Goal: Task Accomplishment & Management: Manage account settings

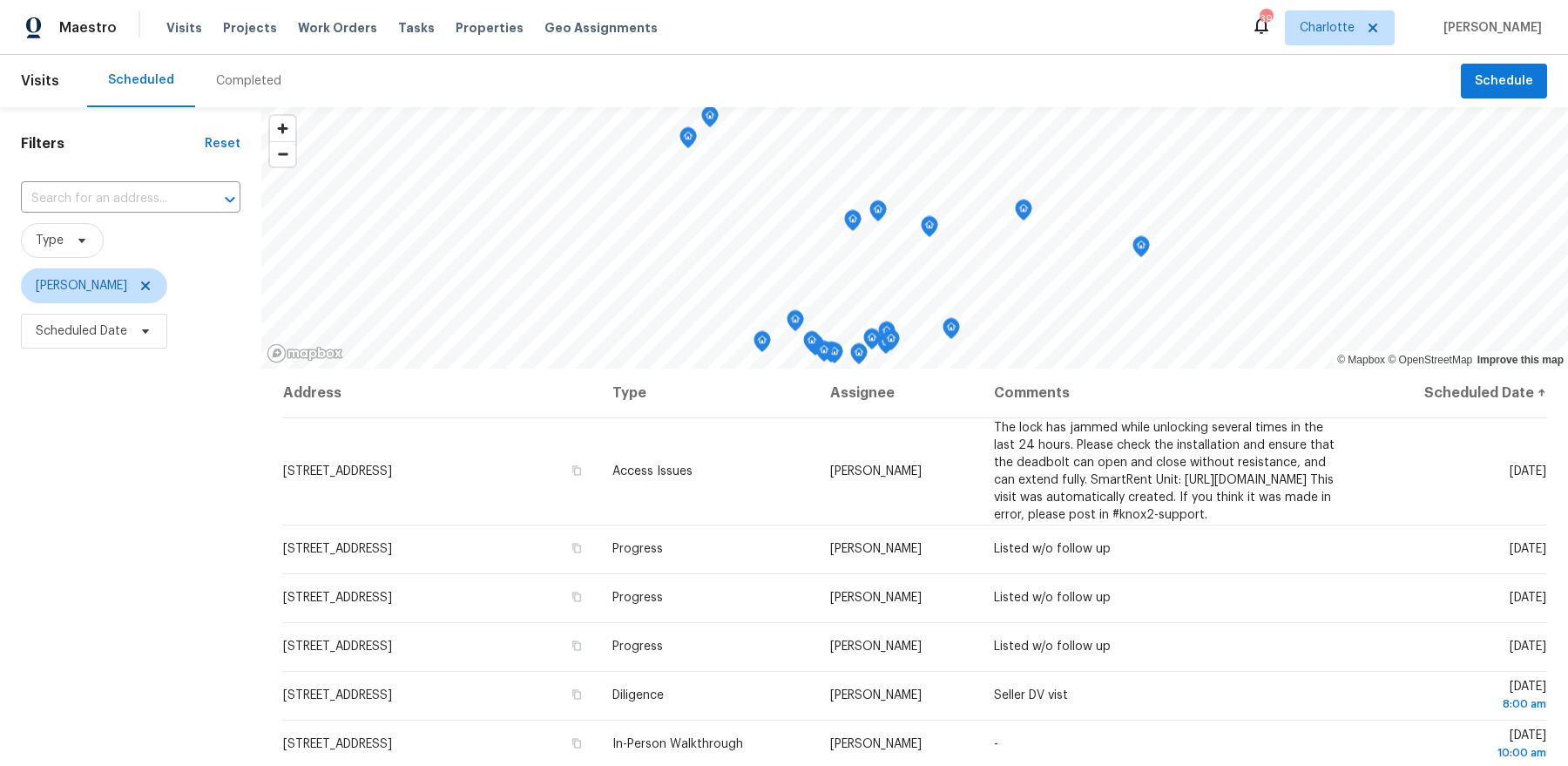
scroll to position [374, 0]
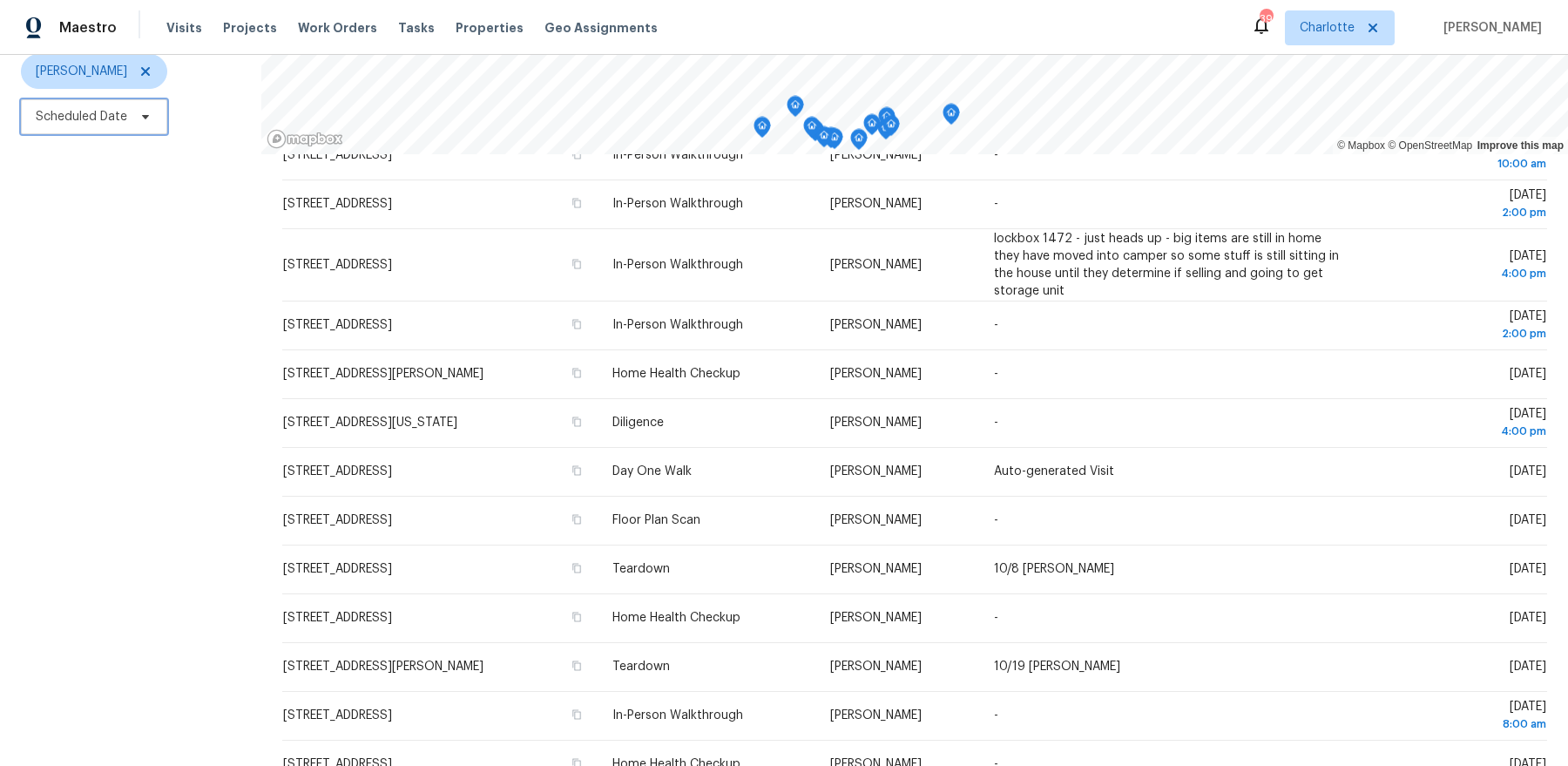
click at [107, 109] on span "Scheduled Date" at bounding box center [81, 116] width 91 height 17
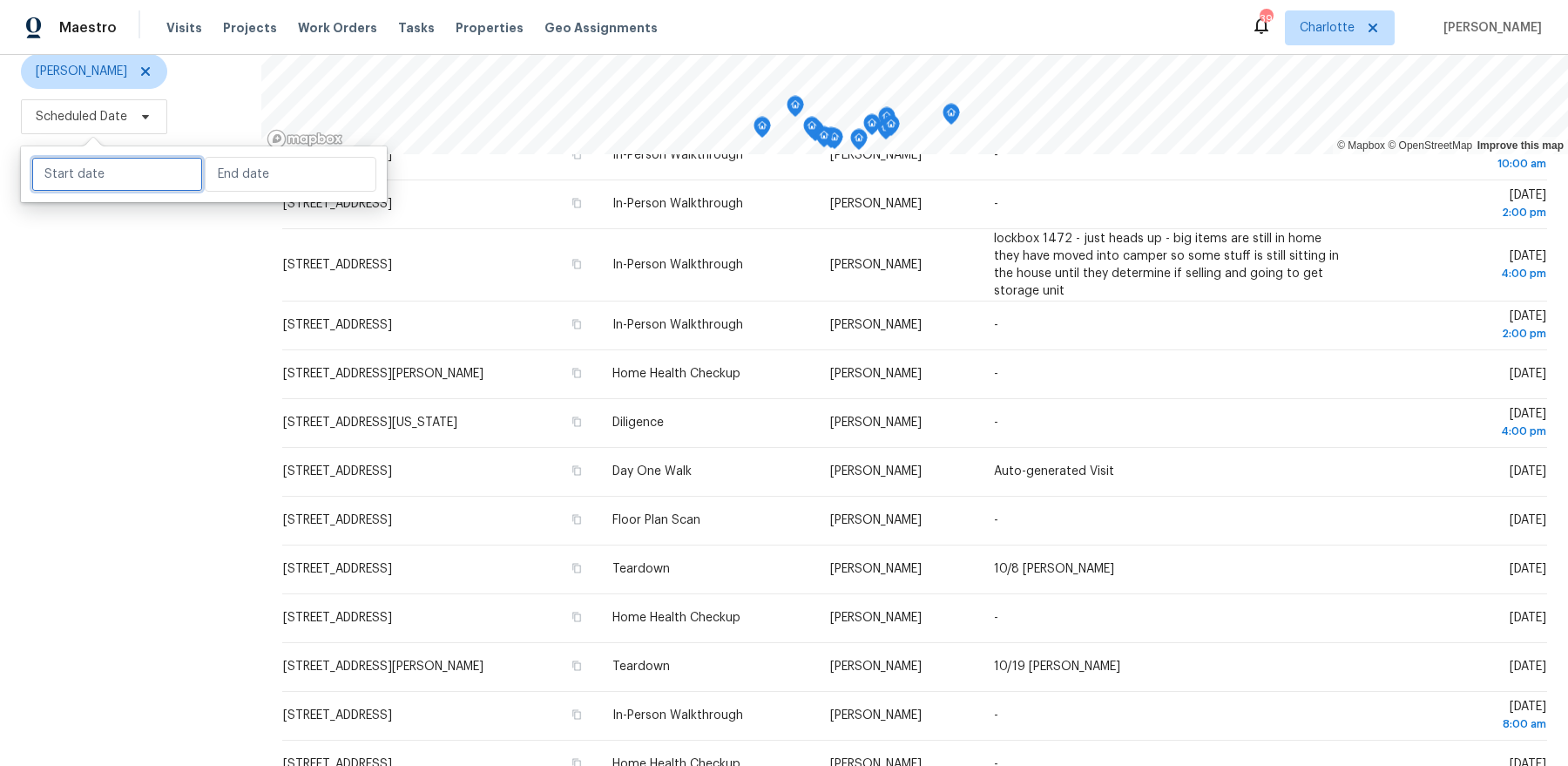
click at [108, 177] on input "text" at bounding box center [117, 175] width 172 height 35
select select "9"
select select "2025"
select select "10"
select select "2025"
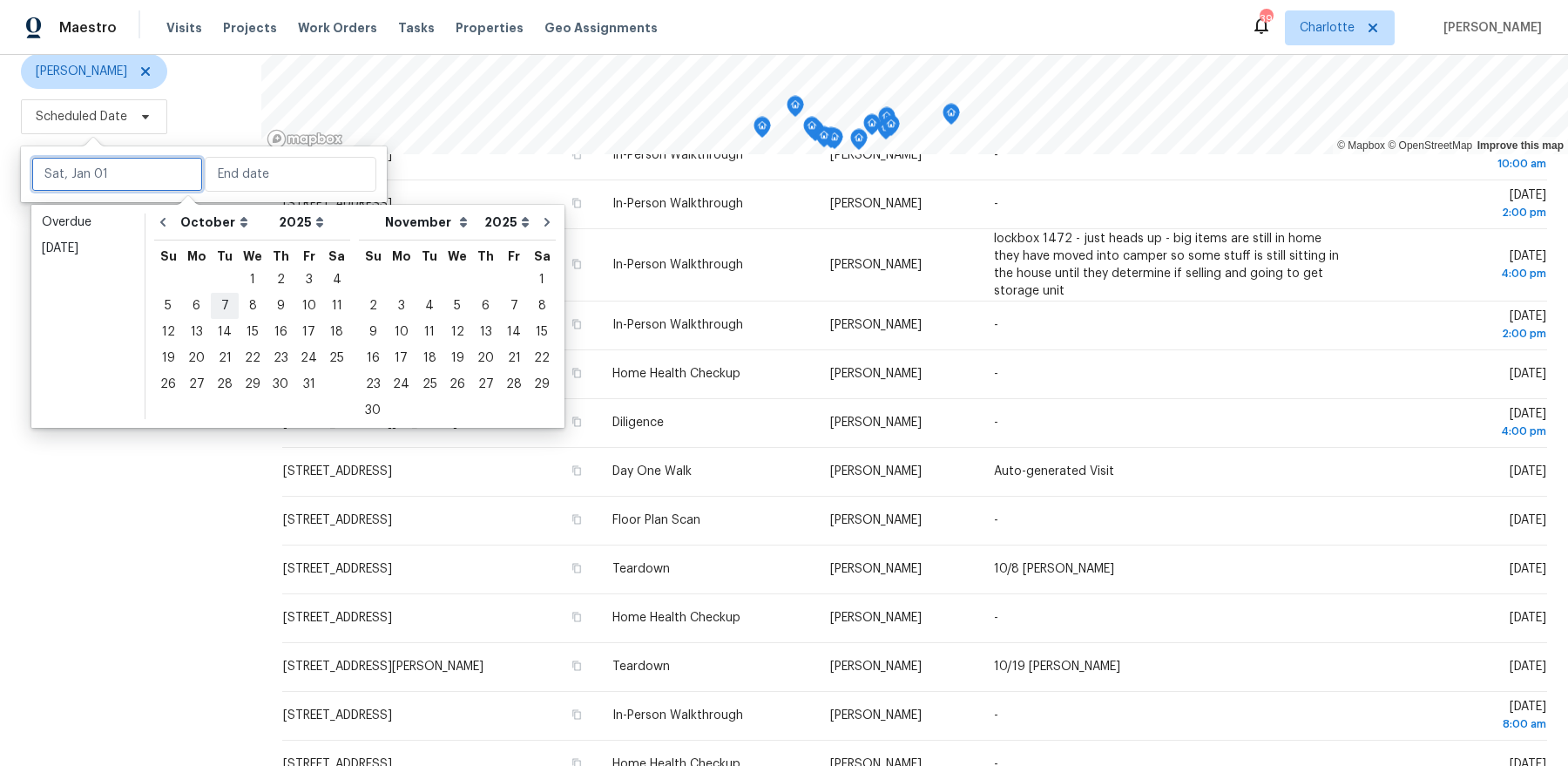
type input "Tue, Oct 07"
click at [256, 279] on div "1" at bounding box center [253, 280] width 28 height 25
type input "Wed, Oct 01"
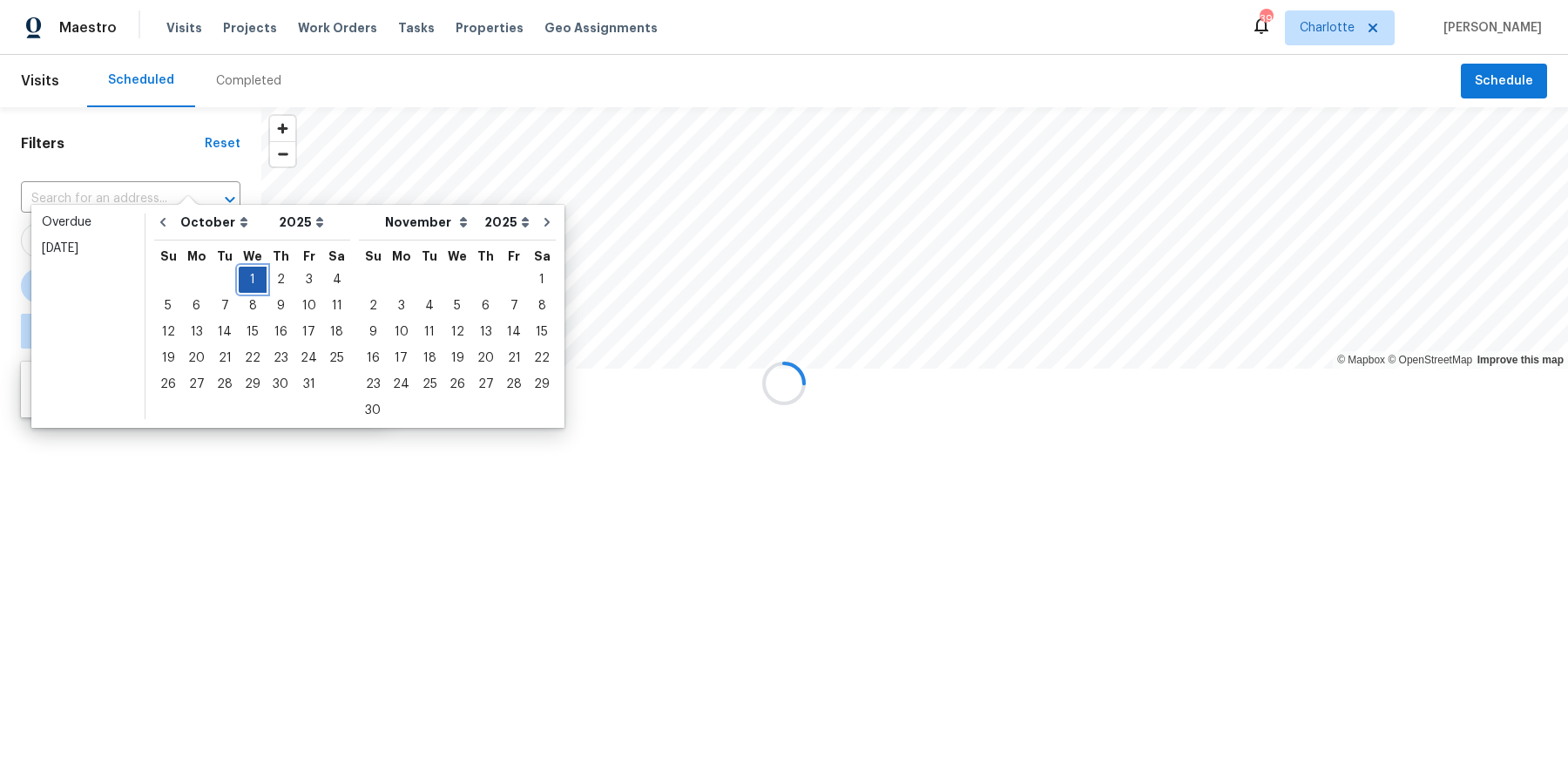
click at [256, 279] on div "1" at bounding box center [253, 280] width 28 height 25
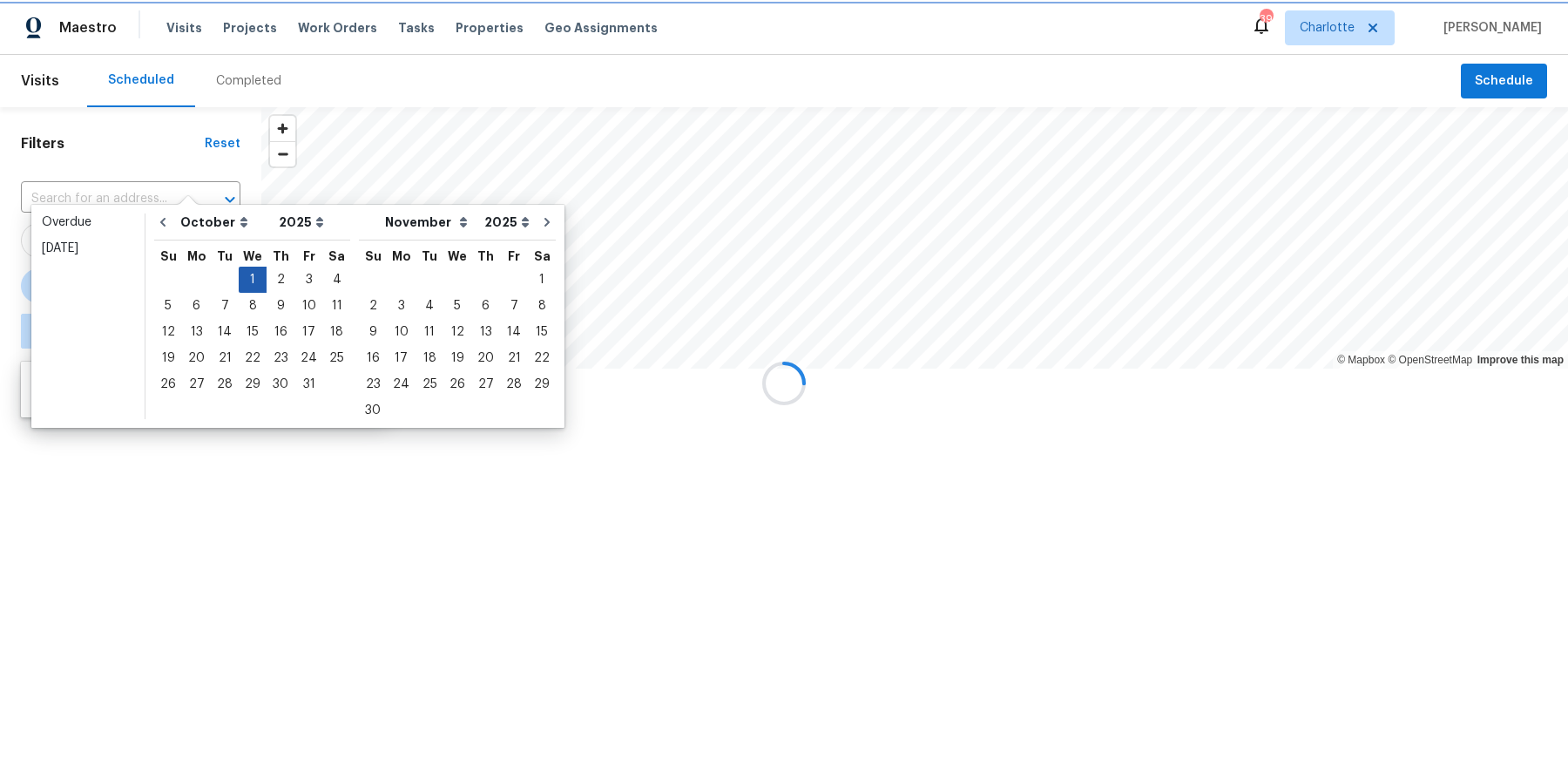
type input "Wed, Oct 01"
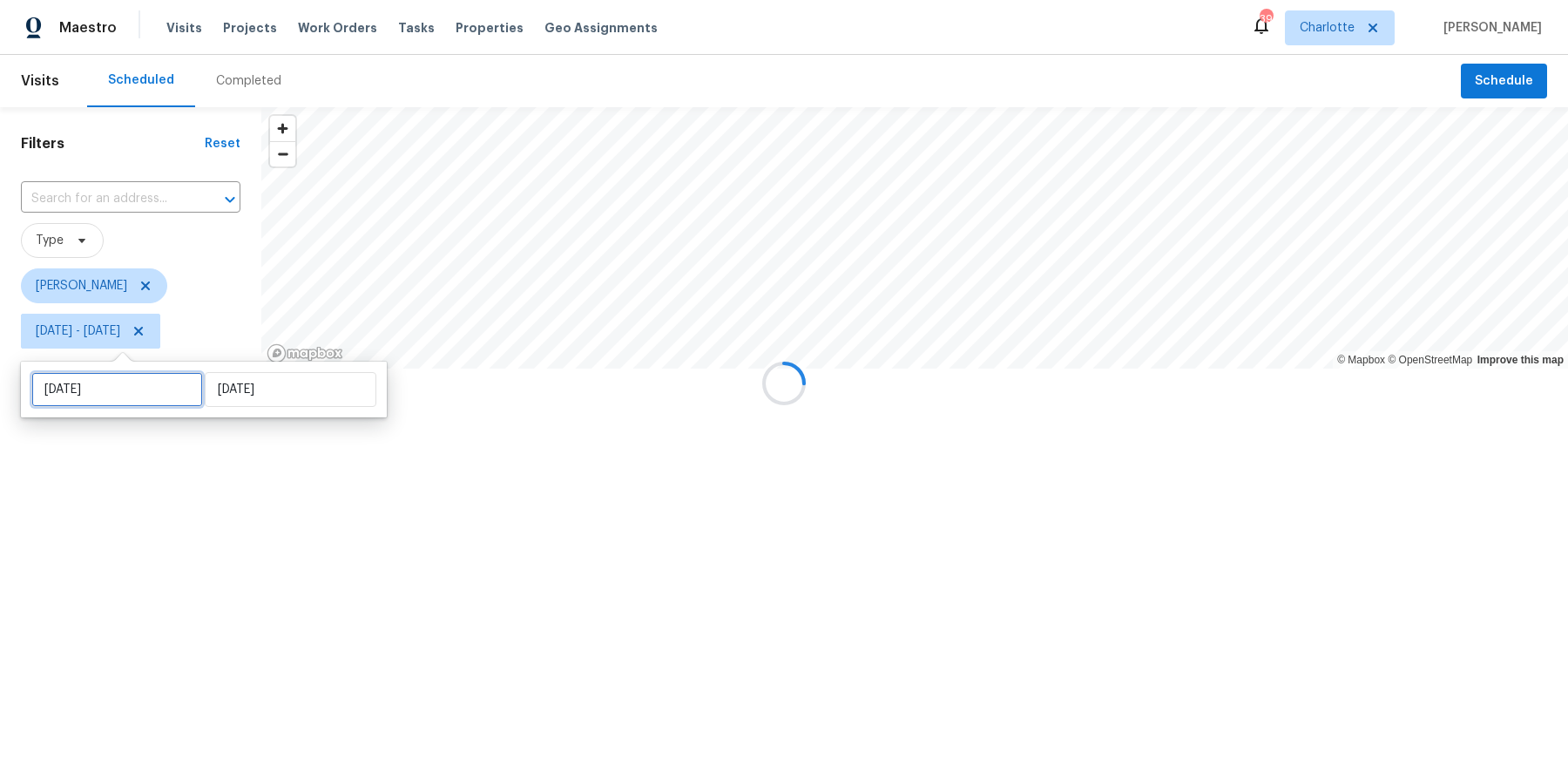
click at [162, 403] on input "Wed, Oct 01" at bounding box center [117, 390] width 172 height 35
select select "9"
select select "2025"
select select "10"
select select "2025"
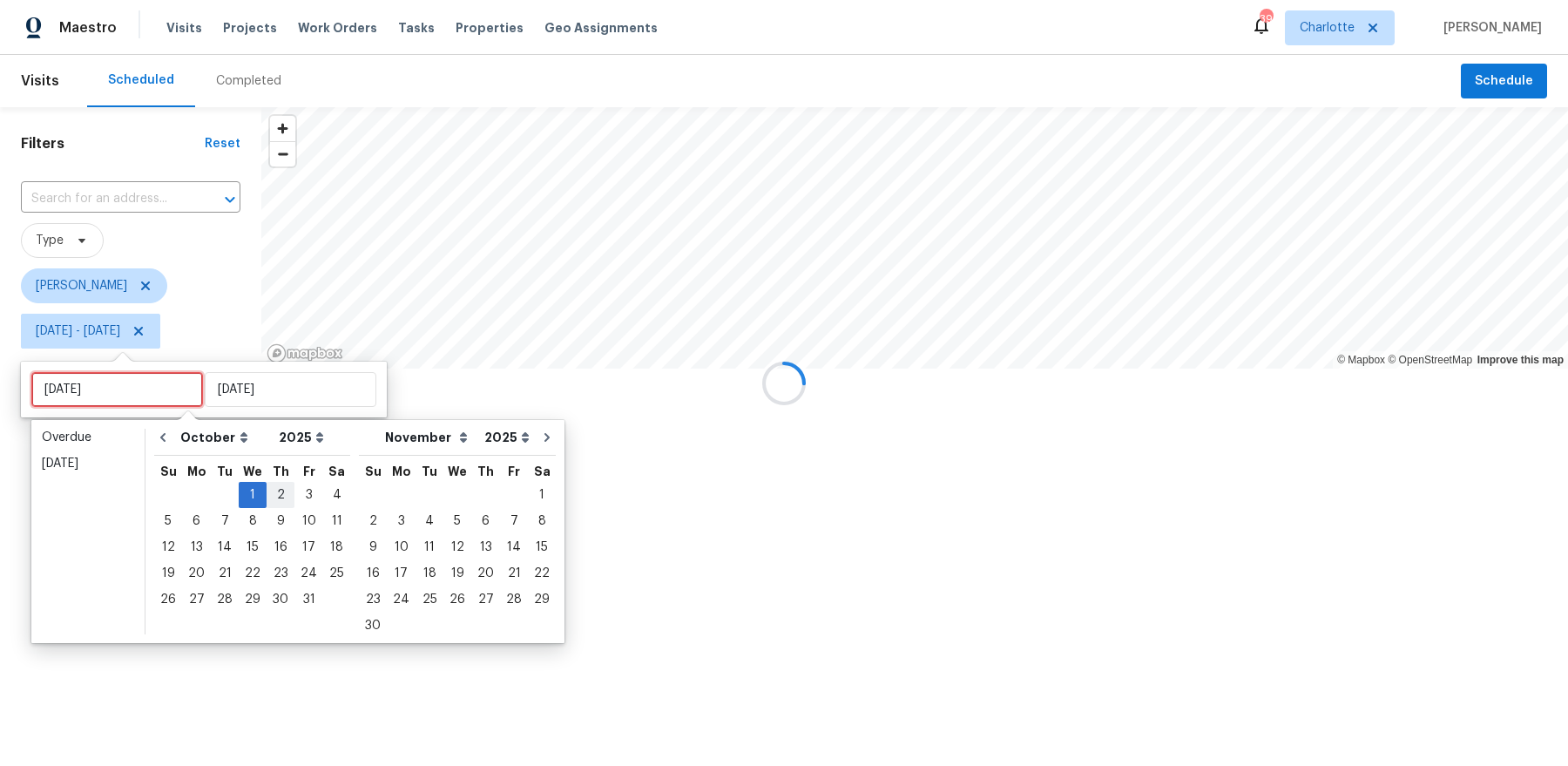
type input "[DATE]"
click at [272, 495] on div "2" at bounding box center [280, 495] width 28 height 25
type input "[DATE]"
type input "Wed, Oct 01"
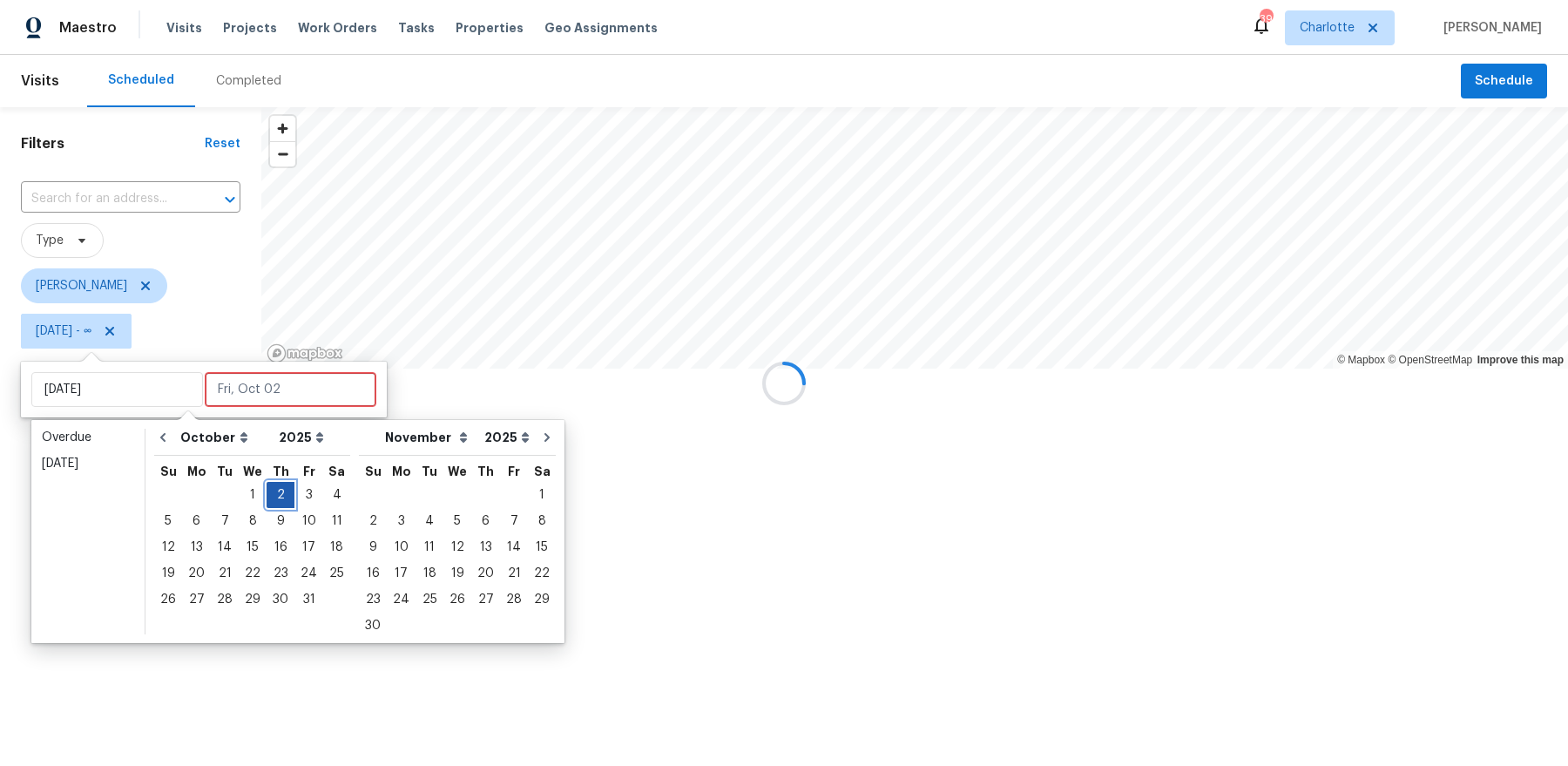
click at [272, 495] on div "2" at bounding box center [280, 495] width 28 height 25
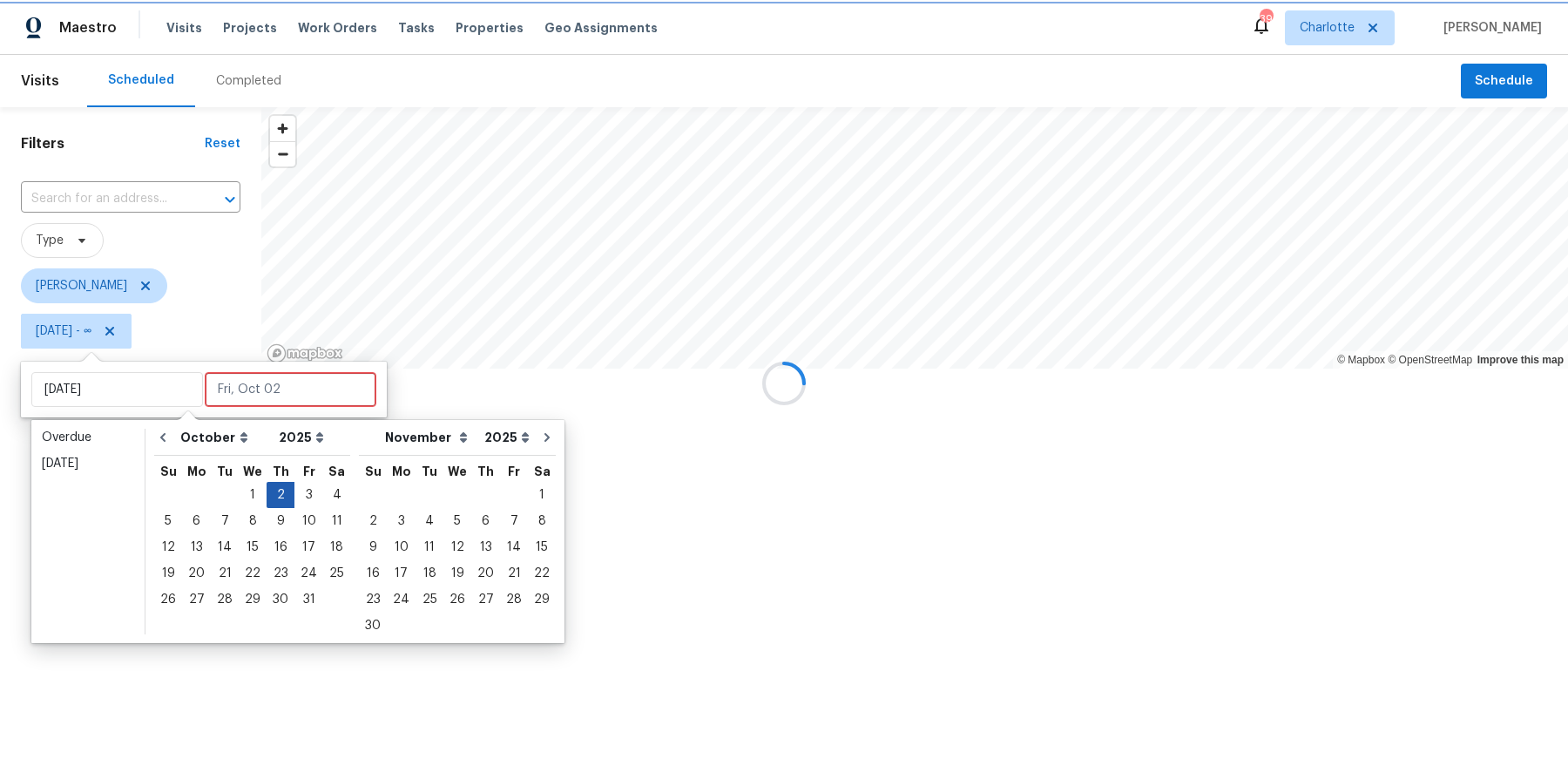
type input "Thu, Oct 02"
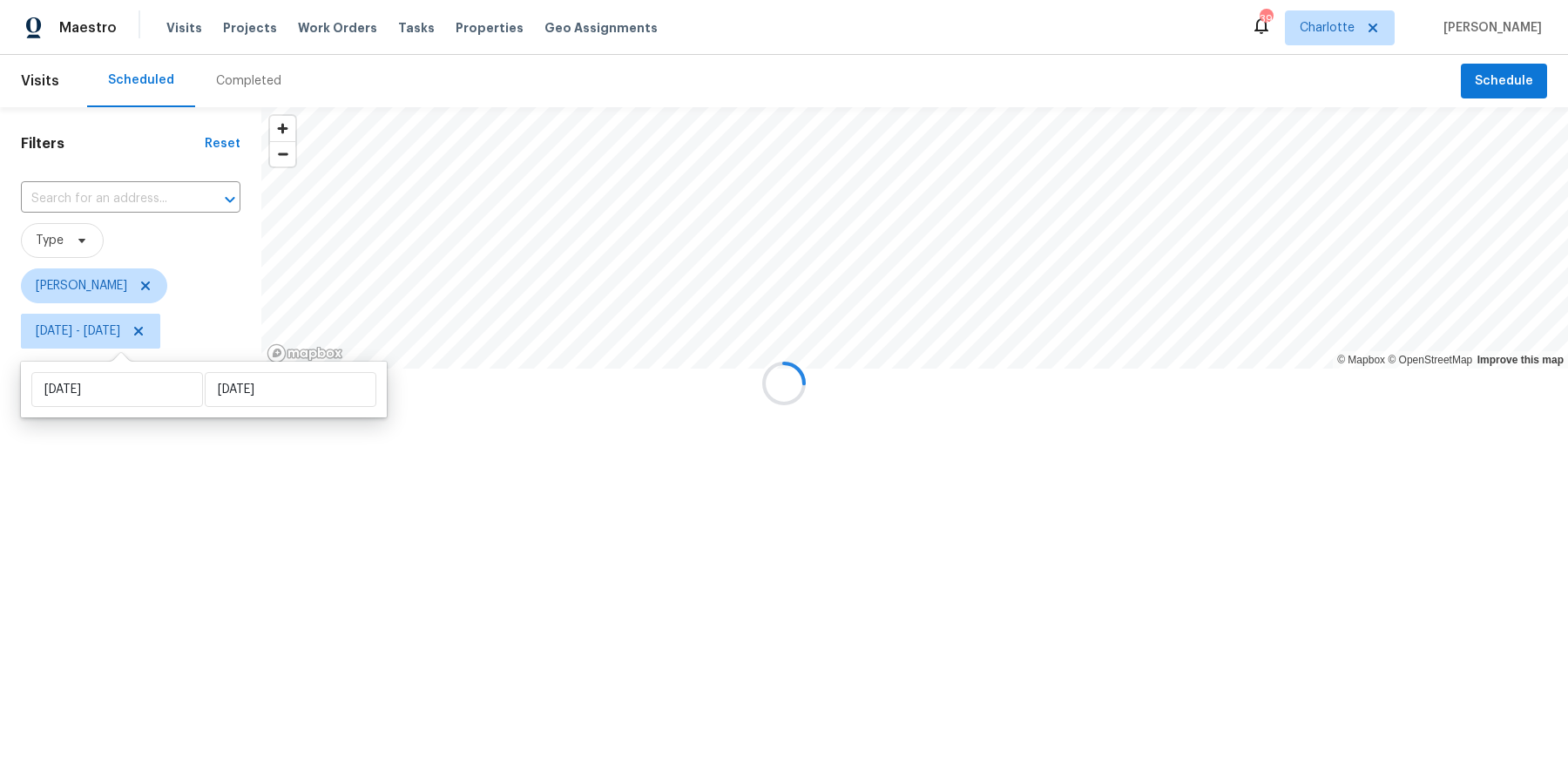
click at [103, 503] on div at bounding box center [784, 383] width 1568 height 766
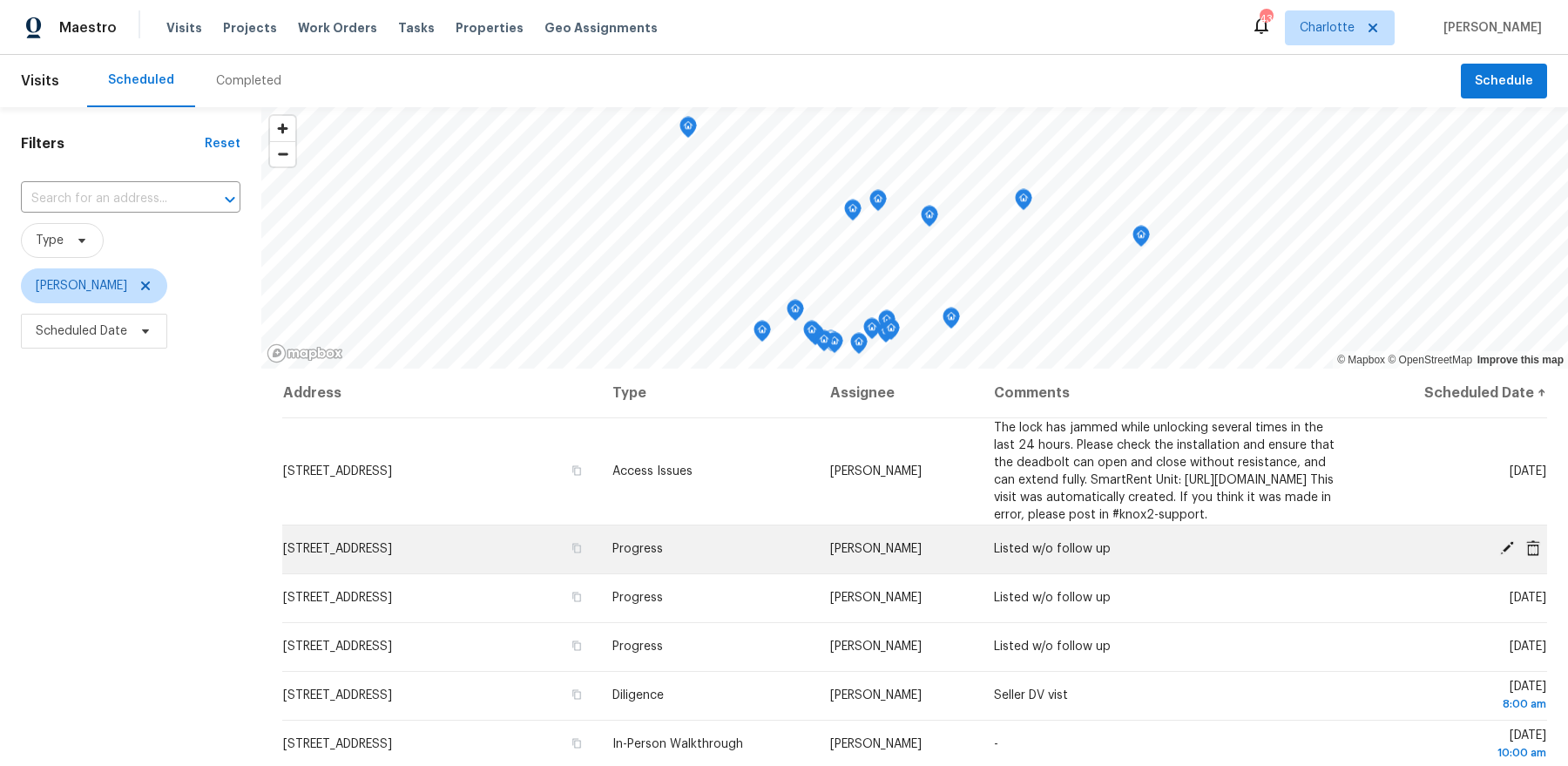
click at [801, 560] on td "Progress" at bounding box center [707, 548] width 218 height 49
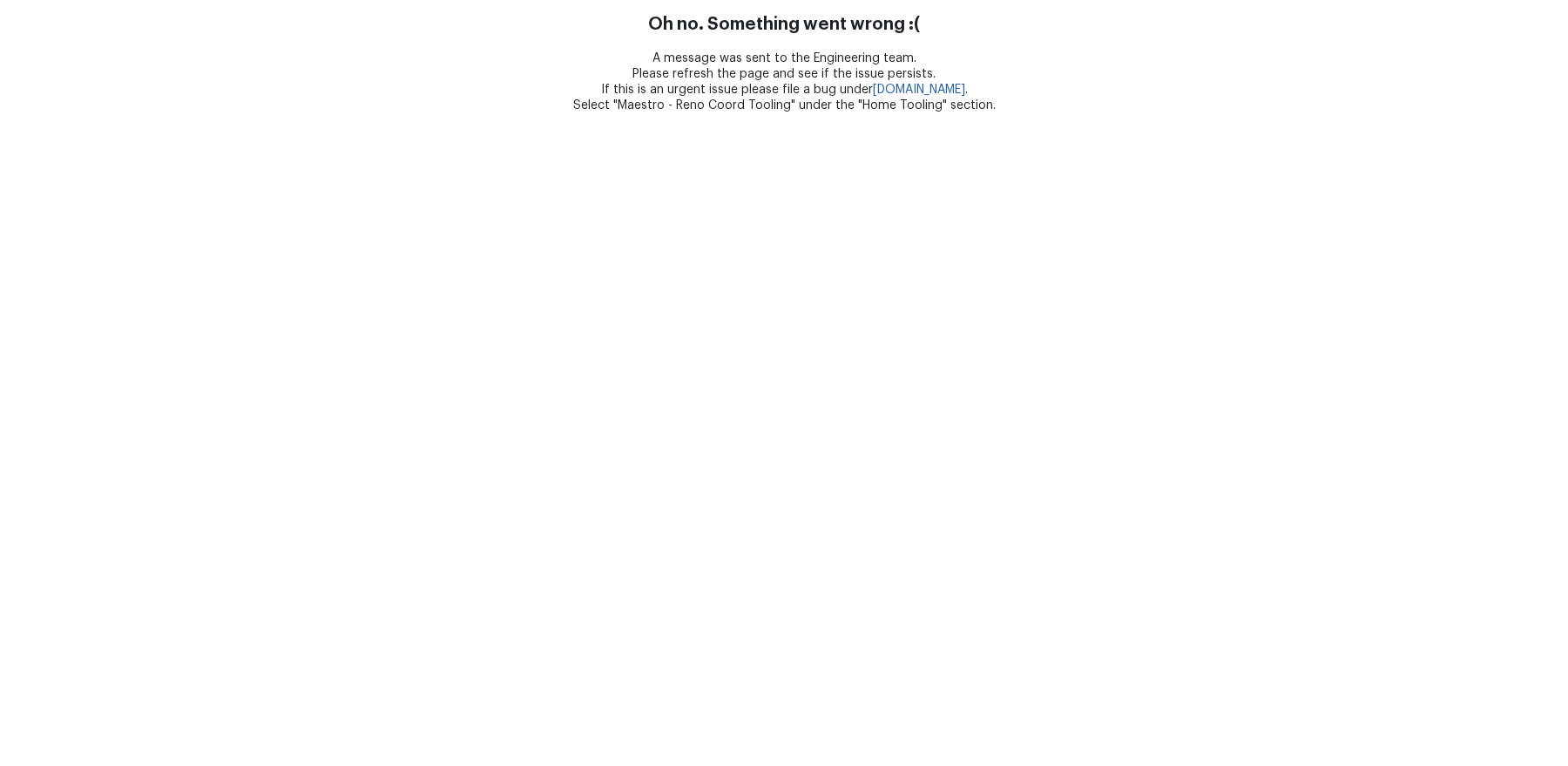
click at [593, 113] on html "Oh no. Something went wrong :( A message was sent to the Engineering team. Plea…" at bounding box center [784, 56] width 1568 height 113
click at [883, 113] on html "Oh no. Something went wrong :( A message was sent to the Engineering team. Plea…" at bounding box center [784, 56] width 1568 height 113
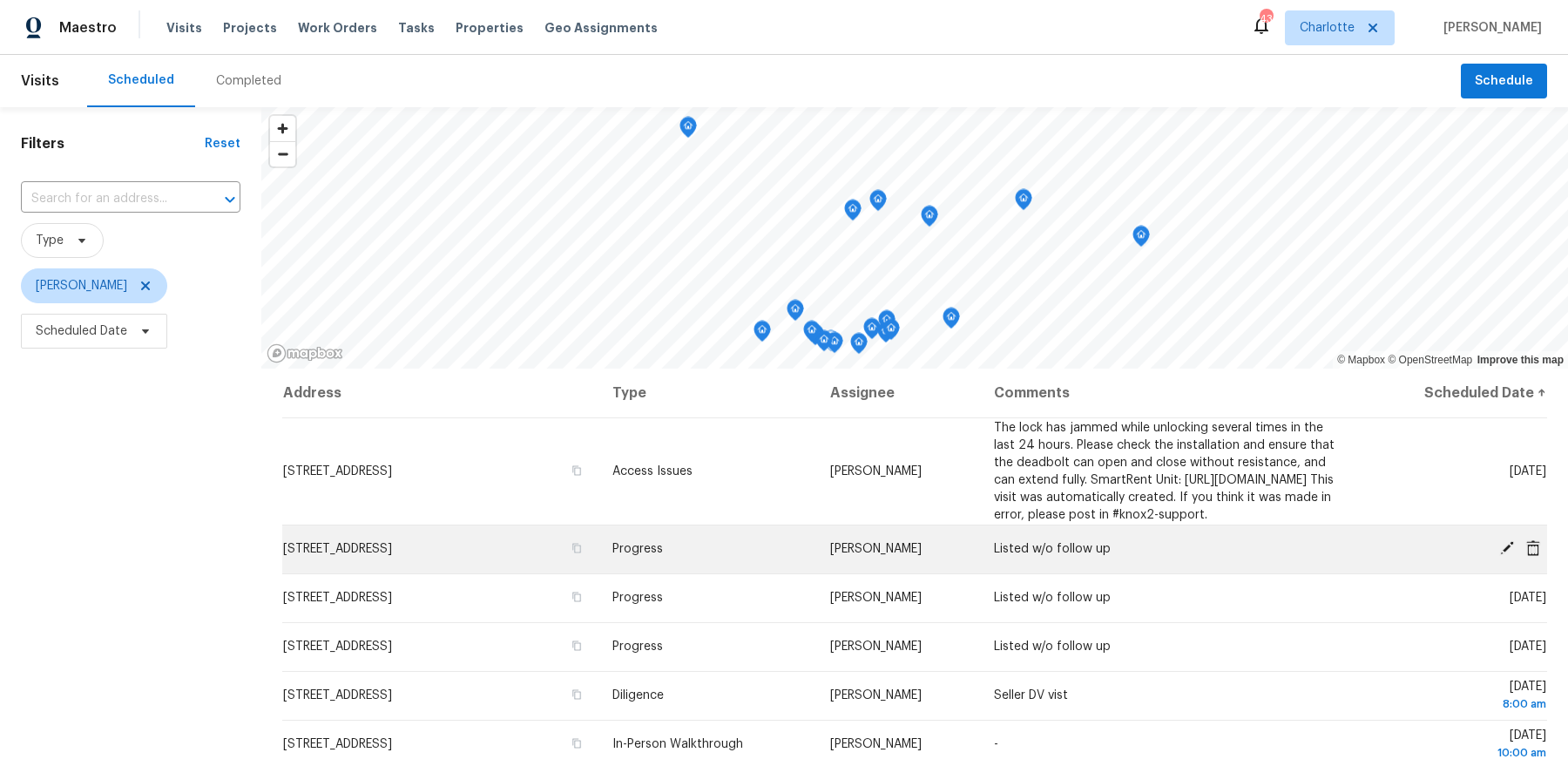
click at [472, 557] on td "[STREET_ADDRESS]" at bounding box center [440, 548] width 316 height 49
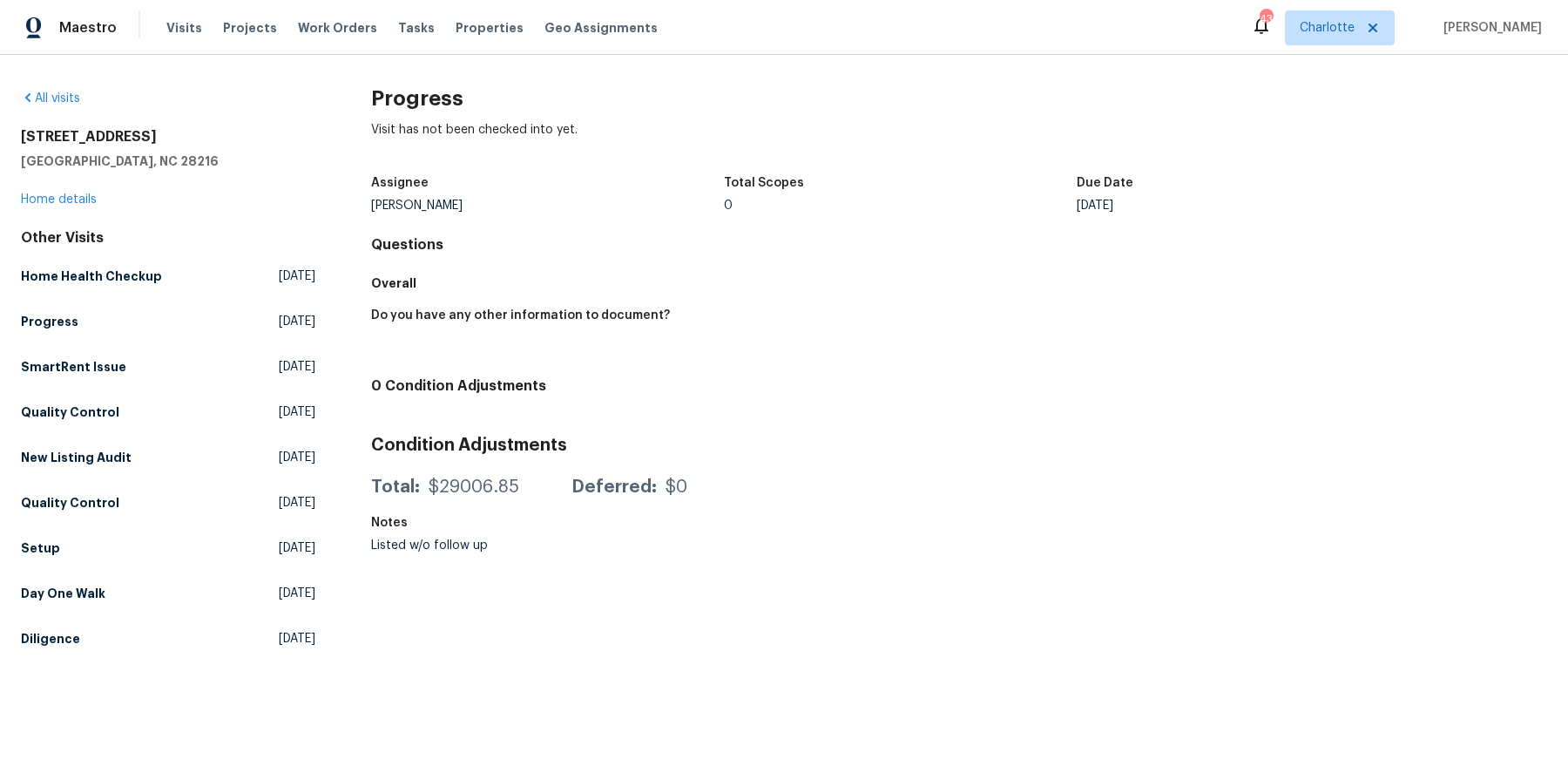
click at [50, 192] on div "5204 Grass Ridge Dr Charlotte, NC 28216 Home details" at bounding box center [168, 167] width 294 height 80
click at [47, 195] on link "Home details" at bounding box center [59, 199] width 75 height 12
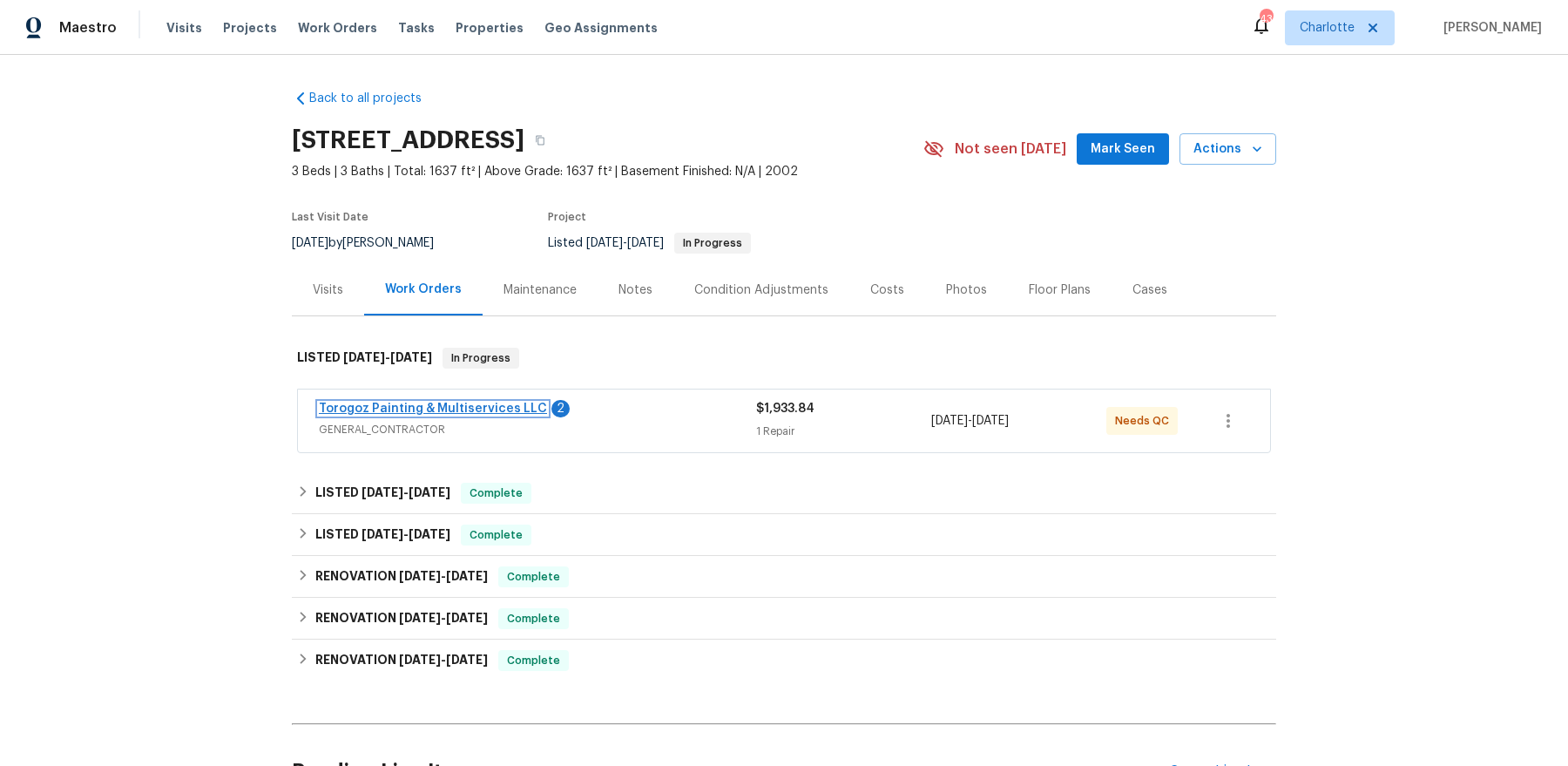
click at [403, 409] on link "Torogoz Painting & Multiservices LLC" at bounding box center [433, 408] width 228 height 12
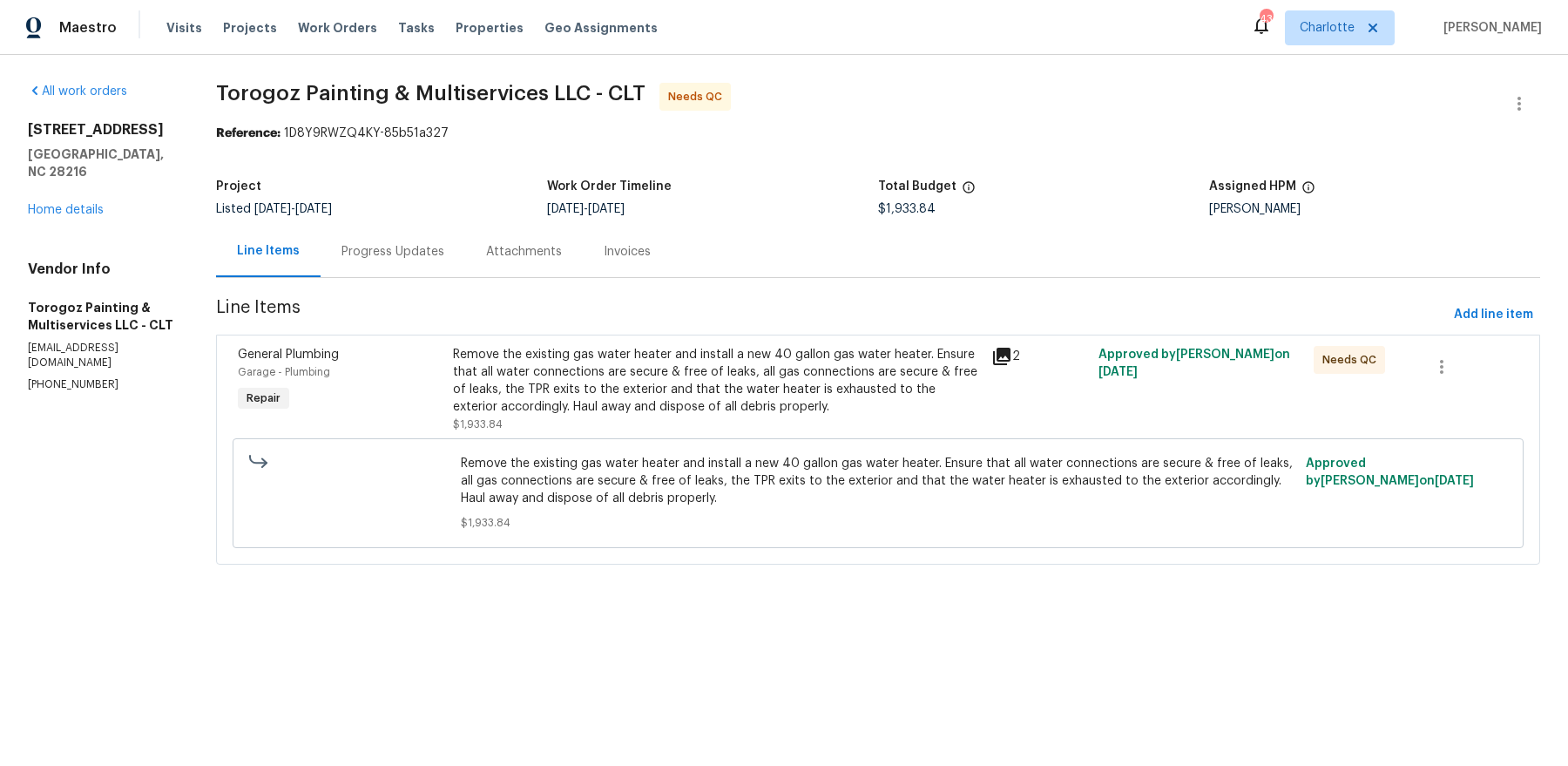
click at [1010, 352] on icon at bounding box center [1001, 356] width 17 height 17
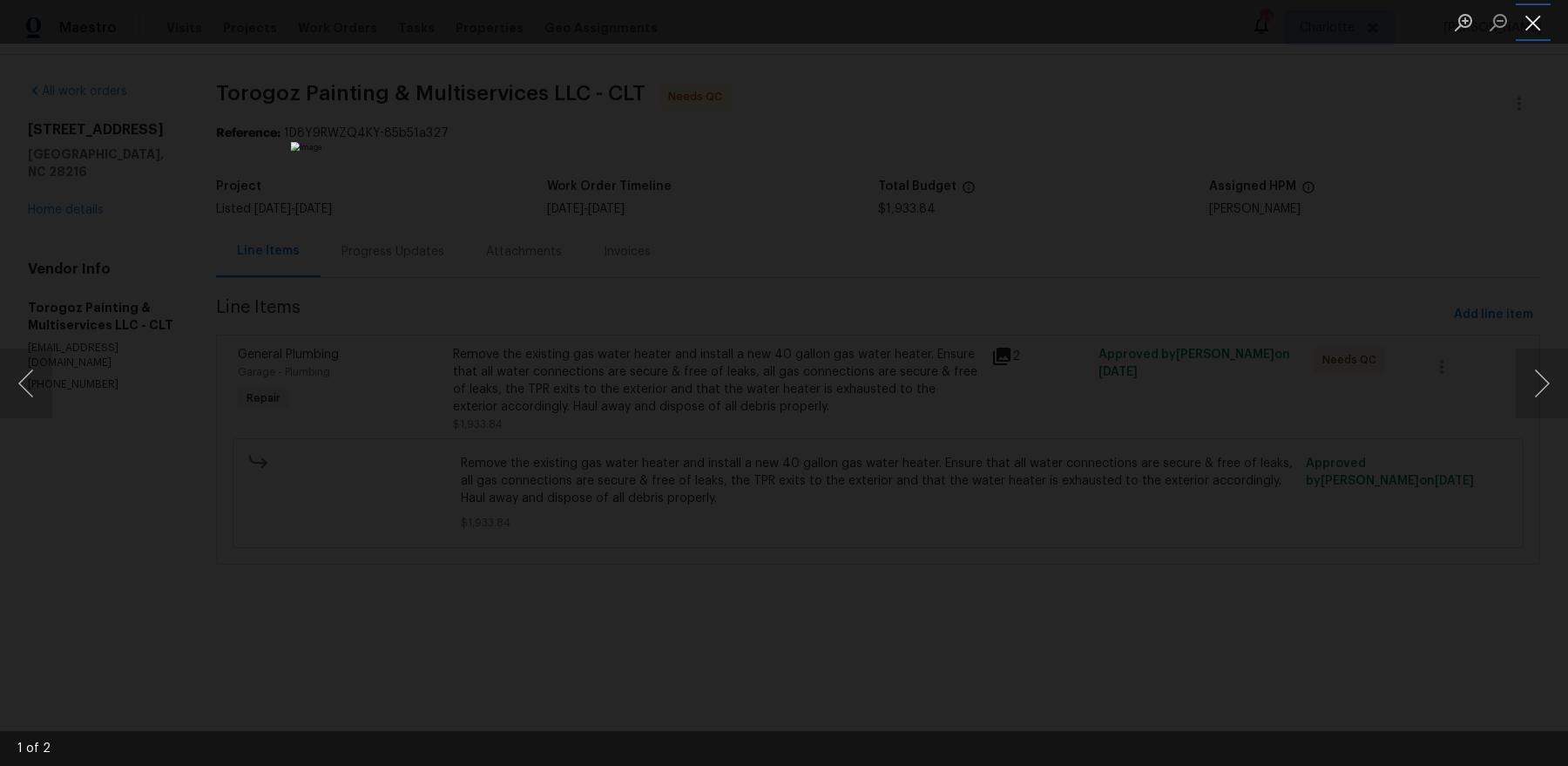
click at [1520, 17] on button "Close lightbox" at bounding box center [1533, 22] width 35 height 30
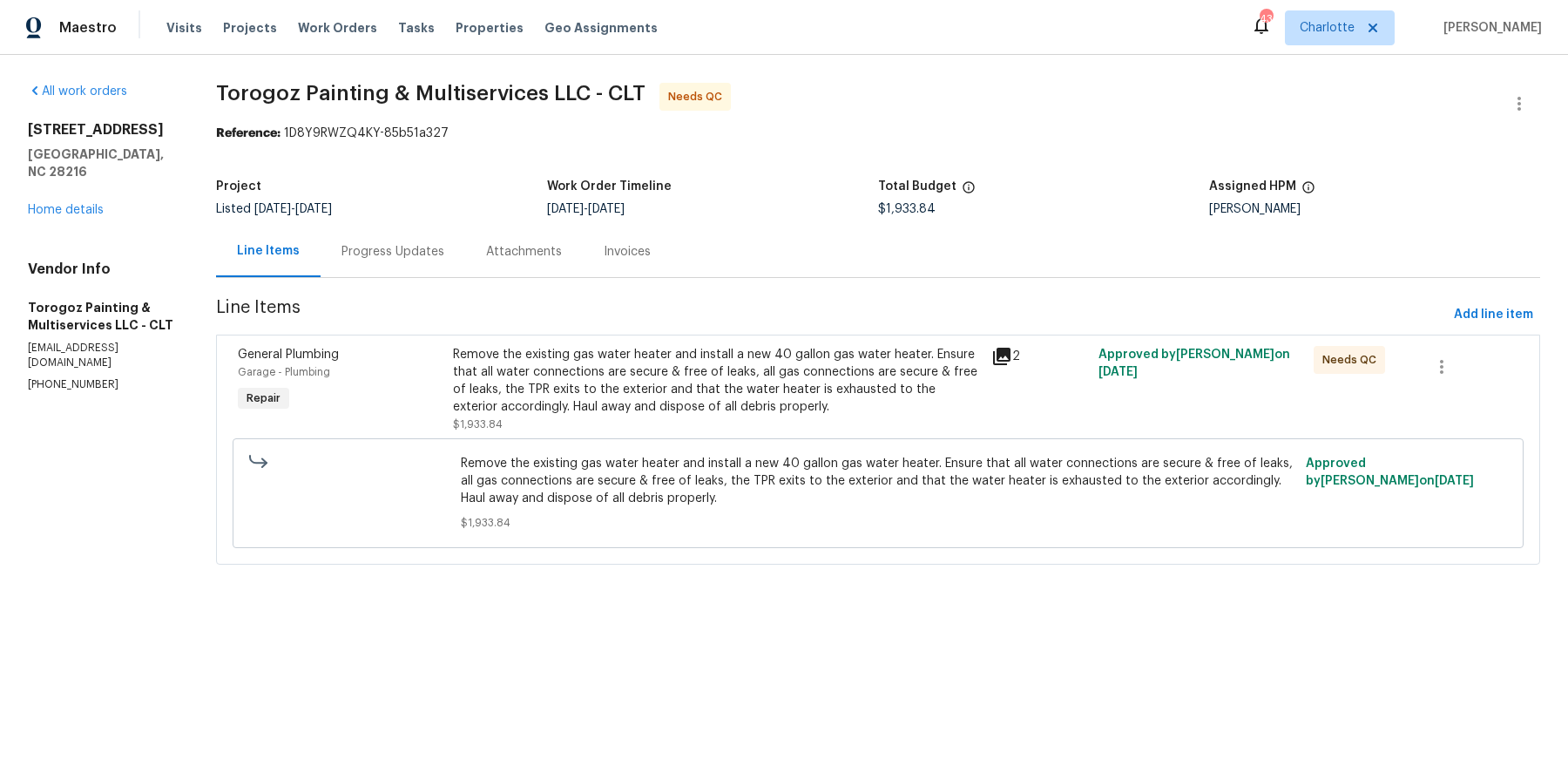
click at [595, 378] on div "Remove the existing gas water heater and install a new 40 gallon gas water heat…" at bounding box center [716, 381] width 527 height 70
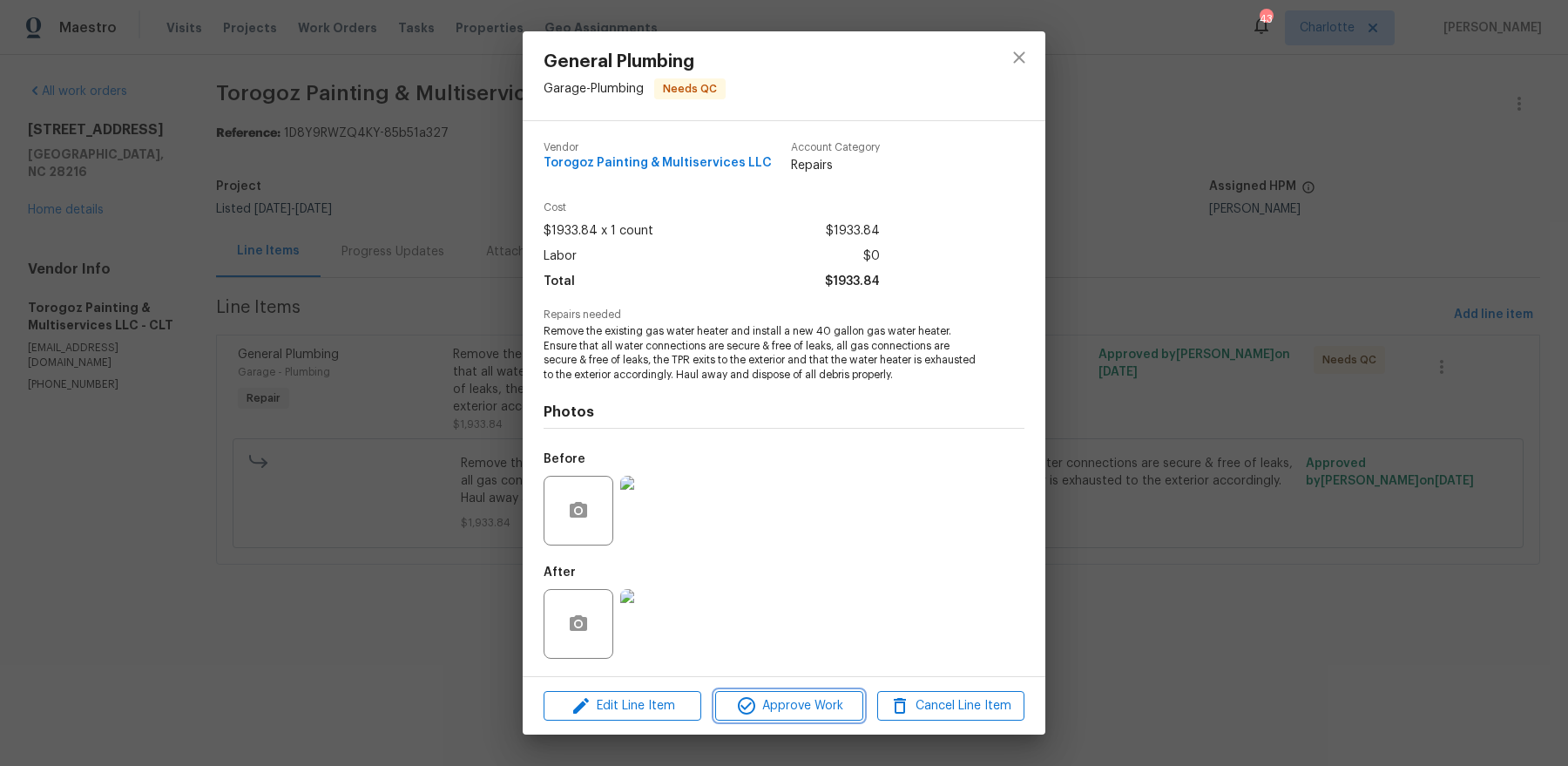
click at [801, 707] on span "Approve Work" at bounding box center [789, 706] width 137 height 22
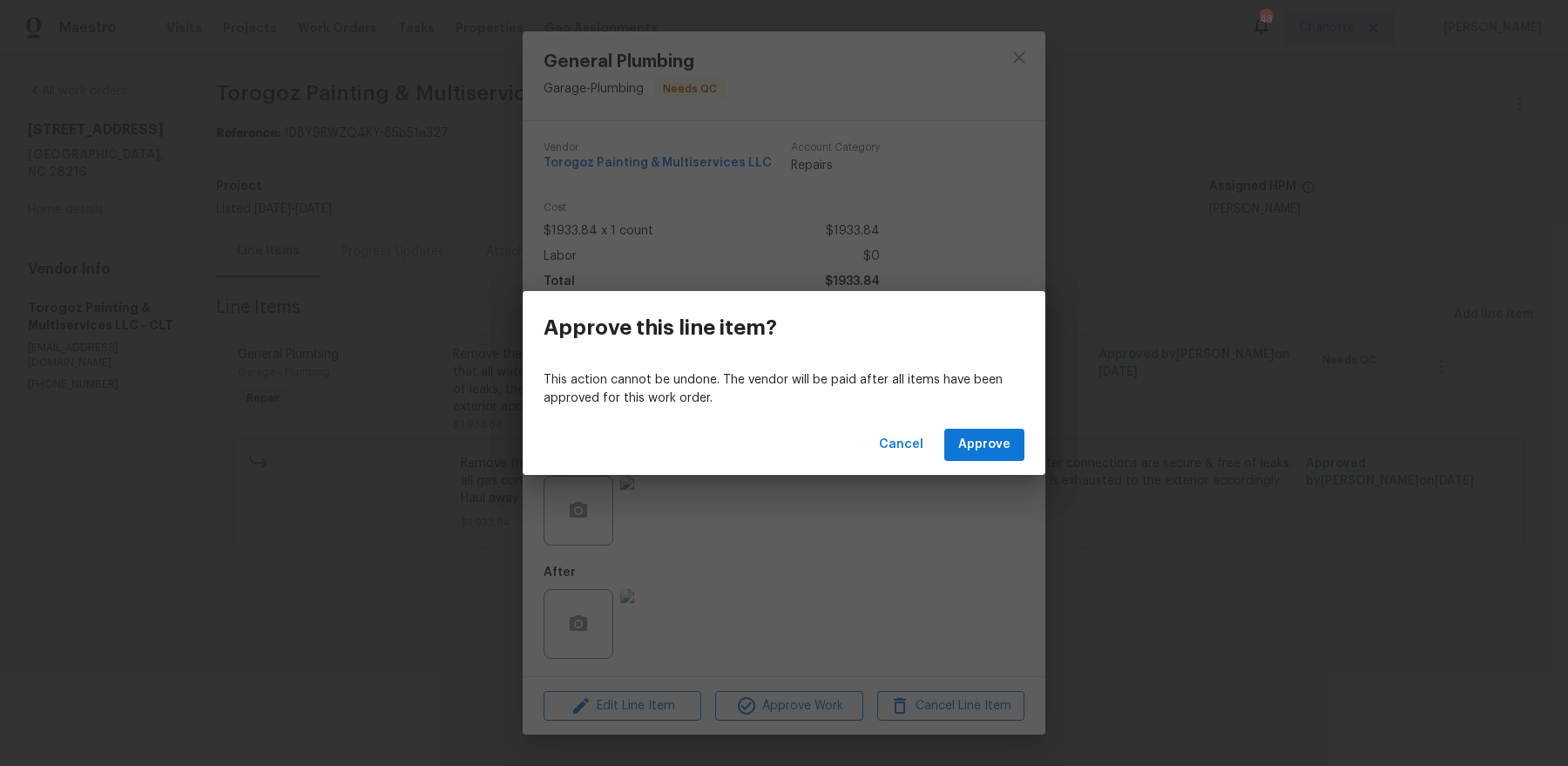
click at [983, 422] on div "Cancel Approve" at bounding box center [784, 444] width 523 height 60
click at [977, 440] on span "Approve" at bounding box center [983, 445] width 52 height 22
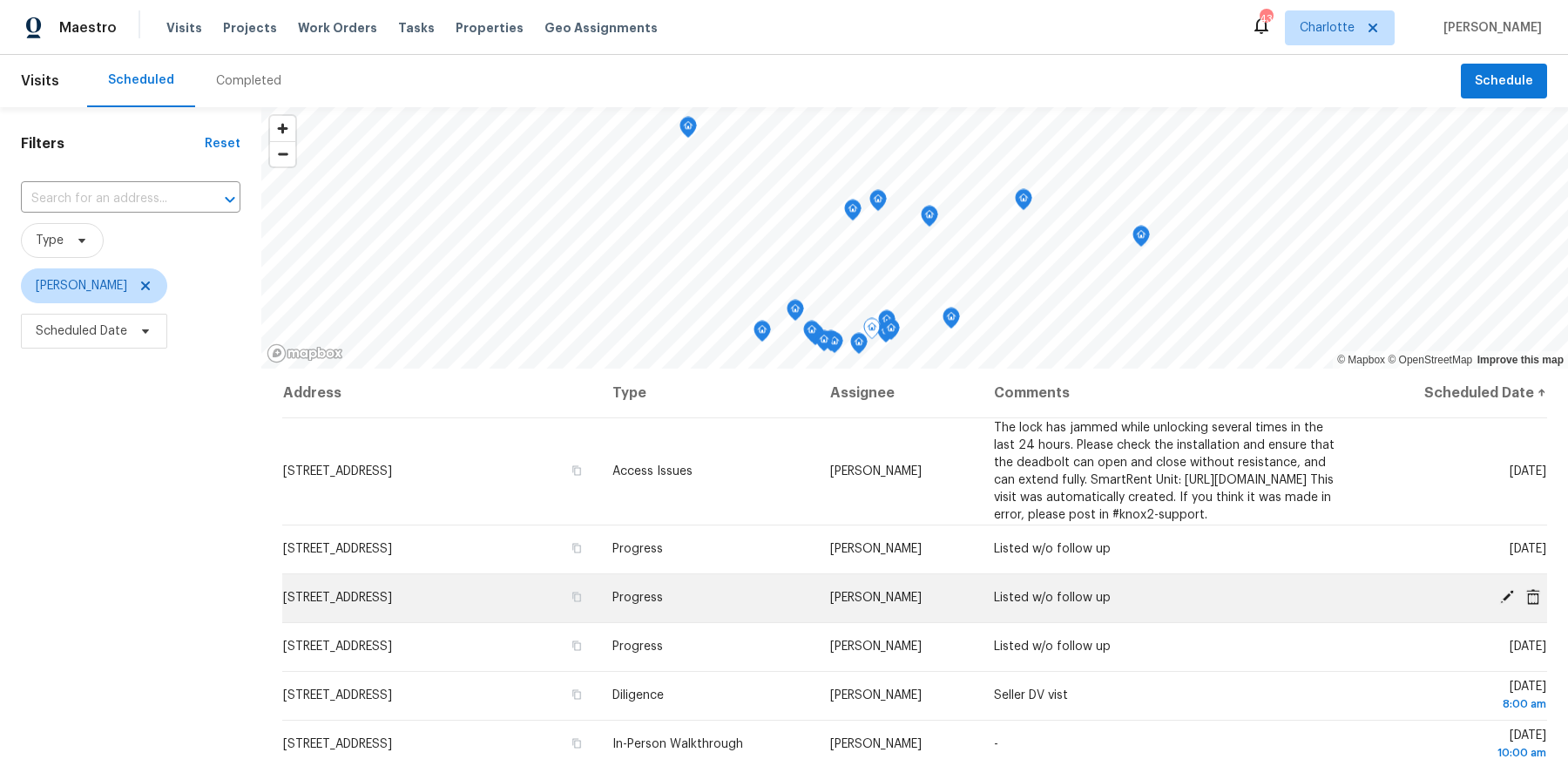
click at [392, 604] on span "[STREET_ADDRESS]" at bounding box center [337, 597] width 108 height 12
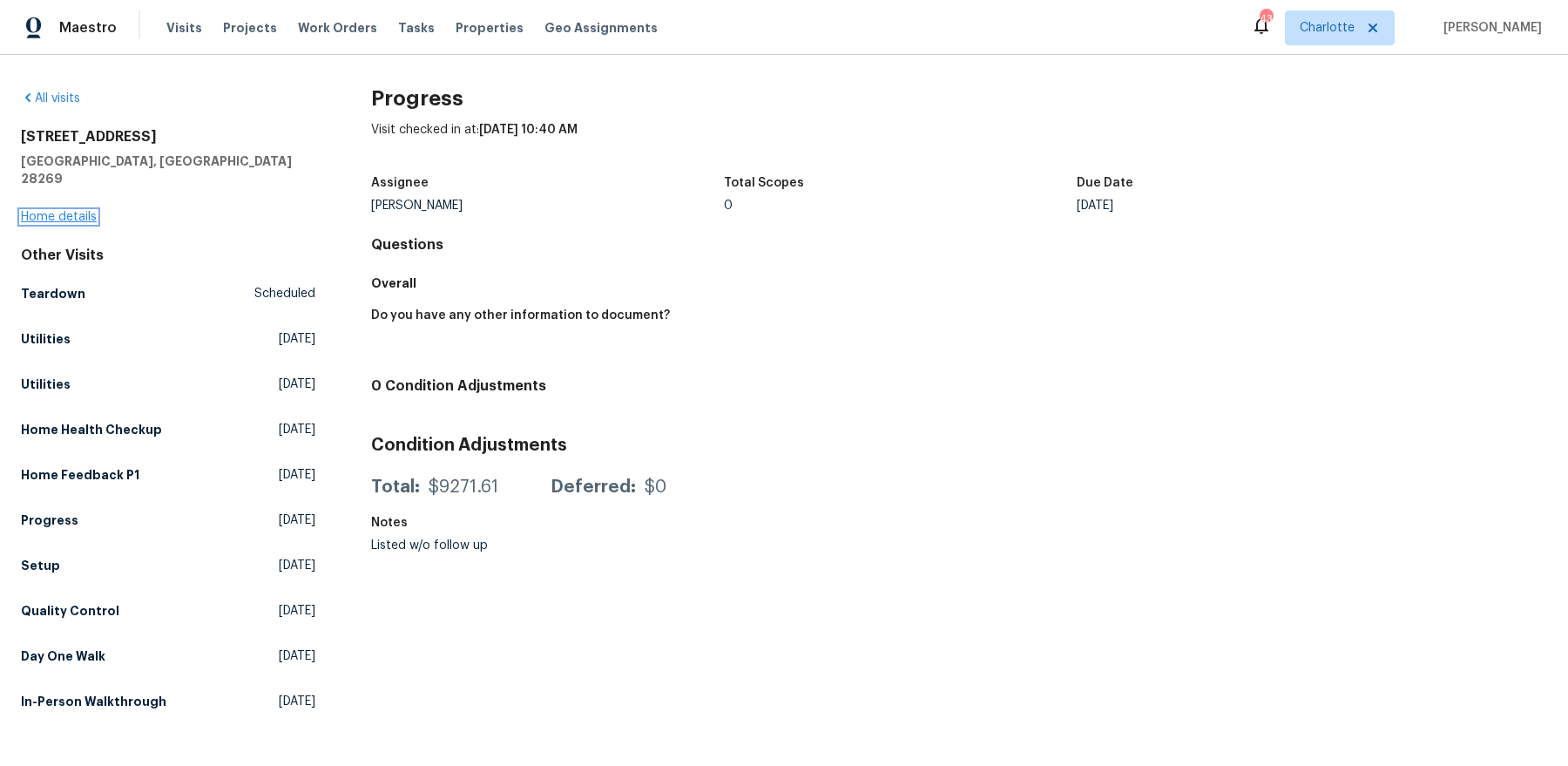
click at [33, 211] on link "Home details" at bounding box center [59, 216] width 75 height 12
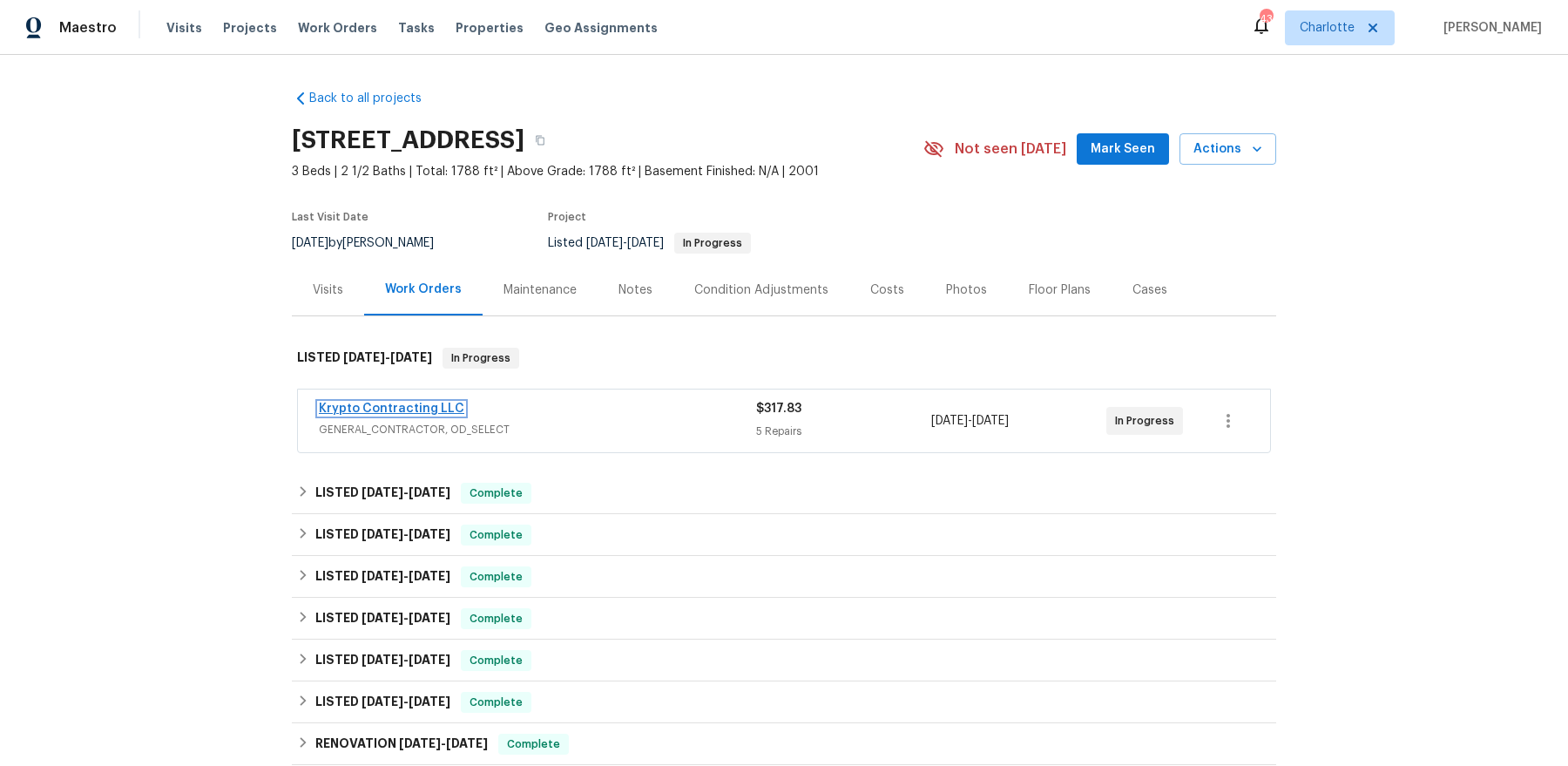
click at [398, 405] on link "Krypto Contracting LLC" at bounding box center [392, 408] width 145 height 12
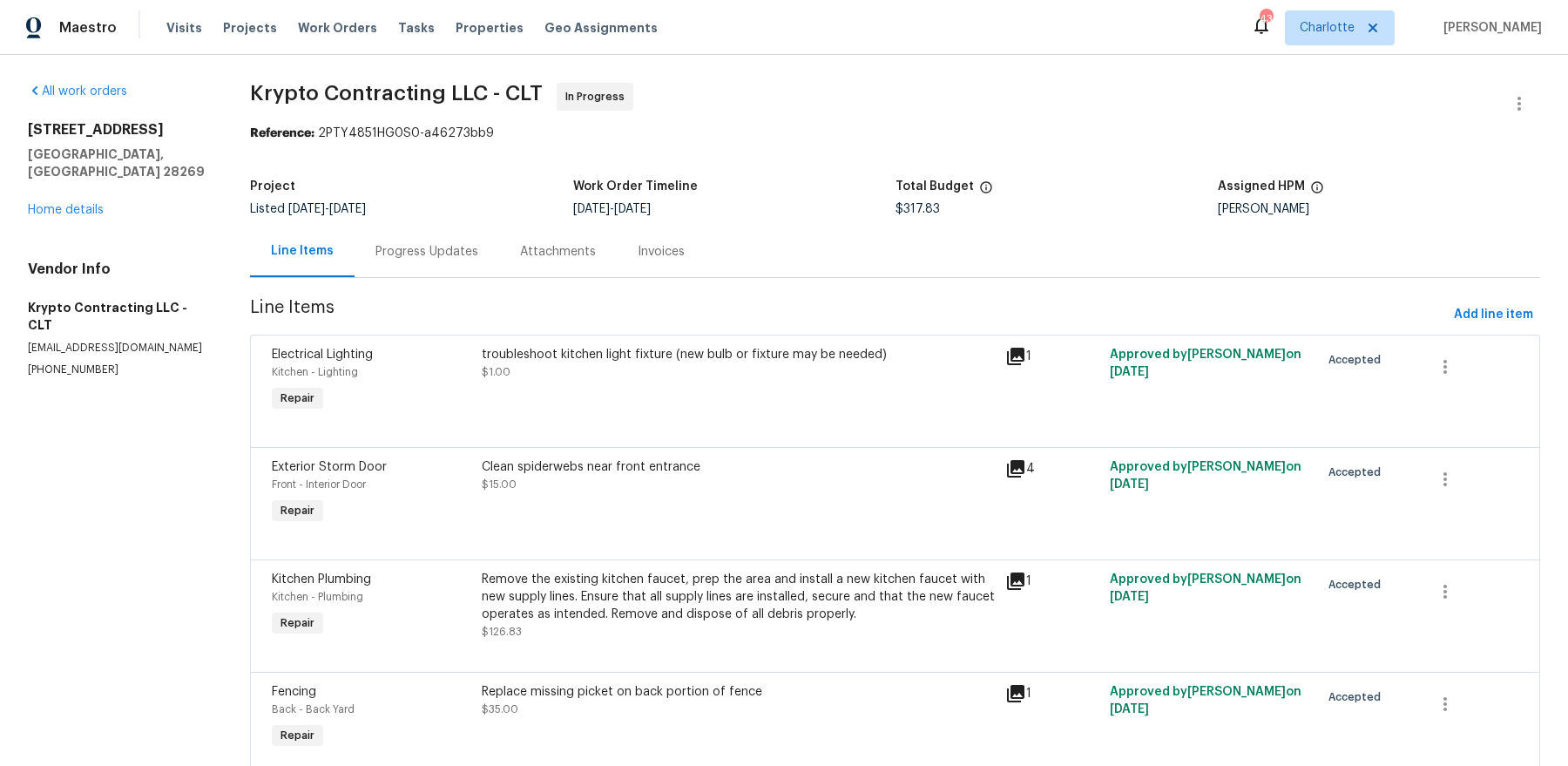
click at [381, 254] on div "Progress Updates" at bounding box center [426, 251] width 103 height 17
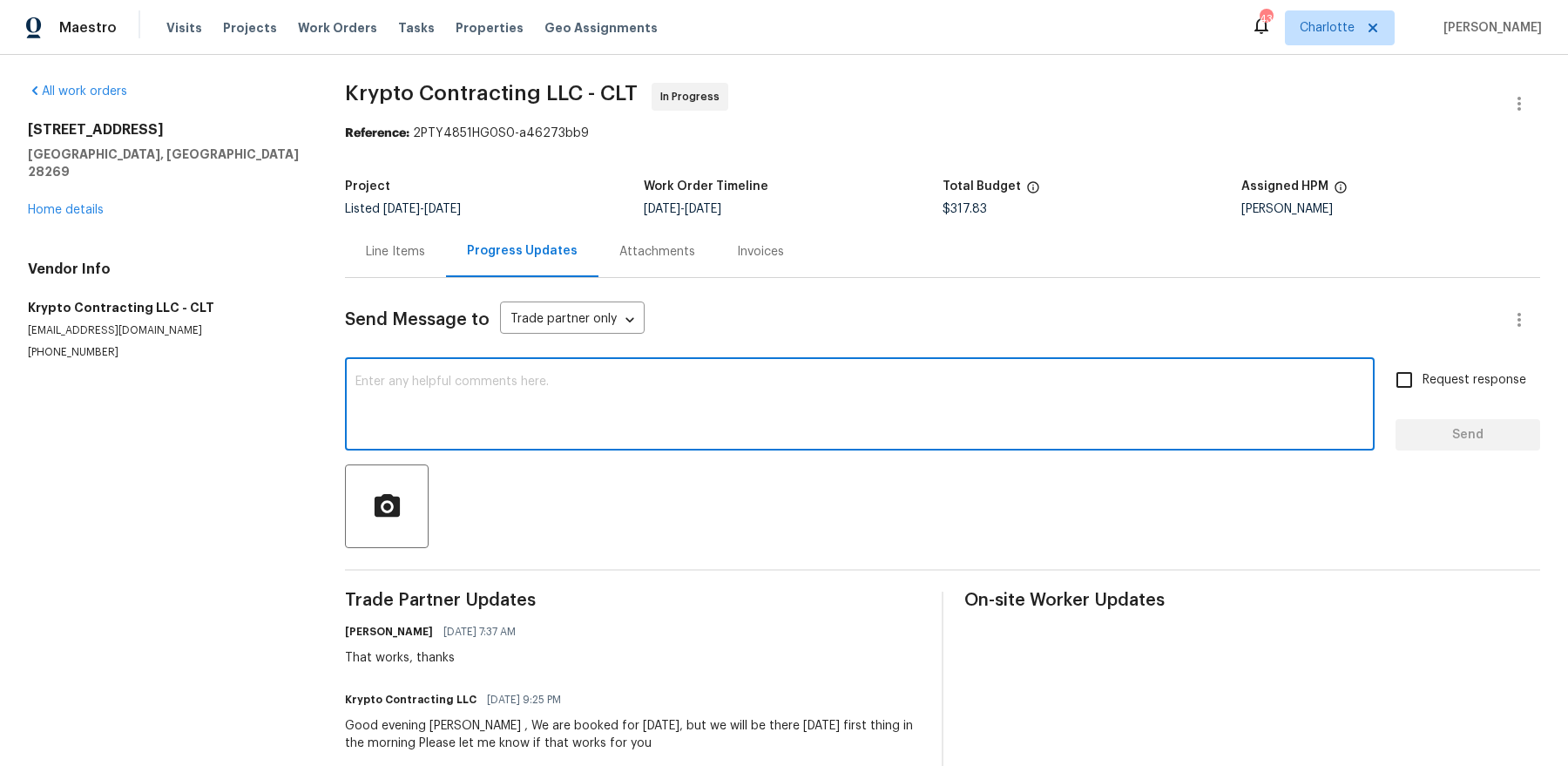
click at [620, 383] on textarea at bounding box center [859, 406] width 1008 height 61
type textarea "Good morning, just checking to make sure this was addressed."
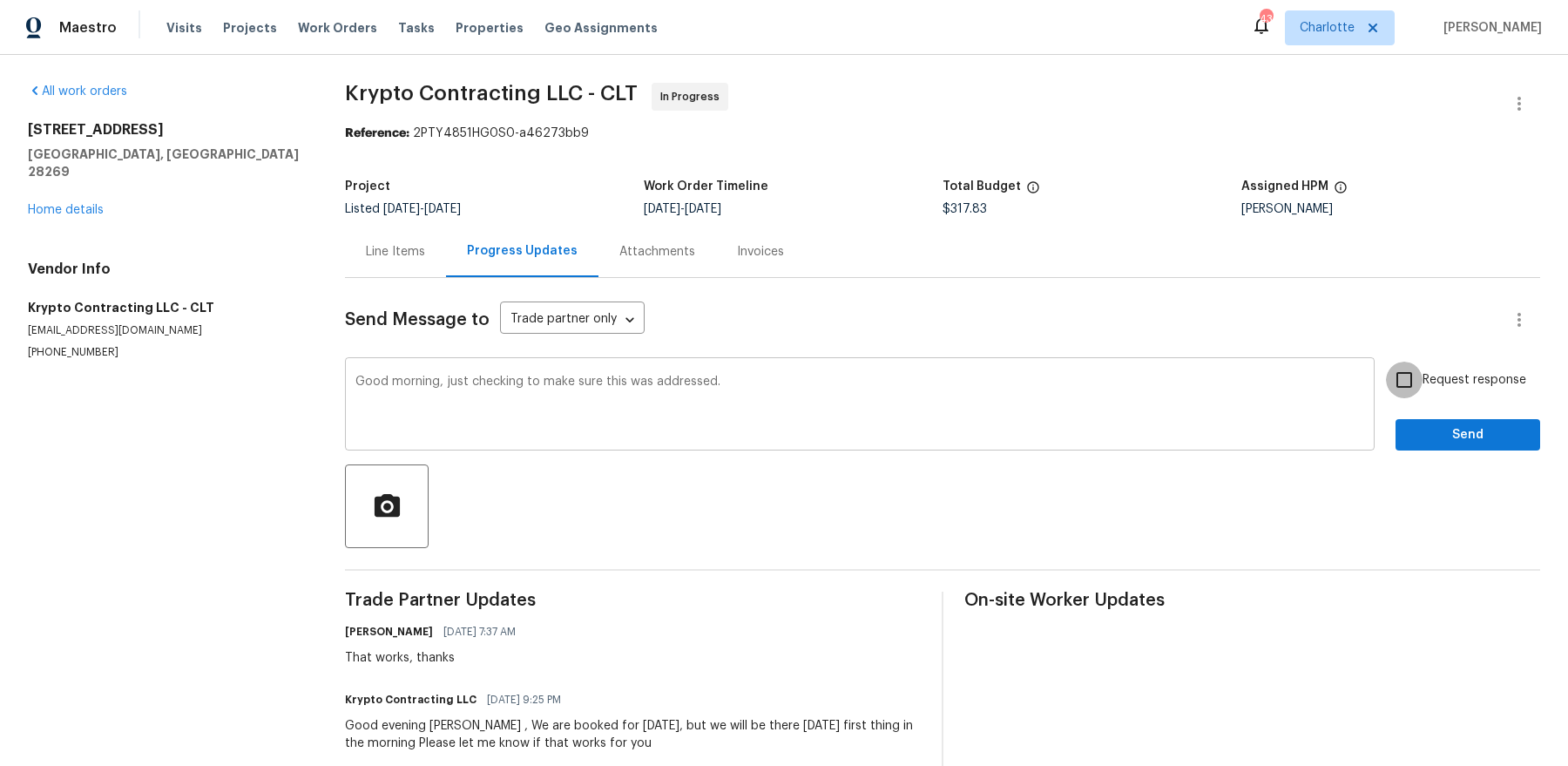
click at [1386, 361] on input "Request response" at bounding box center [1404, 380] width 37 height 37
checkbox input "true"
click at [1395, 419] on button "Send" at bounding box center [1467, 435] width 144 height 32
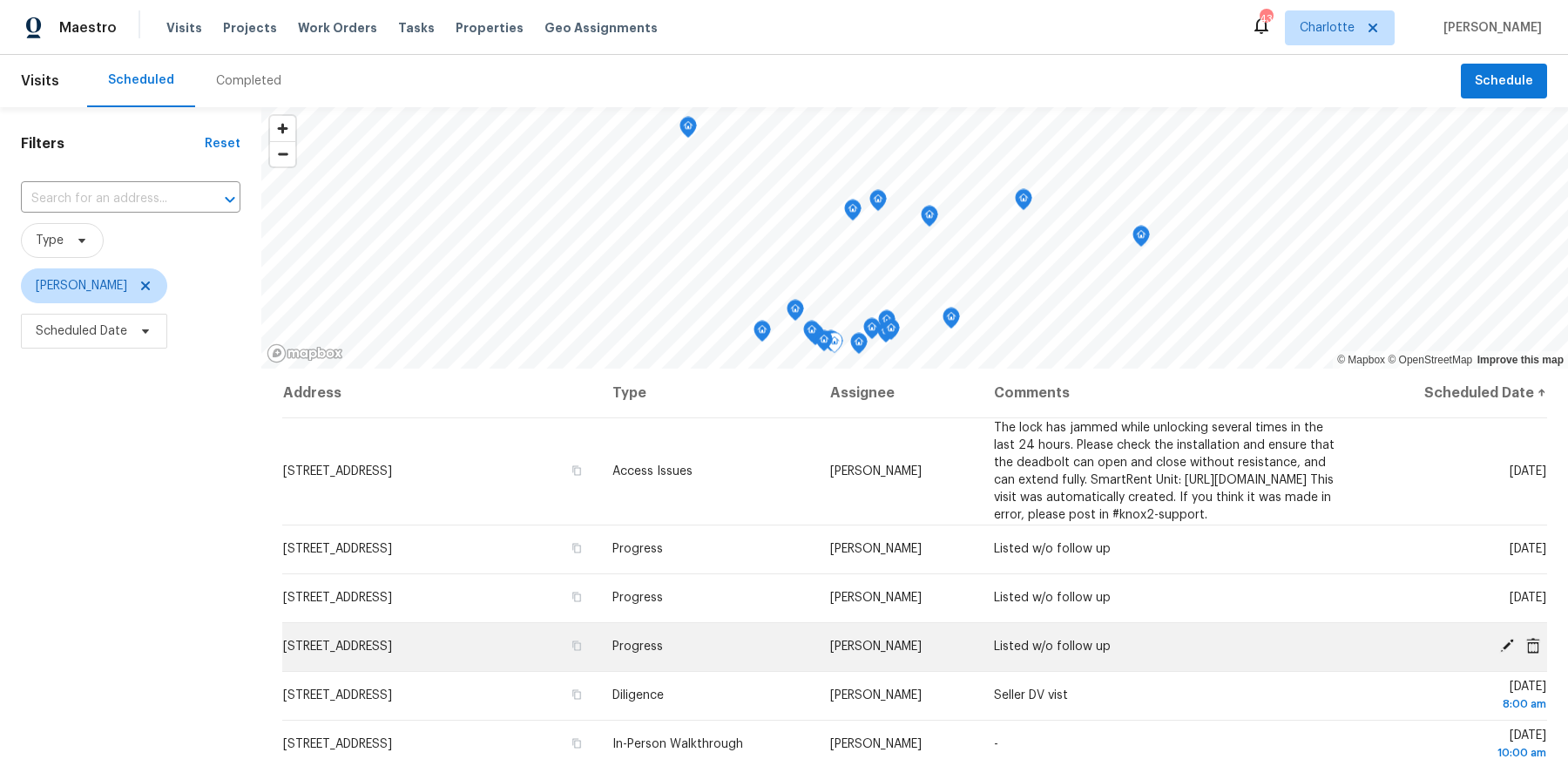
click at [1110, 653] on span "Listed w/o follow up" at bounding box center [1051, 646] width 117 height 12
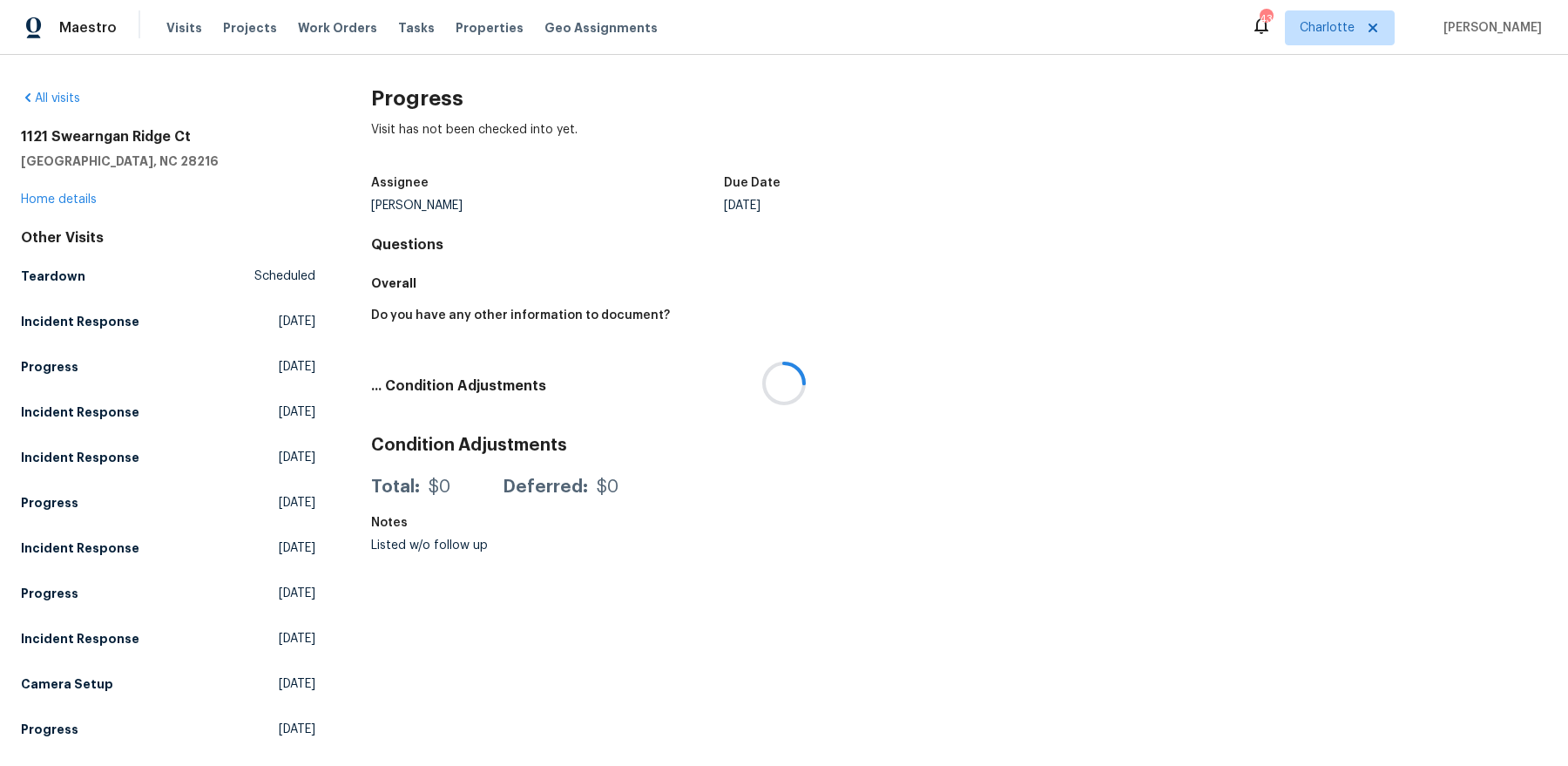
click at [69, 193] on div at bounding box center [784, 383] width 1568 height 766
click at [48, 198] on link "Home details" at bounding box center [59, 199] width 75 height 12
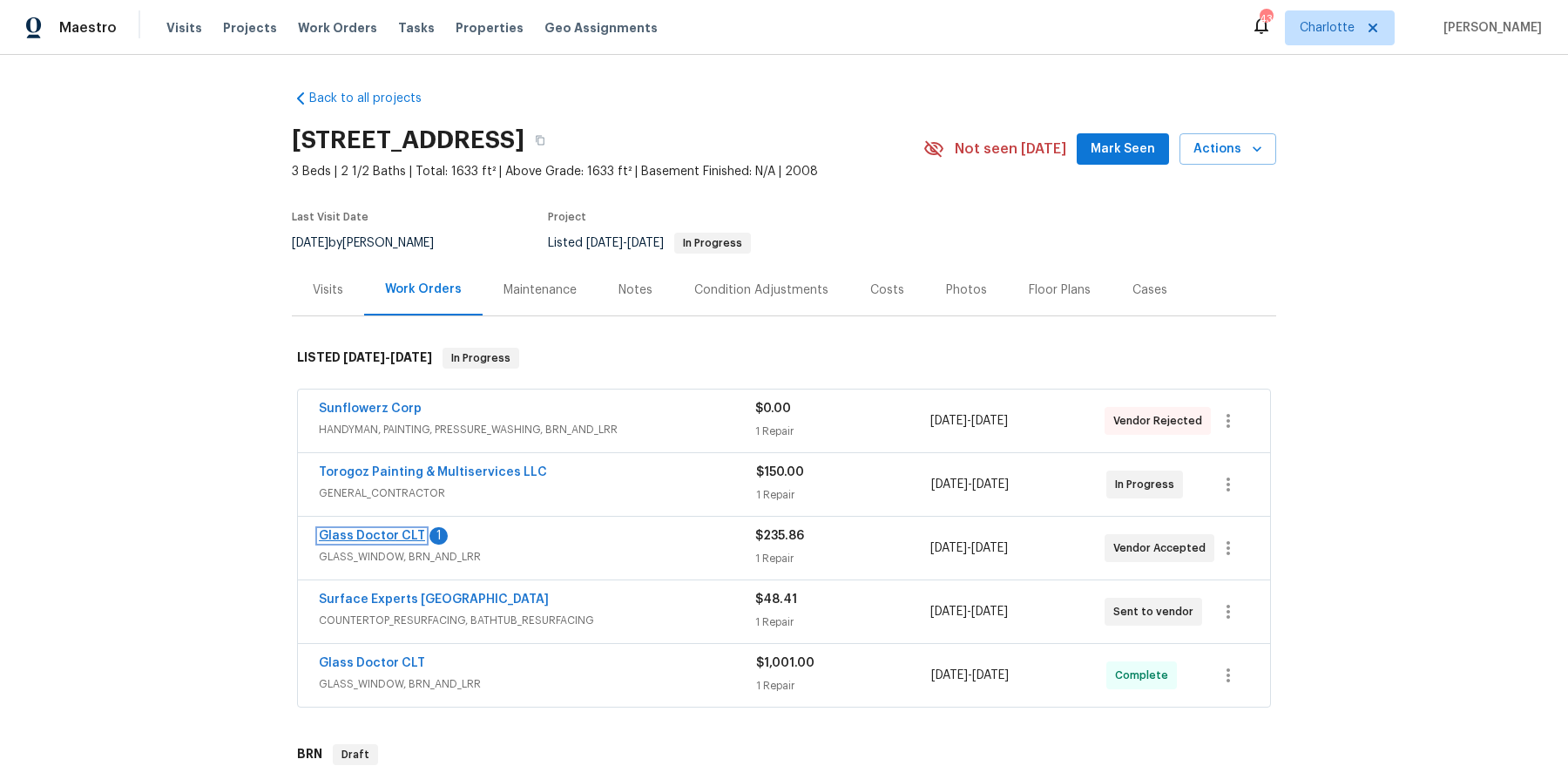
click at [391, 530] on link "Glass Doctor CLT" at bounding box center [372, 535] width 107 height 12
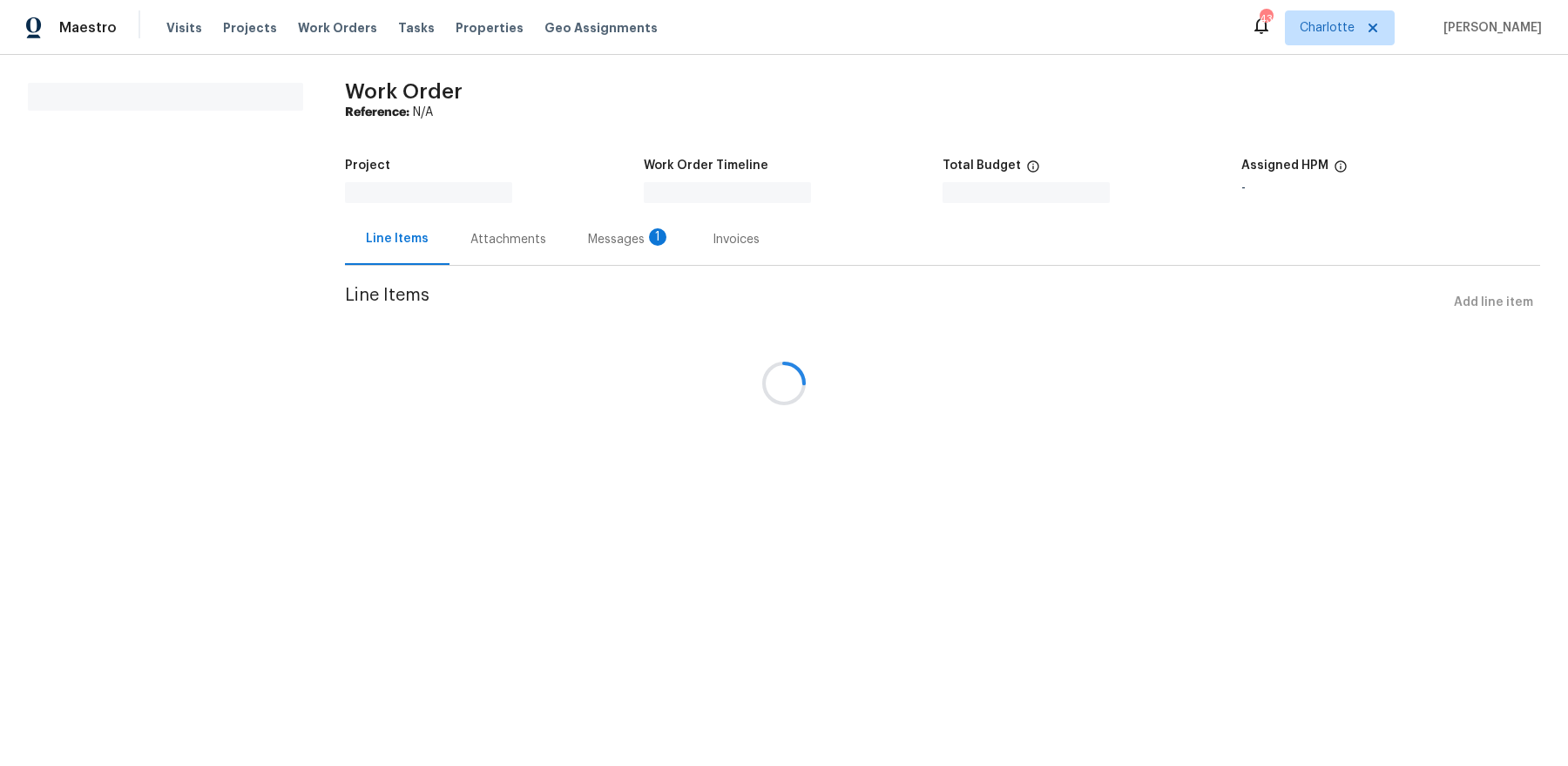
click at [562, 241] on div at bounding box center [784, 383] width 1568 height 766
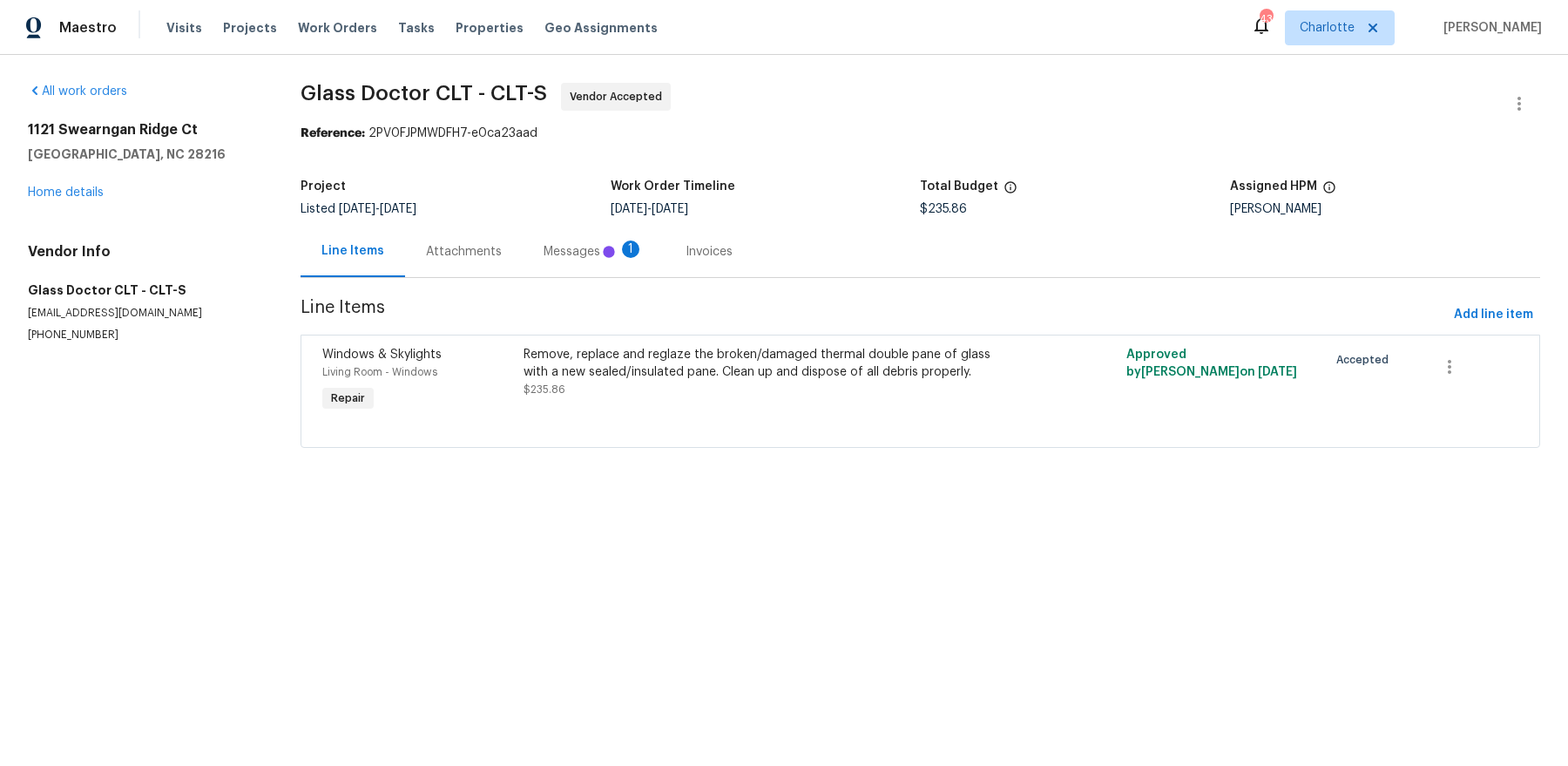
click at [539, 255] on div "Messages 1" at bounding box center [594, 251] width 142 height 51
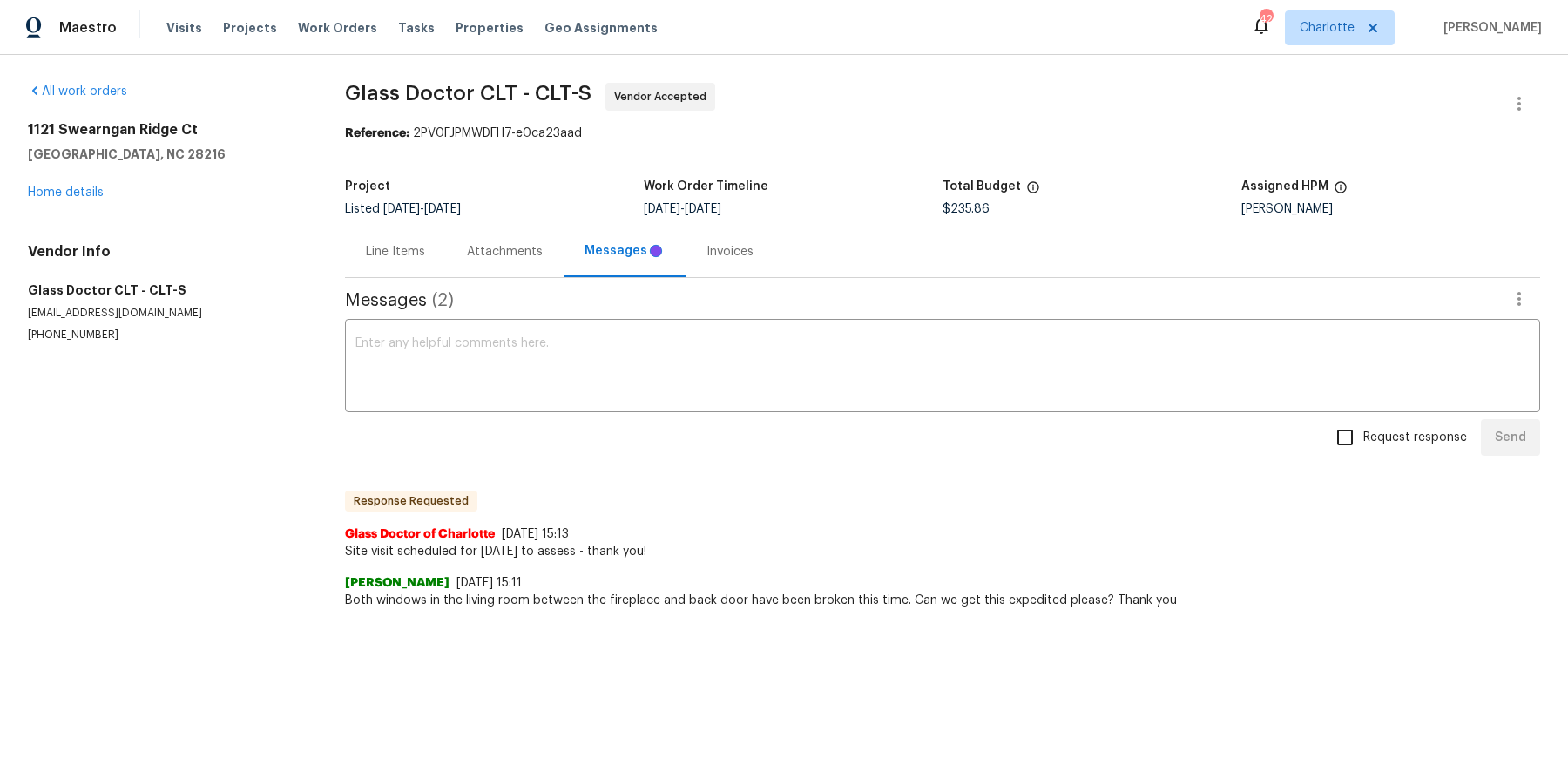
click at [85, 205] on div "All work orders 1121 Swearngan Ridge Ct Charlotte, NC 28216 Home details Vendor…" at bounding box center [165, 212] width 275 height 259
click at [85, 197] on link "Home details" at bounding box center [65, 192] width 75 height 12
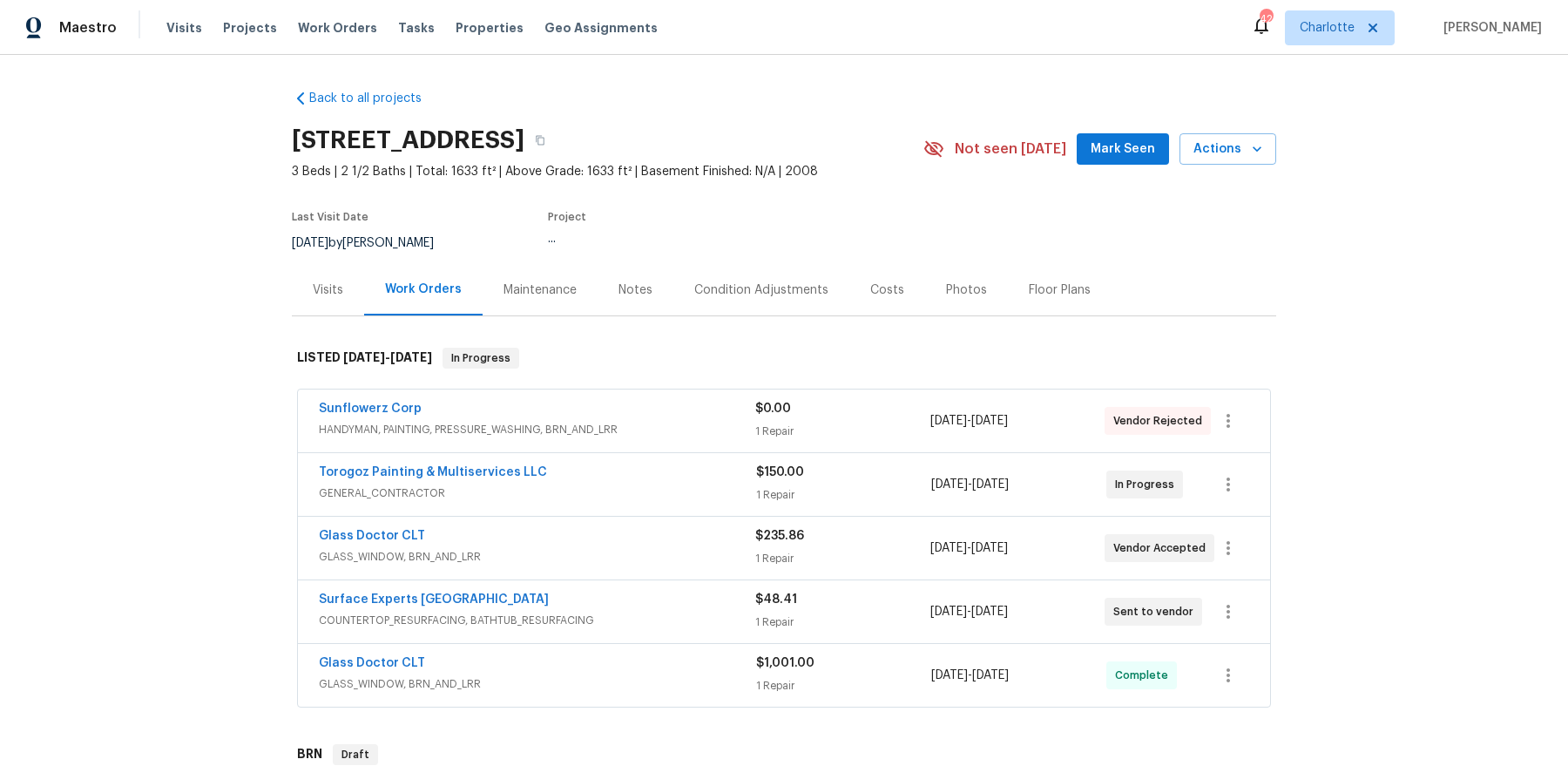
click at [416, 457] on div "Torogoz Painting & Multiservices LLC GENERAL_CONTRACTOR $150.00 1 Repair 10/1/2…" at bounding box center [783, 485] width 971 height 63
click at [396, 473] on link "Torogoz Painting & Multiservices LLC" at bounding box center [433, 472] width 228 height 12
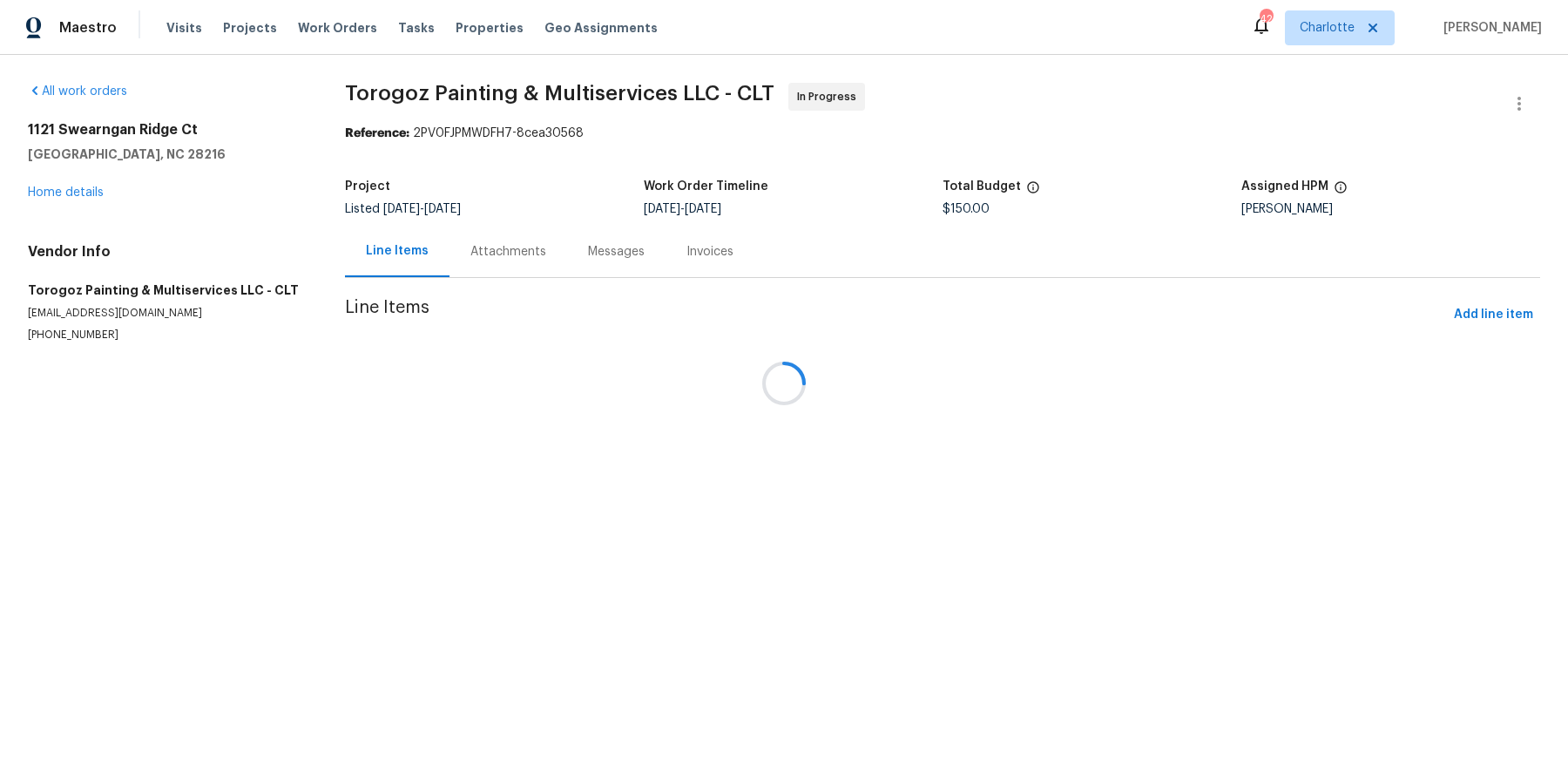
click at [472, 257] on div at bounding box center [784, 383] width 1568 height 766
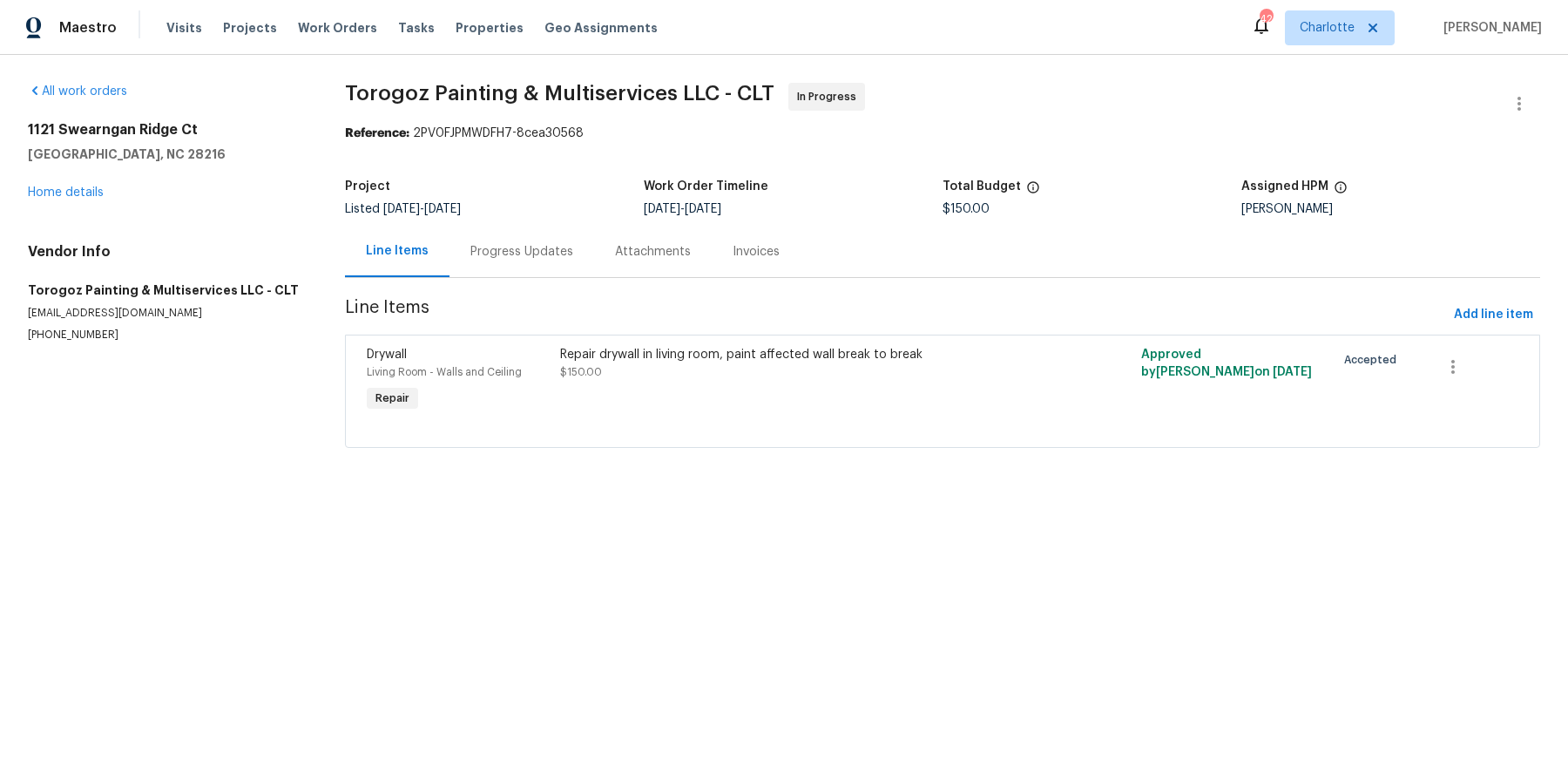
click at [624, 257] on div "Attachments" at bounding box center [653, 251] width 75 height 17
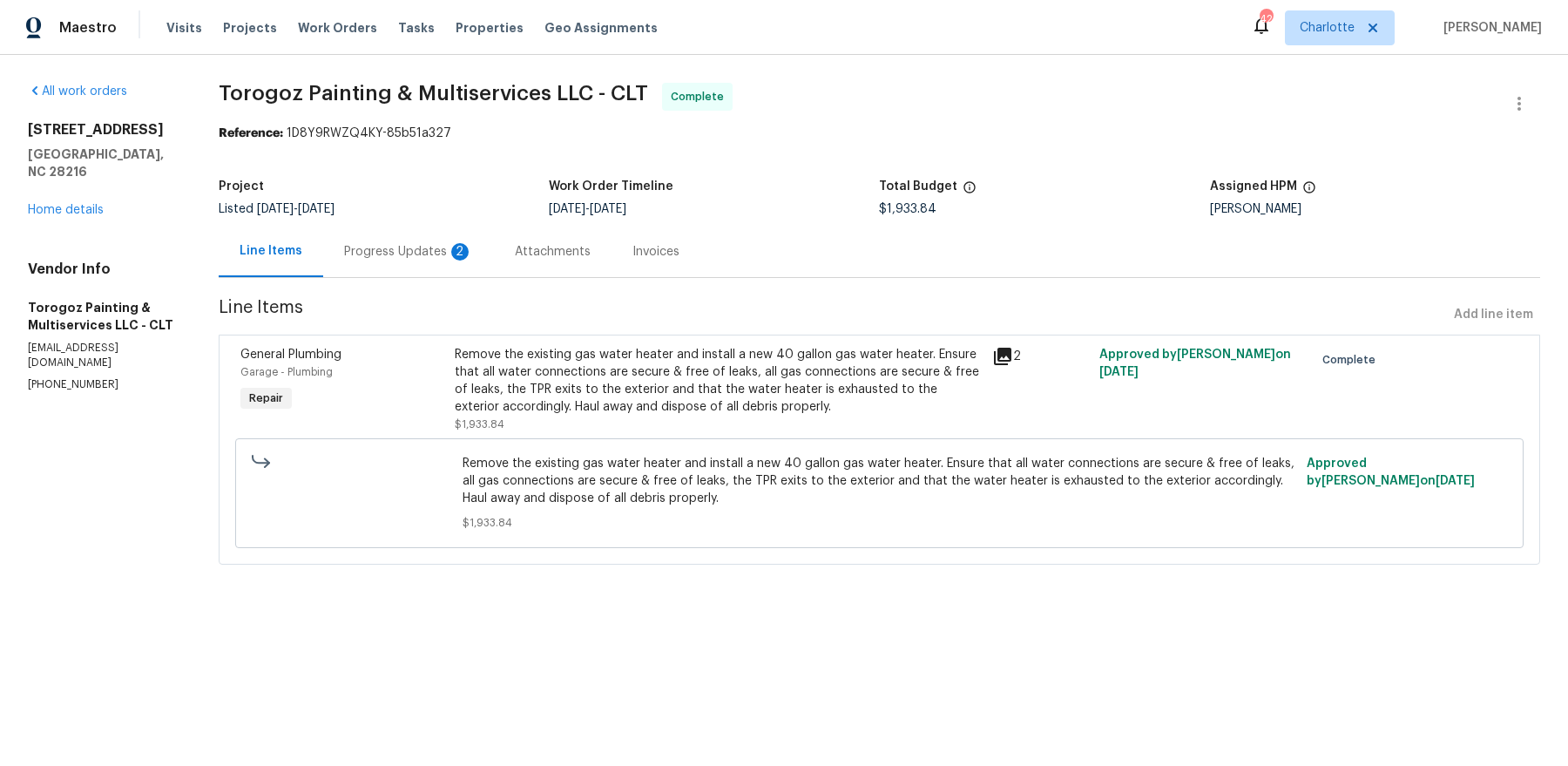
click at [393, 252] on div "Progress Updates 2" at bounding box center [408, 251] width 129 height 17
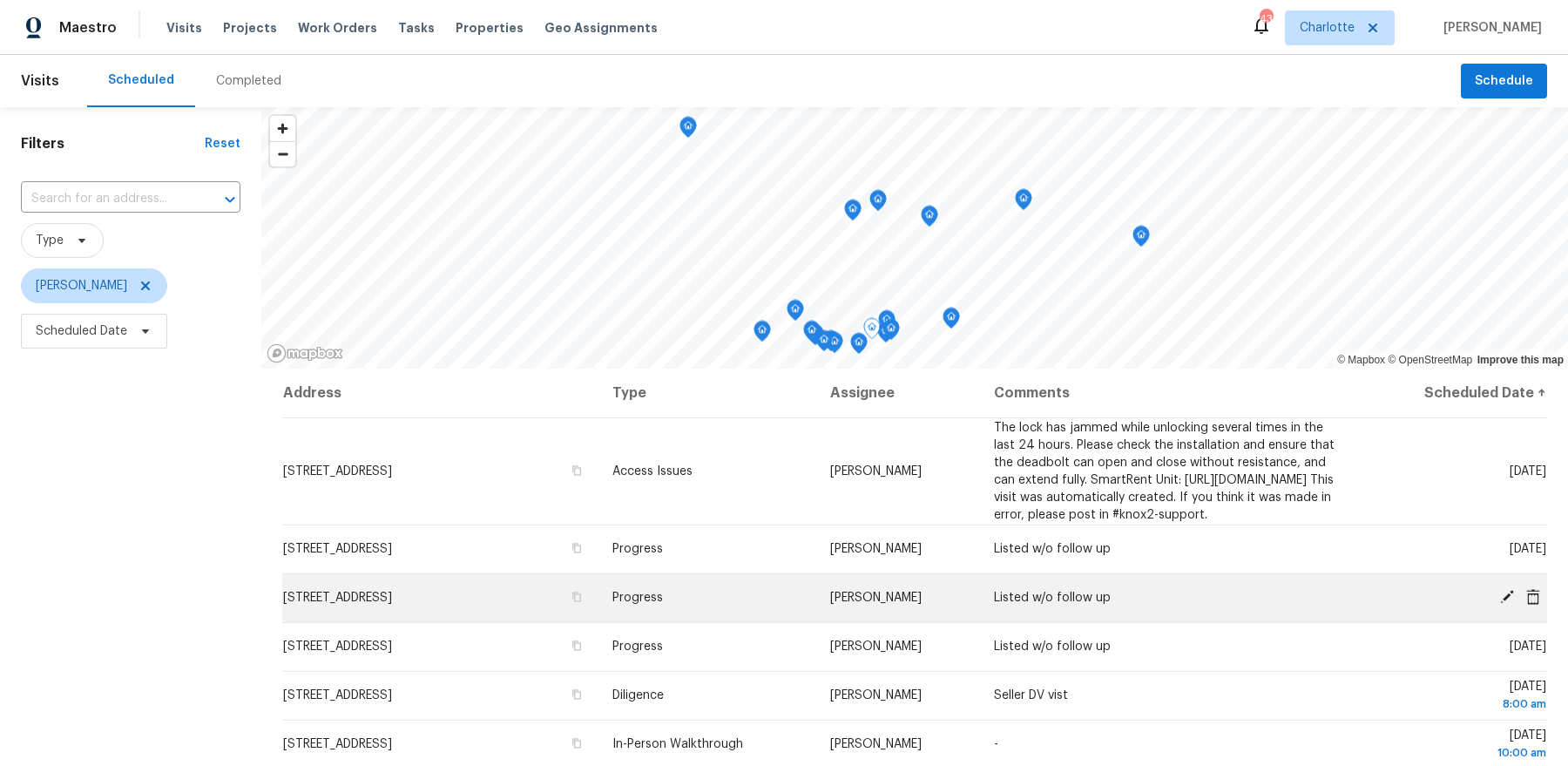
click at [1509, 604] on icon at bounding box center [1506, 596] width 14 height 14
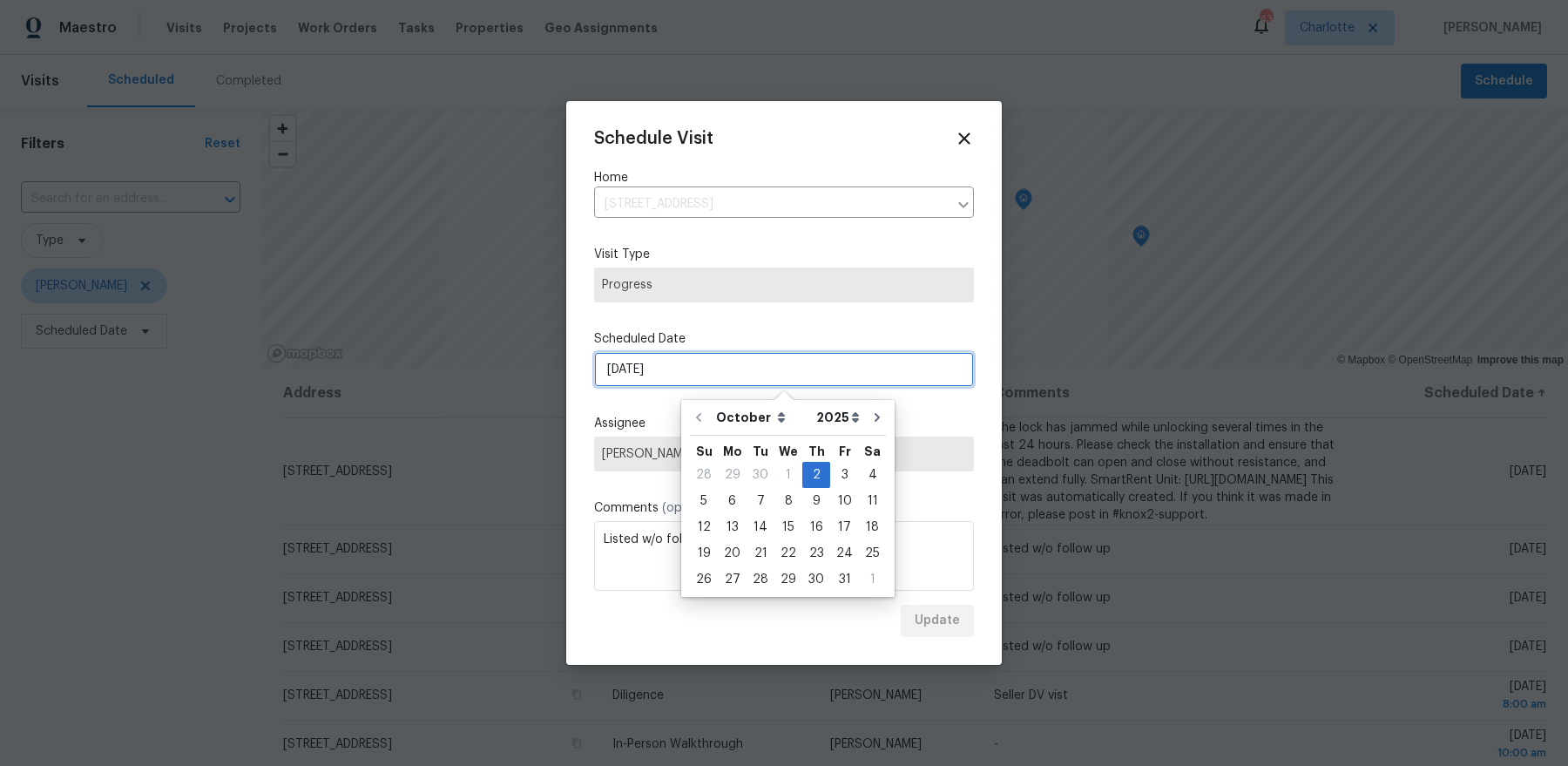
click at [726, 369] on input "[DATE]" at bounding box center [783, 370] width 380 height 35
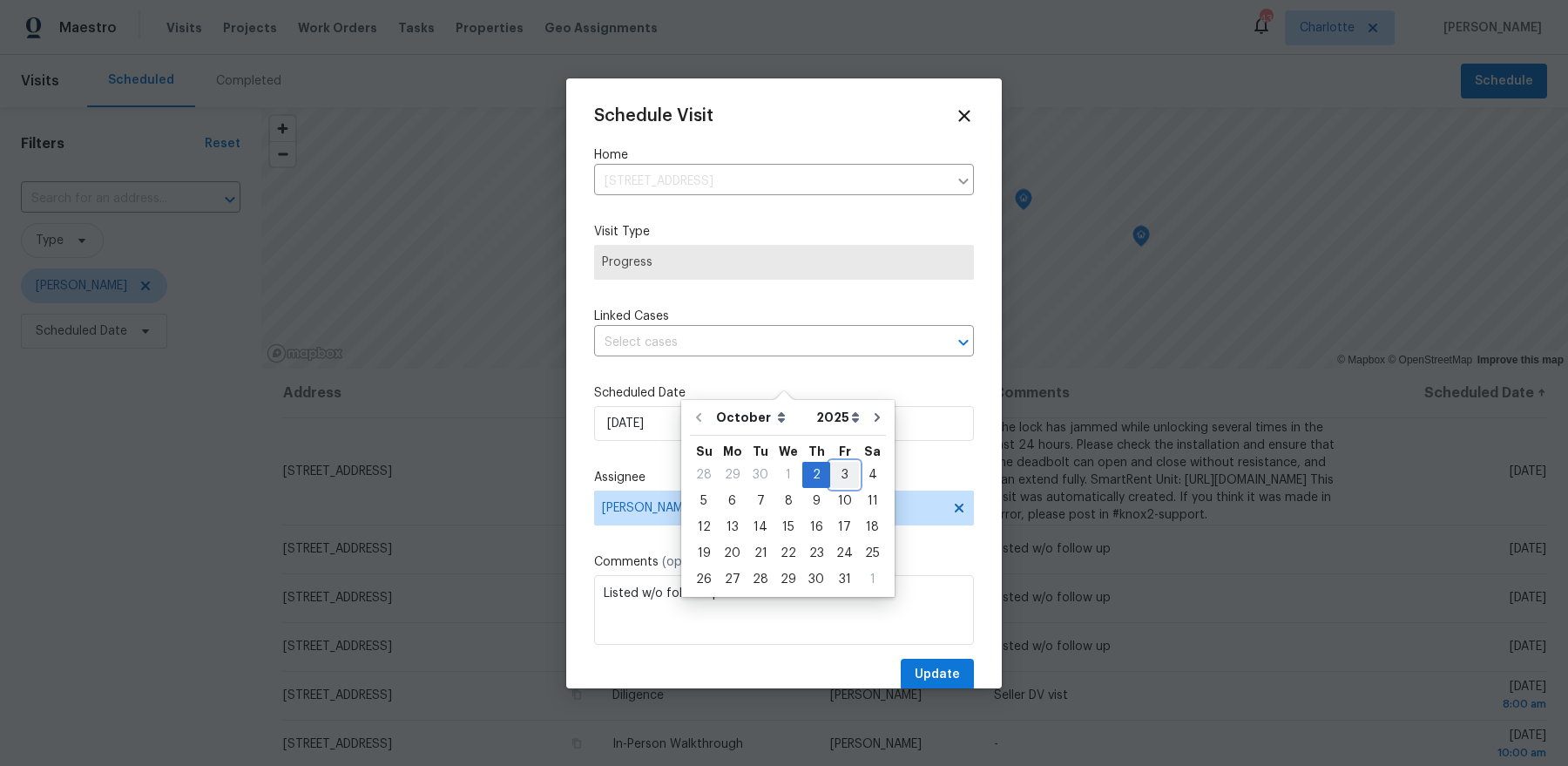
click at [839, 471] on div "3" at bounding box center [844, 474] width 28 height 25
type input "[DATE]"
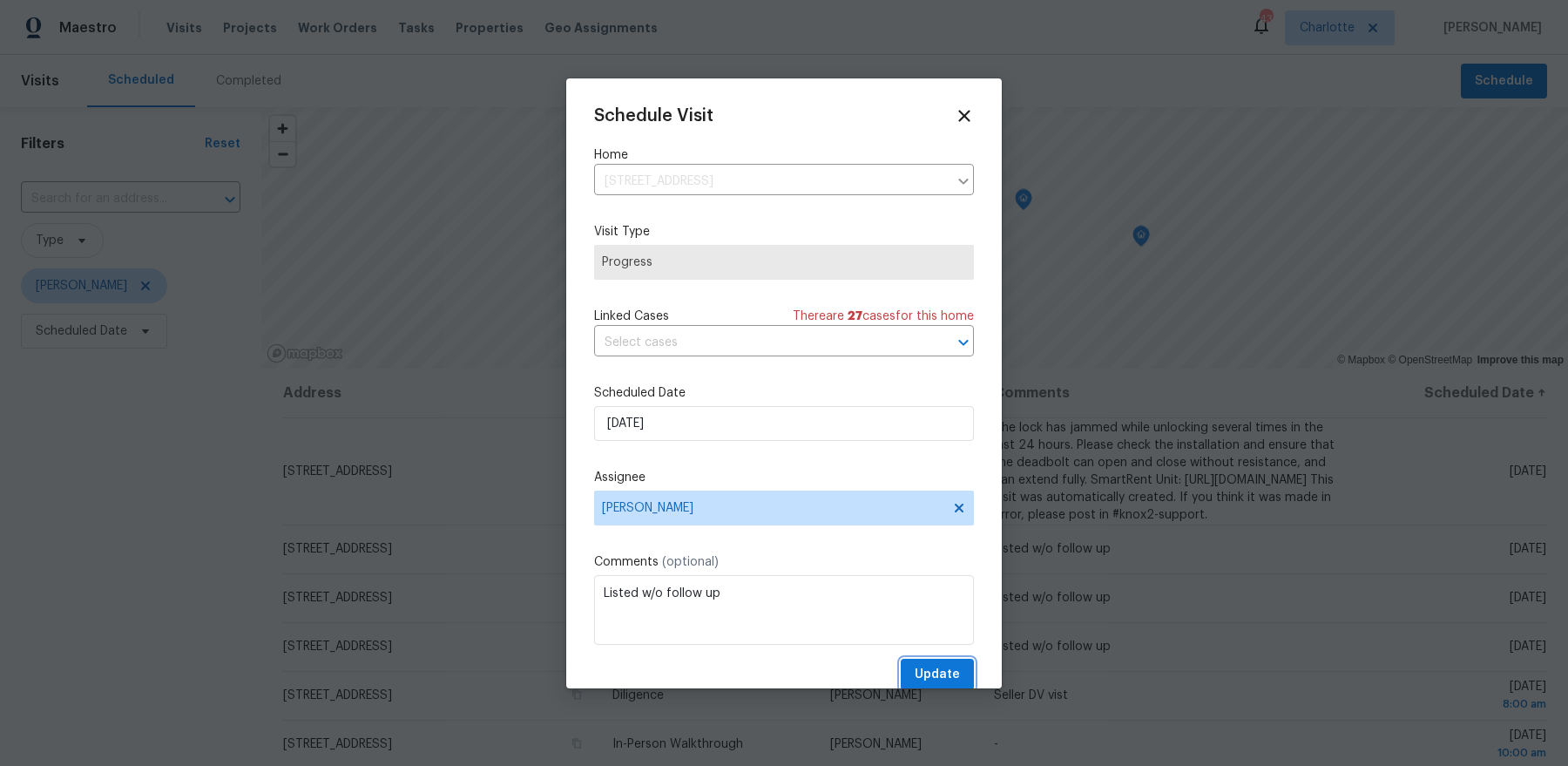
click at [931, 665] on span "Update" at bounding box center [937, 675] width 45 height 22
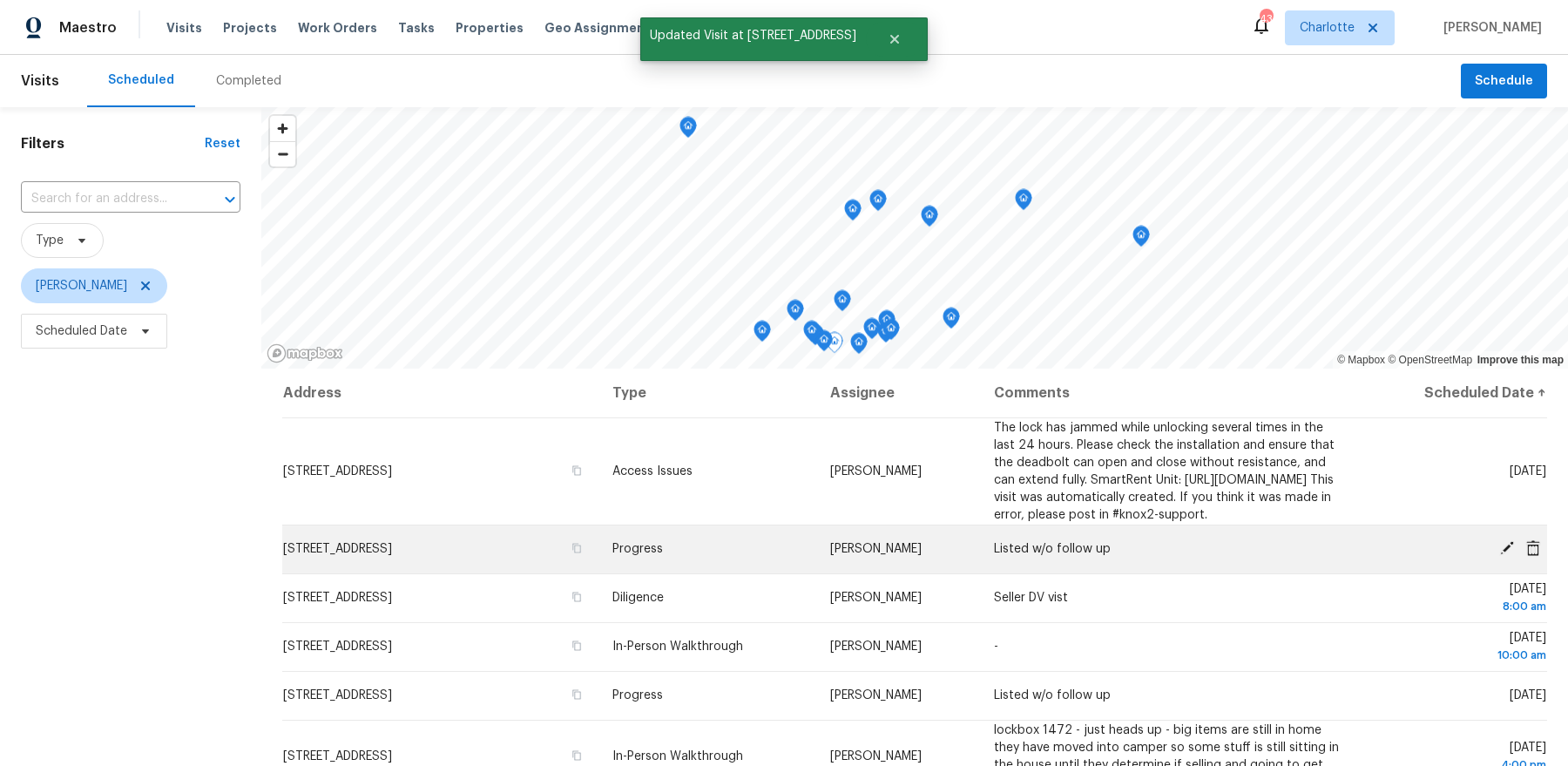
click at [1502, 556] on icon at bounding box center [1506, 547] width 16 height 16
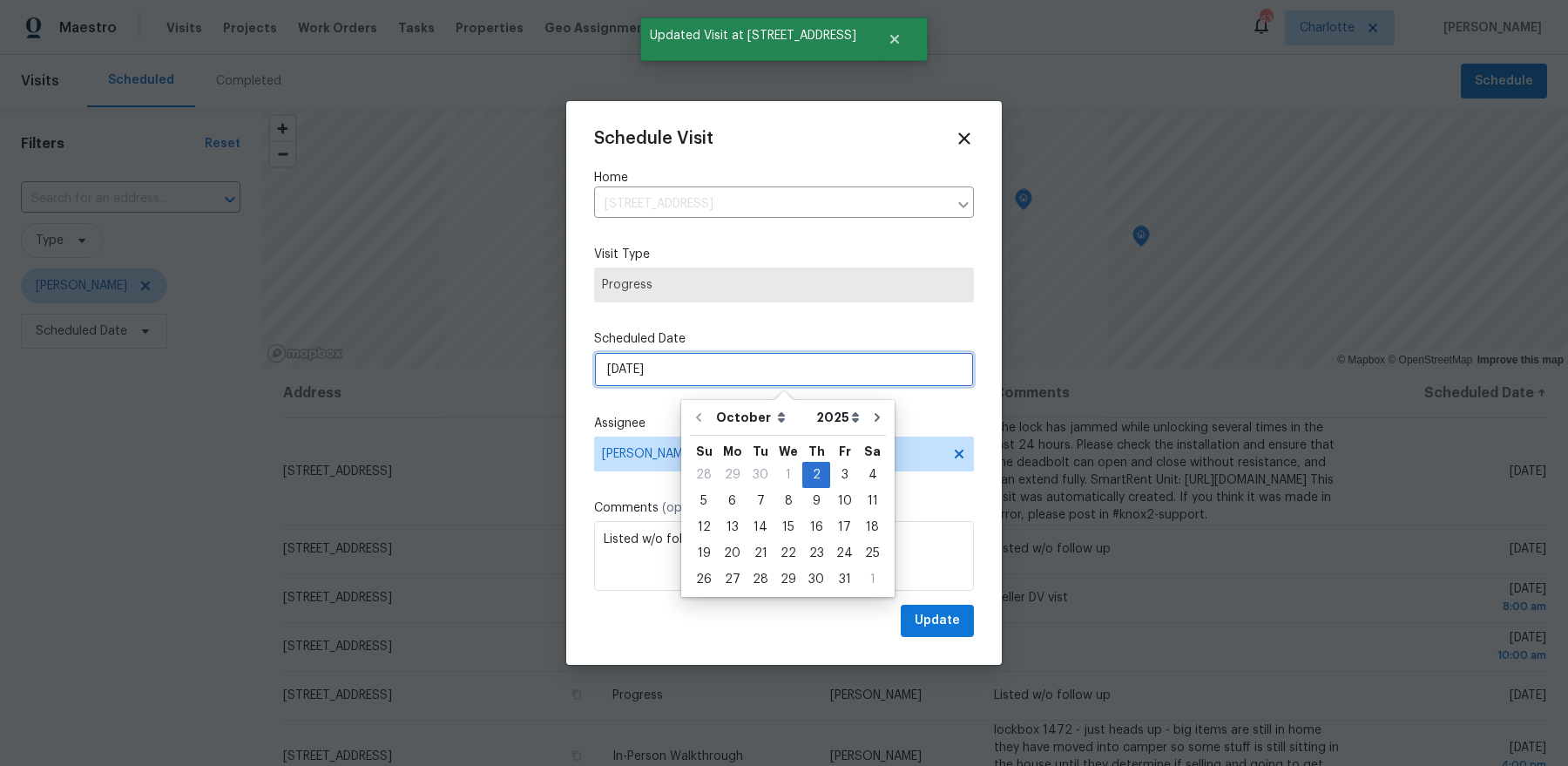
click at [805, 366] on input "10/2/2025" at bounding box center [783, 370] width 380 height 35
click at [843, 469] on div "3" at bounding box center [844, 474] width 28 height 25
type input "10/3/2025"
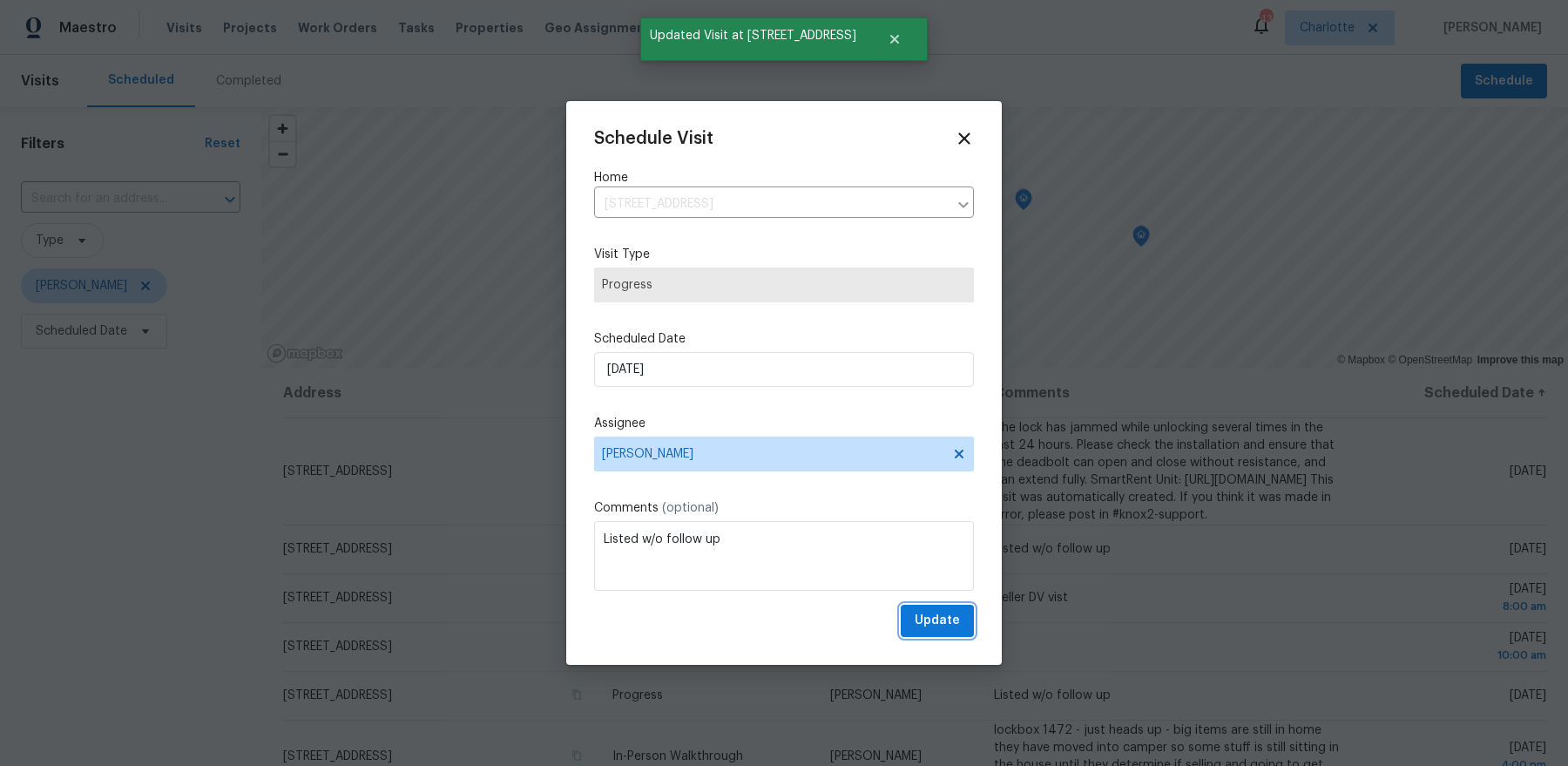
click at [960, 630] on button "Update" at bounding box center [937, 621] width 74 height 32
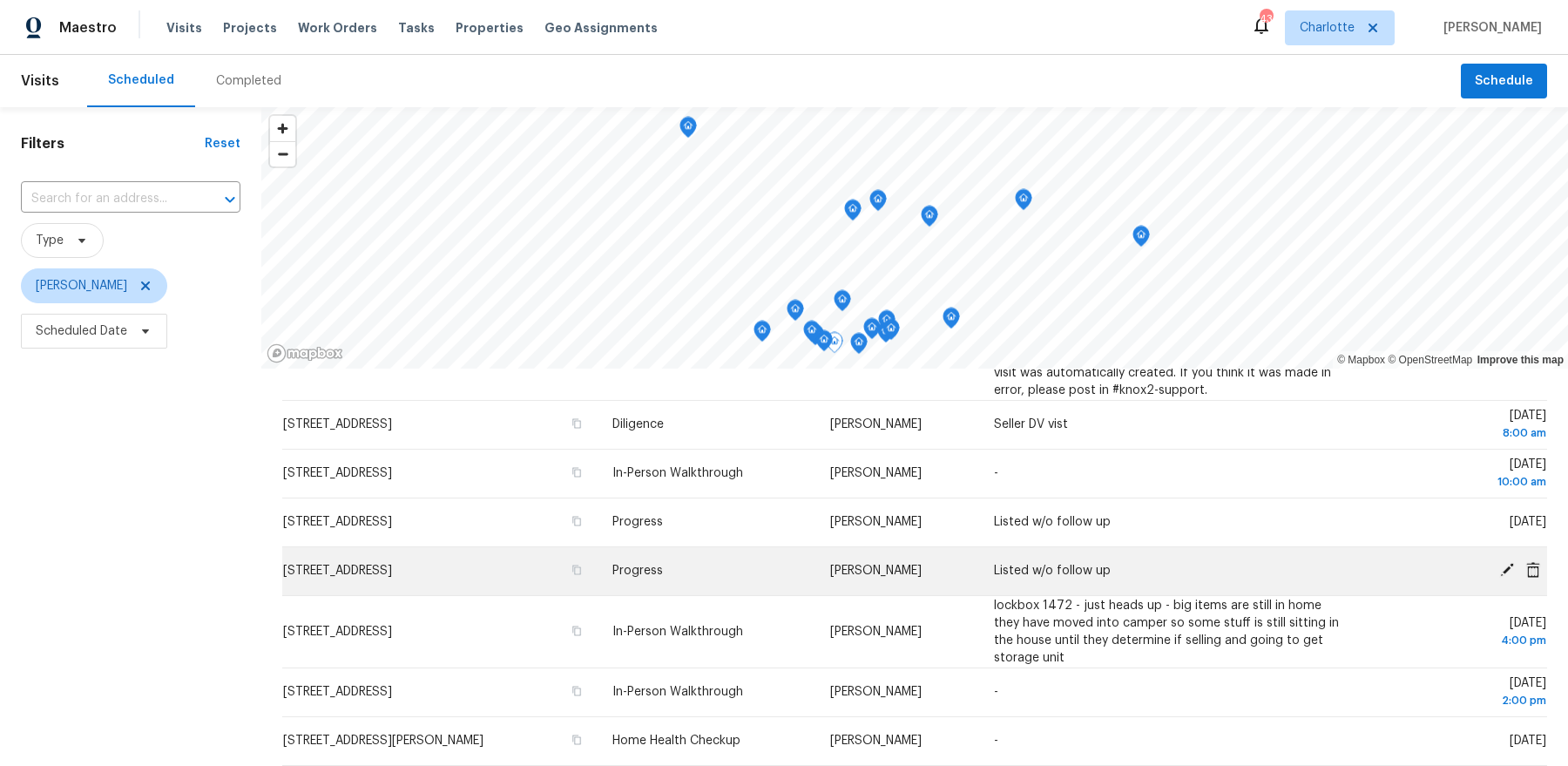
scroll to position [0, 0]
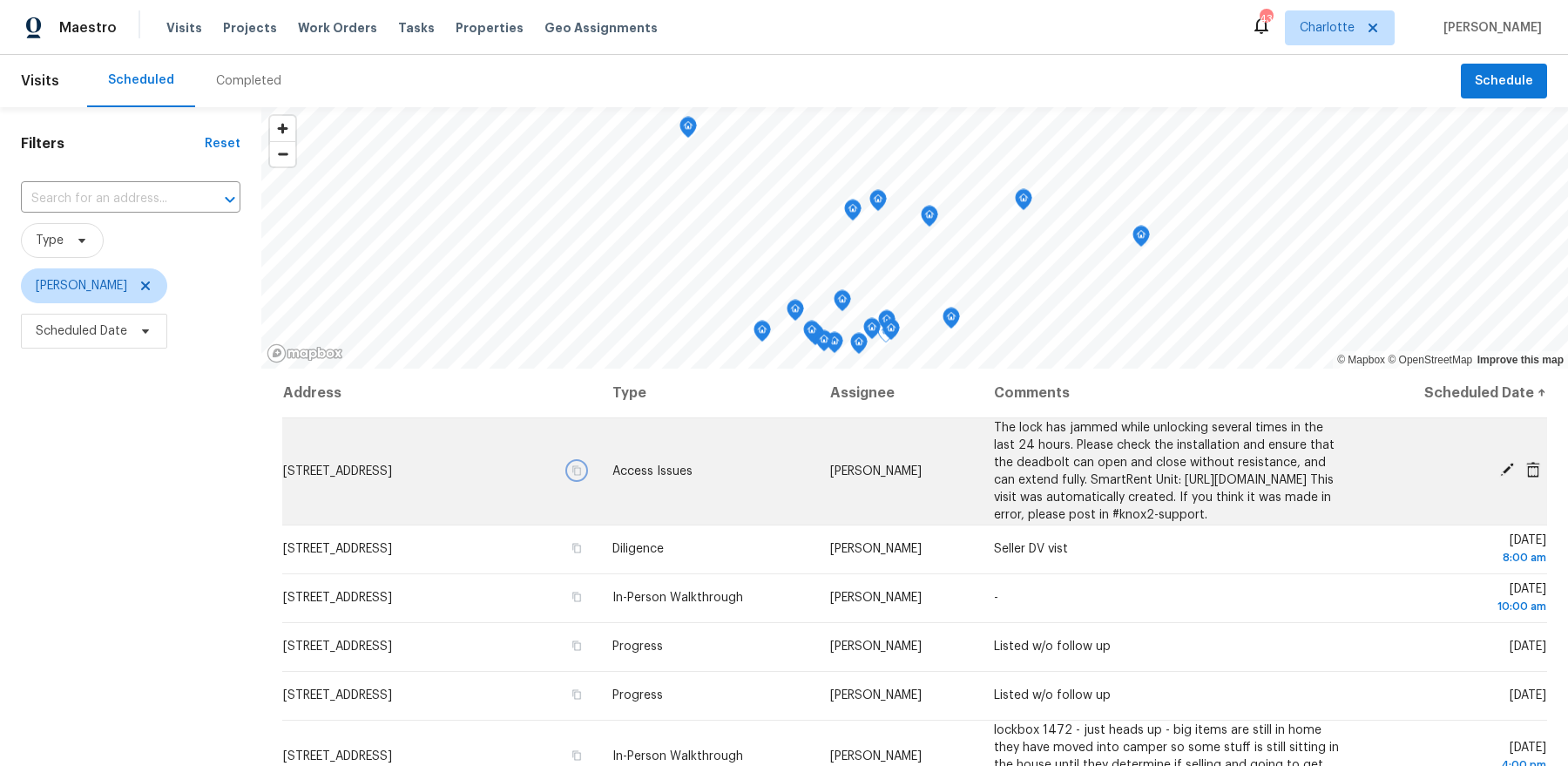
click at [582, 475] on icon "button" at bounding box center [576, 470] width 10 height 10
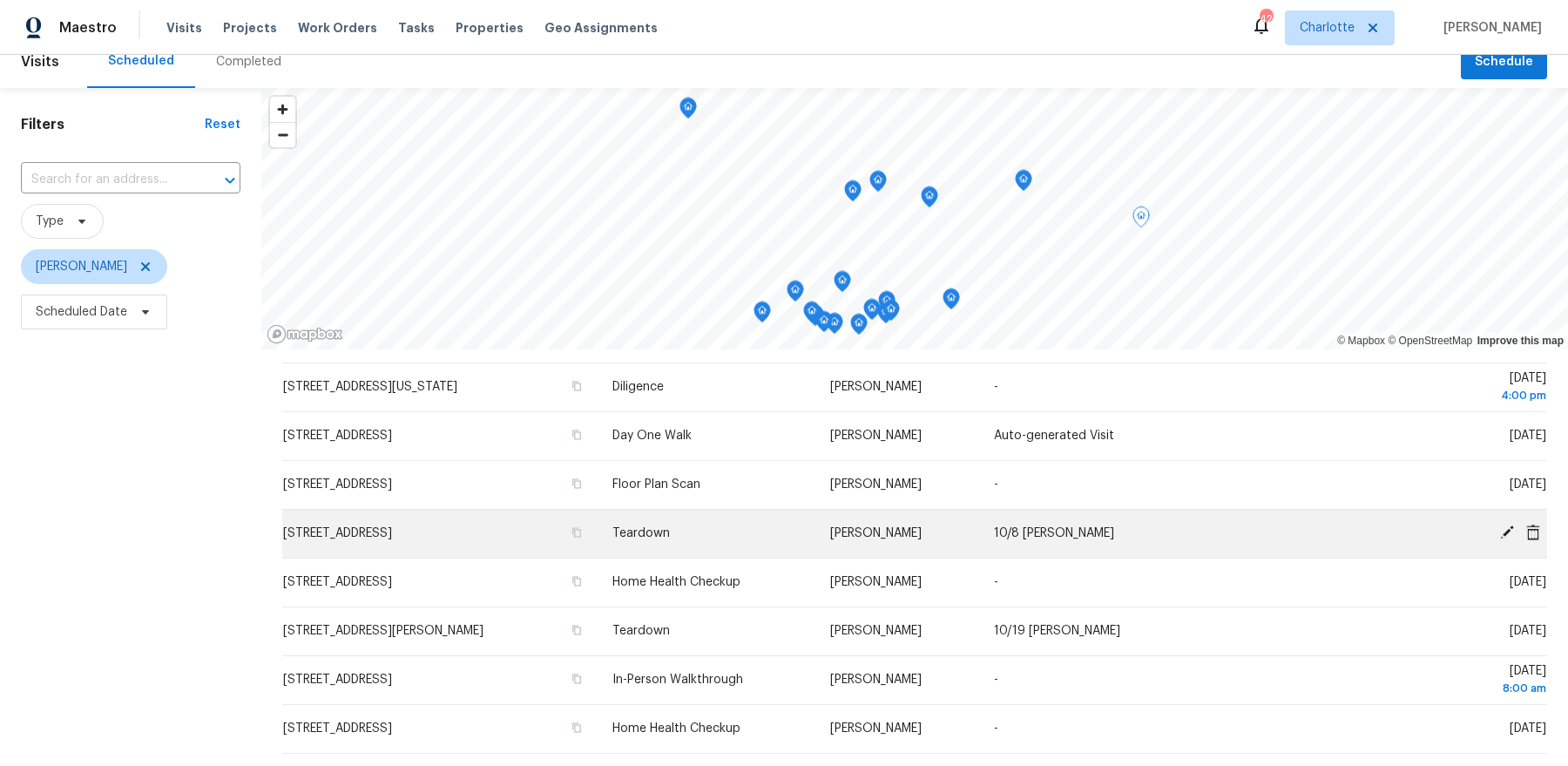
scroll to position [508, 0]
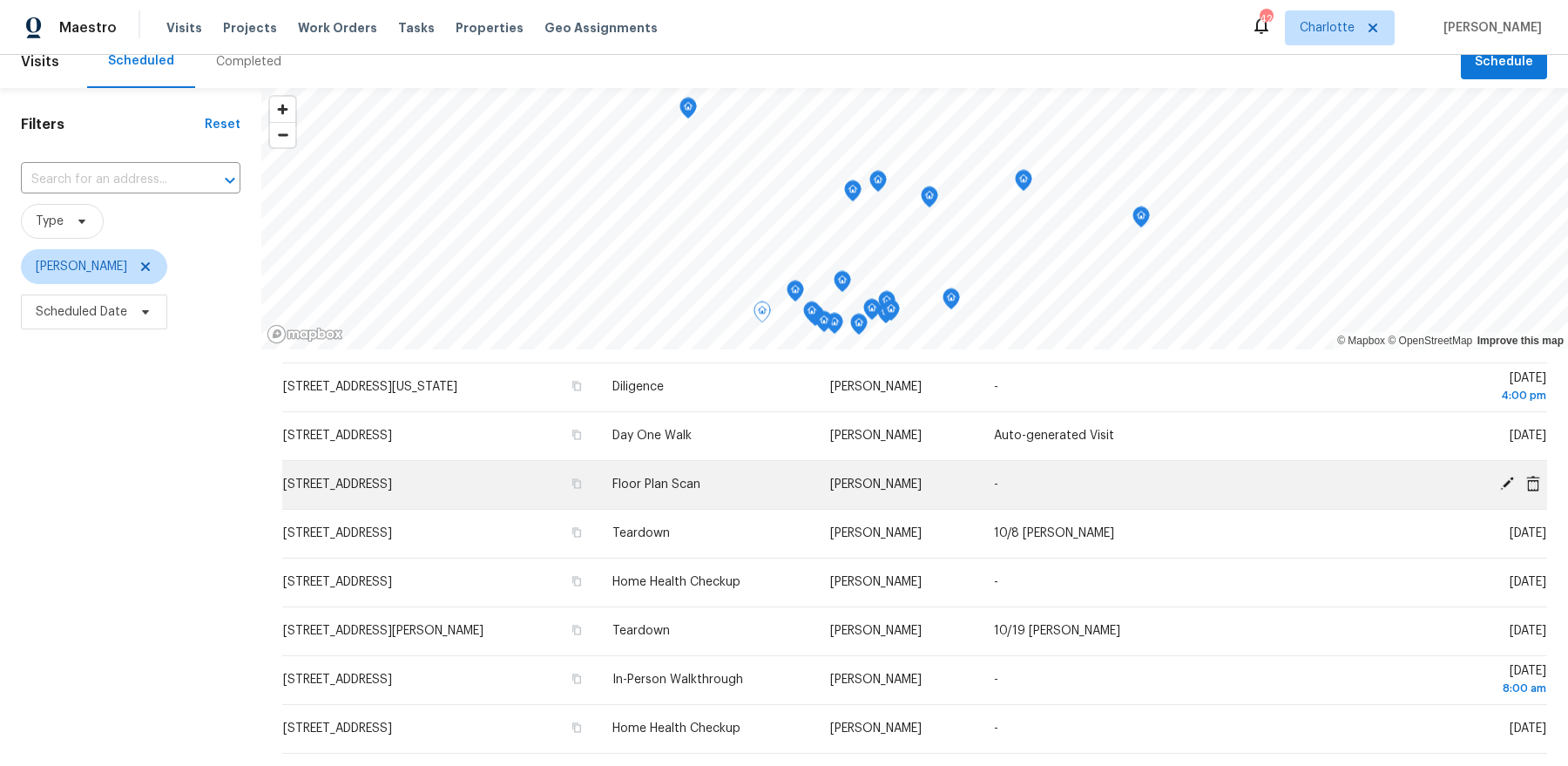
click at [456, 509] on td "[STREET_ADDRESS]" at bounding box center [440, 484] width 316 height 49
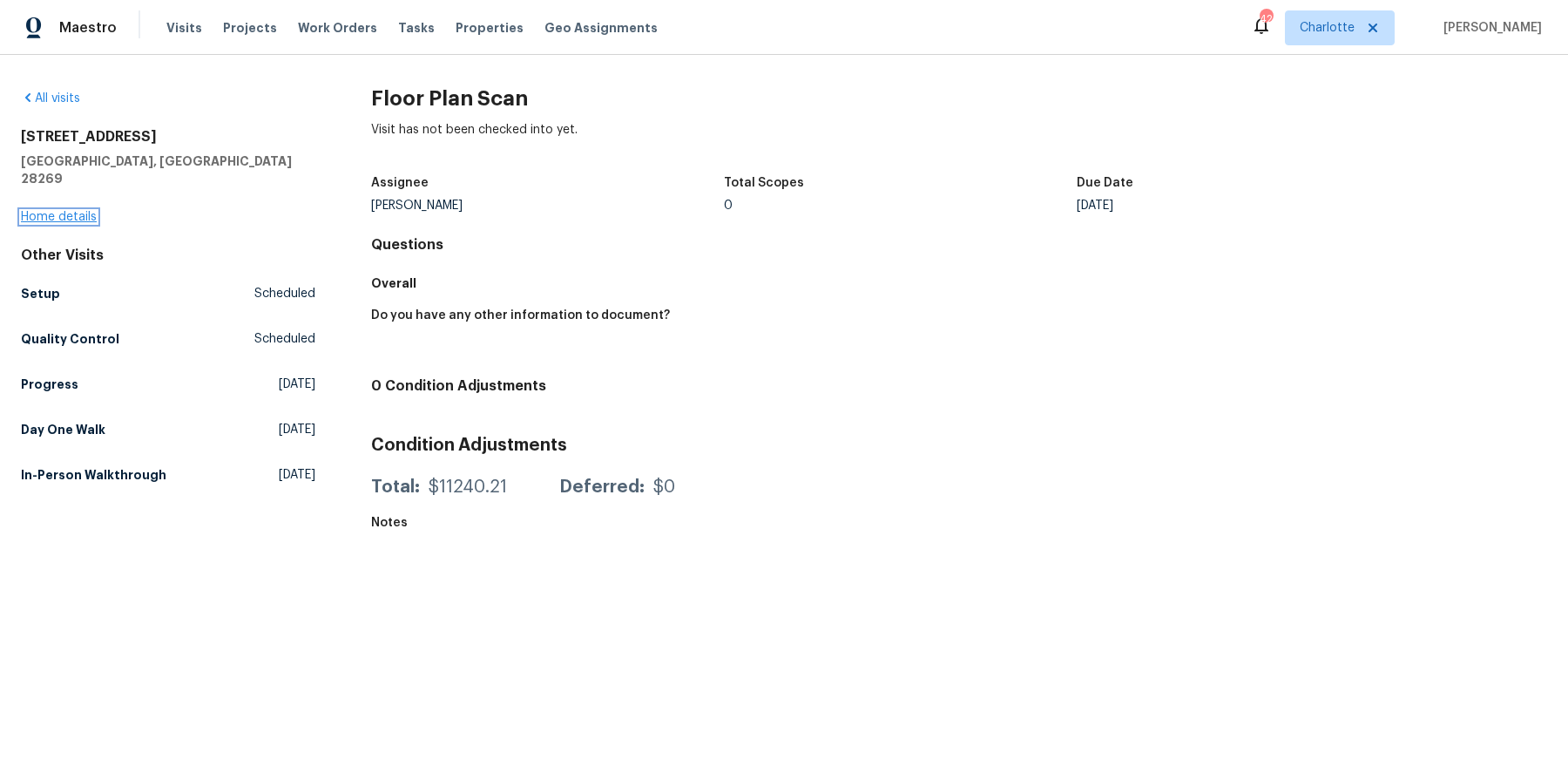
click at [83, 211] on link "Home details" at bounding box center [59, 216] width 75 height 12
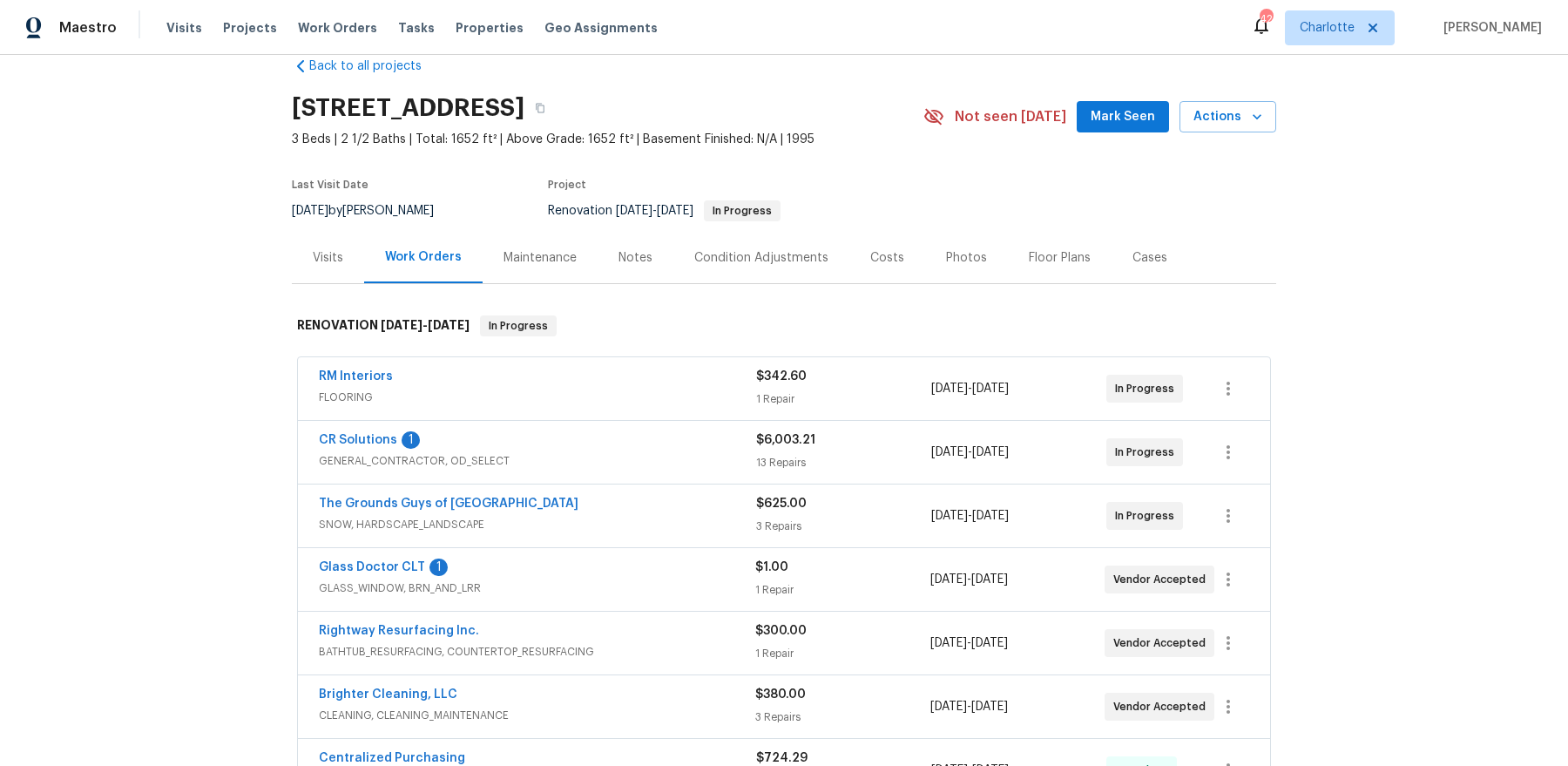
scroll to position [37, 0]
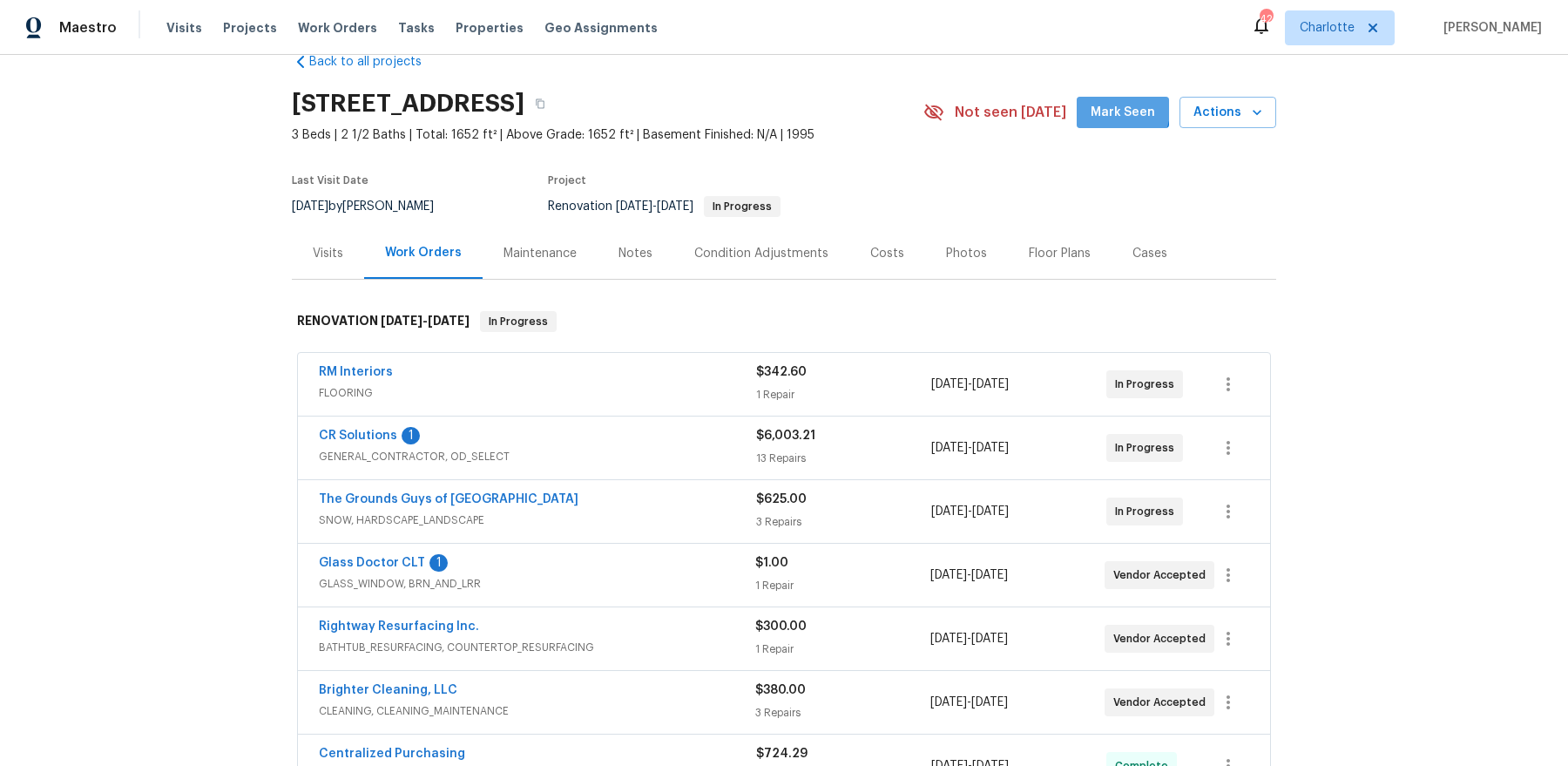
click at [1101, 104] on span "Mark Seen" at bounding box center [1122, 113] width 64 height 22
click at [657, 241] on div "Notes" at bounding box center [635, 253] width 75 height 51
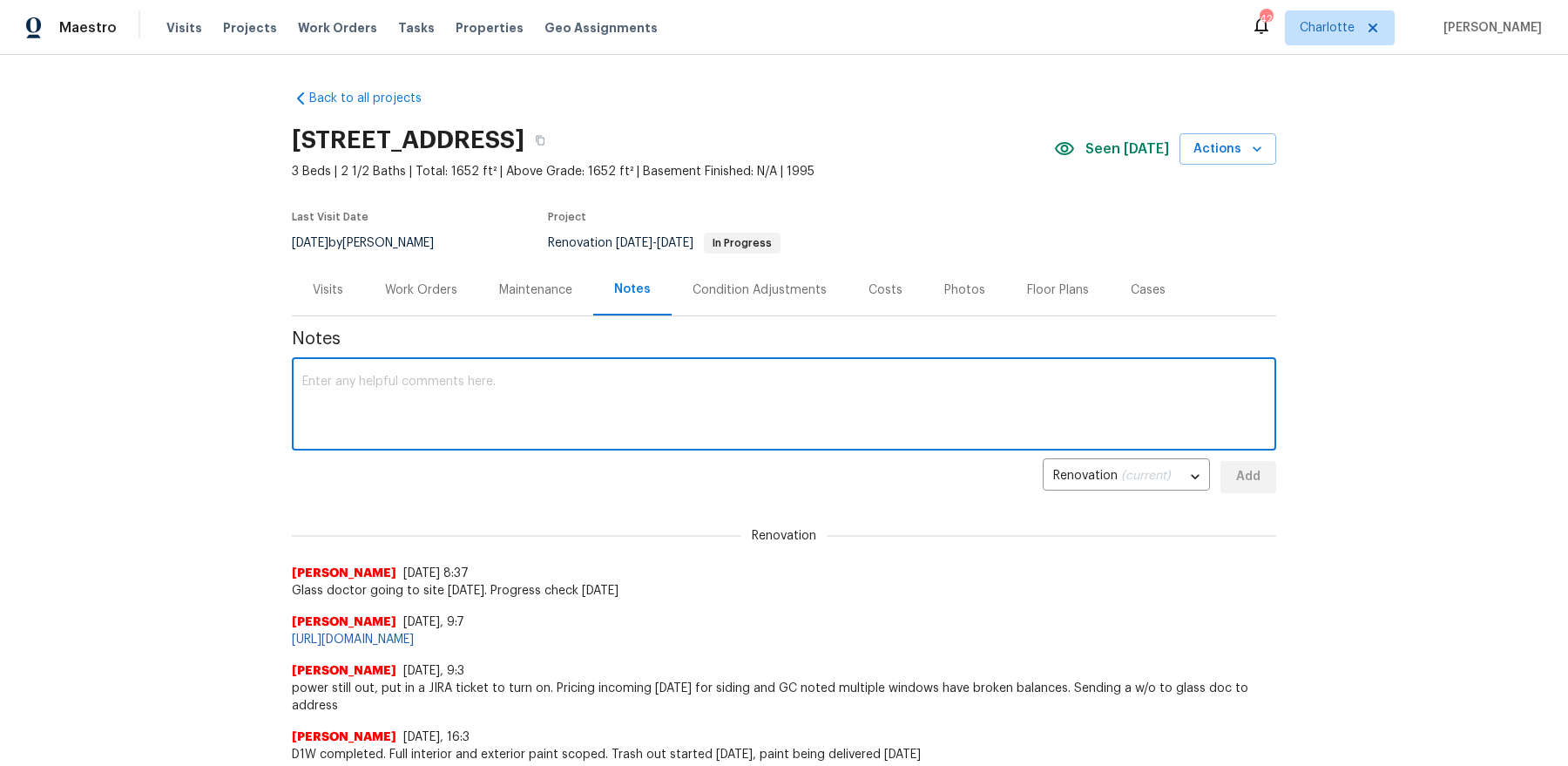
click at [630, 423] on textarea at bounding box center [784, 406] width 963 height 61
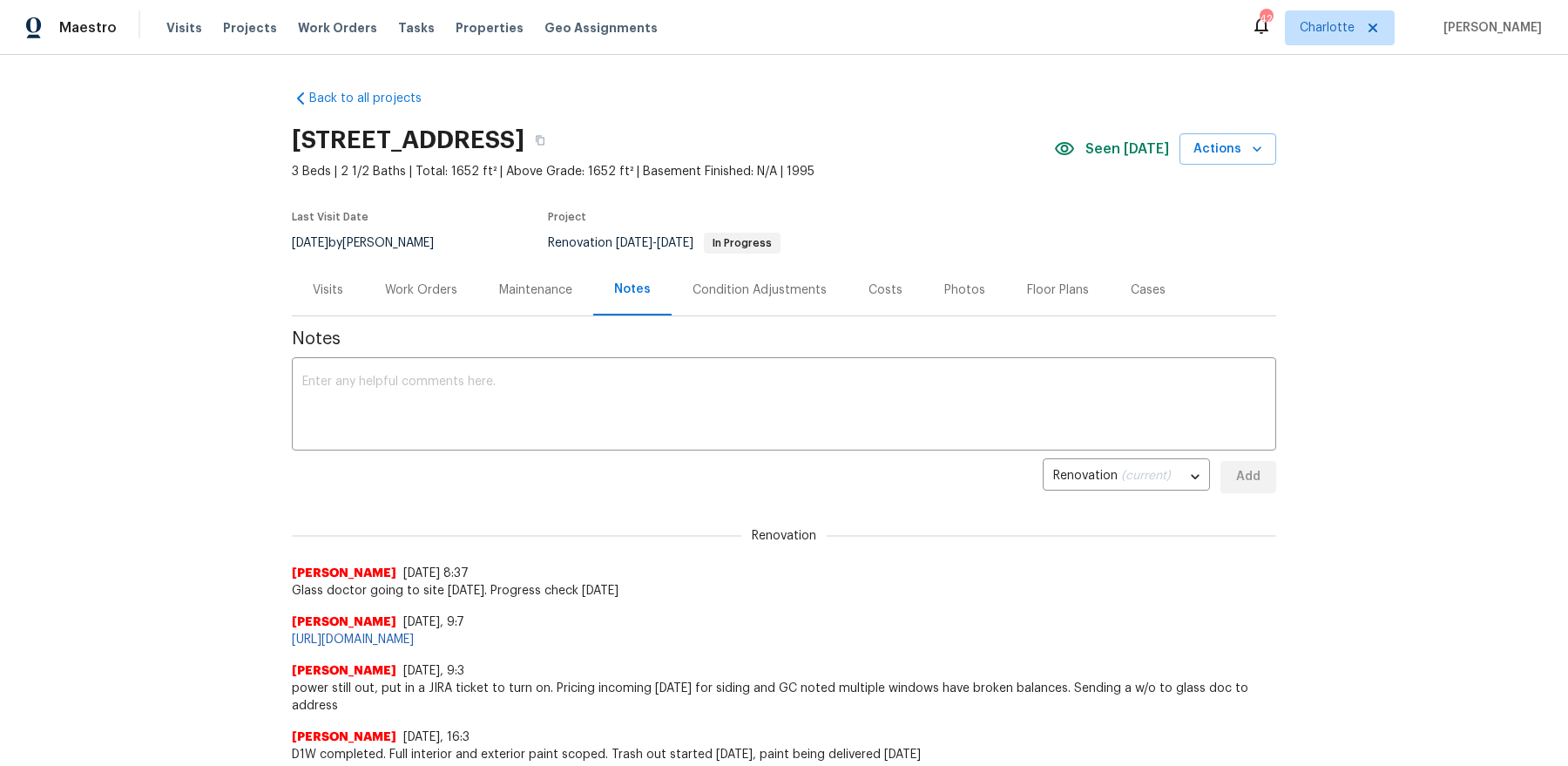
click at [402, 297] on div "Work Orders" at bounding box center [421, 290] width 73 height 17
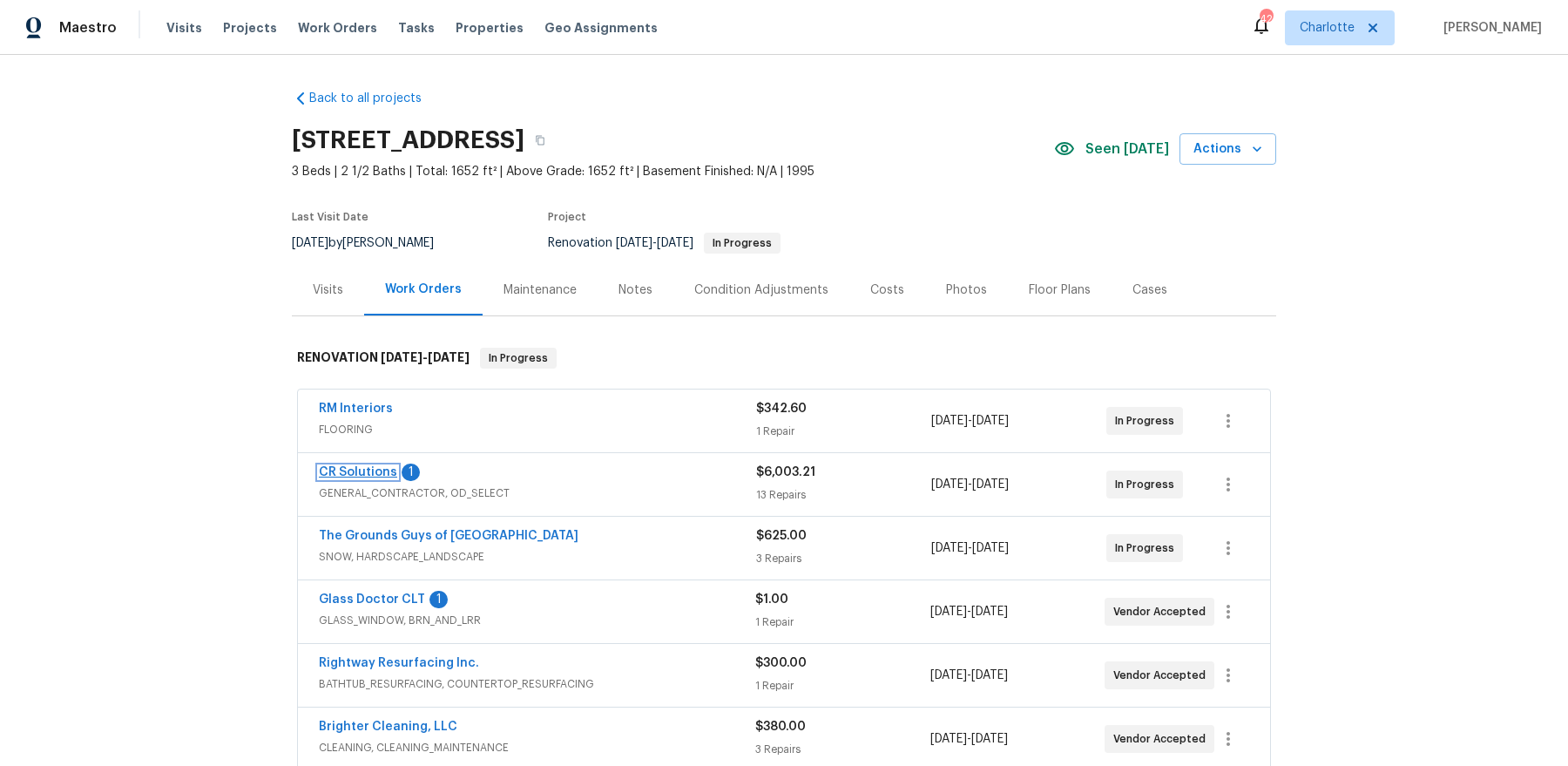
click at [347, 472] on link "CR Solutions" at bounding box center [358, 472] width 78 height 12
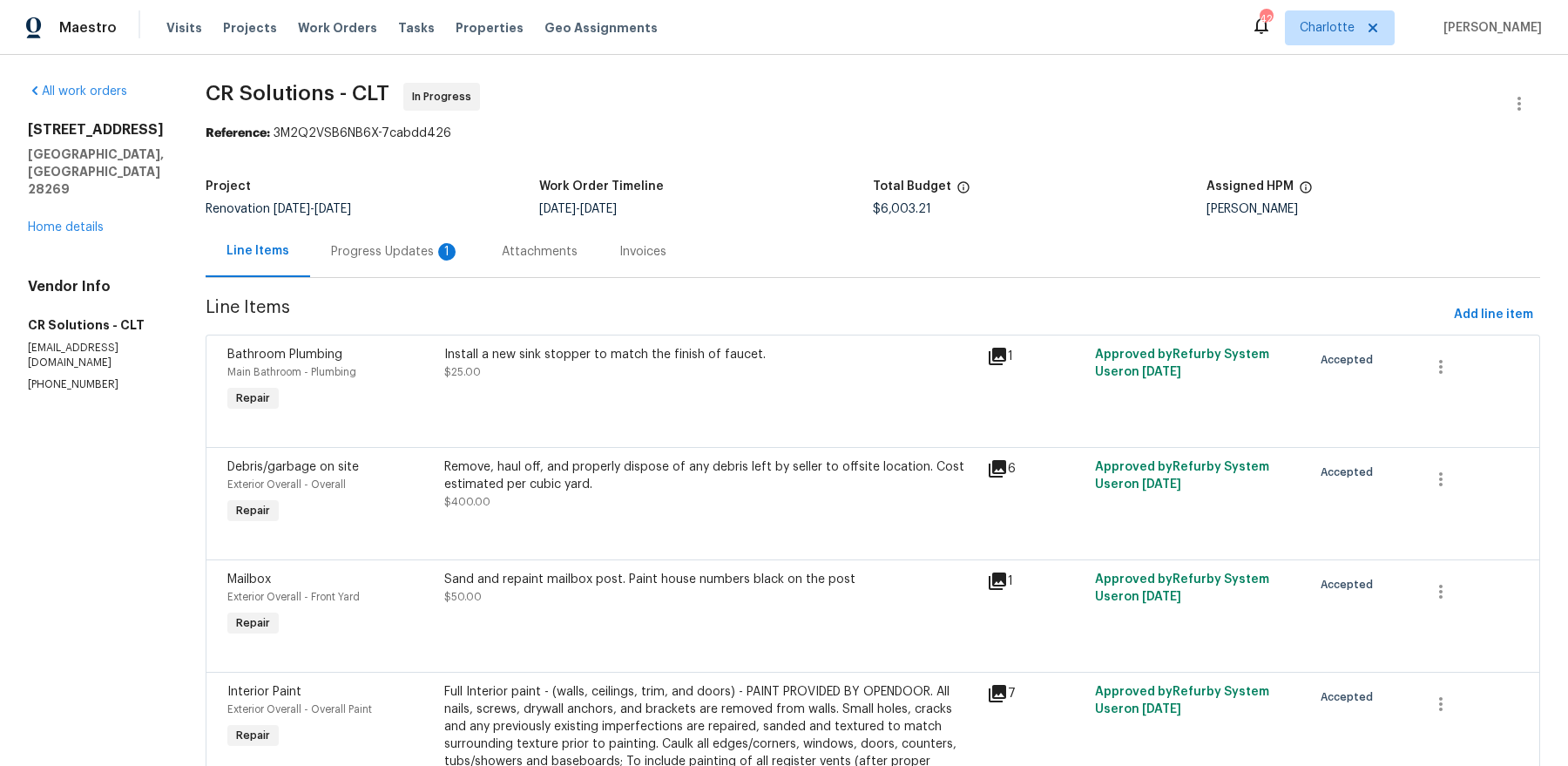
click at [382, 241] on div "Progress Updates 1" at bounding box center [395, 251] width 171 height 51
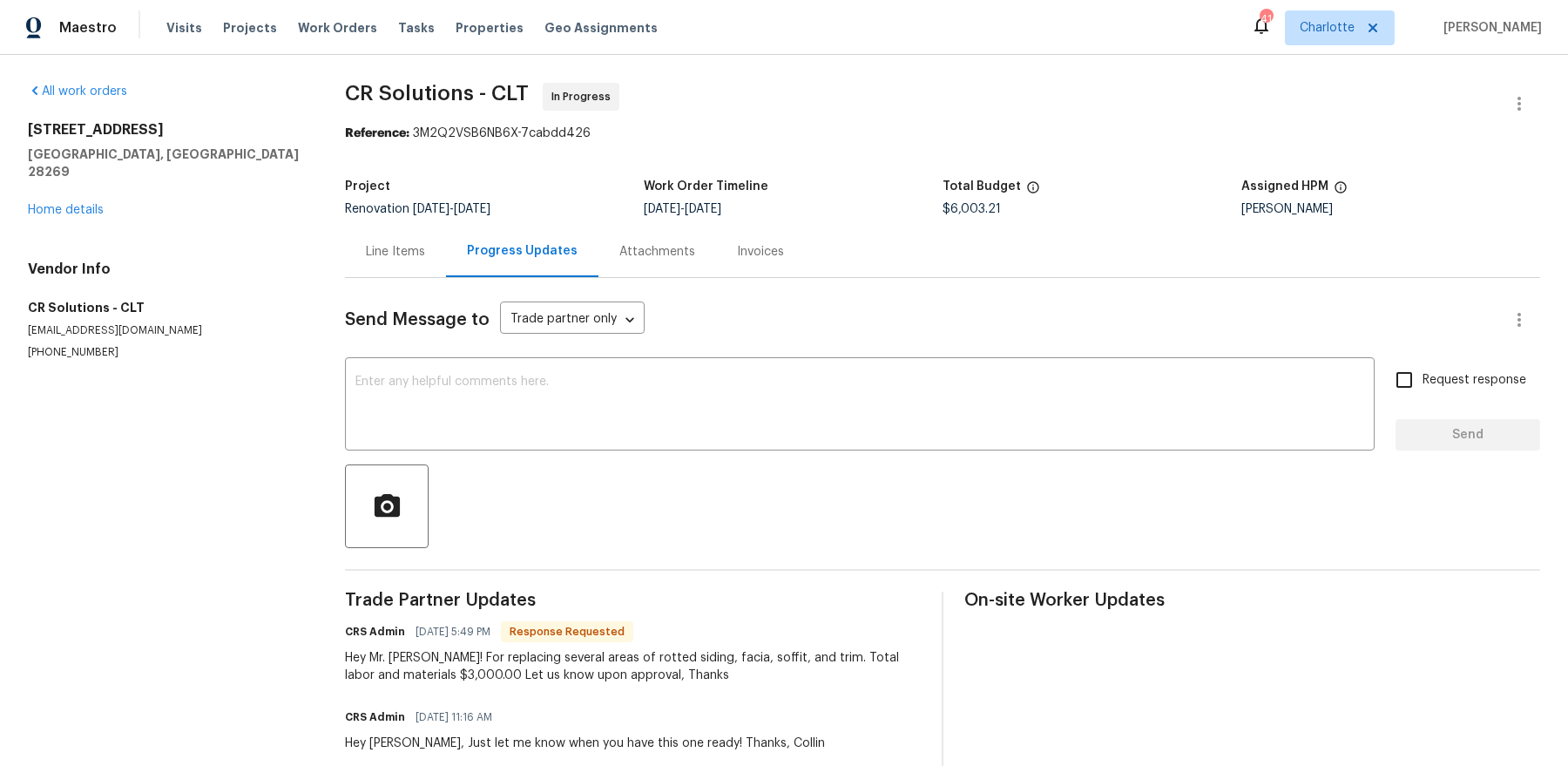
scroll to position [35, 0]
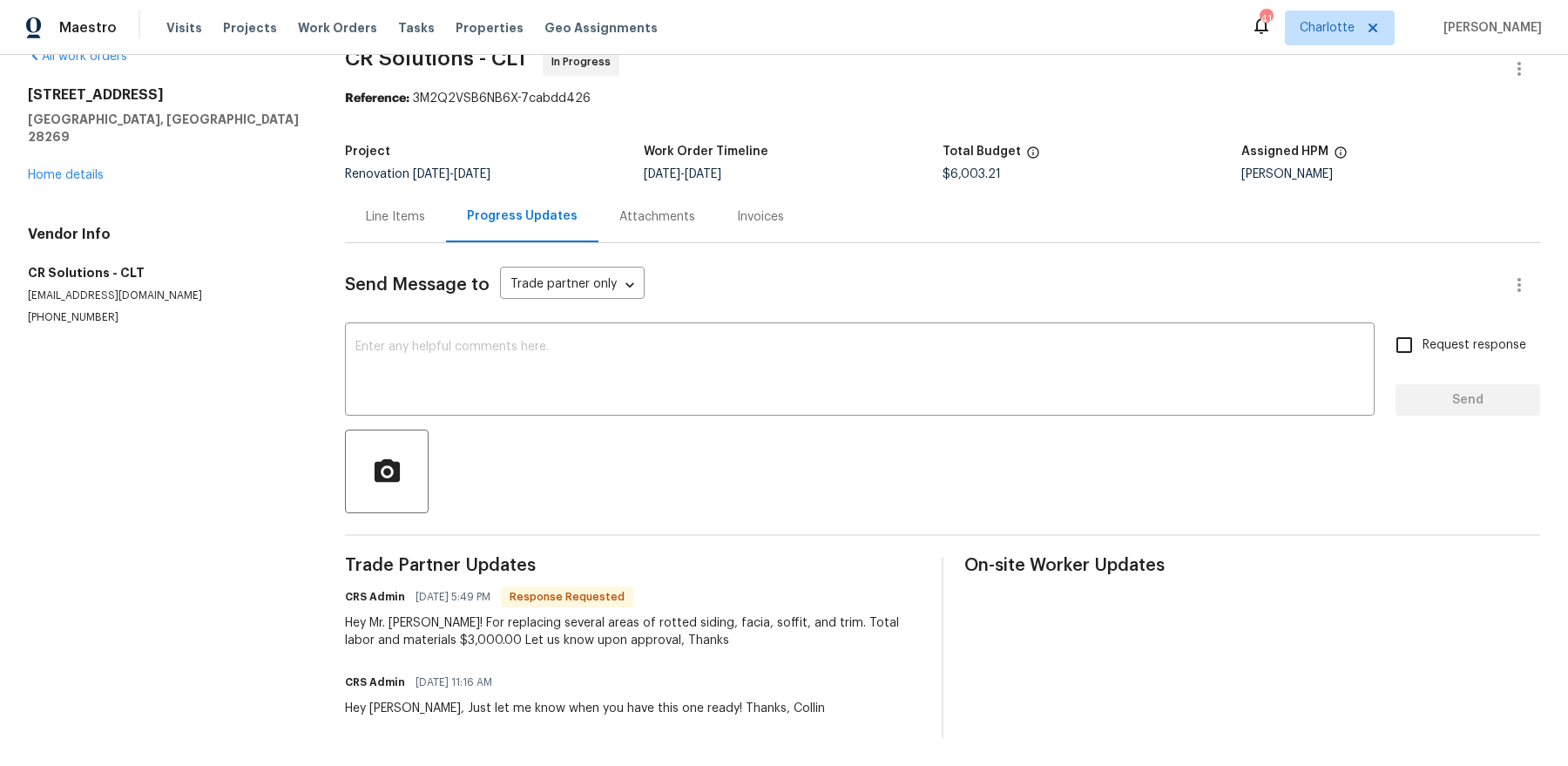
click at [392, 222] on div "Line Items" at bounding box center [395, 216] width 59 height 17
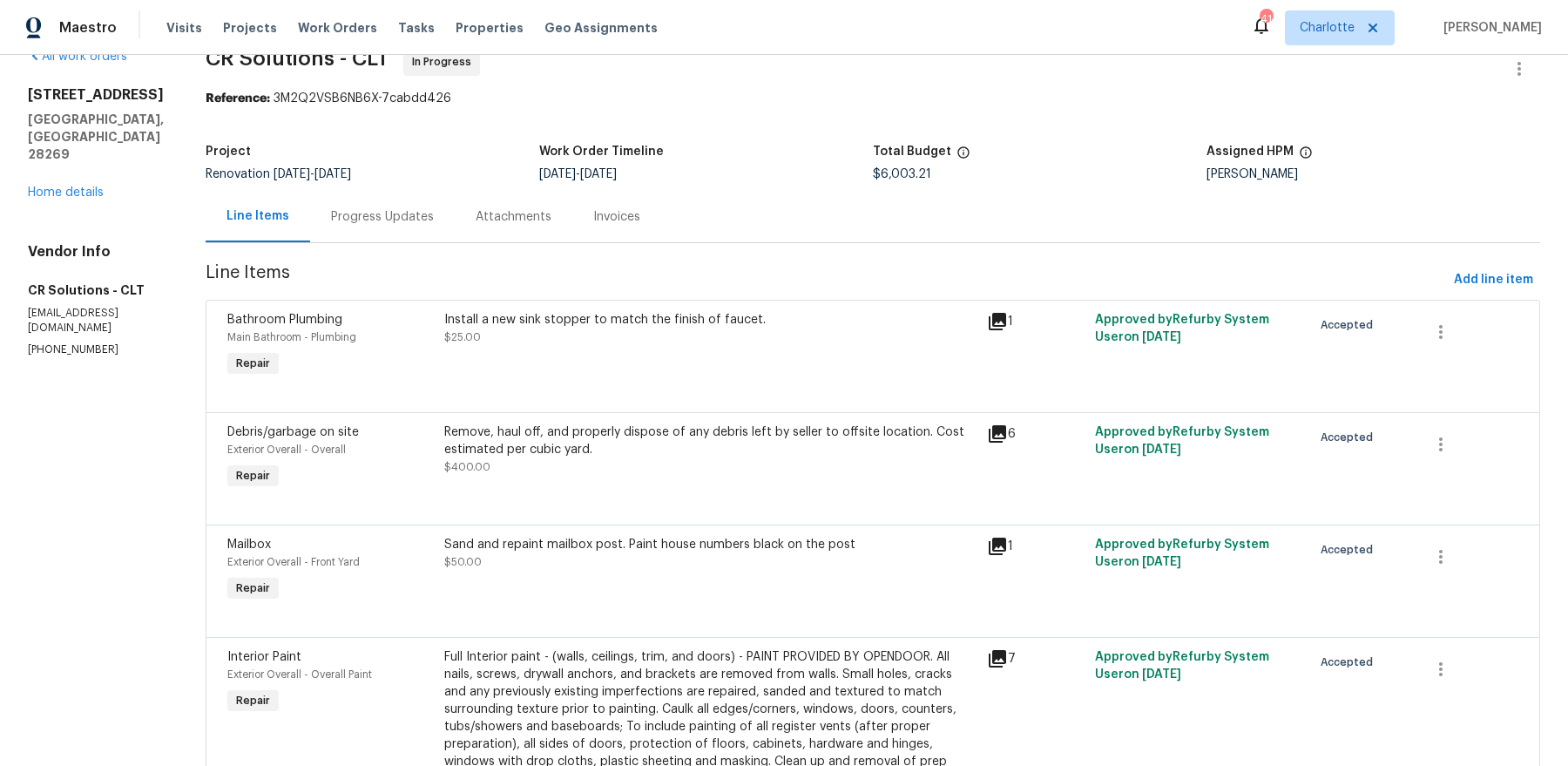
scroll to position [593, 0]
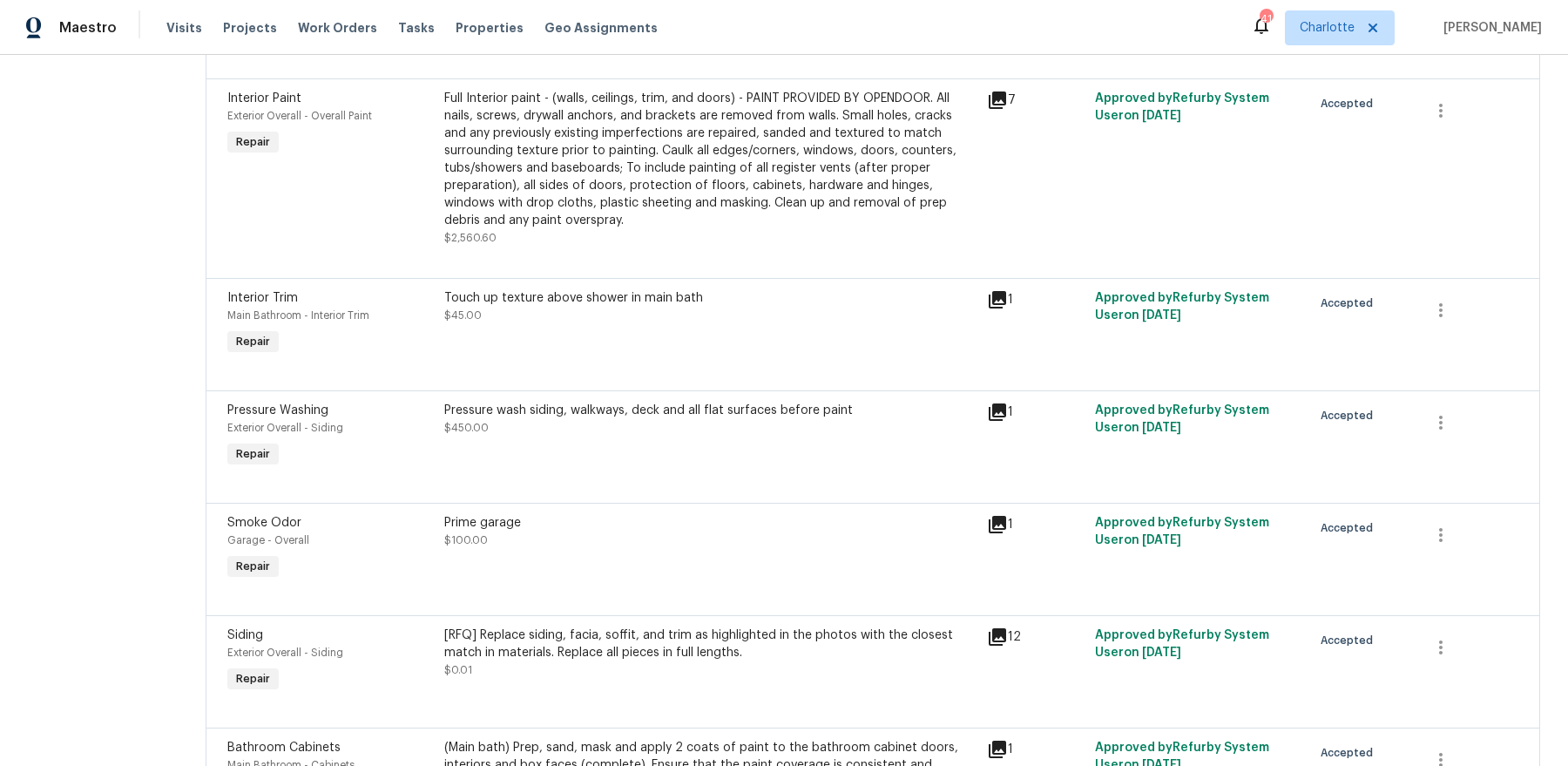
click at [525, 661] on div "[RFQ] Replace siding, facia, soffit, and trim as highlighted in the photos with…" at bounding box center [710, 652] width 532 height 52
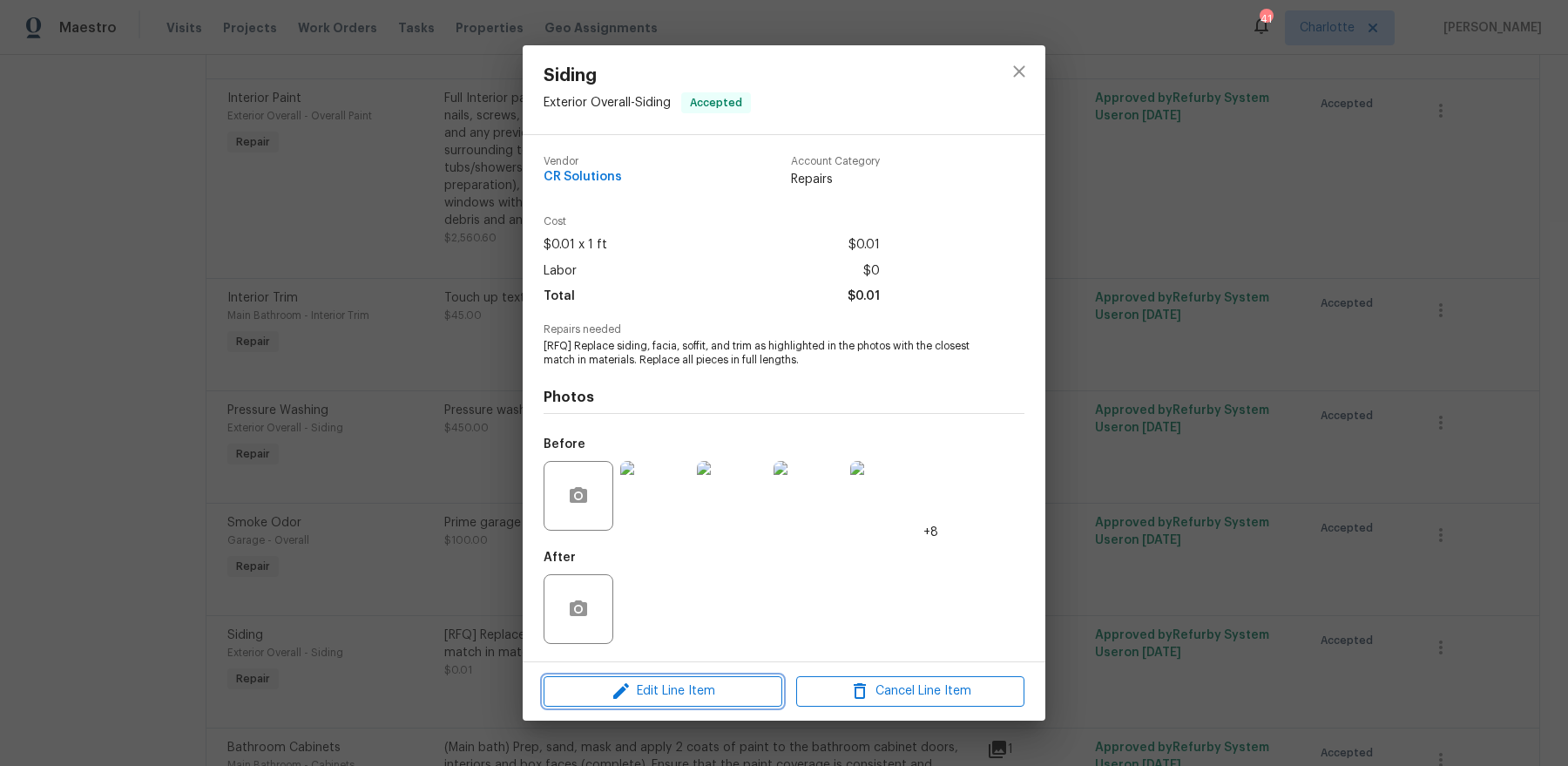
click at [598, 684] on span "Edit Line Item" at bounding box center [663, 692] width 228 height 22
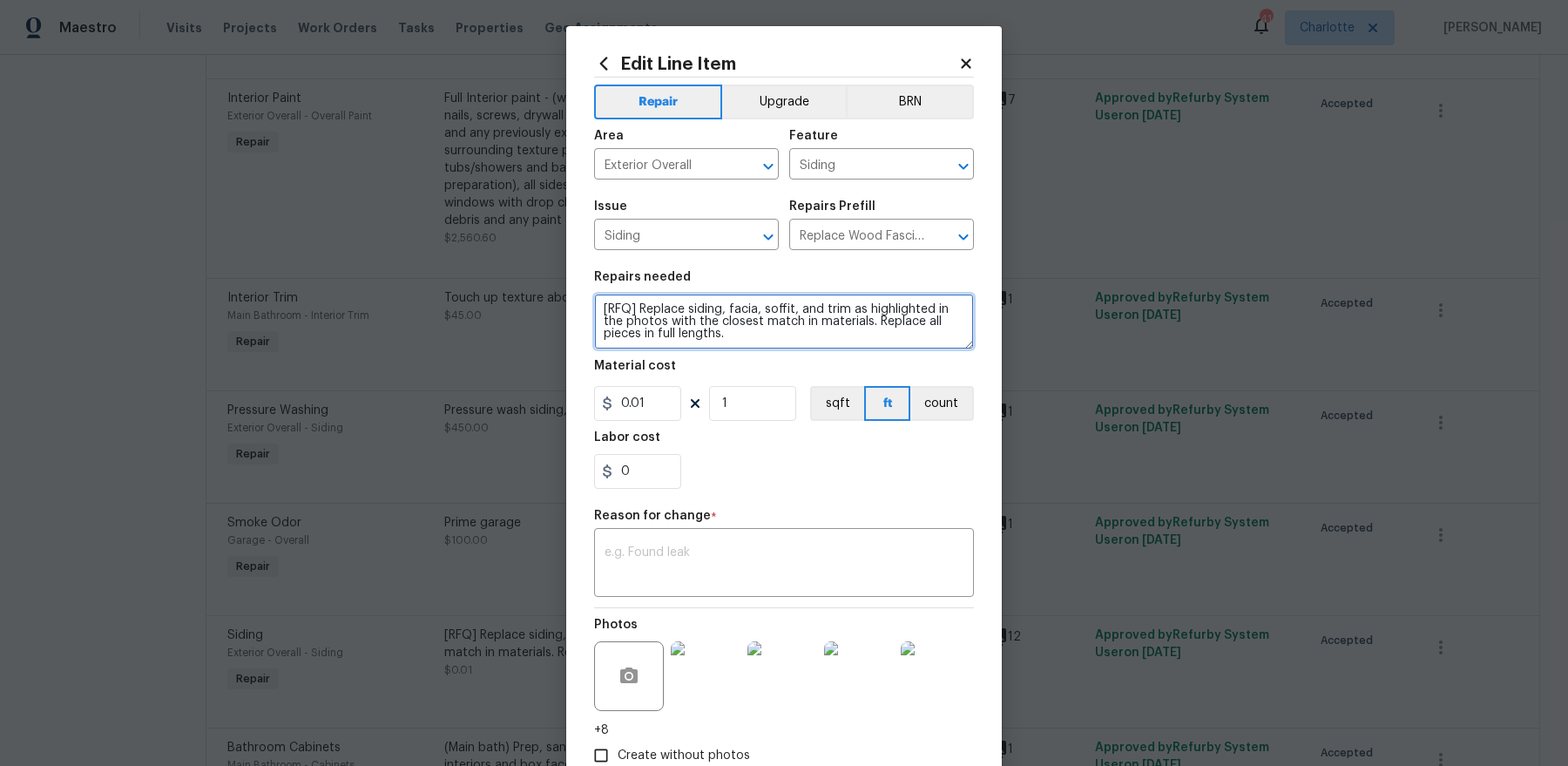
drag, startPoint x: 642, startPoint y: 307, endPoint x: 567, endPoint y: 307, distance: 75.0
click at [574, 307] on div "Edit Line Item Repair Upgrade BRN Area Exterior Overall ​ Feature Siding ​ Issu…" at bounding box center [784, 437] width 436 height 823
type textarea "Replace siding, facia, soffit, and trim as highlighted in the photos with the c…"
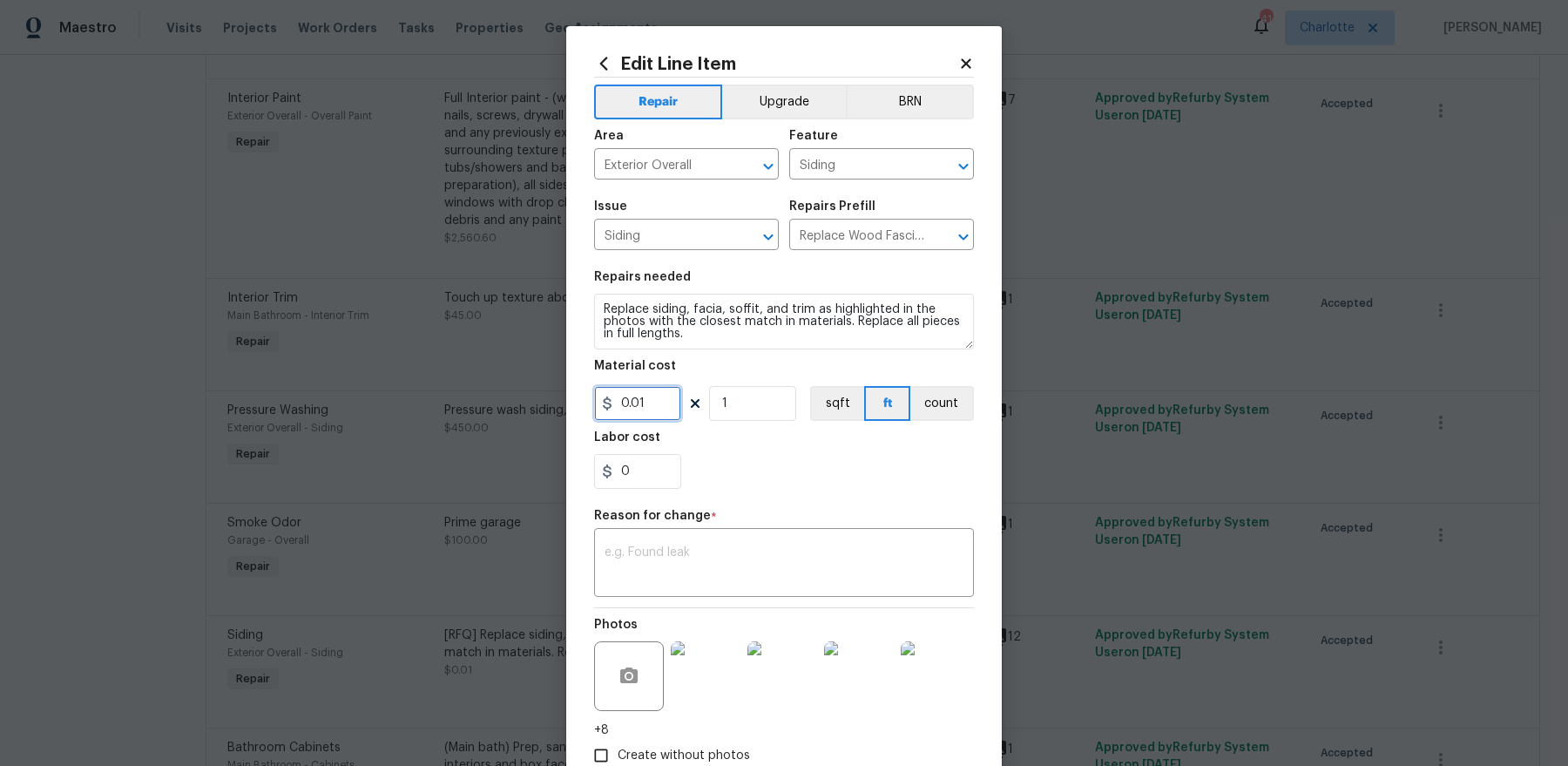
click at [644, 406] on input "0.01" at bounding box center [637, 404] width 87 height 35
type input "3000"
click at [755, 554] on textarea at bounding box center [784, 565] width 358 height 37
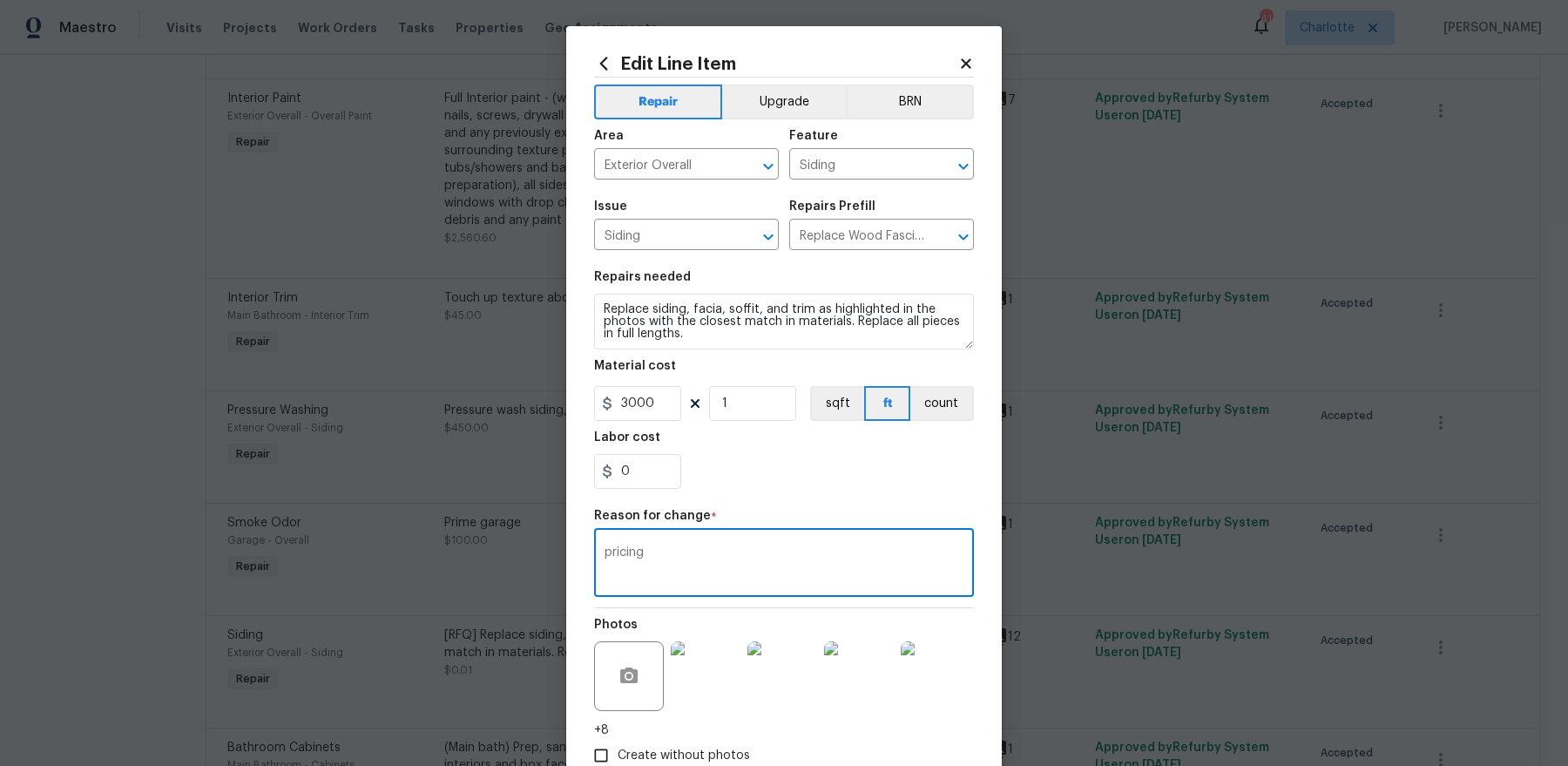
scroll to position [108, 0]
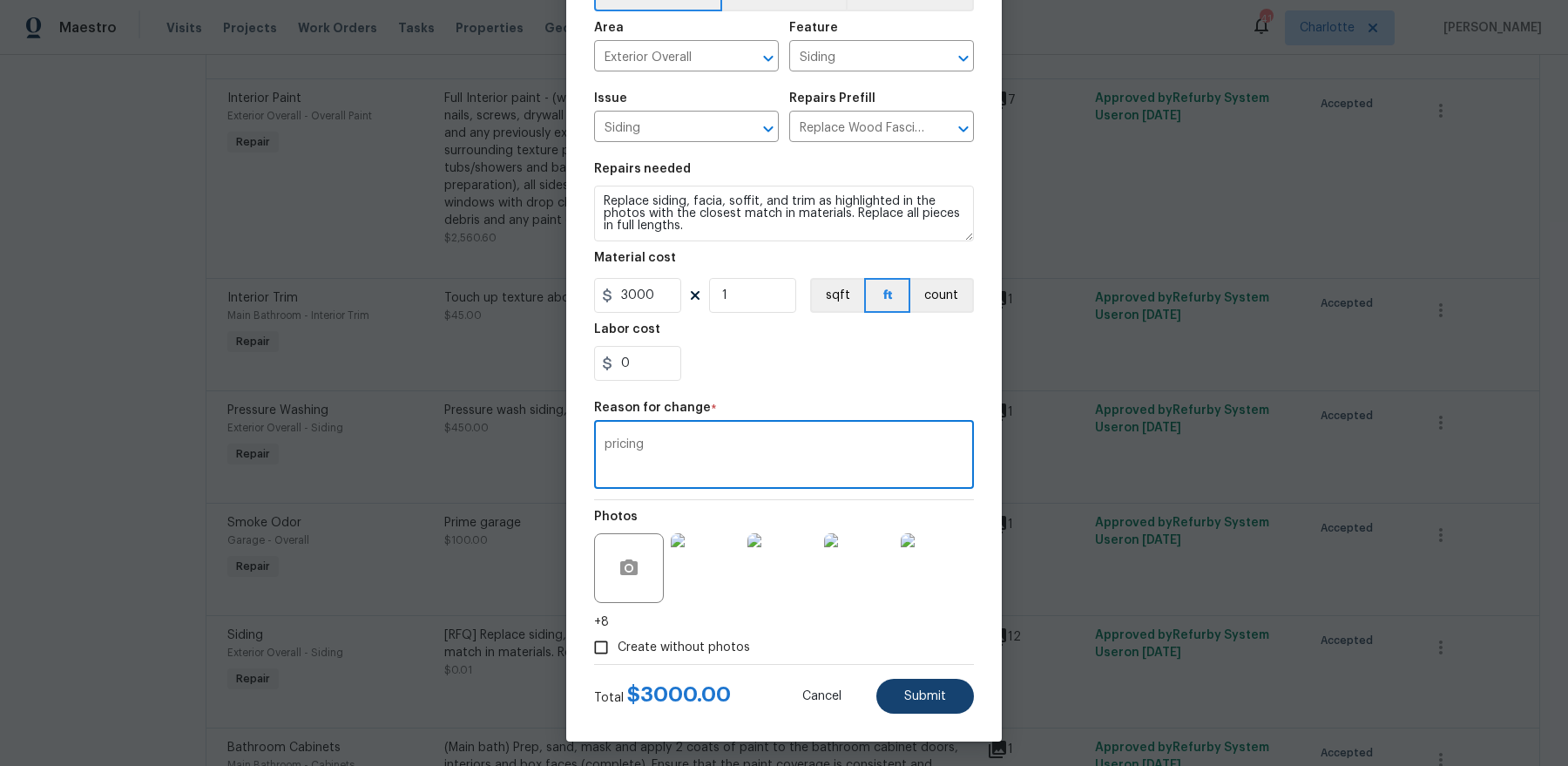
type textarea "pricing"
click at [915, 696] on span "Submit" at bounding box center [925, 696] width 41 height 13
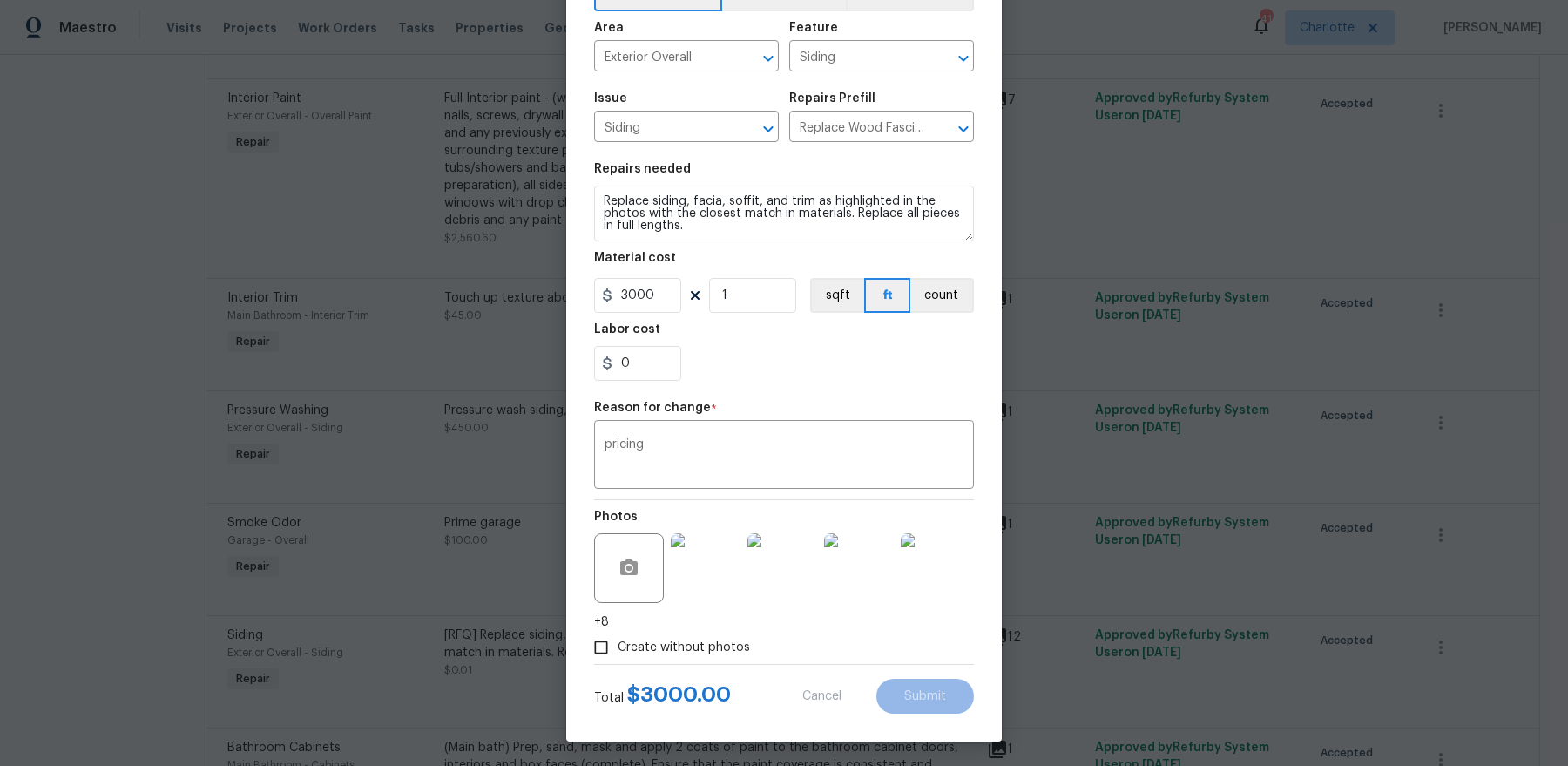
type textarea "[RFQ] Replace siding, facia, soffit, and trim as highlighted in the photos with…"
type input "0.01"
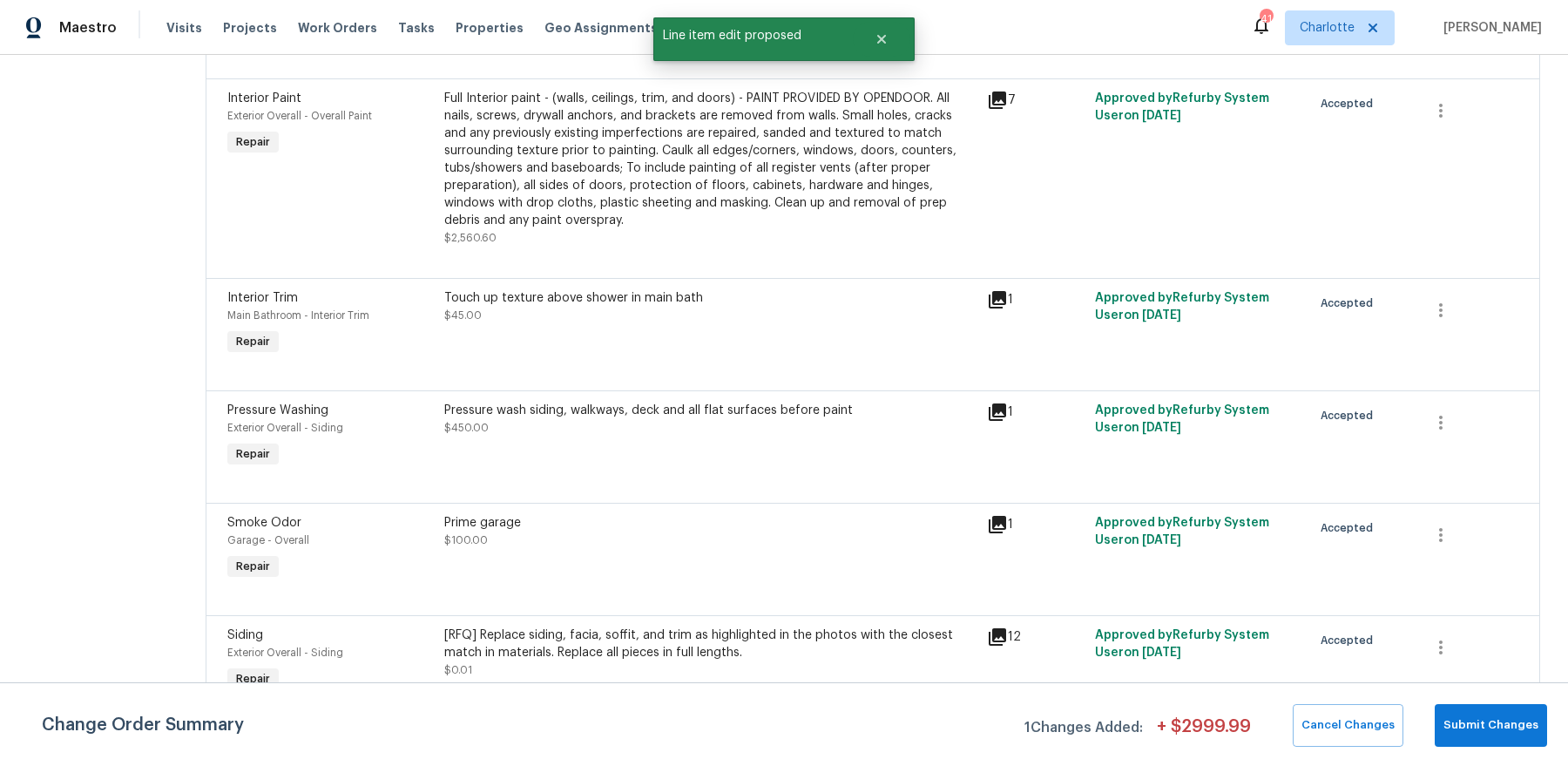
scroll to position [0, 0]
click at [1473, 718] on span "Submit Changes" at bounding box center [1490, 726] width 95 height 20
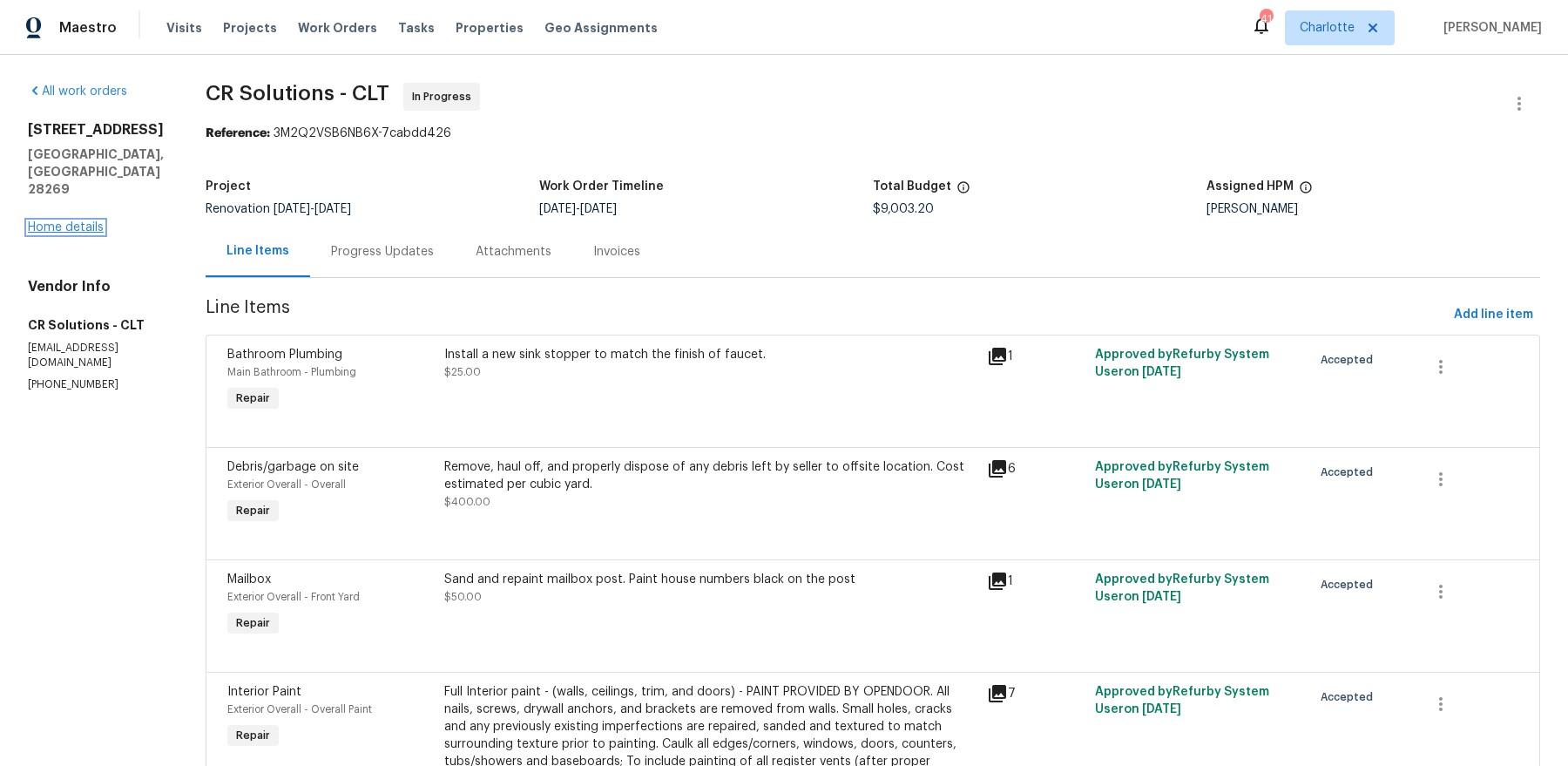
click at [86, 222] on link "Home details" at bounding box center [65, 227] width 75 height 12
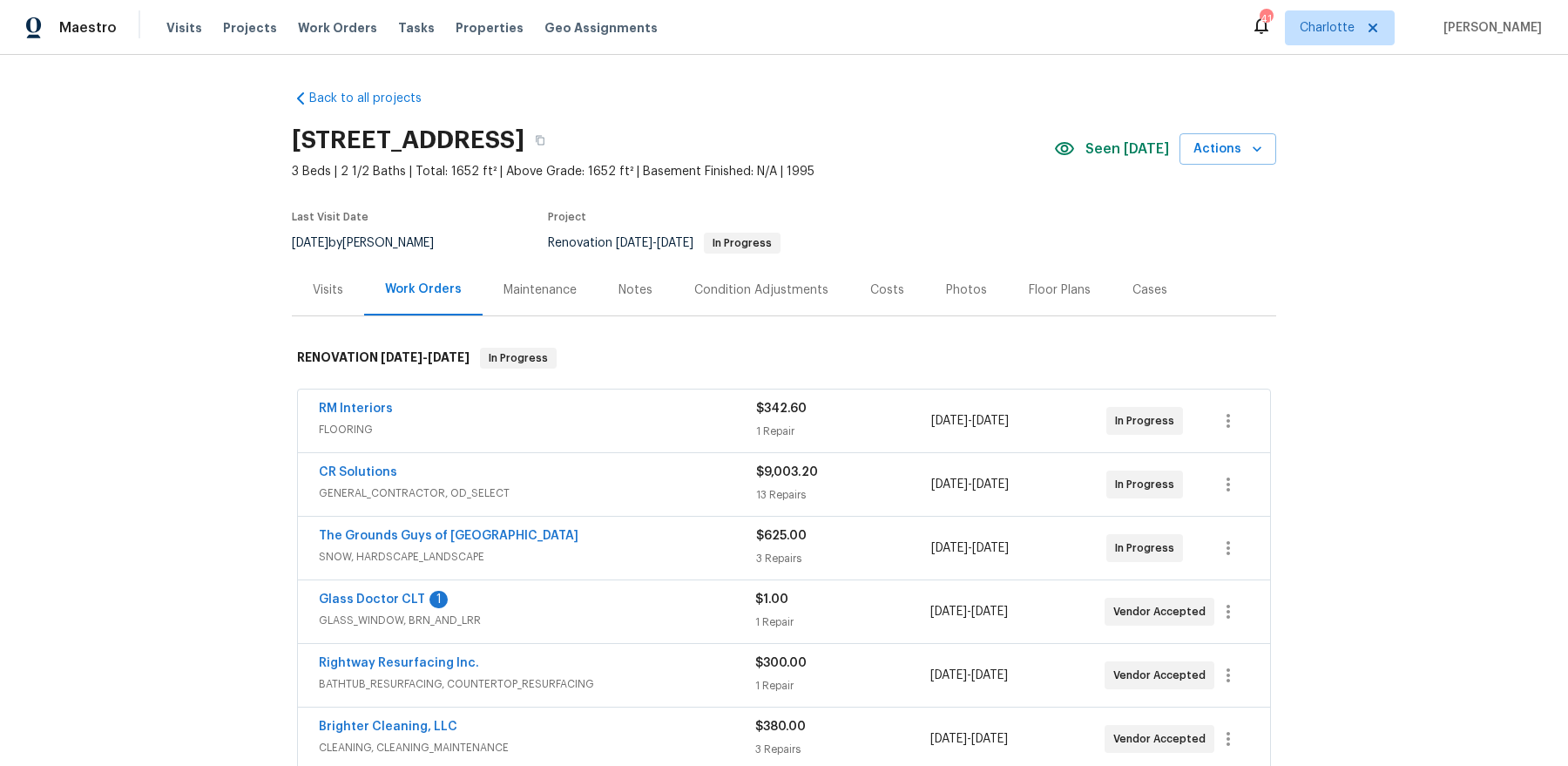
click at [612, 298] on div "Notes" at bounding box center [635, 290] width 75 height 51
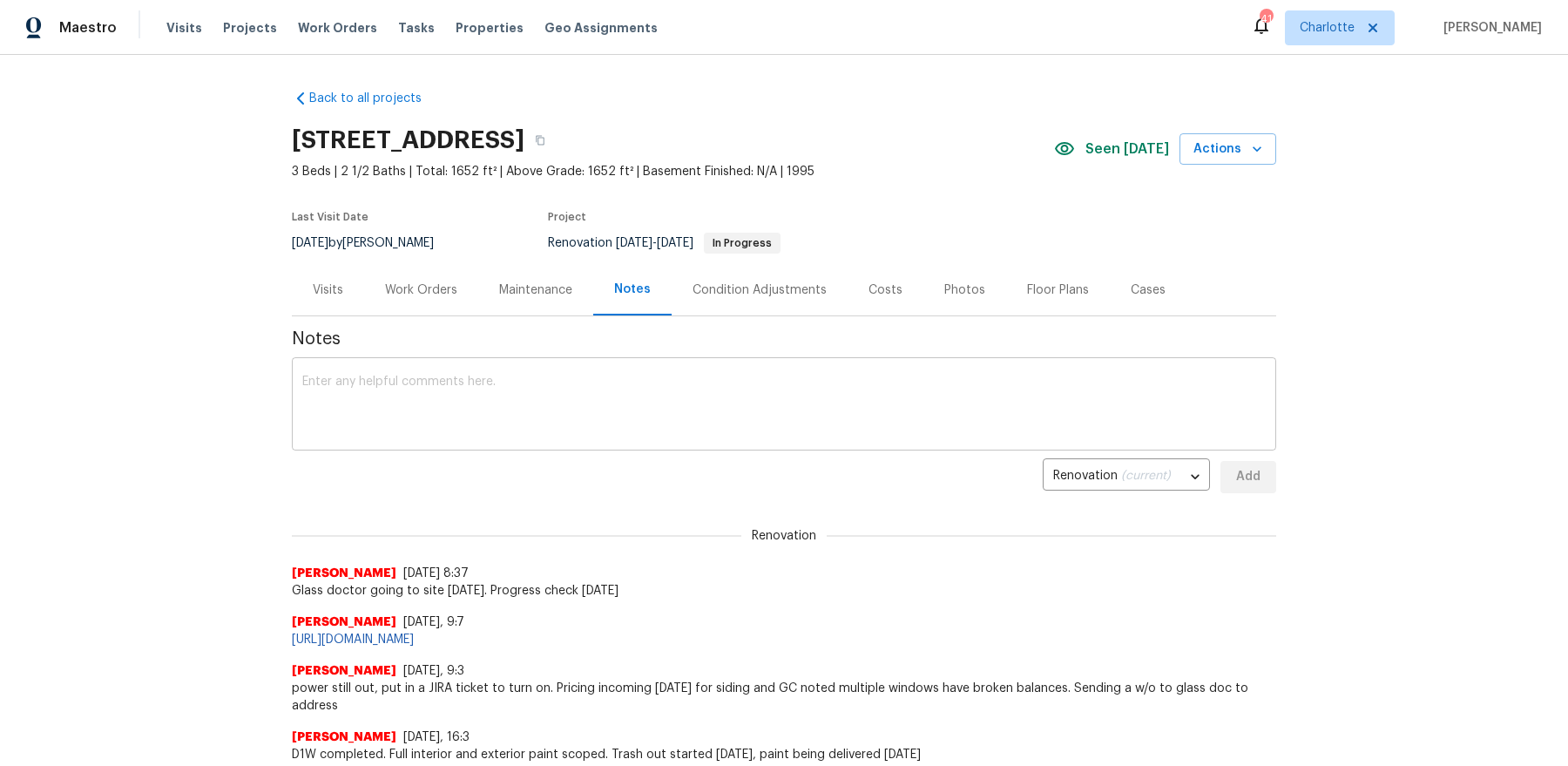
click at [505, 398] on textarea at bounding box center [784, 406] width 963 height 61
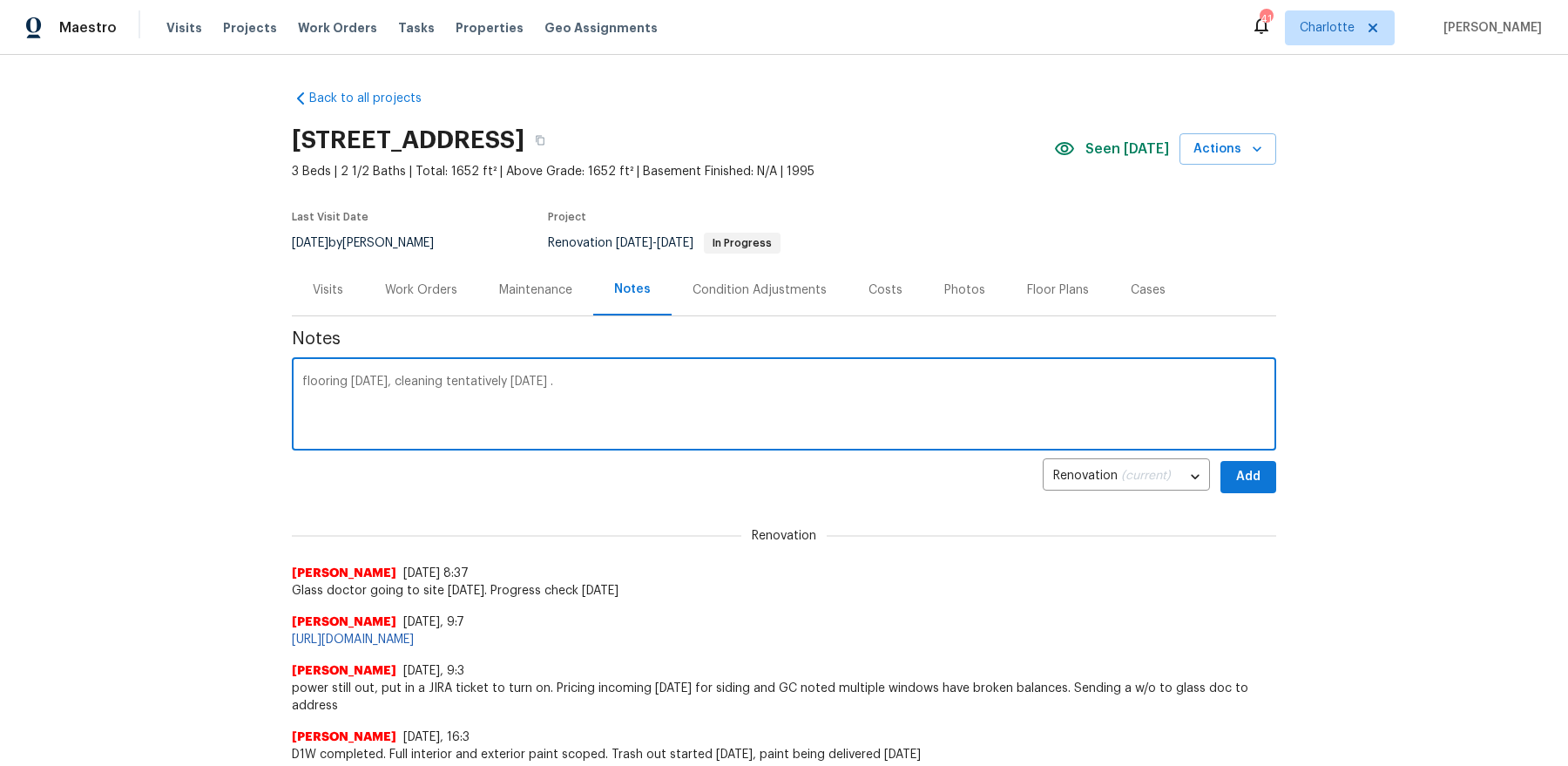
type textarea "flooring tomorrow, cleaning tentatively monday ."
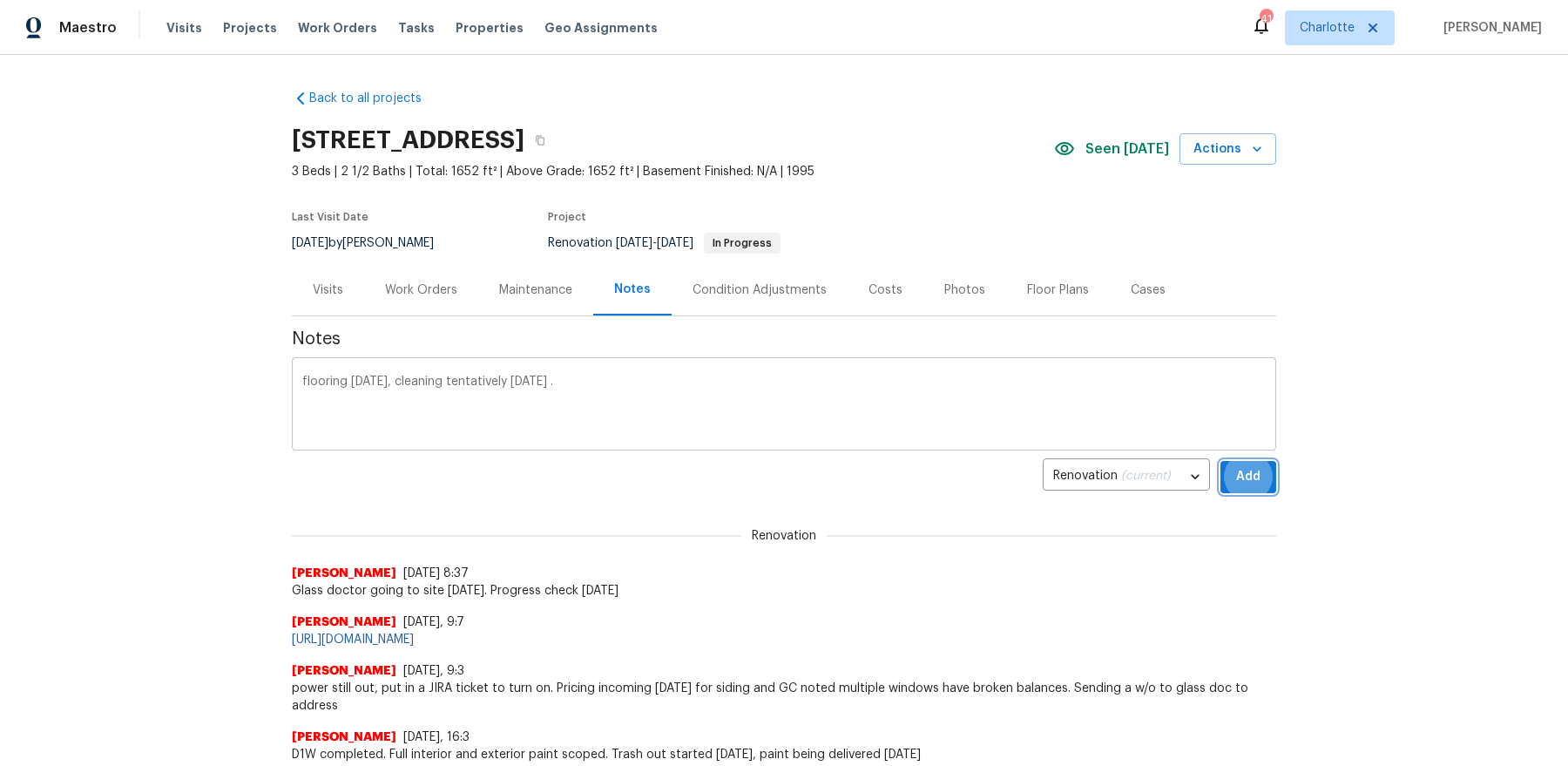
click at [1220, 461] on button "Add" at bounding box center [1247, 476] width 56 height 32
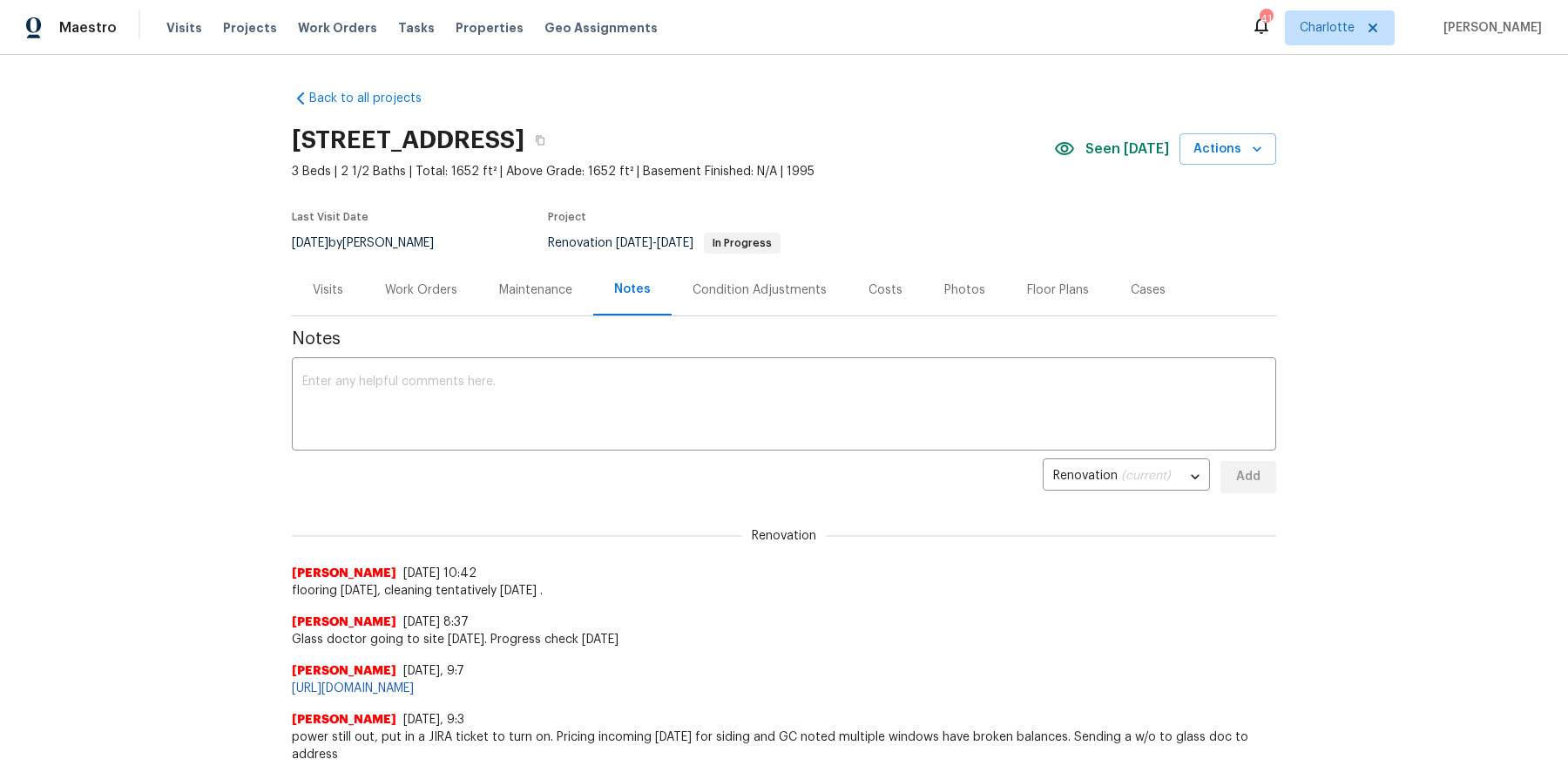
click at [423, 284] on div "Work Orders" at bounding box center [421, 290] width 73 height 17
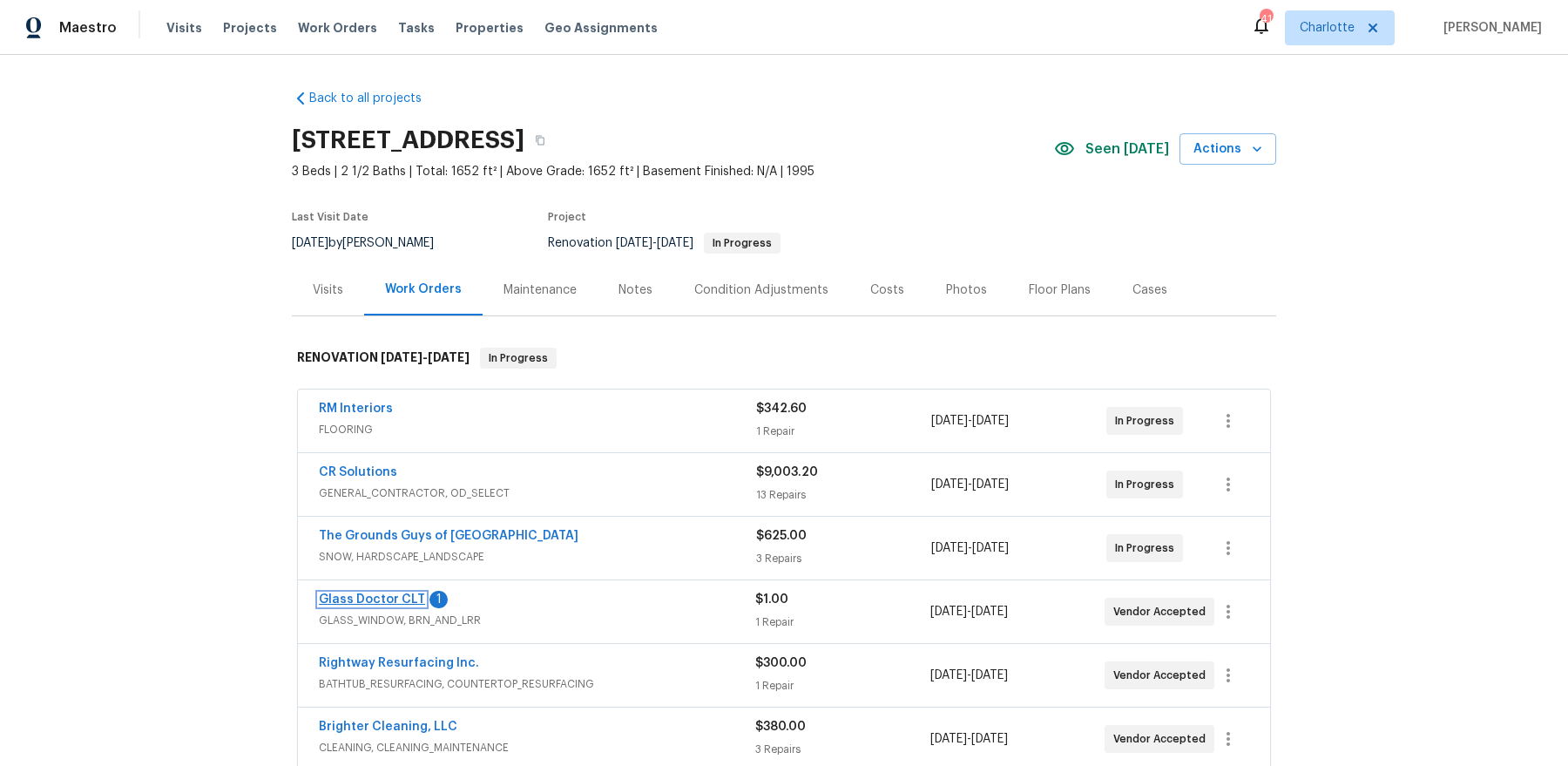
click at [378, 593] on link "Glass Doctor CLT" at bounding box center [372, 599] width 107 height 12
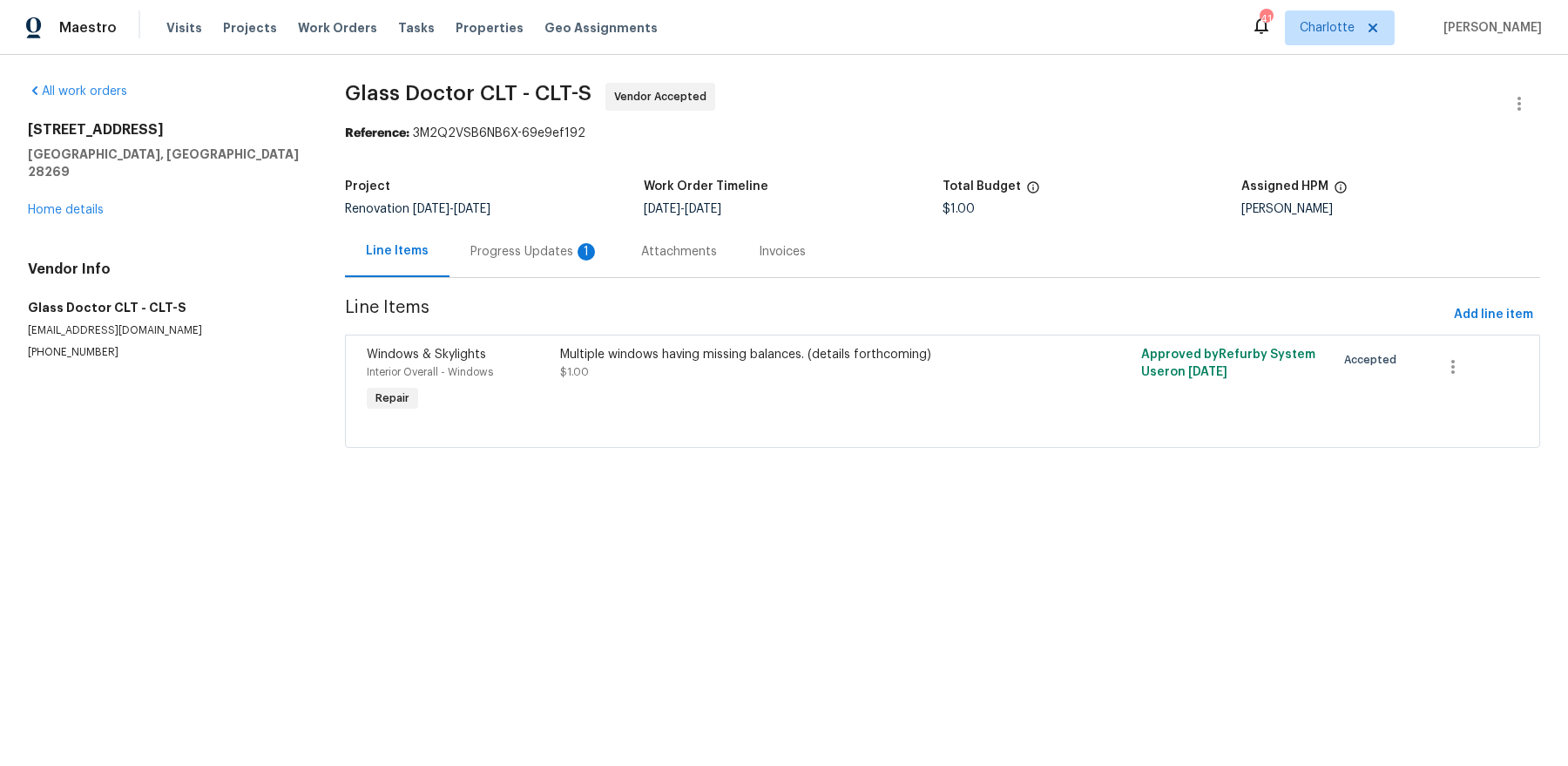
click at [502, 251] on div "Progress Updates 1" at bounding box center [535, 251] width 129 height 17
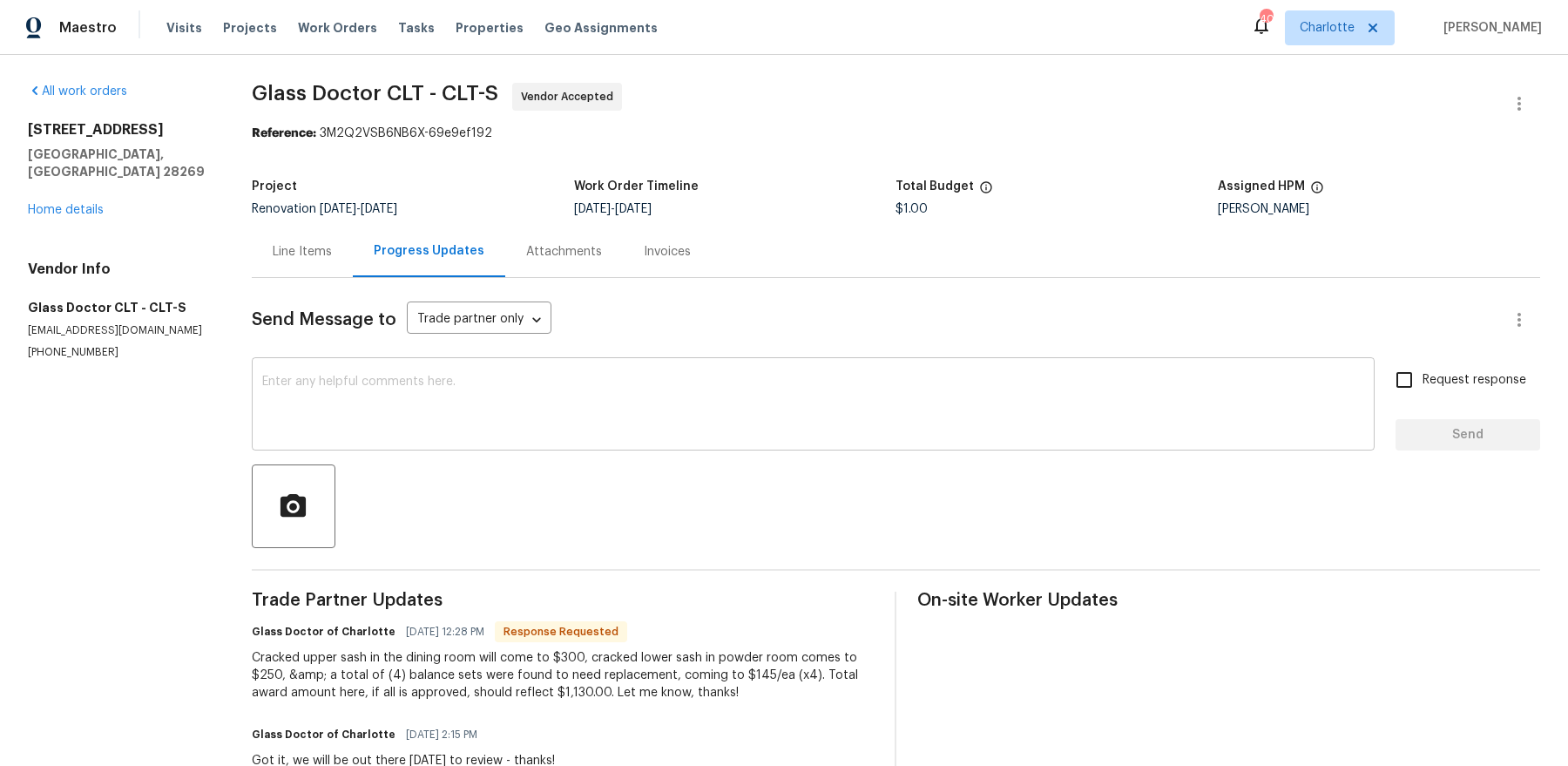
click at [610, 417] on textarea at bounding box center [812, 406] width 1102 height 61
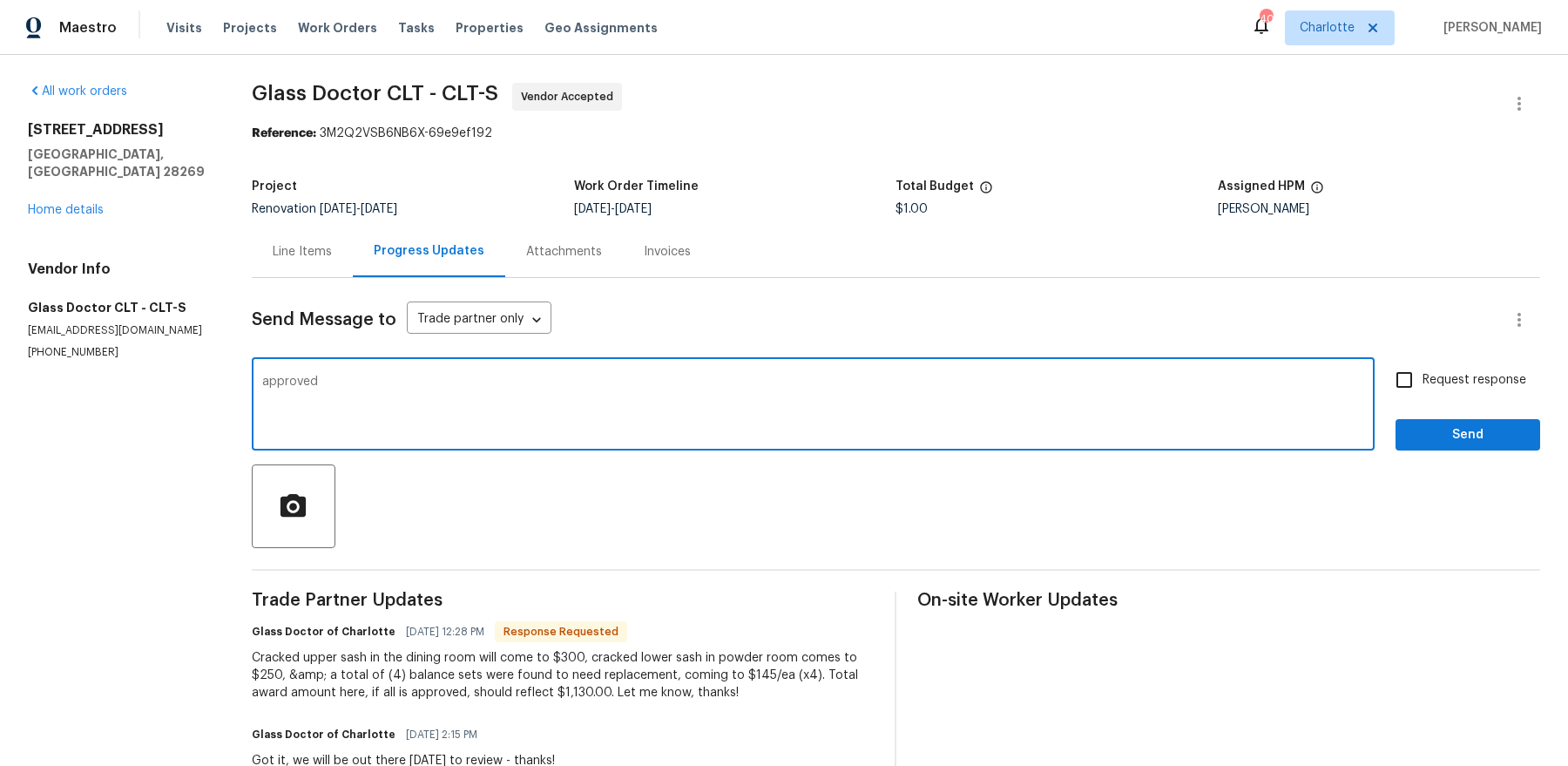
type textarea "approved"
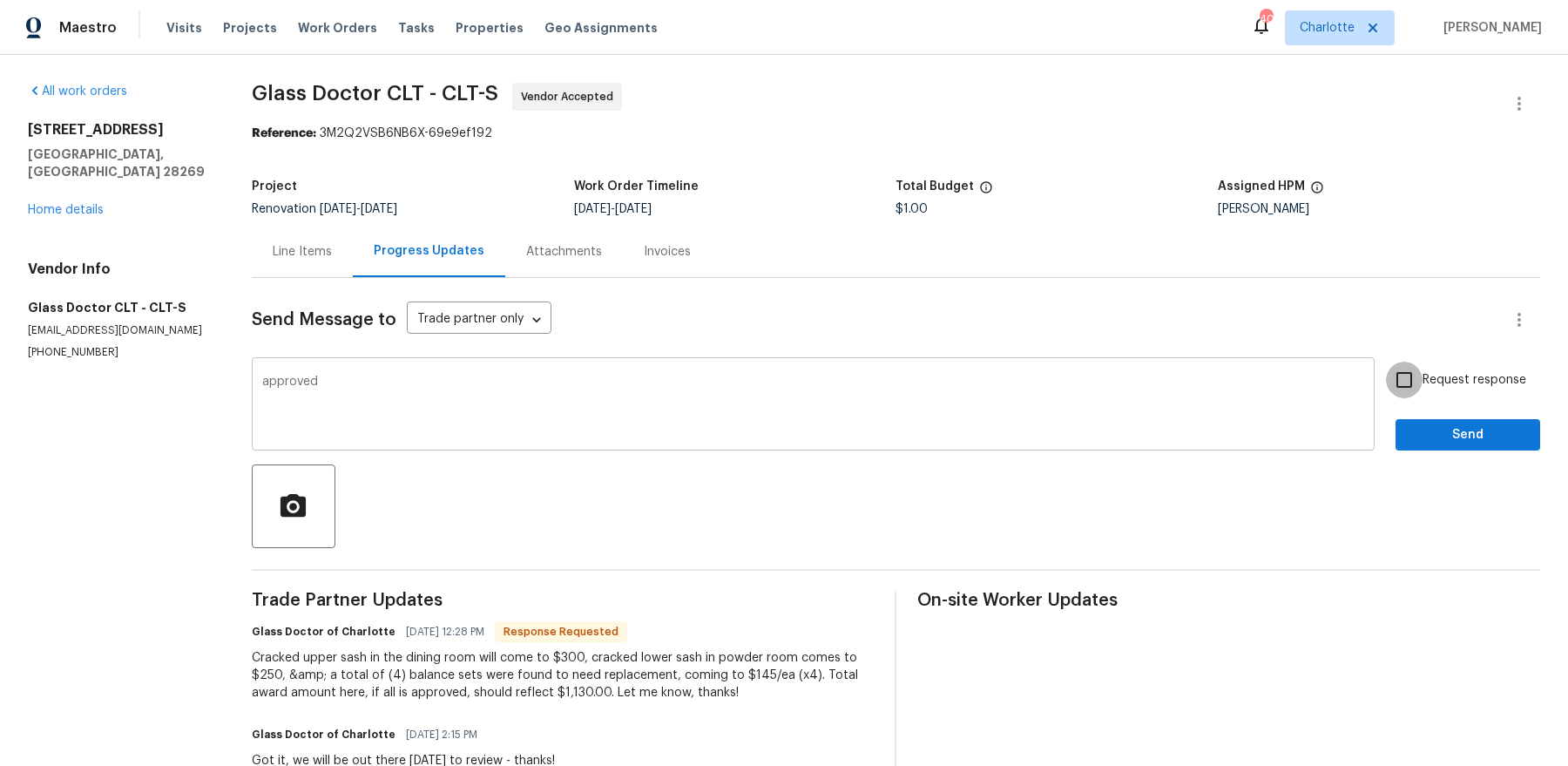
click at [1386, 361] on input "Request response" at bounding box center [1404, 380] width 37 height 37
checkbox input "true"
click at [51, 204] on link "Home details" at bounding box center [65, 210] width 75 height 12
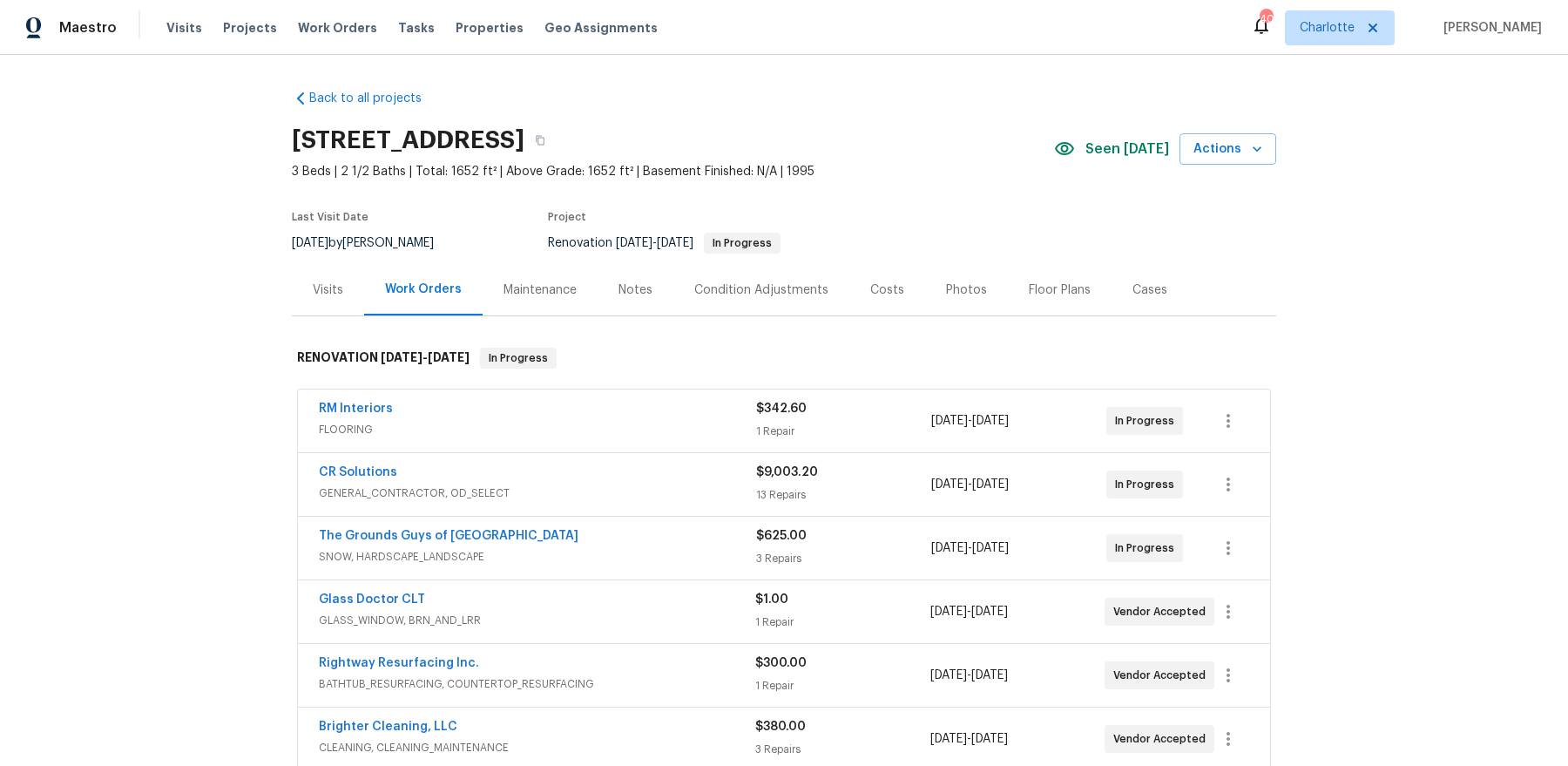
click at [893, 298] on div "Costs" at bounding box center [887, 290] width 75 height 51
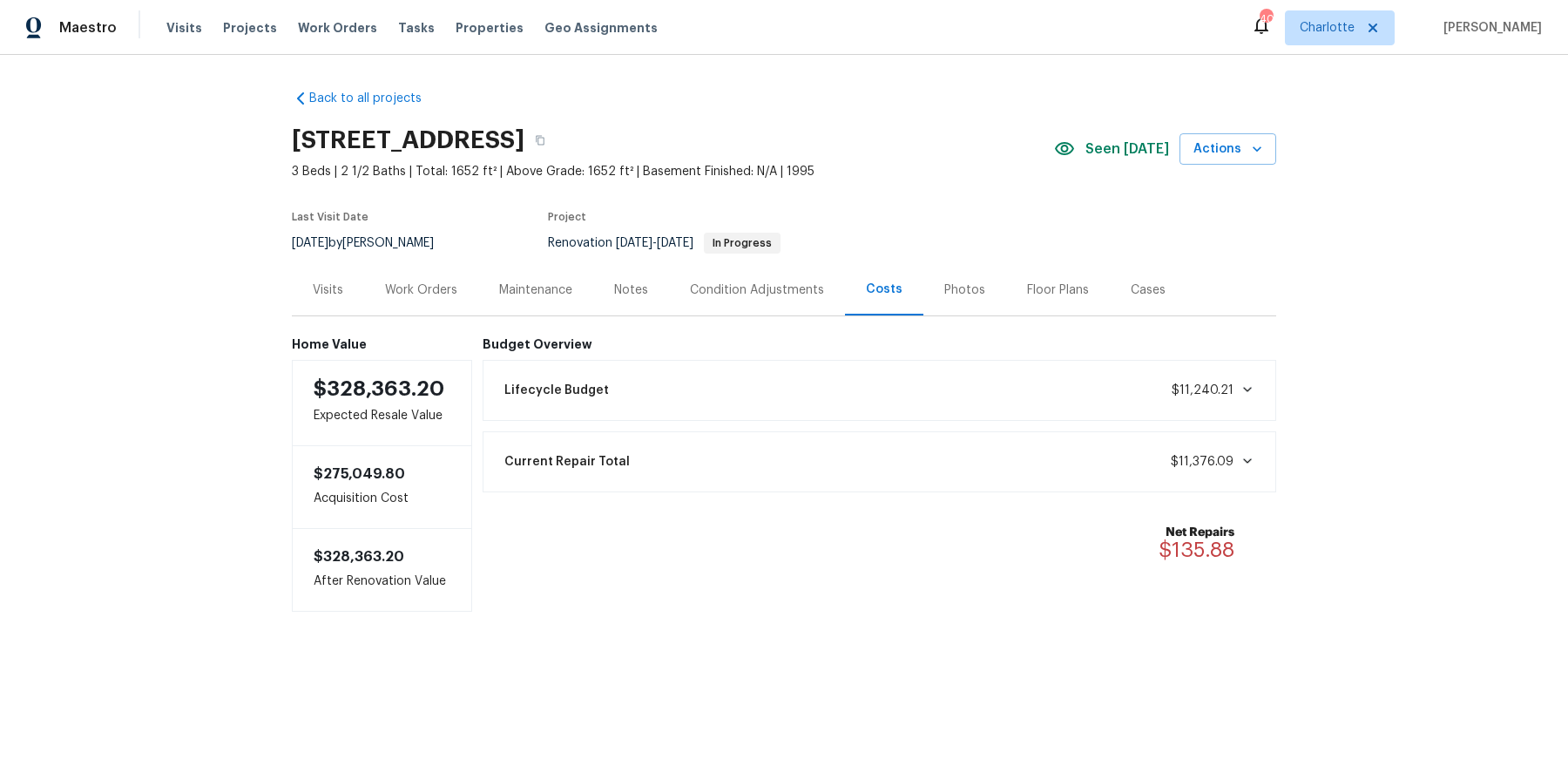
click at [444, 283] on div "Work Orders" at bounding box center [421, 290] width 73 height 17
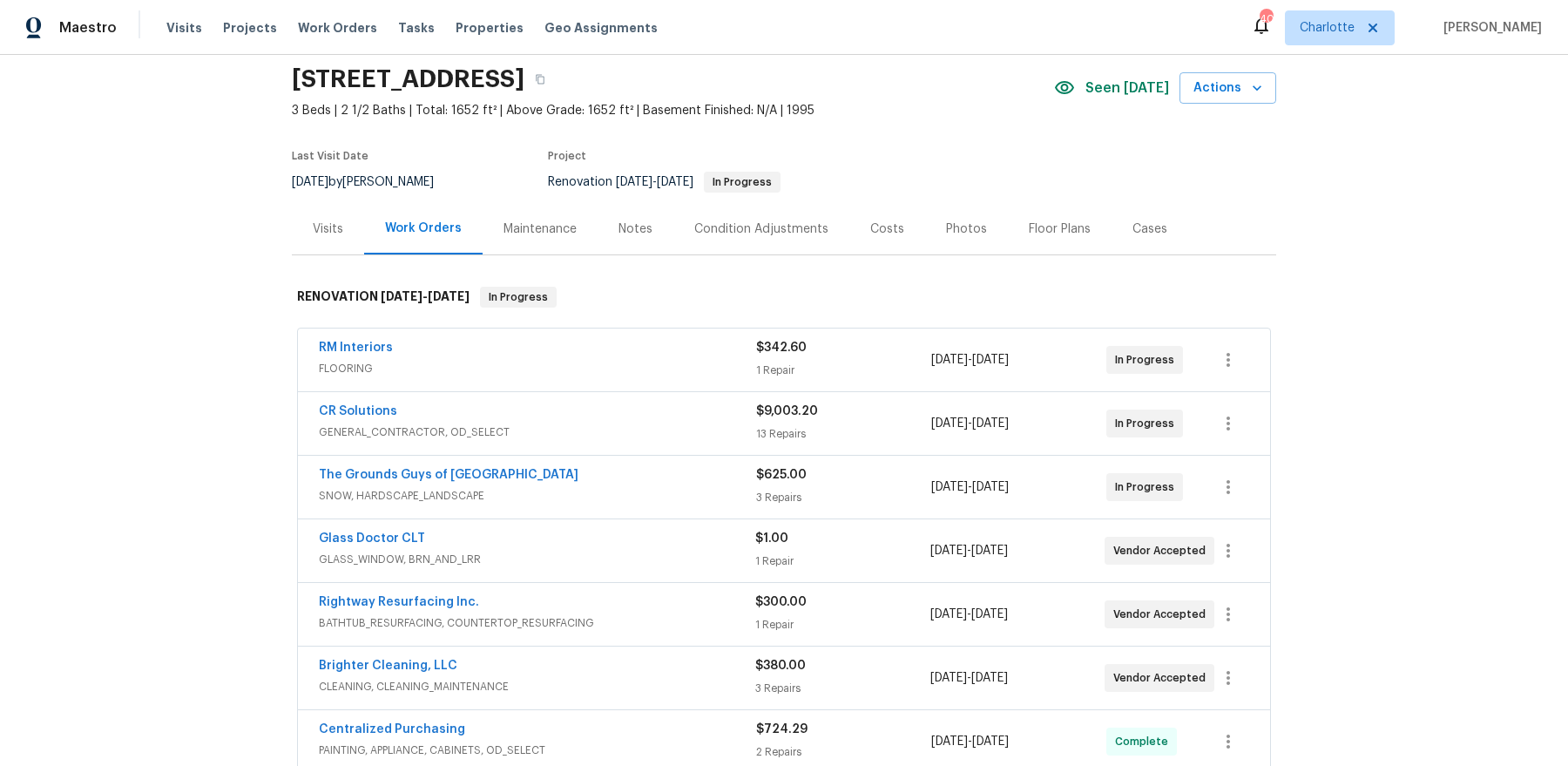
scroll to position [63, 0]
click at [407, 530] on link "Glass Doctor CLT" at bounding box center [372, 535] width 107 height 12
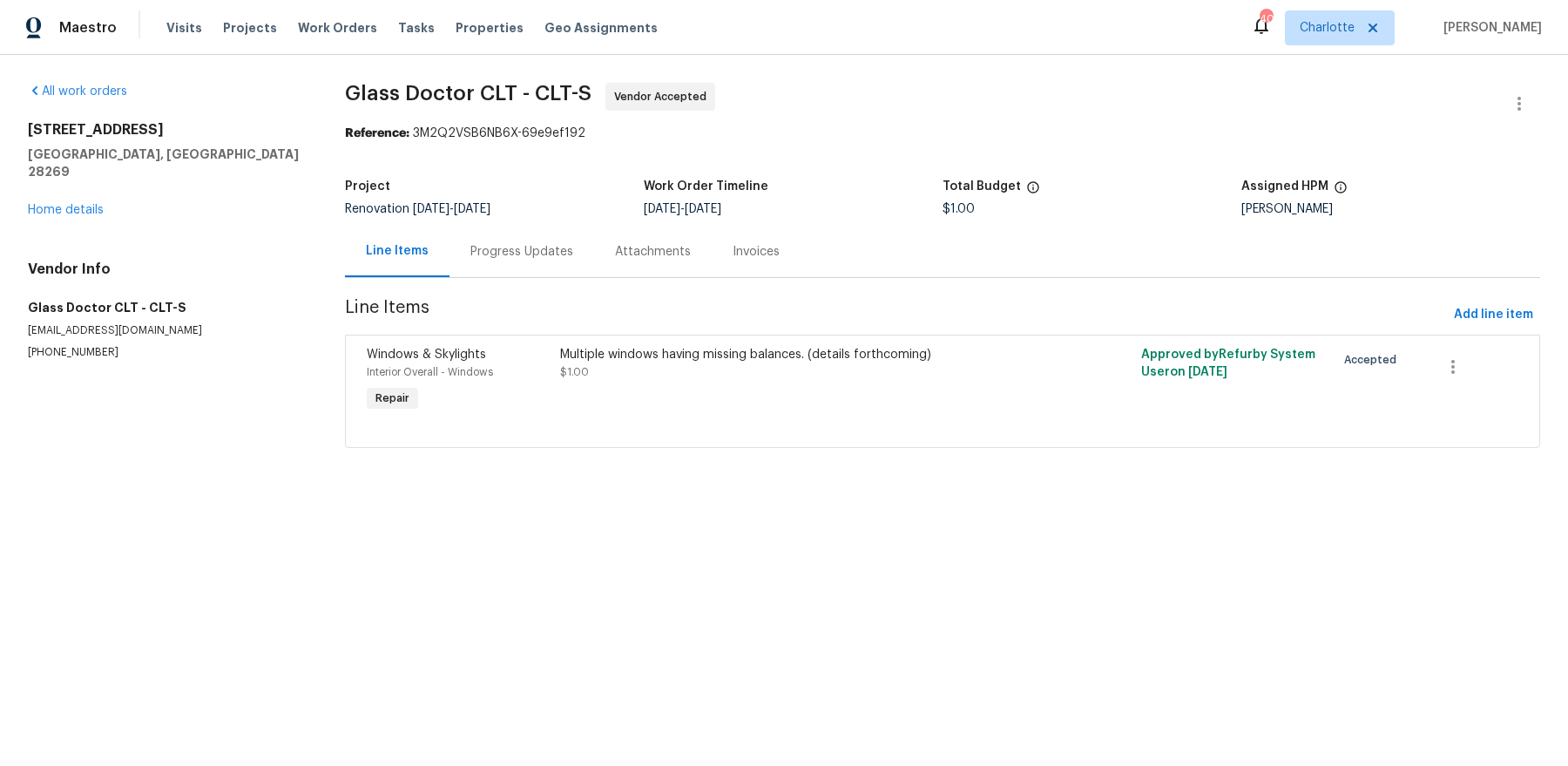
click at [511, 269] on div "Progress Updates" at bounding box center [521, 251] width 144 height 51
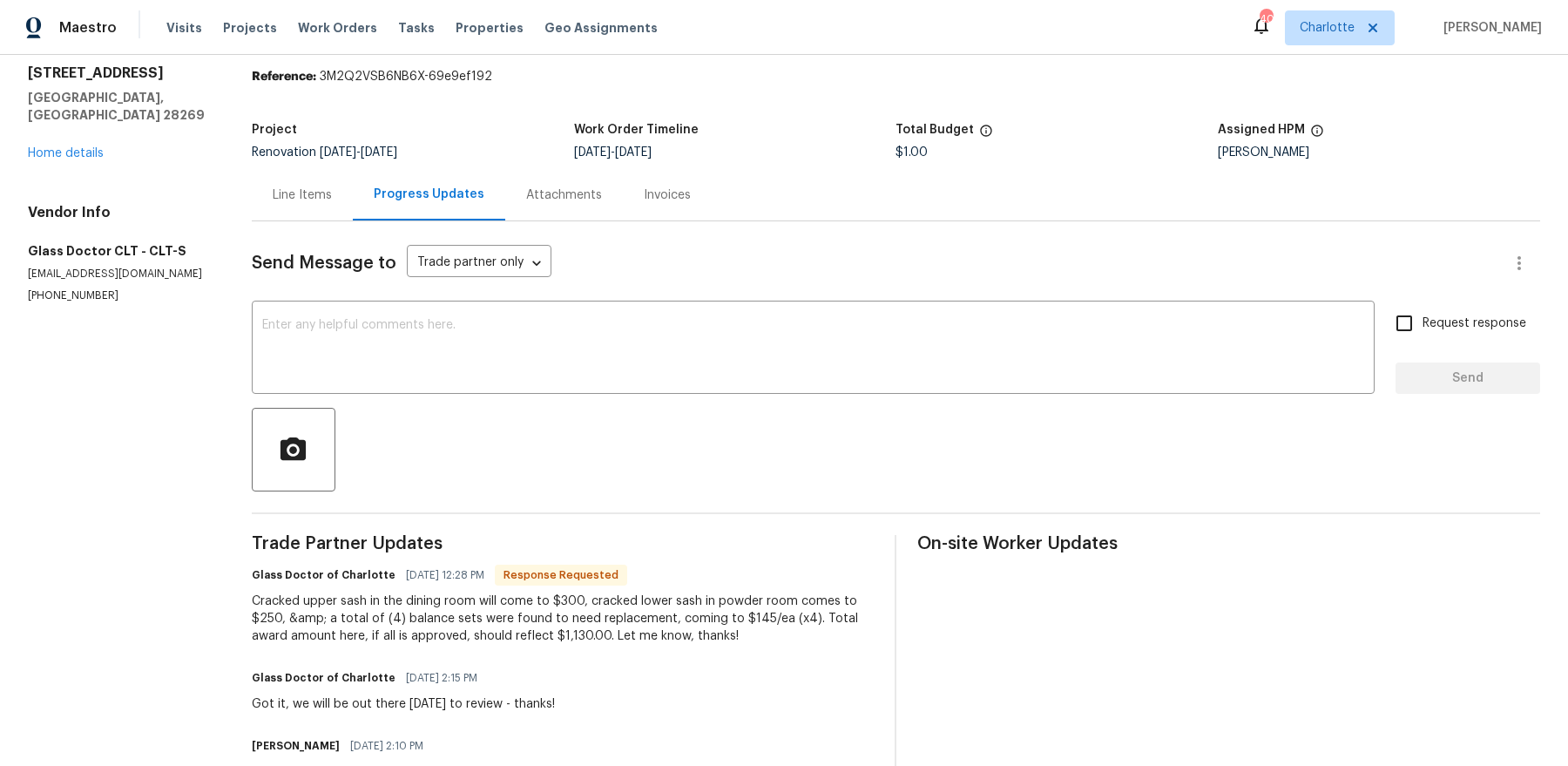
scroll to position [58, 0]
click at [604, 607] on div "Cracked upper sash in the dining room will come to $300, cracked lower sash in …" at bounding box center [562, 616] width 622 height 52
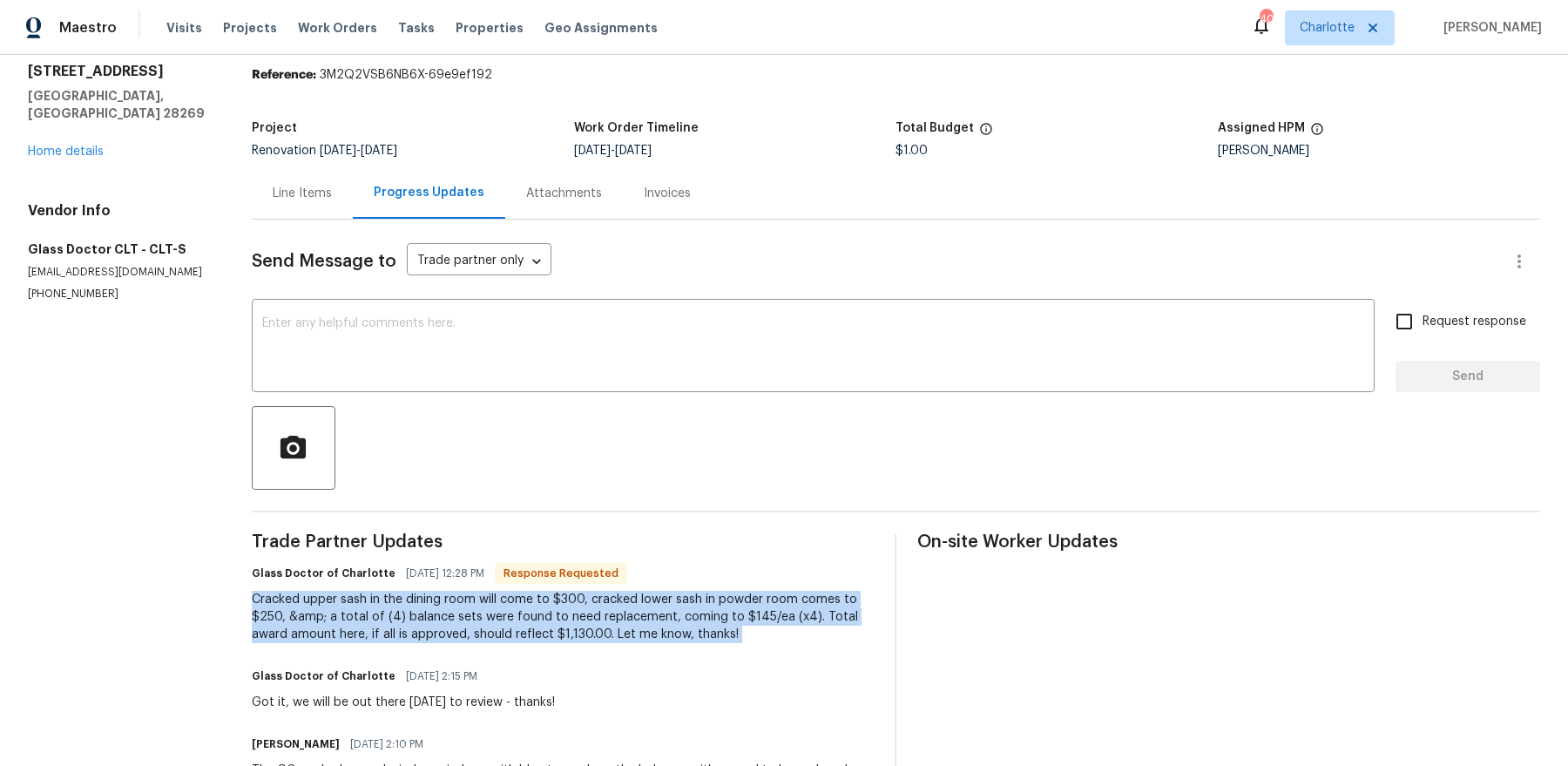
click at [604, 607] on div "Cracked upper sash in the dining room will come to $300, cracked lower sash in …" at bounding box center [562, 616] width 622 height 52
copy div "Cracked upper sash in the dining room will come to $300, cracked lower sash in …"
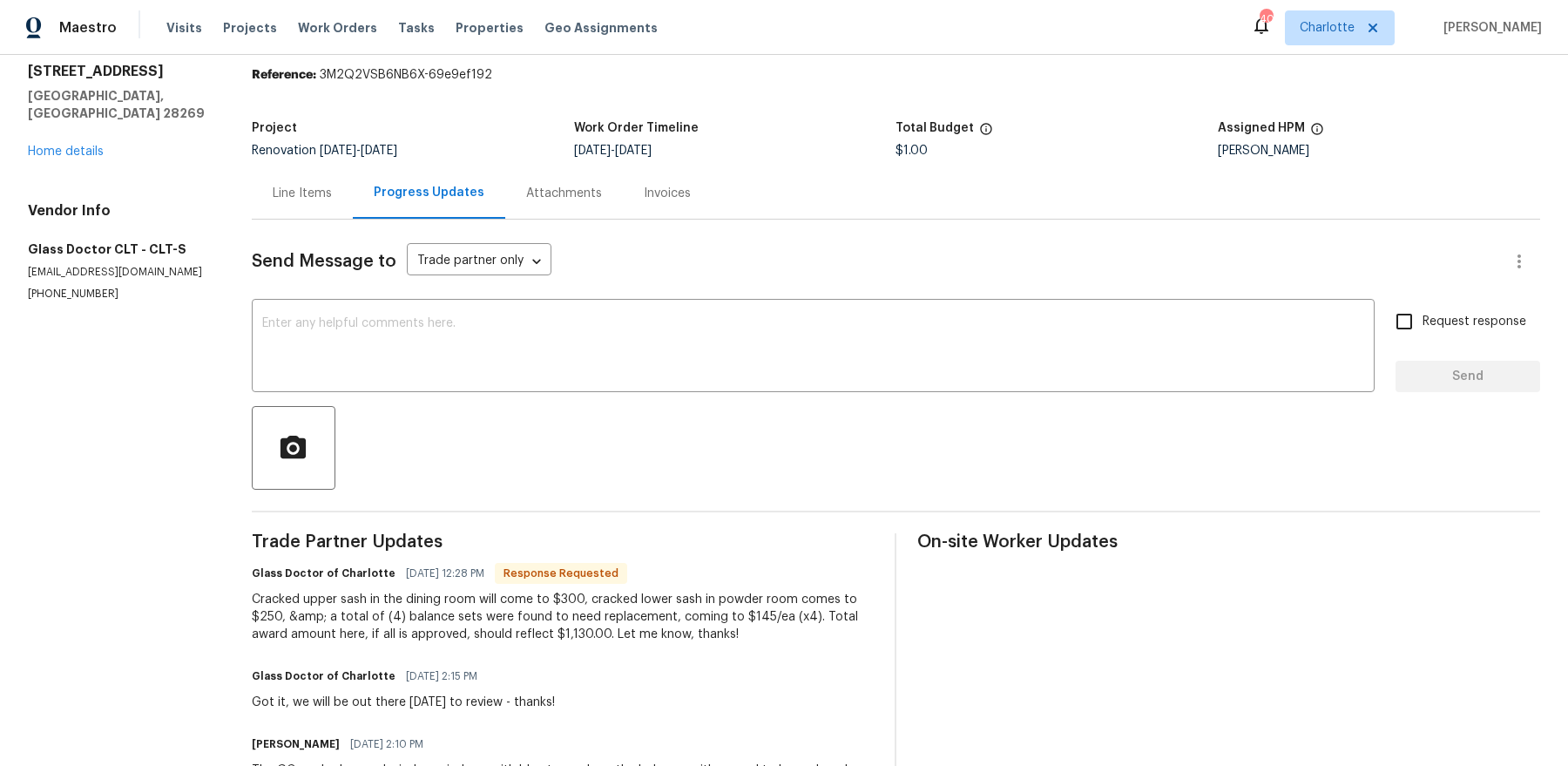
click at [320, 196] on div "Line Items" at bounding box center [302, 193] width 59 height 17
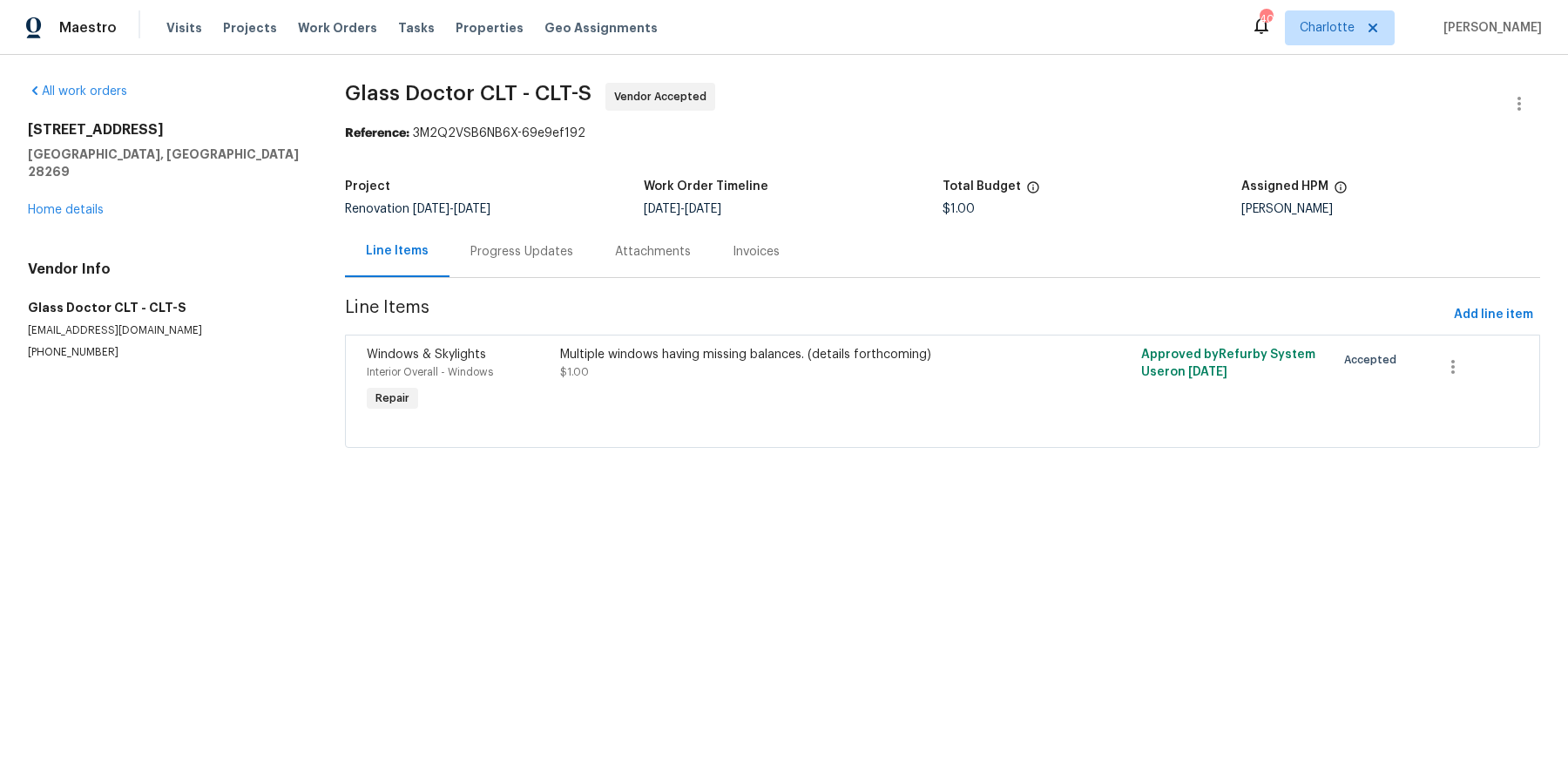
click at [584, 358] on div "Multiple windows having missing balances. (details forthcoming)" at bounding box center [796, 354] width 473 height 17
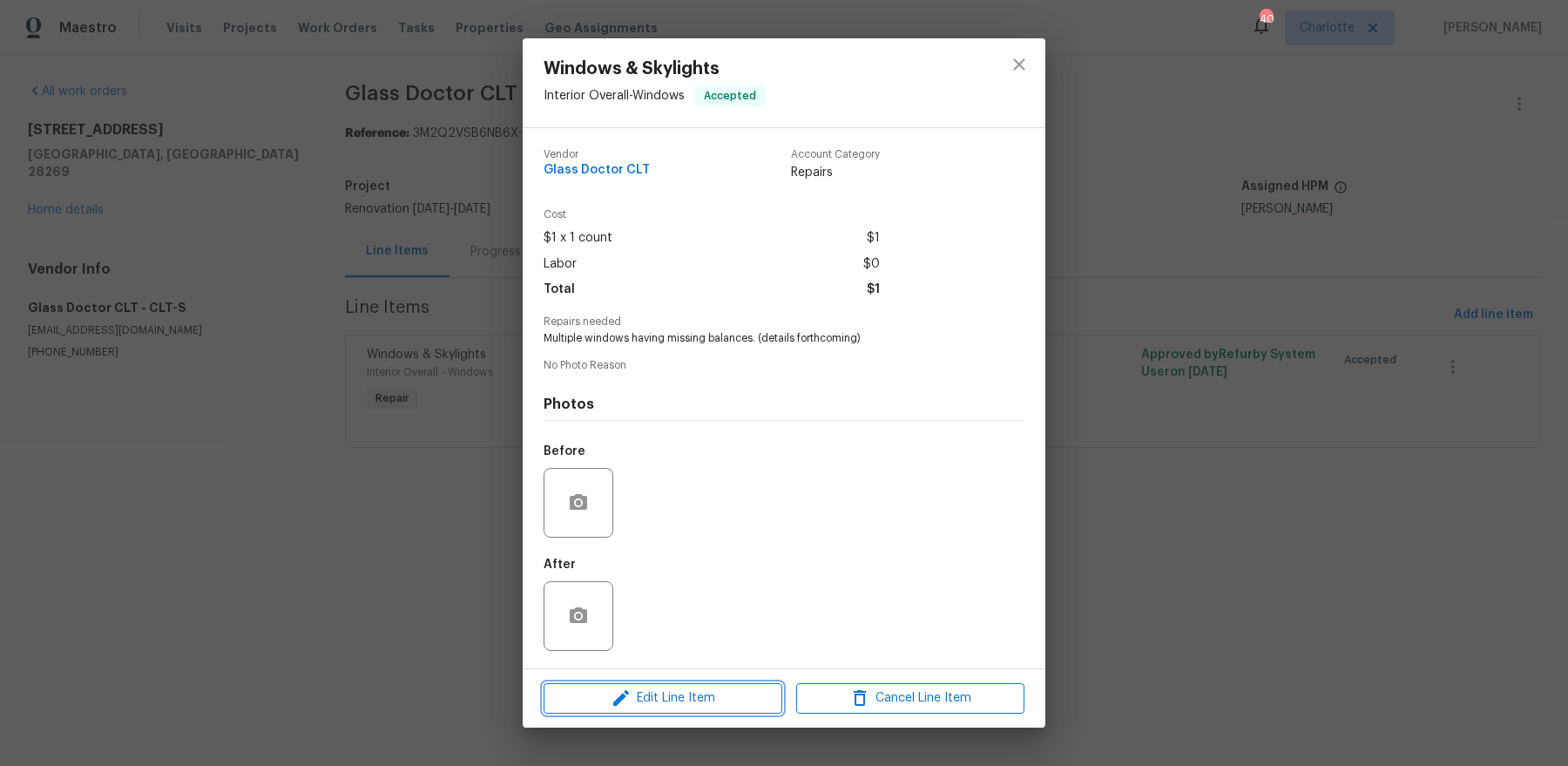
click at [645, 692] on span "Edit Line Item" at bounding box center [663, 699] width 228 height 22
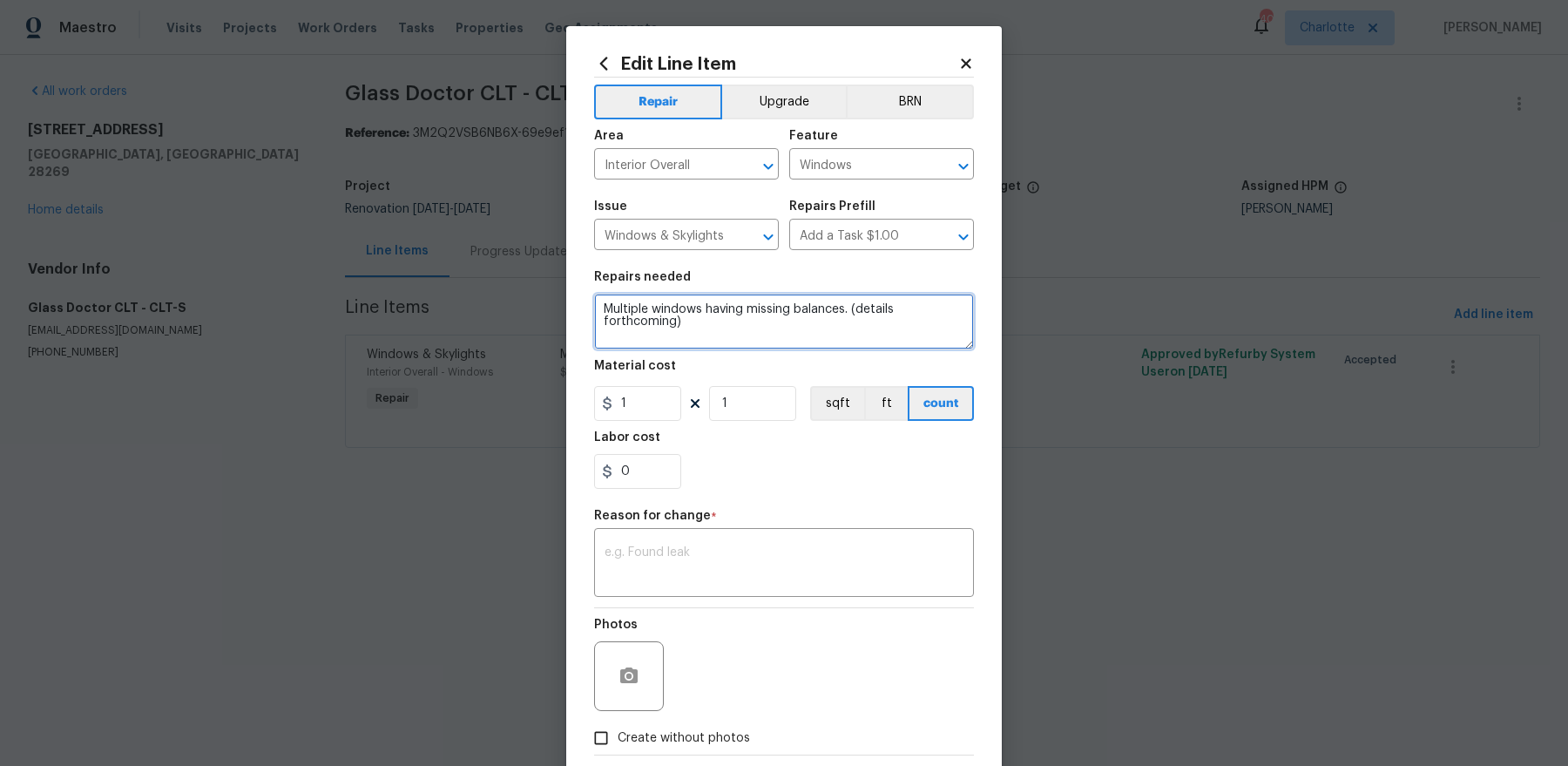
click at [777, 307] on textarea "Multiple windows having missing balances. (details forthcoming)" at bounding box center [783, 321] width 380 height 56
paste textarea "Cracked upper sash in the dining room will come to $300, cracked lower sash in …"
type textarea "Cracked upper sash in the dining room will come to $300, cracked lower sash in …"
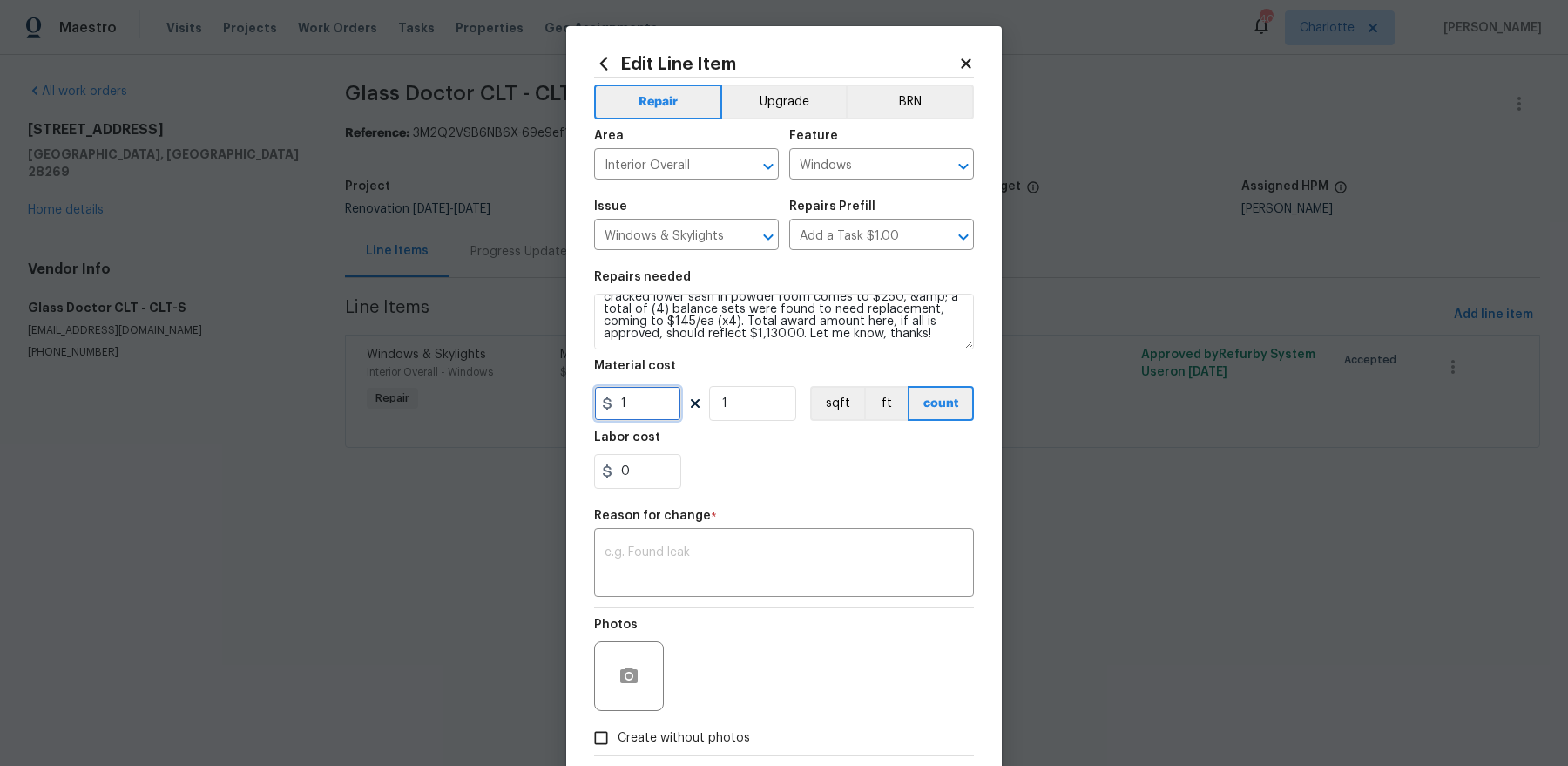
click at [646, 411] on input "1" at bounding box center [637, 404] width 87 height 35
type input "1130"
click at [658, 589] on div "x ​" at bounding box center [783, 565] width 380 height 64
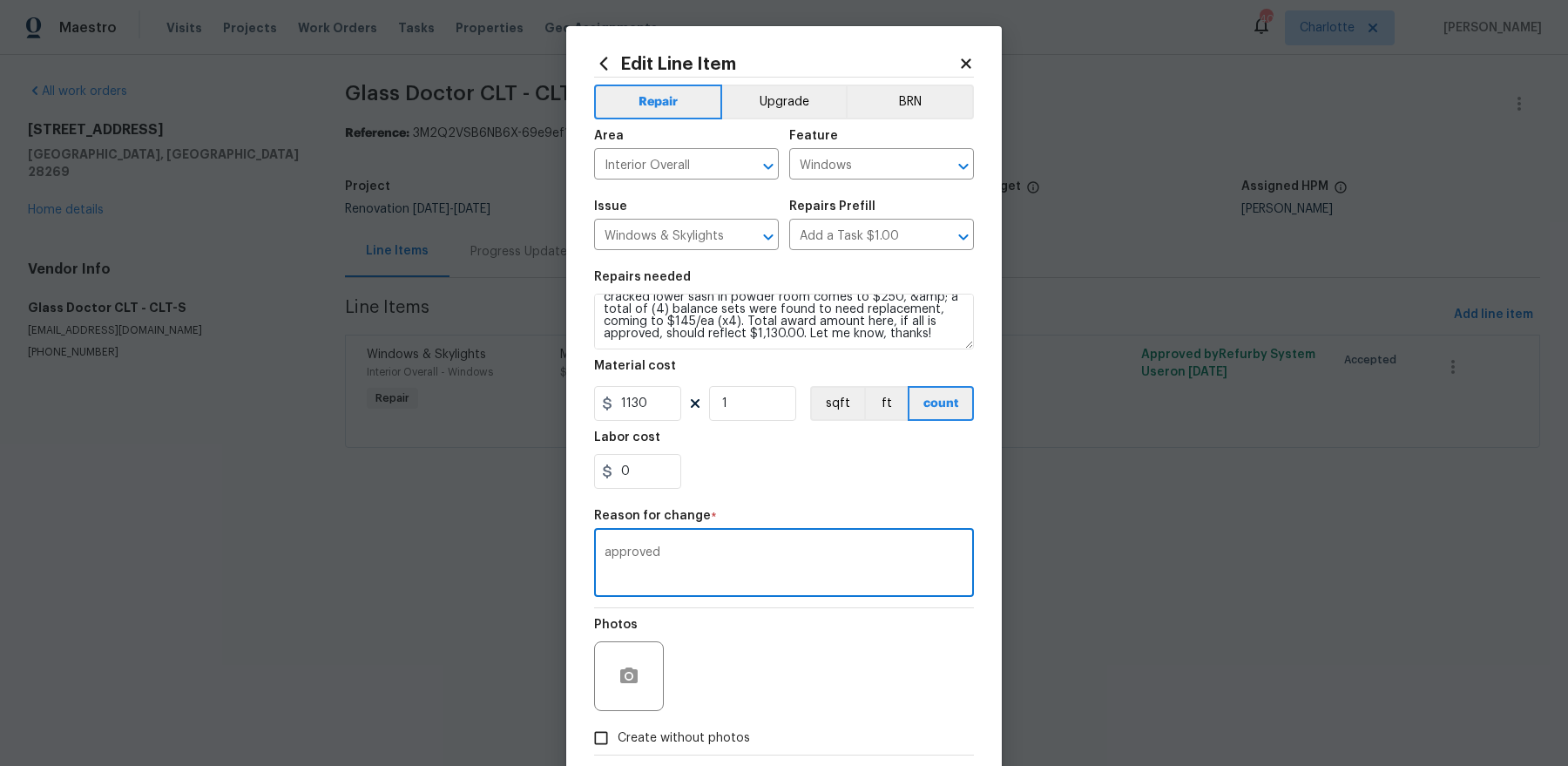
scroll to position [91, 0]
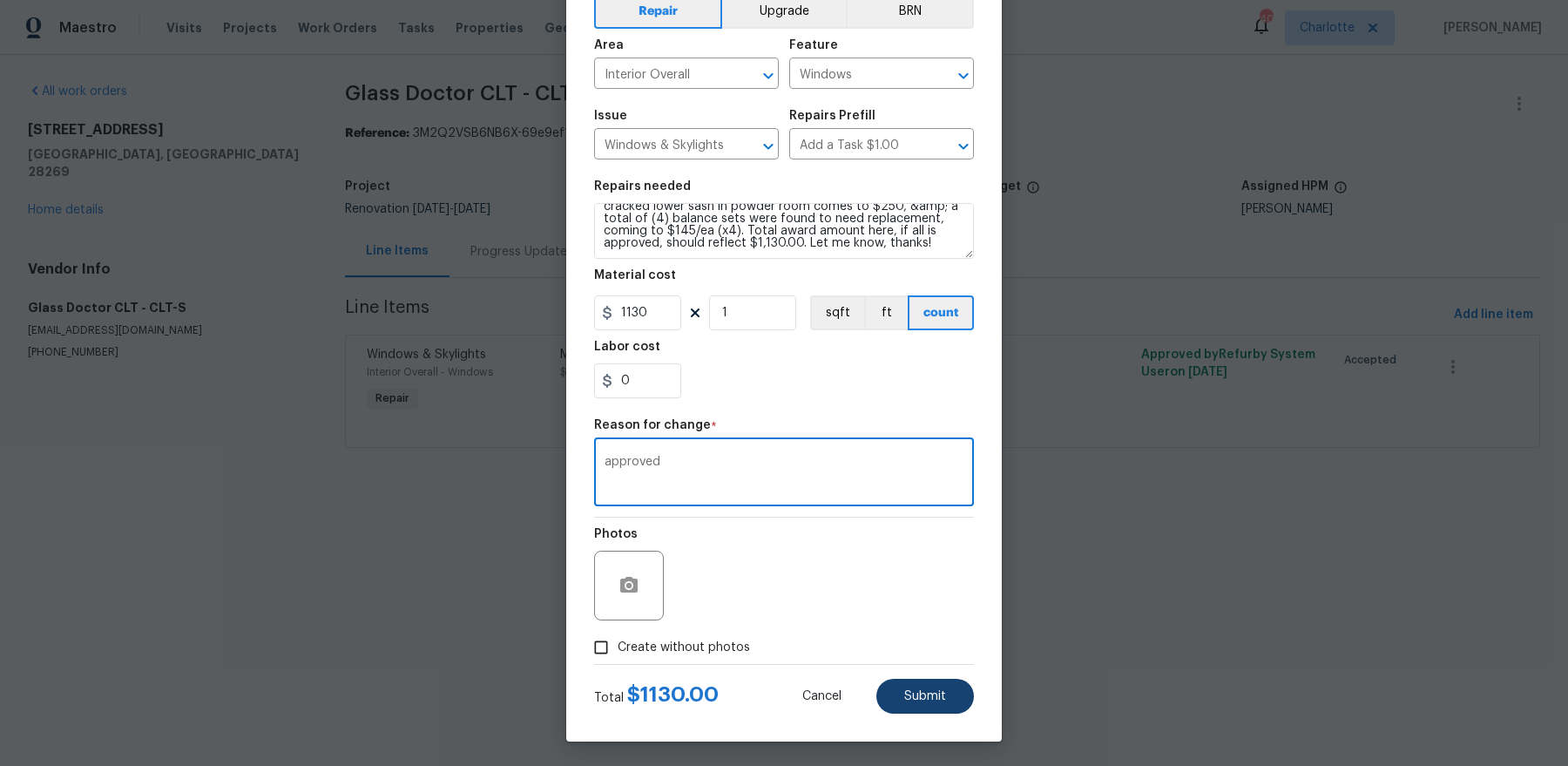
type textarea "approved"
click at [934, 690] on span "Submit" at bounding box center [925, 696] width 41 height 13
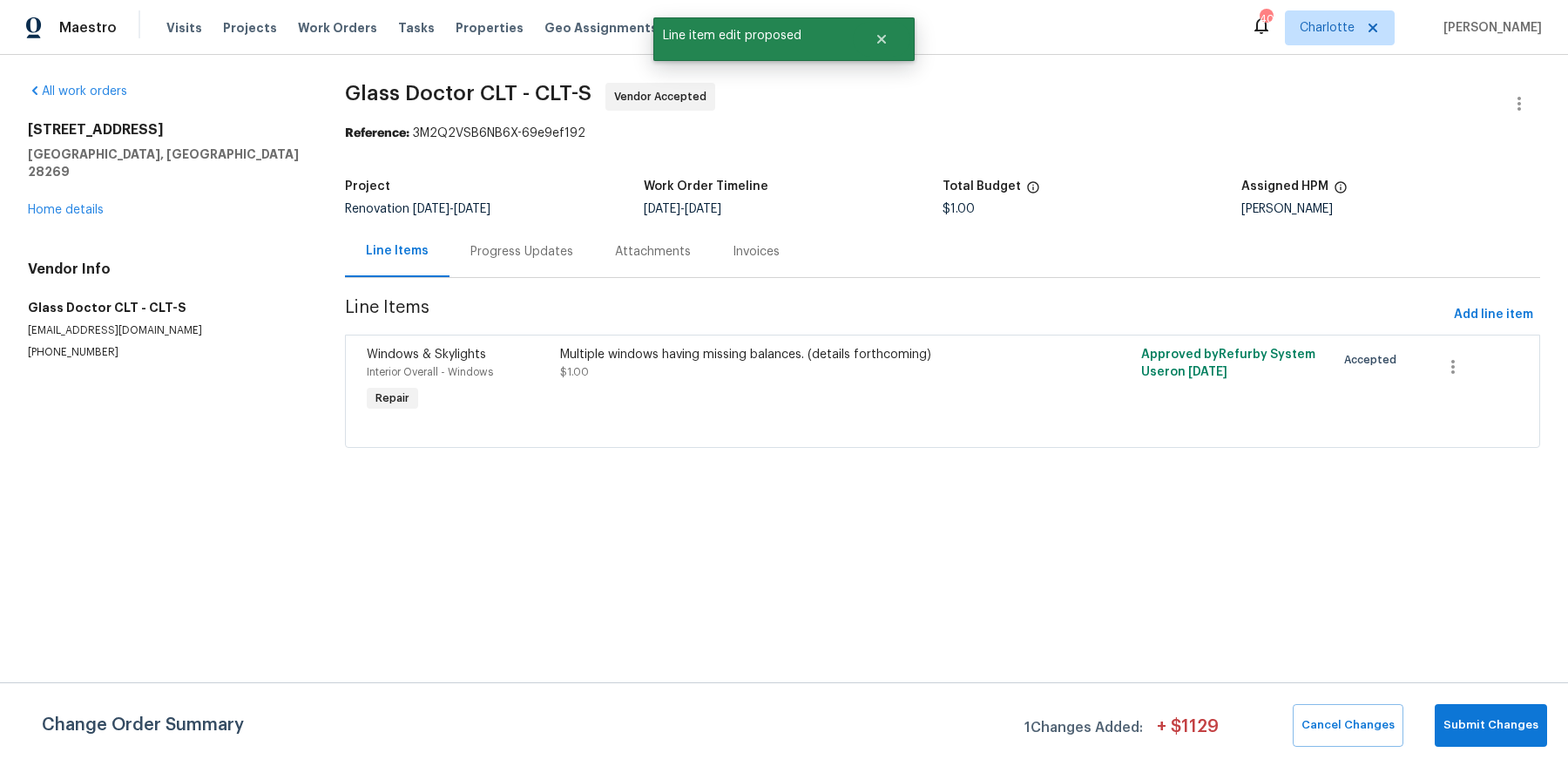
scroll to position [0, 0]
click at [1517, 726] on span "Submit Changes" at bounding box center [1490, 726] width 95 height 20
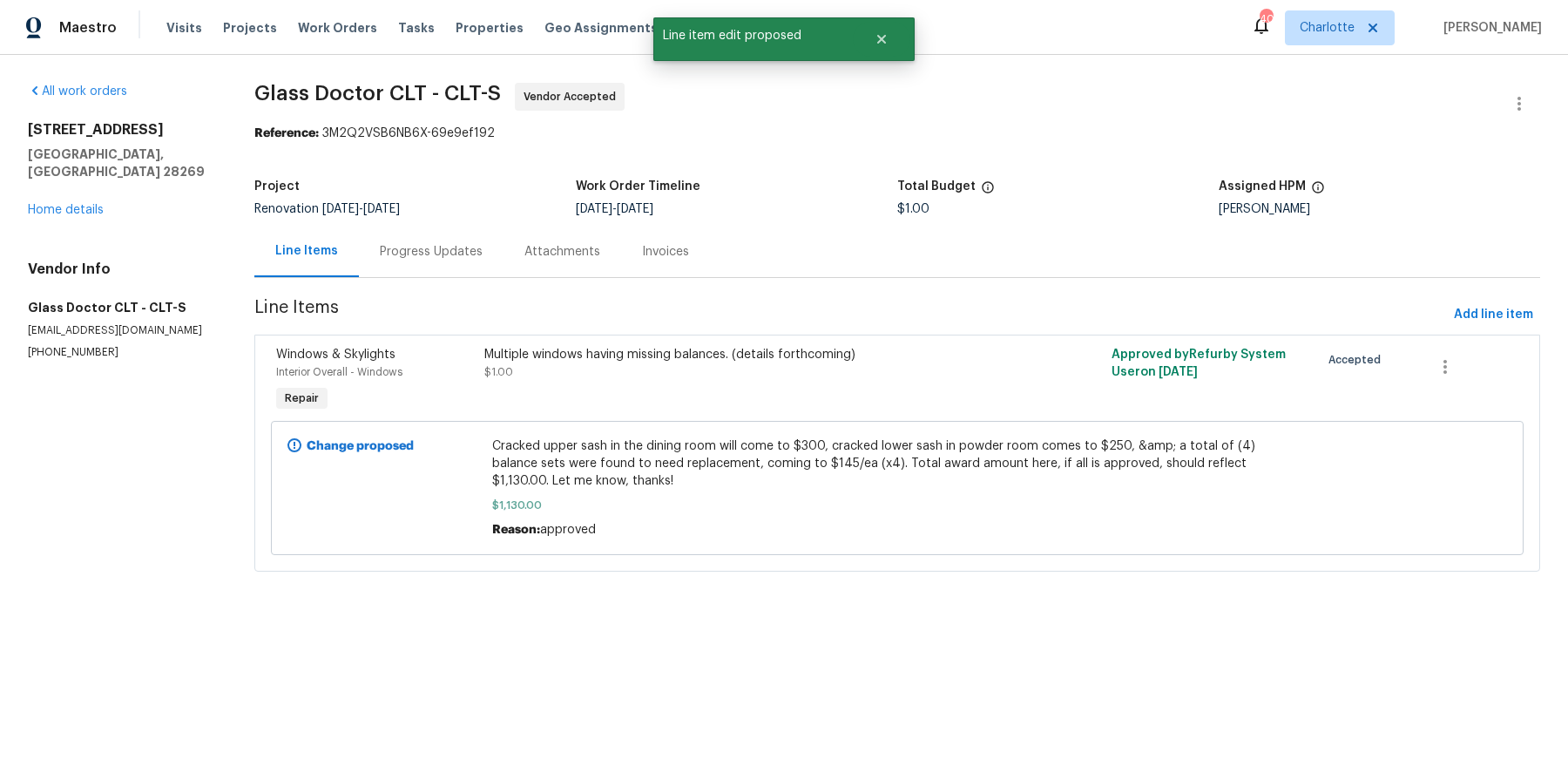
click at [398, 243] on div "Progress Updates" at bounding box center [431, 251] width 103 height 17
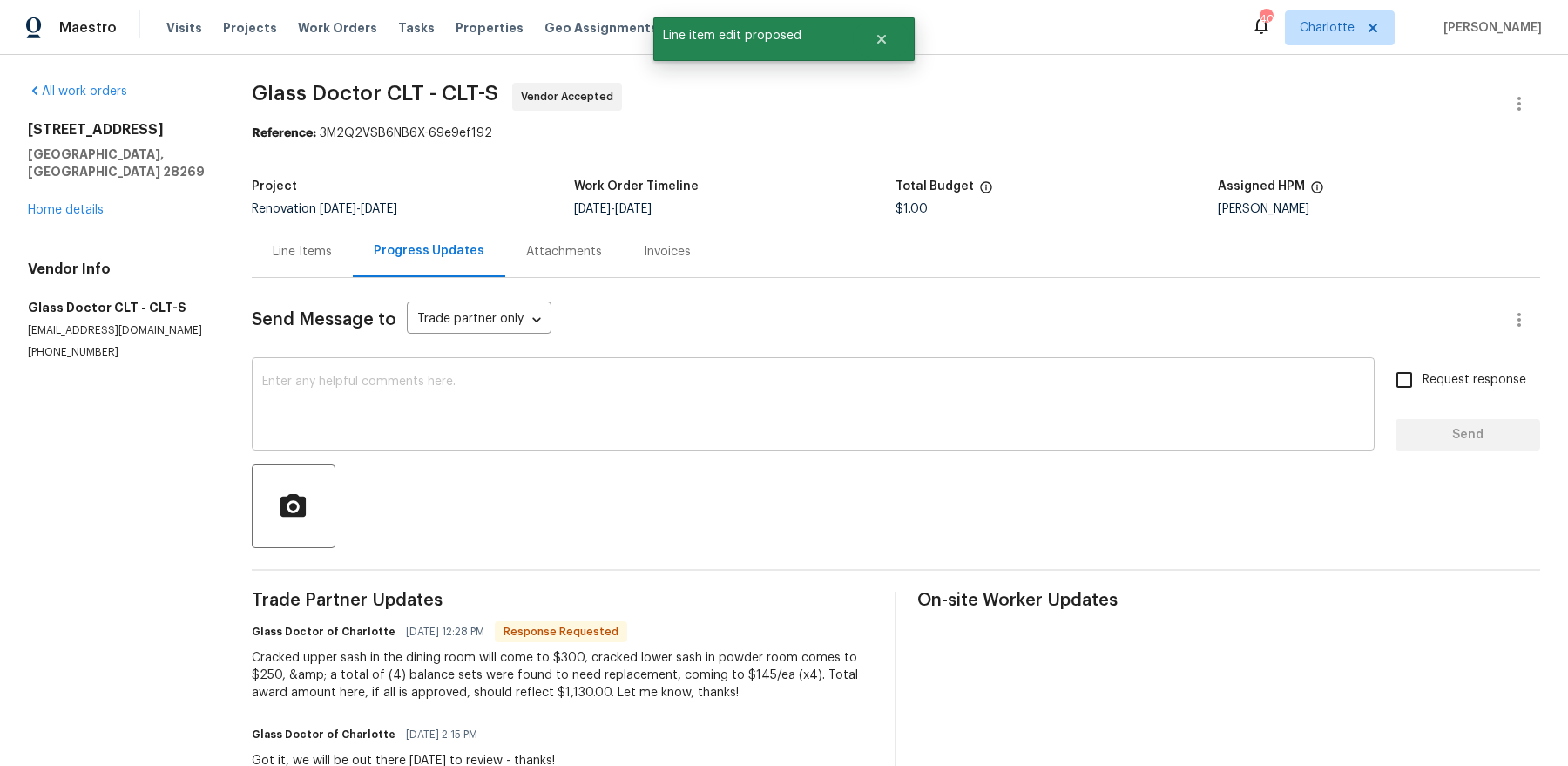
click at [568, 440] on div "x ​" at bounding box center [812, 406] width 1122 height 89
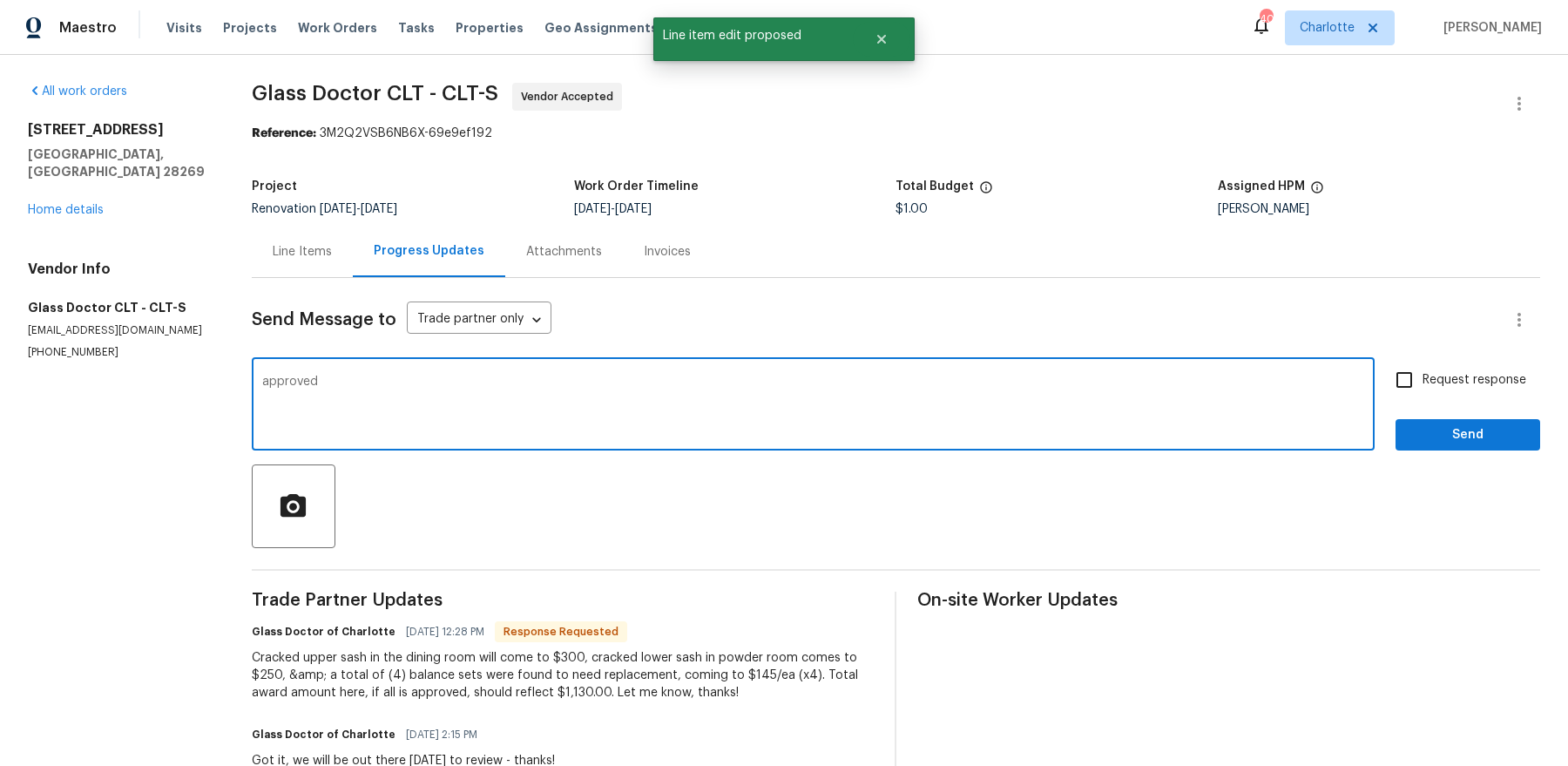
type textarea "approved"
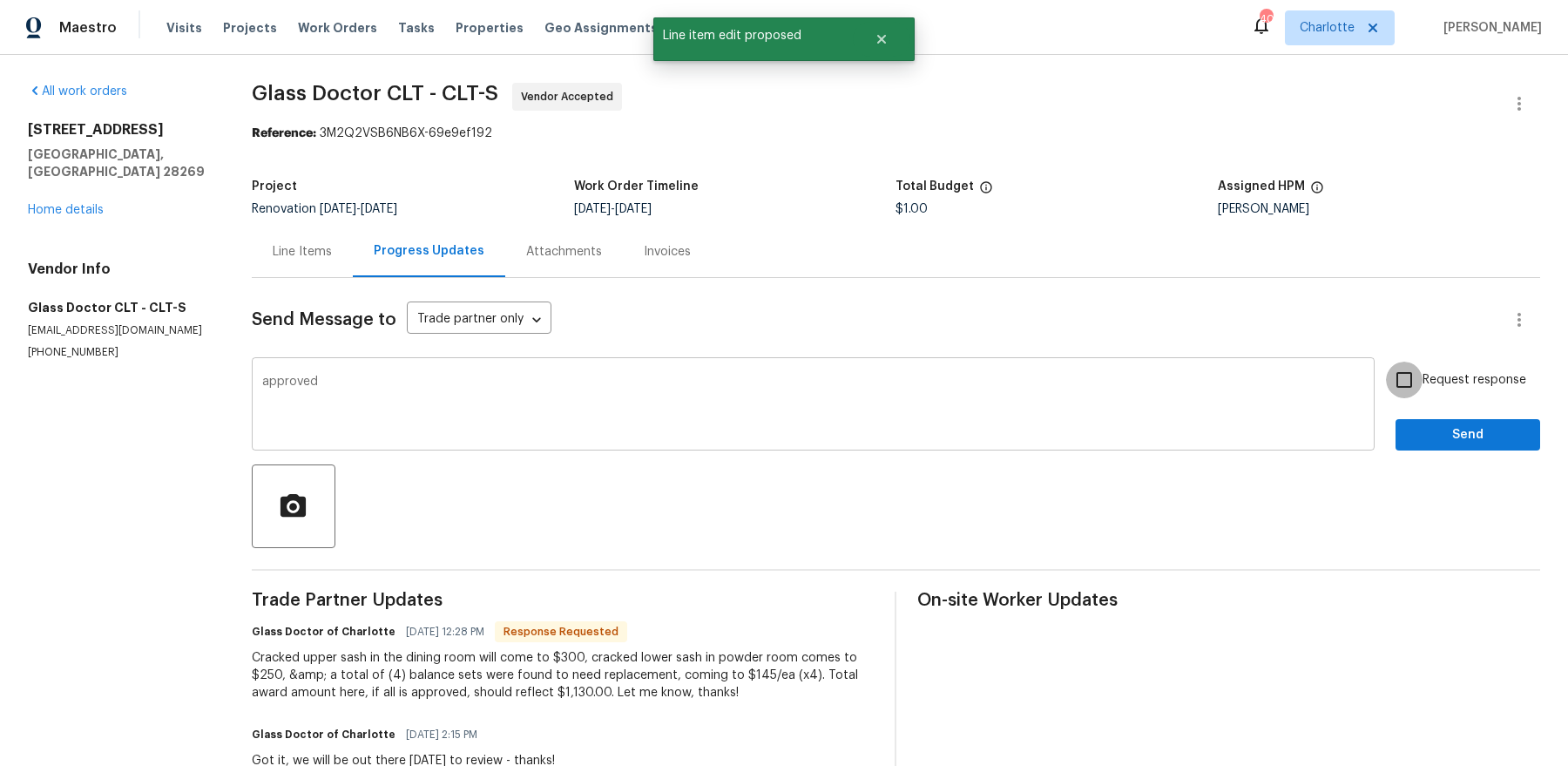
click at [1386, 361] on input "Request response" at bounding box center [1404, 380] width 37 height 37
checkbox input "true"
click at [1395, 419] on button "Send" at bounding box center [1467, 435] width 144 height 32
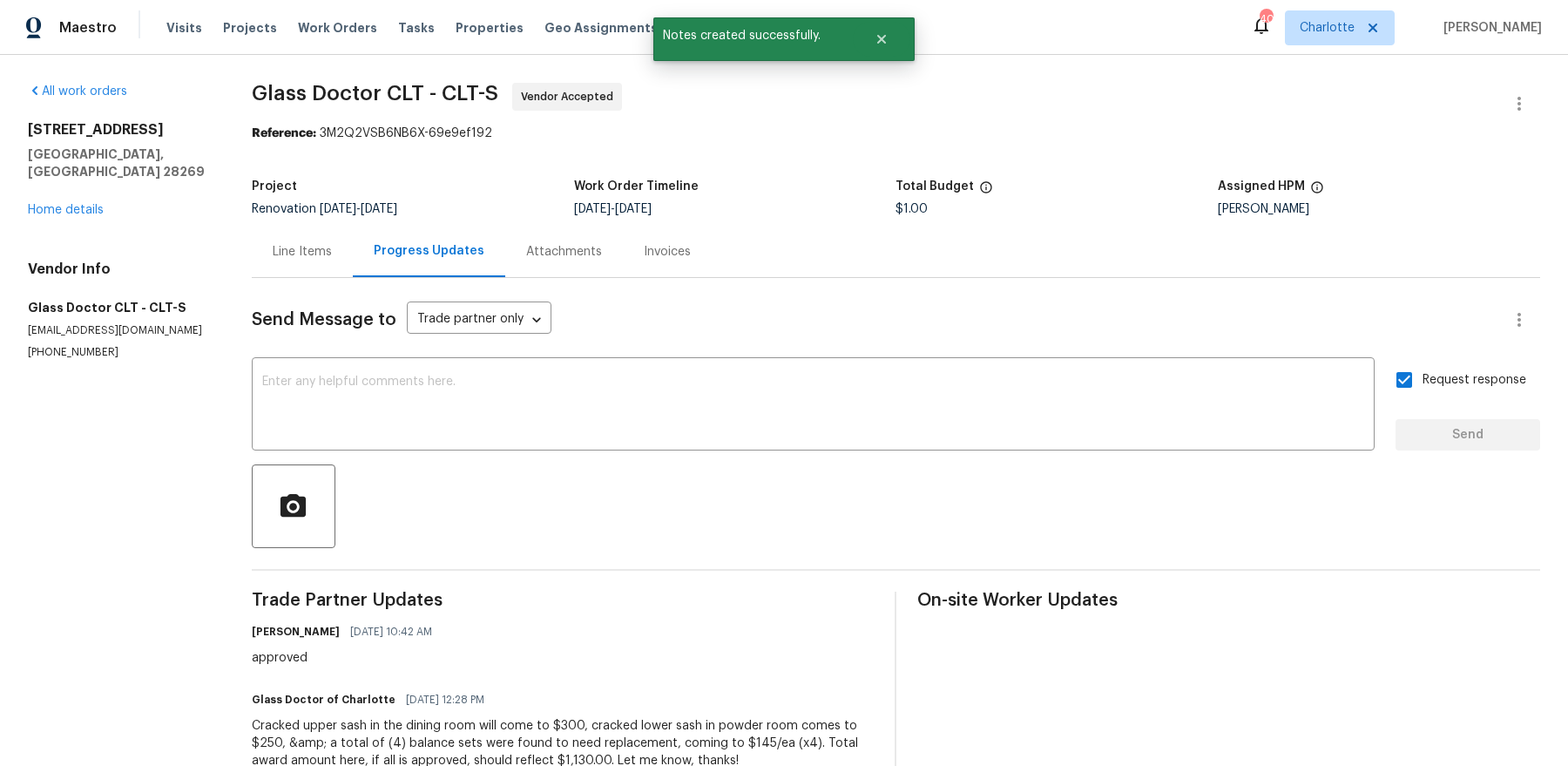
click at [80, 183] on div "5017 Haybridge Rd Charlotte, NC 28269 Home details" at bounding box center [119, 170] width 182 height 97
click at [75, 204] on link "Home details" at bounding box center [65, 210] width 75 height 12
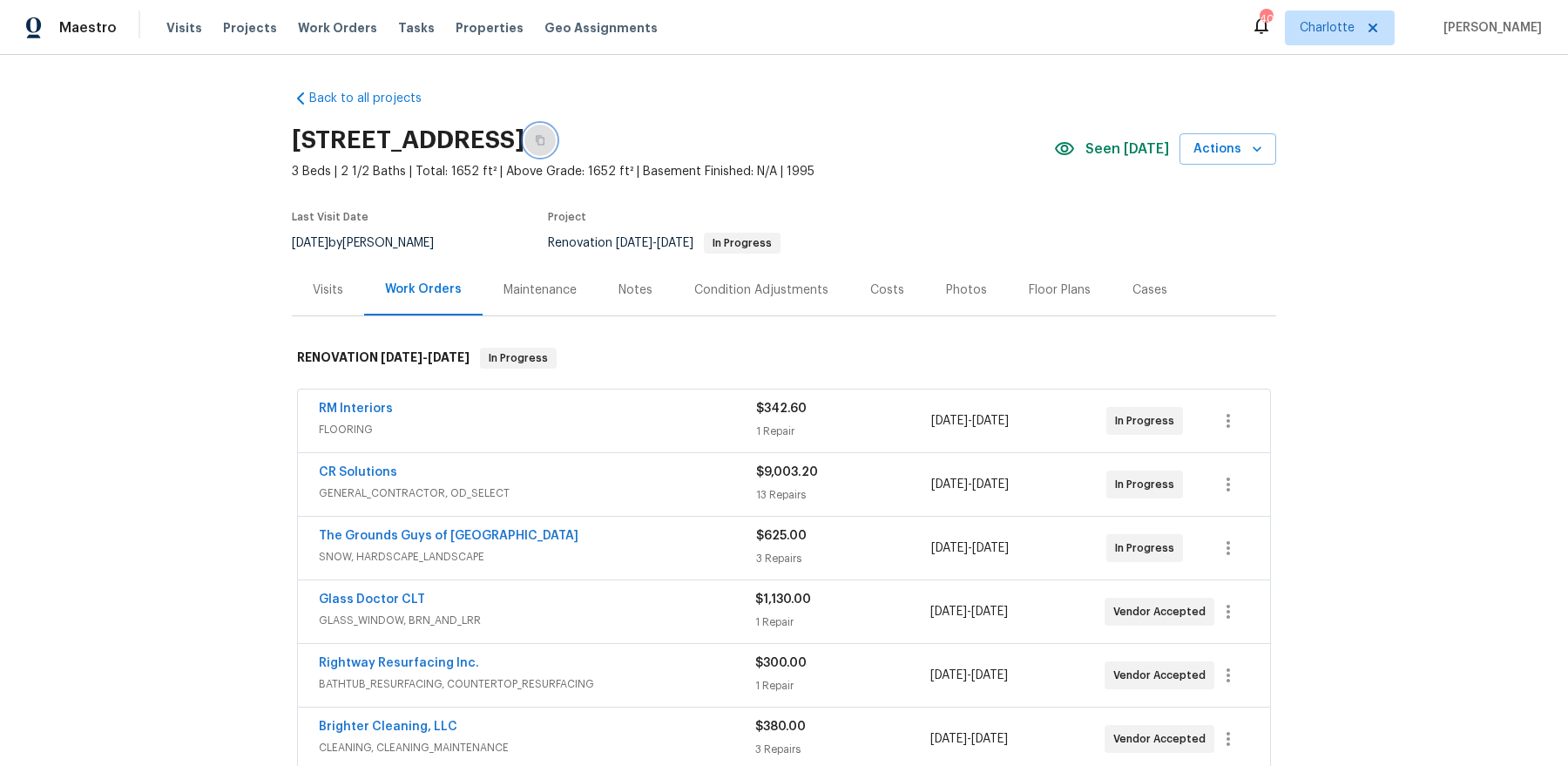
click at [544, 137] on icon "button" at bounding box center [540, 141] width 8 height 9
click at [357, 407] on link "RM Interiors" at bounding box center [356, 408] width 74 height 12
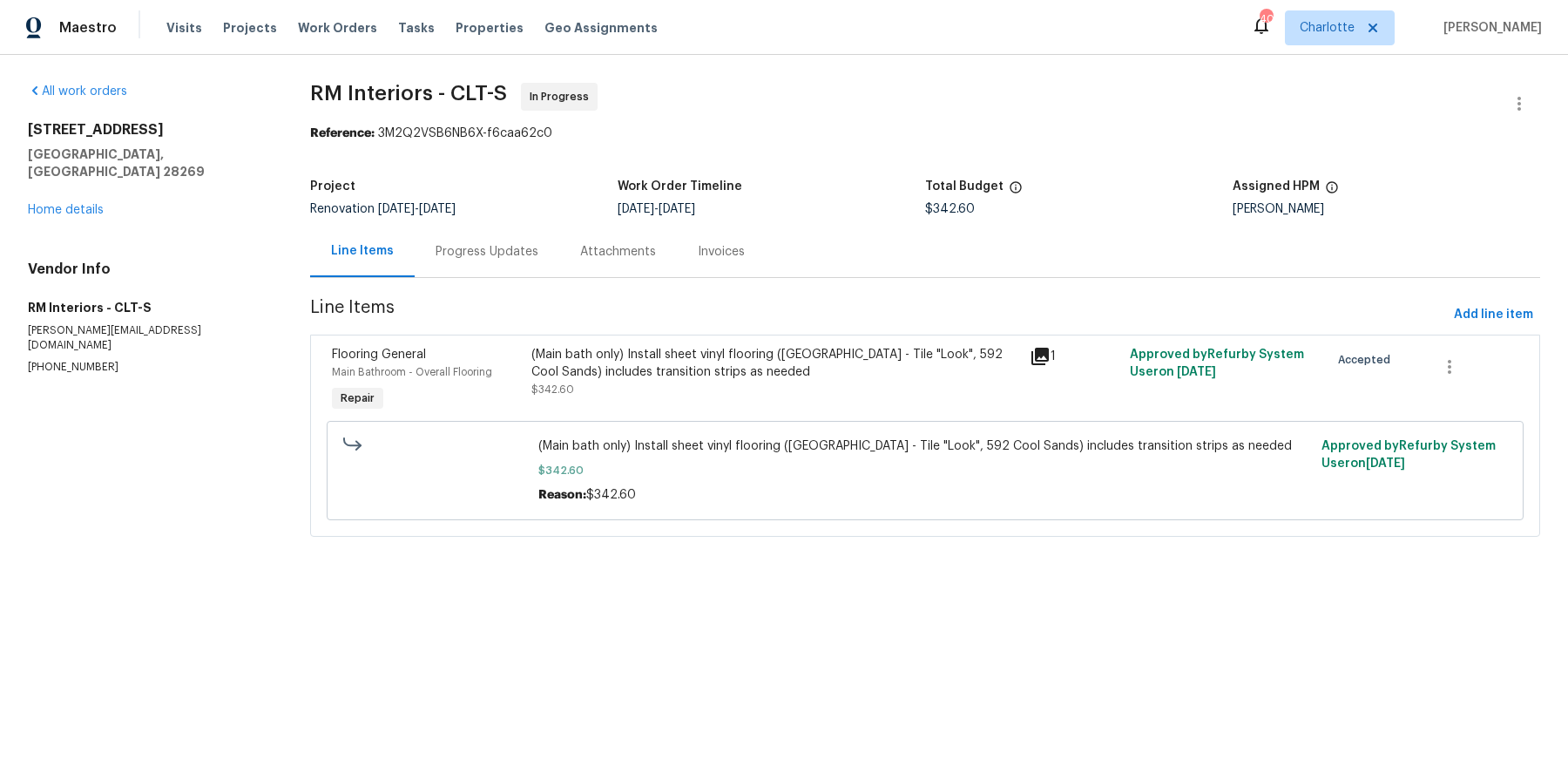
click at [475, 257] on div "Progress Updates" at bounding box center [487, 251] width 103 height 17
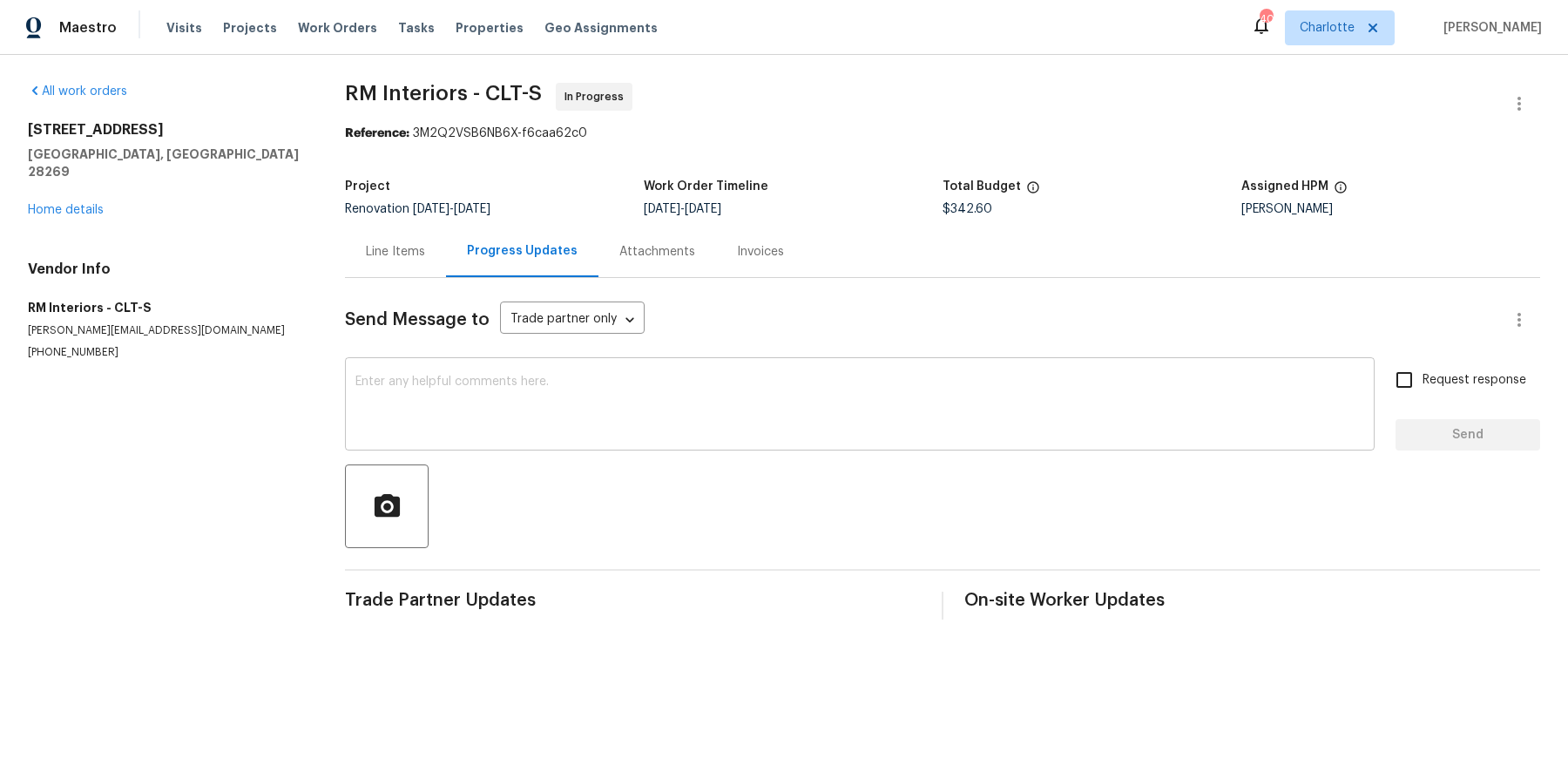
click at [558, 422] on textarea at bounding box center [859, 406] width 1008 height 61
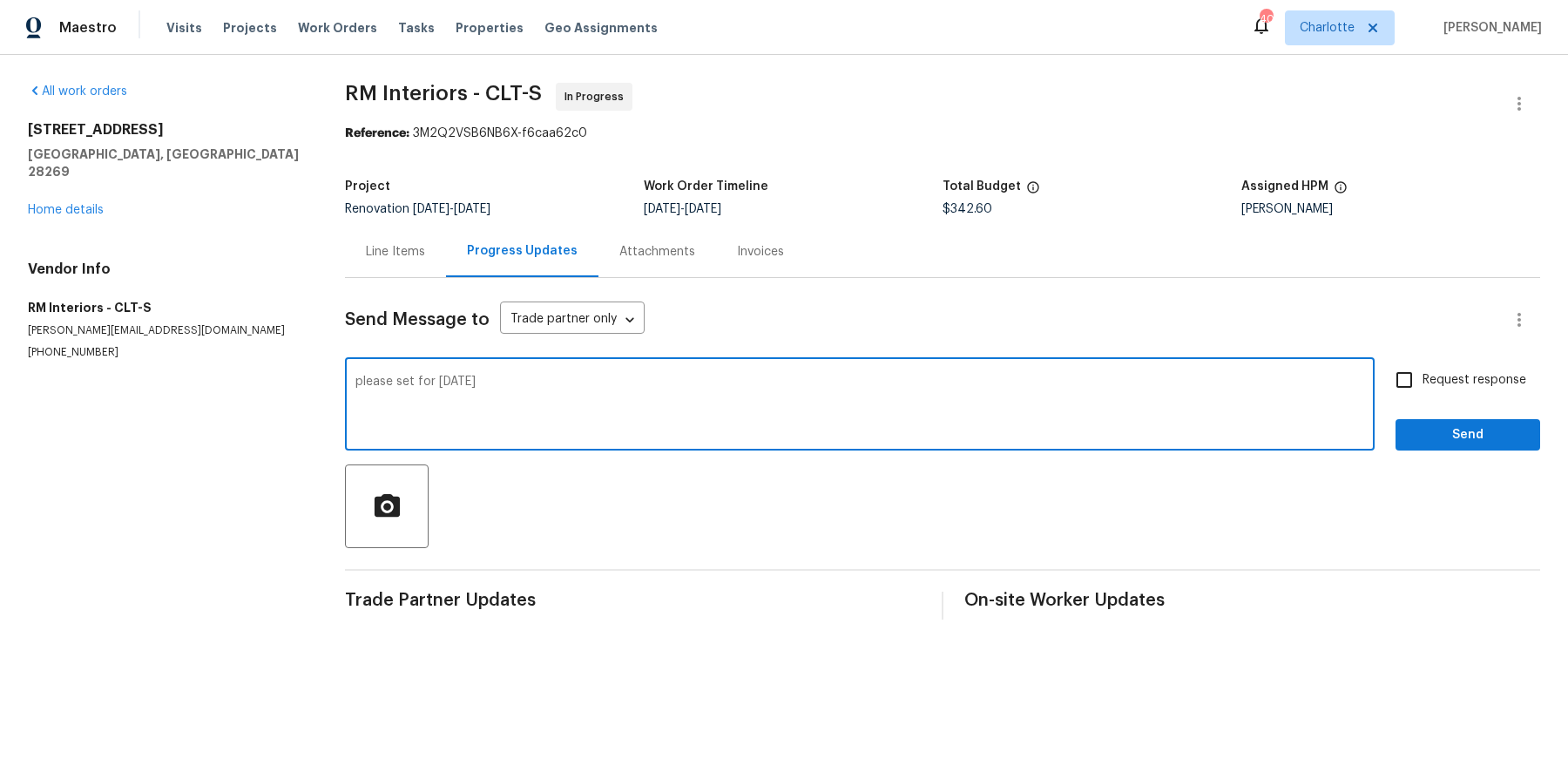
type textarea "please set for [DATE]"
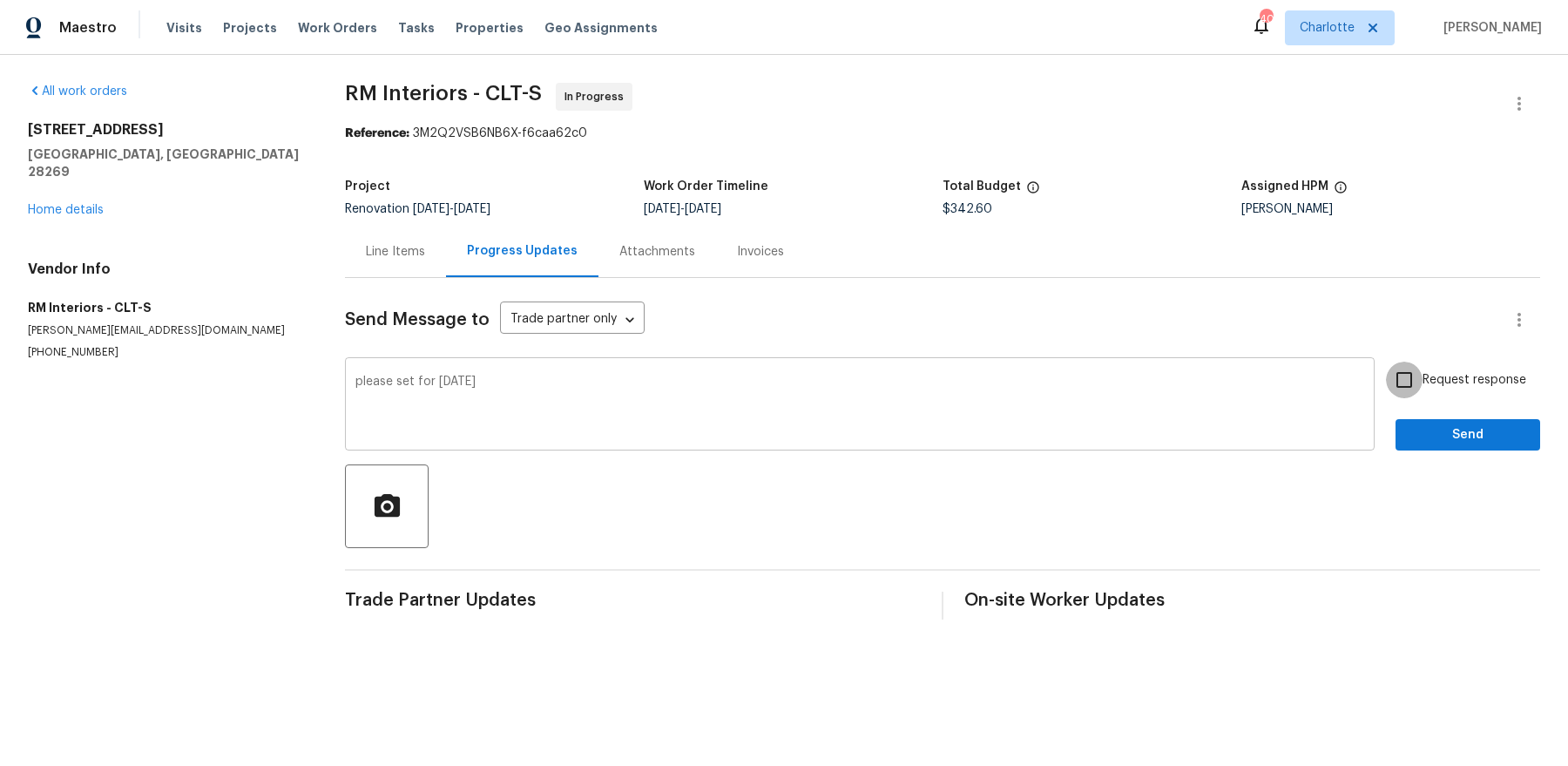
click at [1386, 361] on input "Request response" at bounding box center [1404, 380] width 37 height 37
checkbox input "true"
click at [1395, 419] on button "Send" at bounding box center [1467, 435] width 144 height 32
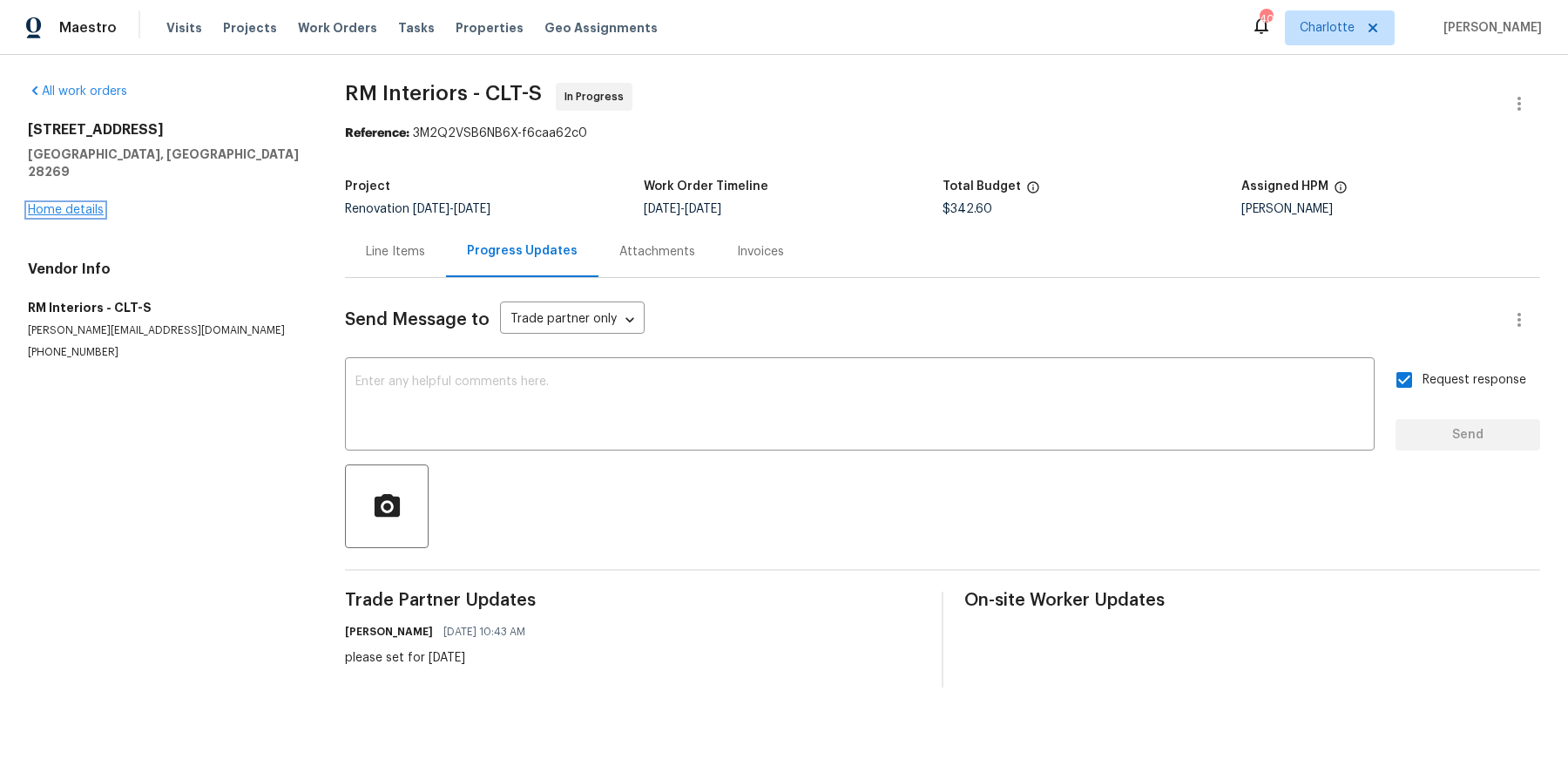
click at [74, 204] on link "Home details" at bounding box center [65, 210] width 75 height 12
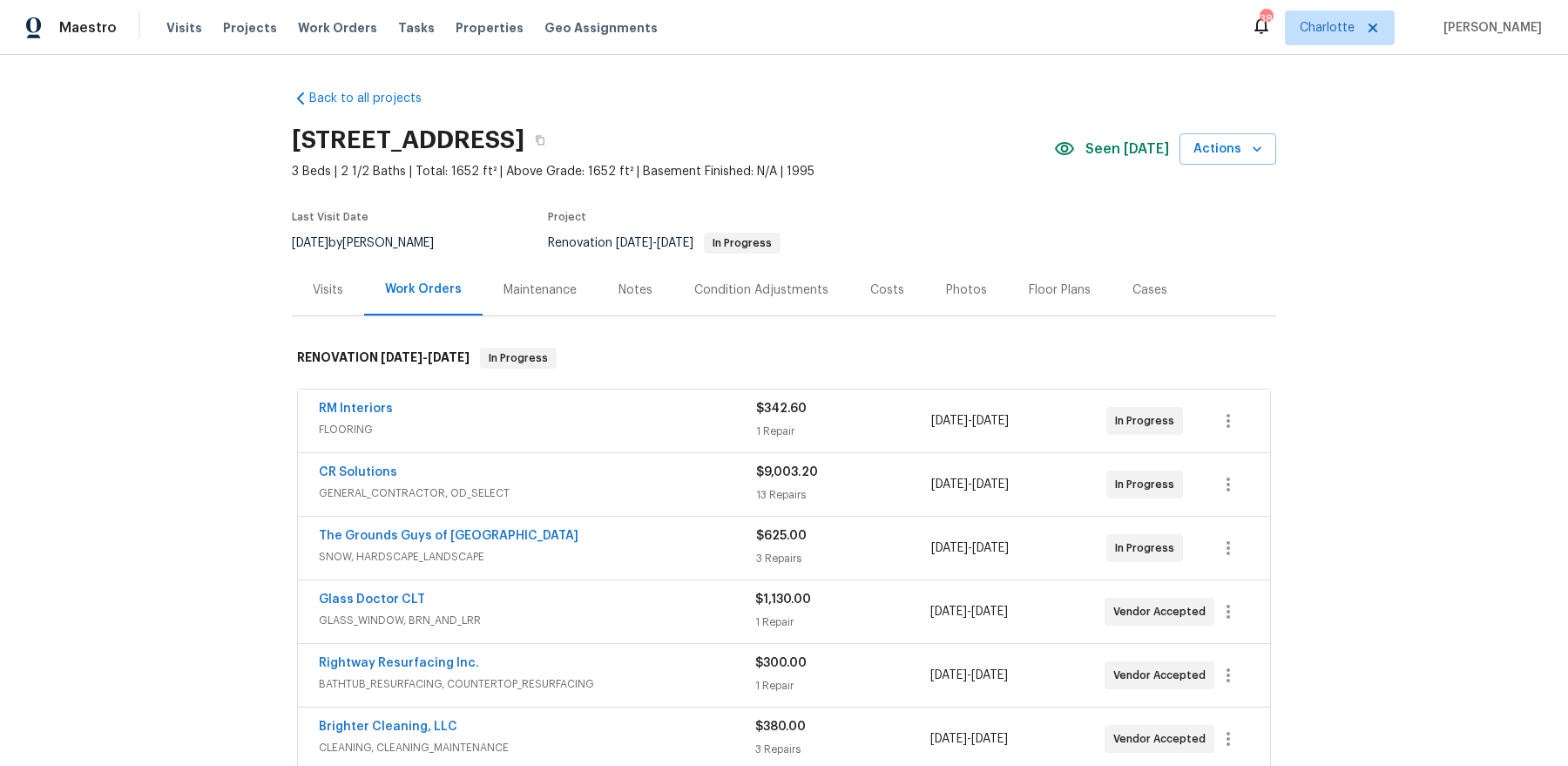
click at [634, 298] on div "Notes" at bounding box center [635, 290] width 75 height 51
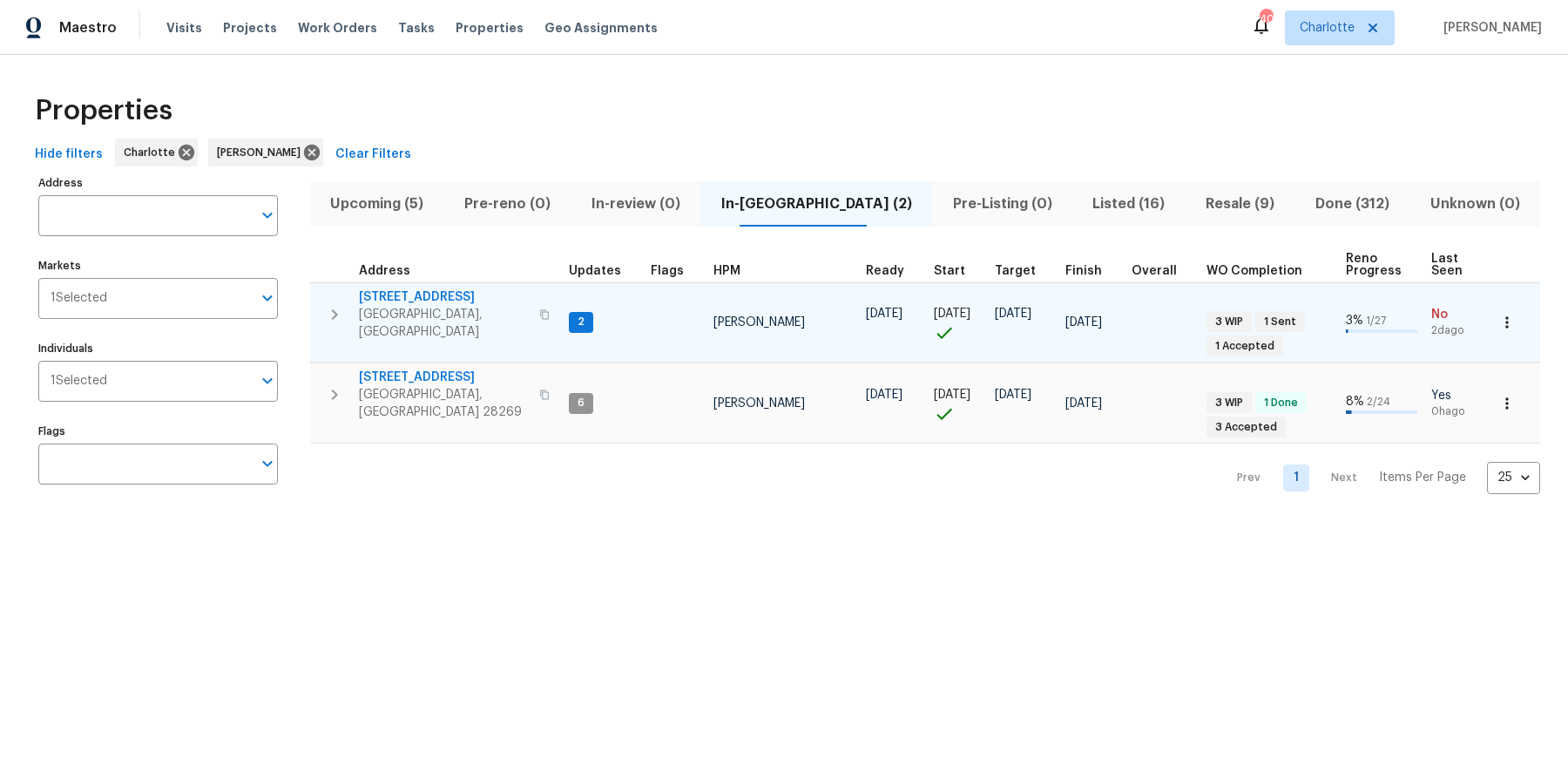
click at [437, 299] on span "[STREET_ADDRESS]" at bounding box center [443, 297] width 170 height 17
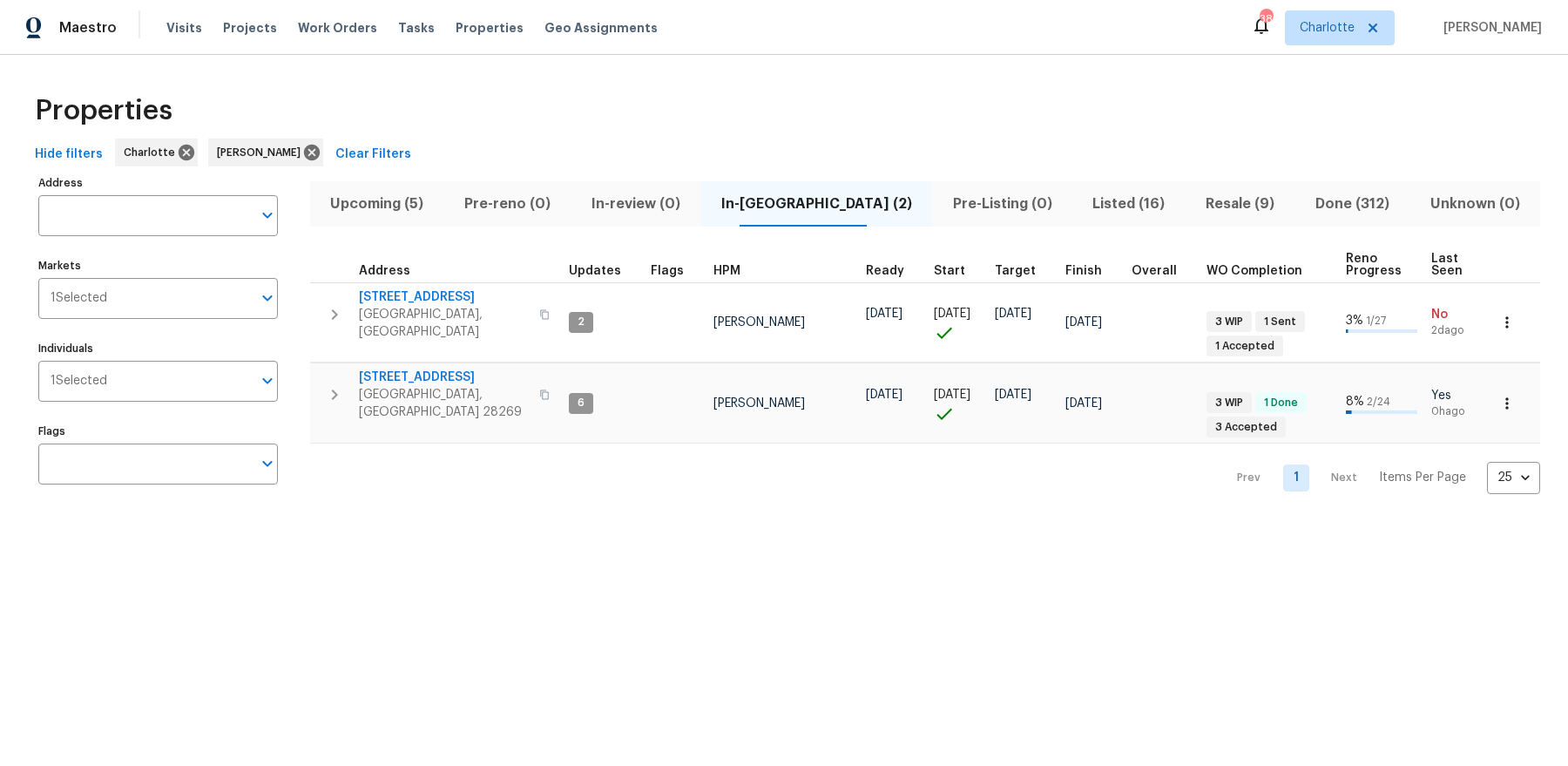
click at [412, 189] on button "Upcoming (5)" at bounding box center [377, 203] width 134 height 45
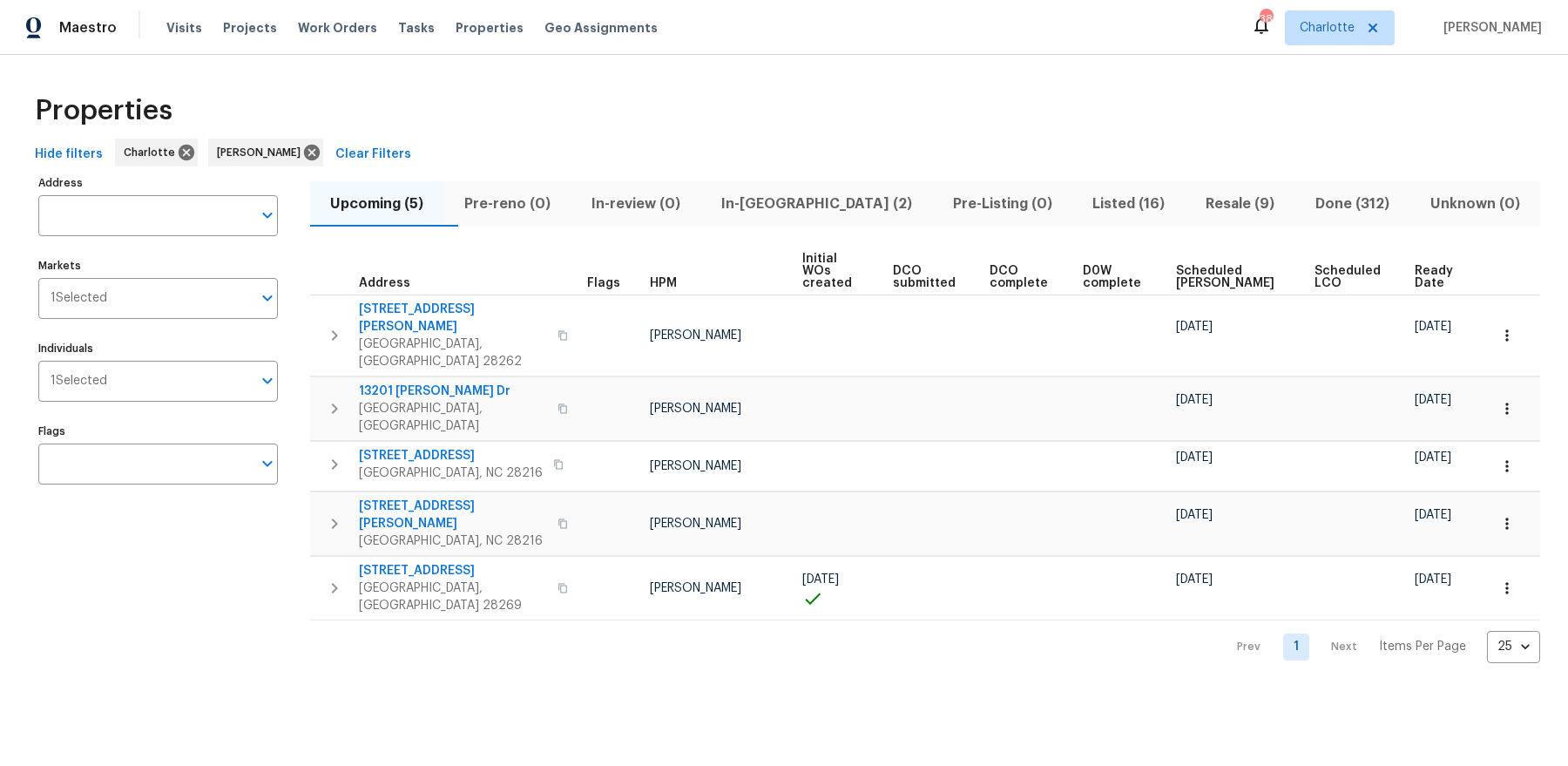
click at [1426, 272] on span "Ready Date" at bounding box center [1436, 277] width 43 height 25
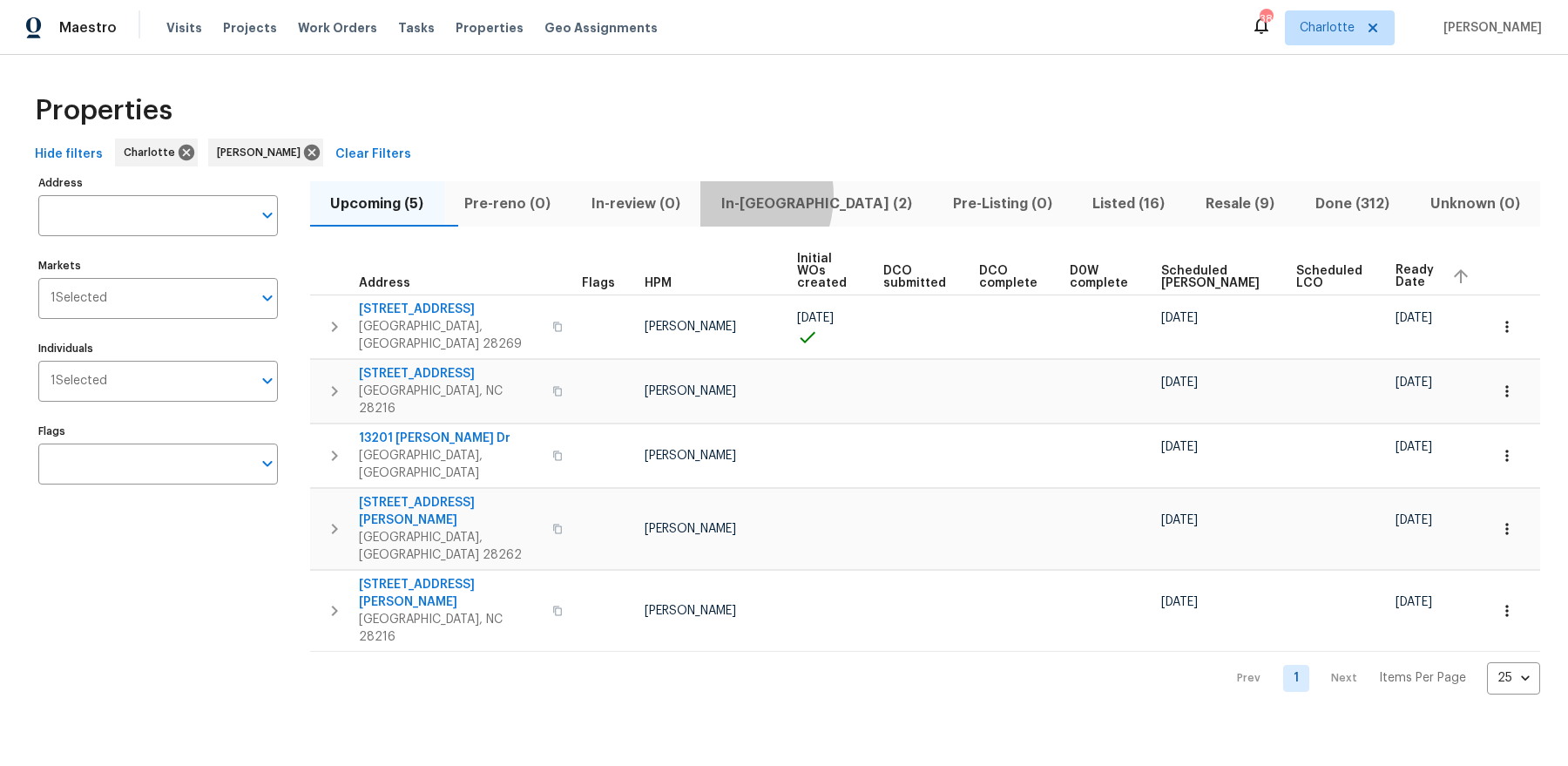
click at [761, 195] on span "In-reno (2)" at bounding box center [815, 203] width 210 height 25
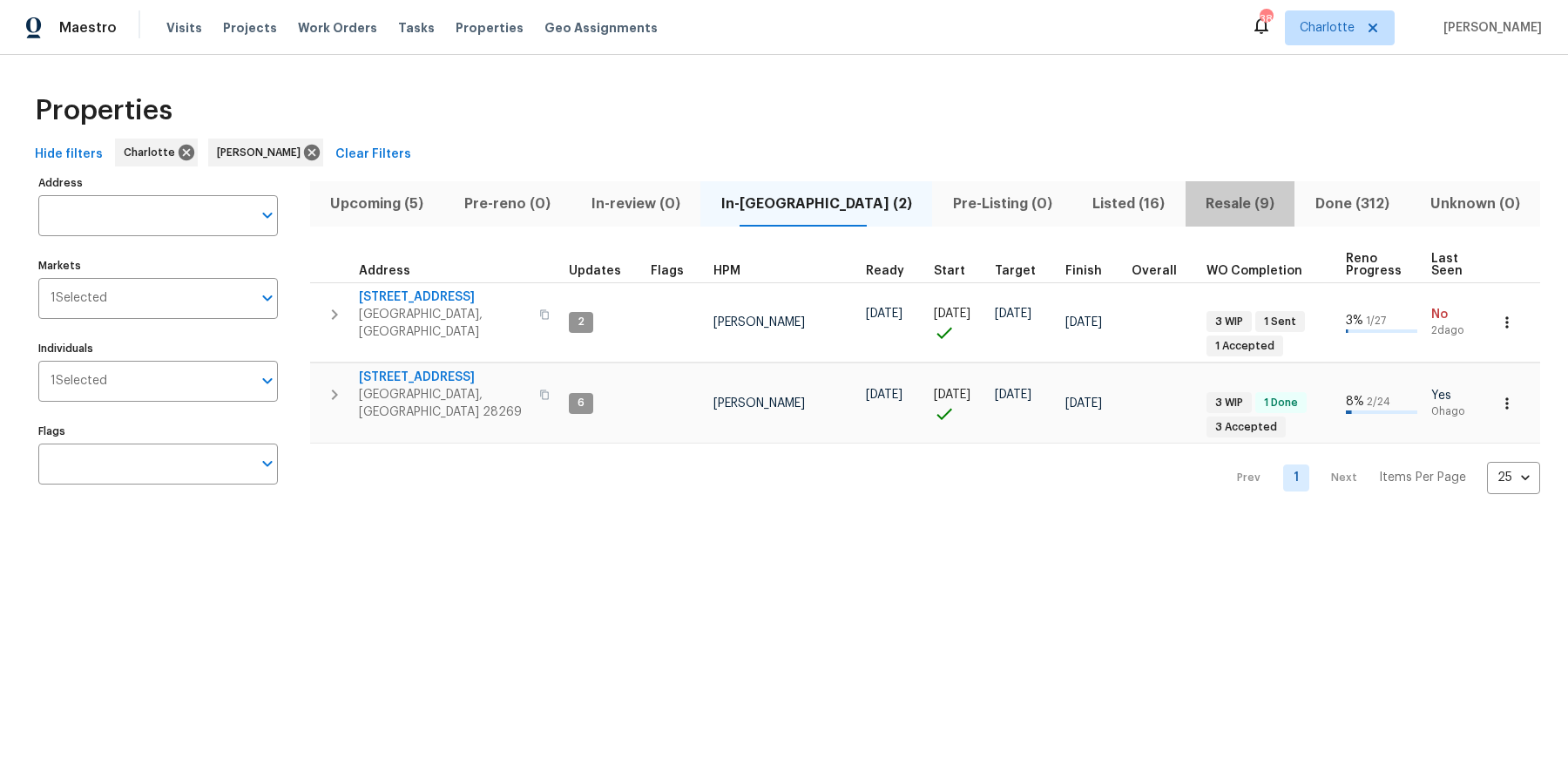
click at [1203, 200] on span "Resale (9)" at bounding box center [1240, 203] width 89 height 25
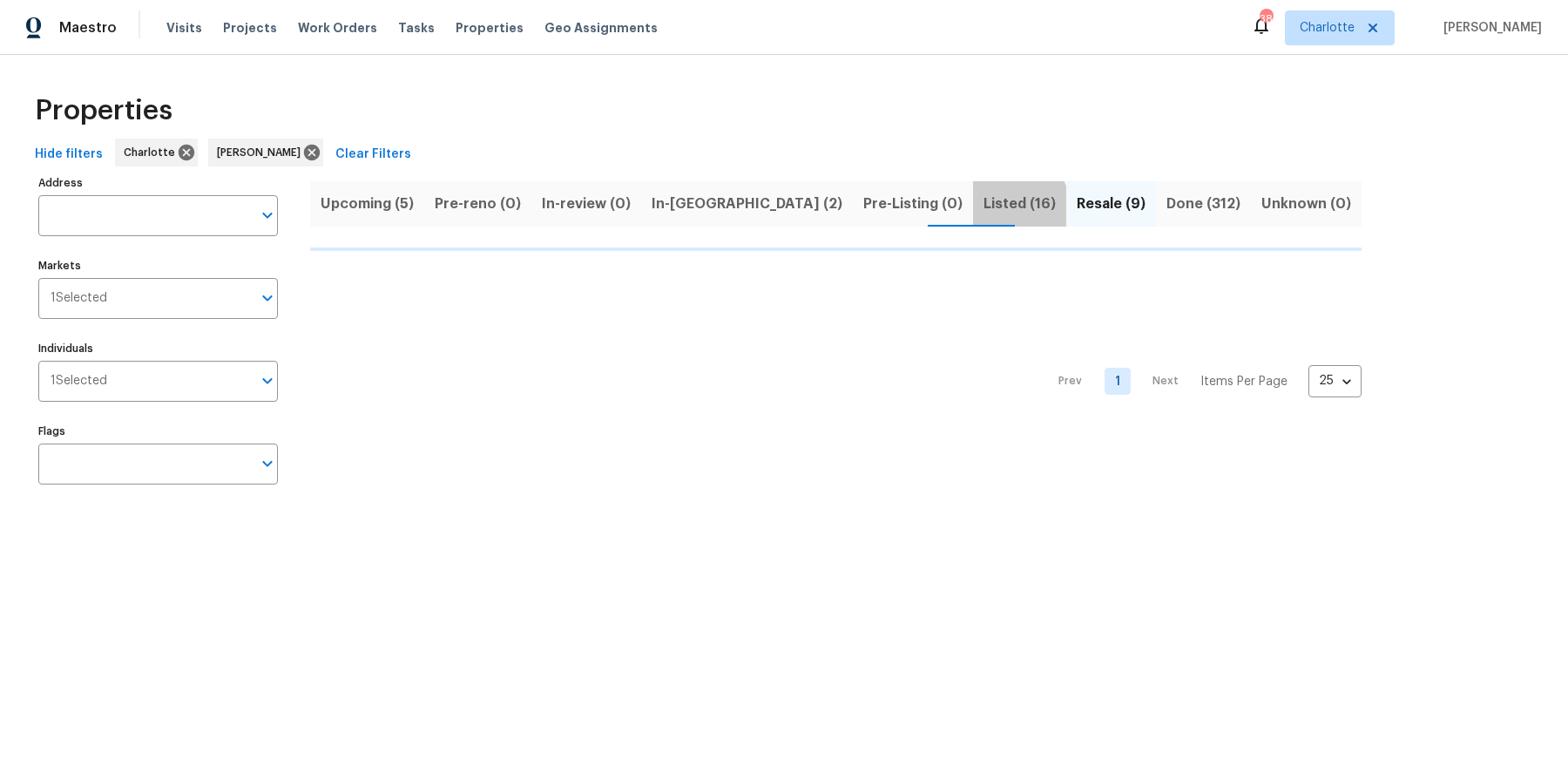
click at [983, 207] on span "Listed (16)" at bounding box center [1019, 203] width 73 height 25
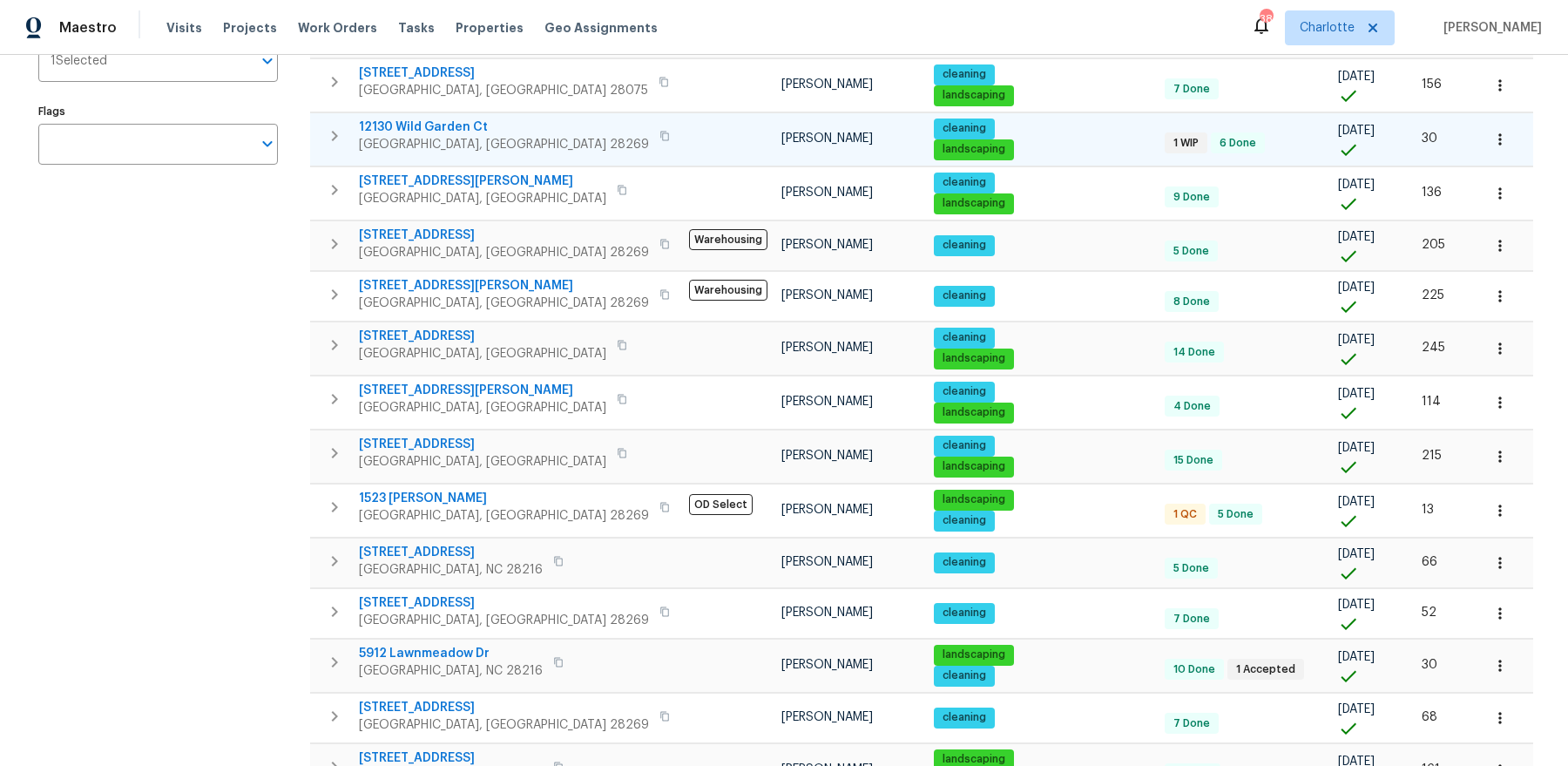
scroll to position [409, 0]
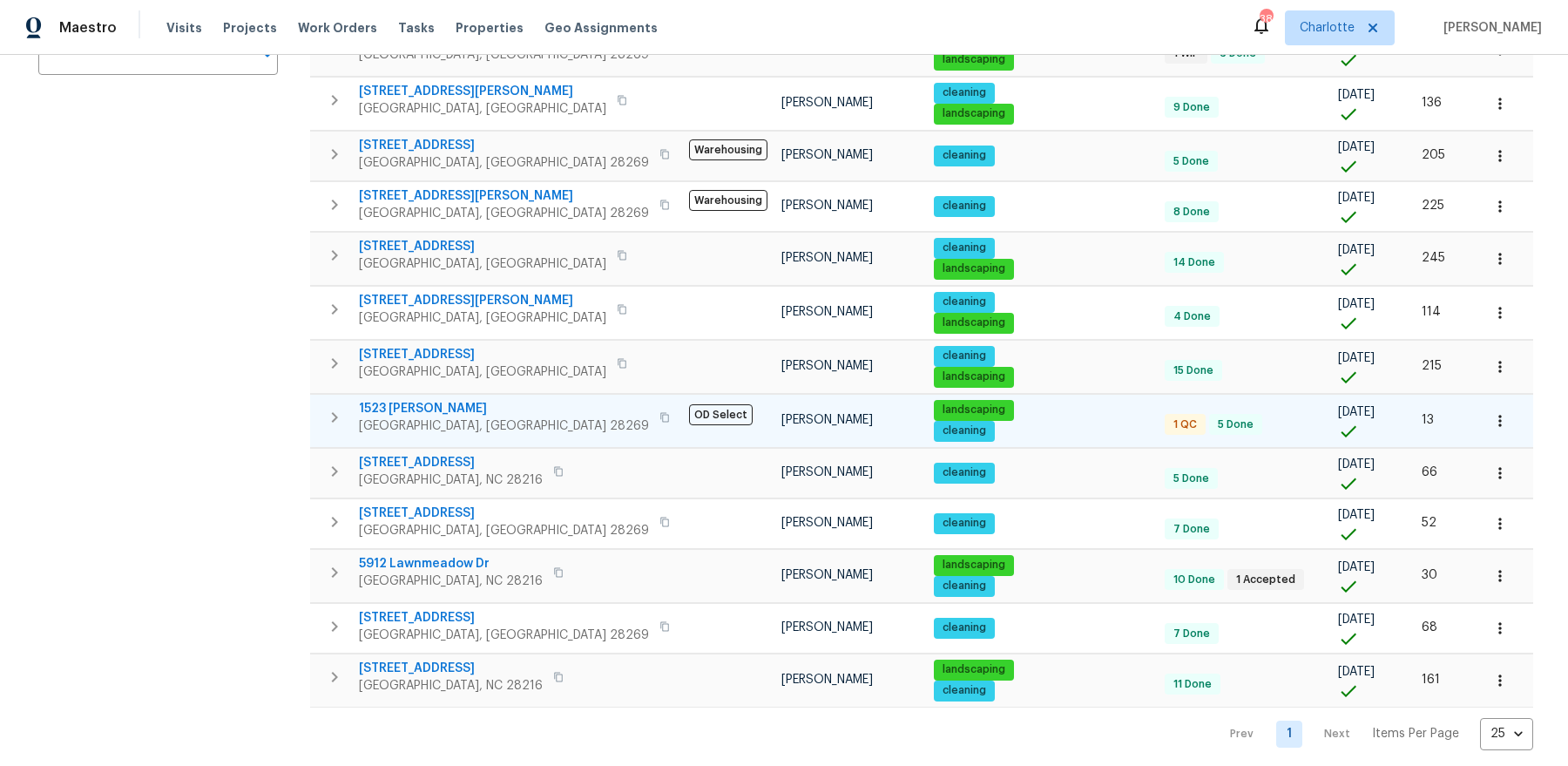
click at [377, 400] on span "1523 Callender Ln" at bounding box center [504, 408] width 290 height 17
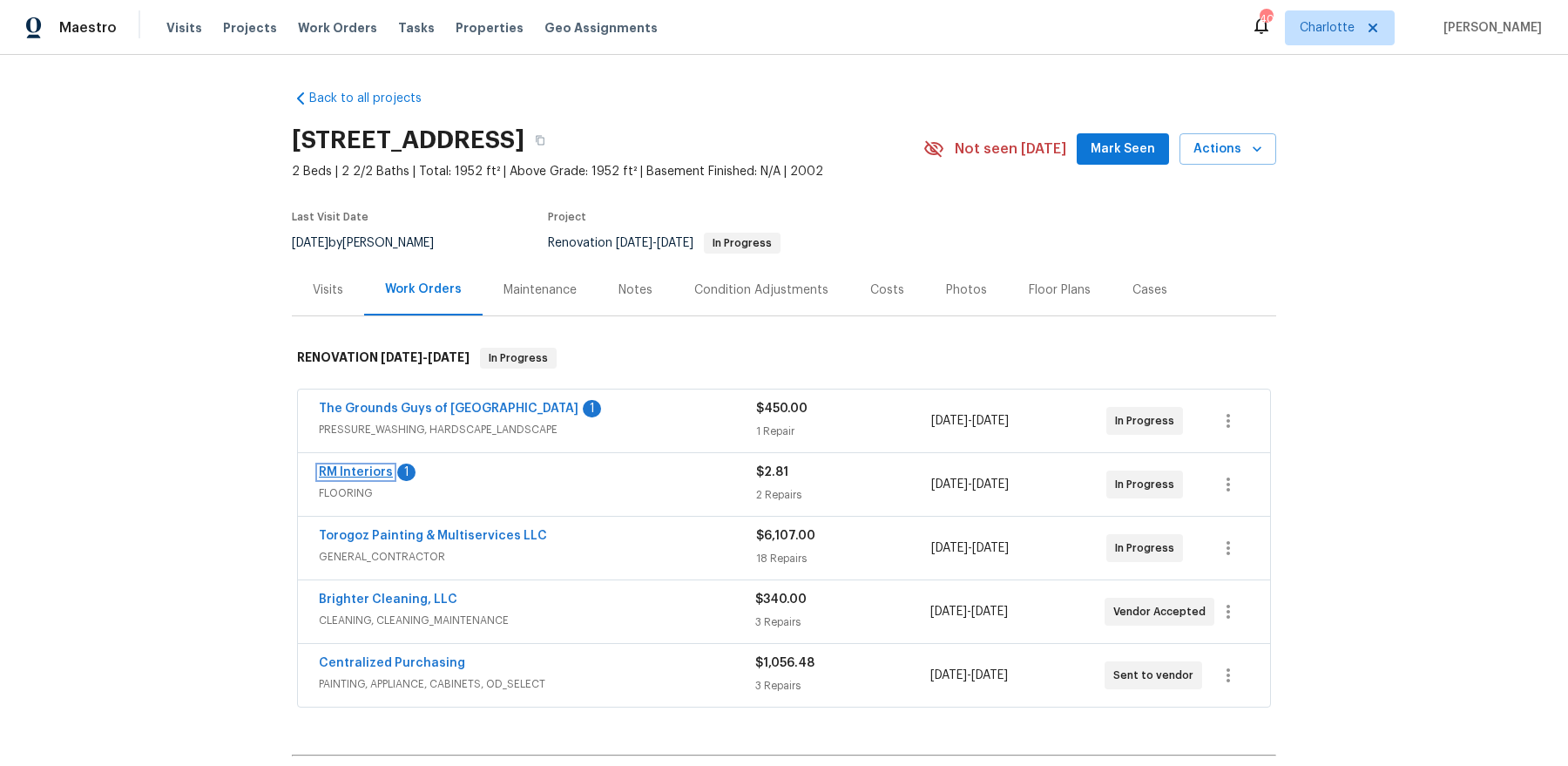
click at [350, 476] on link "RM Interiors" at bounding box center [356, 472] width 74 height 12
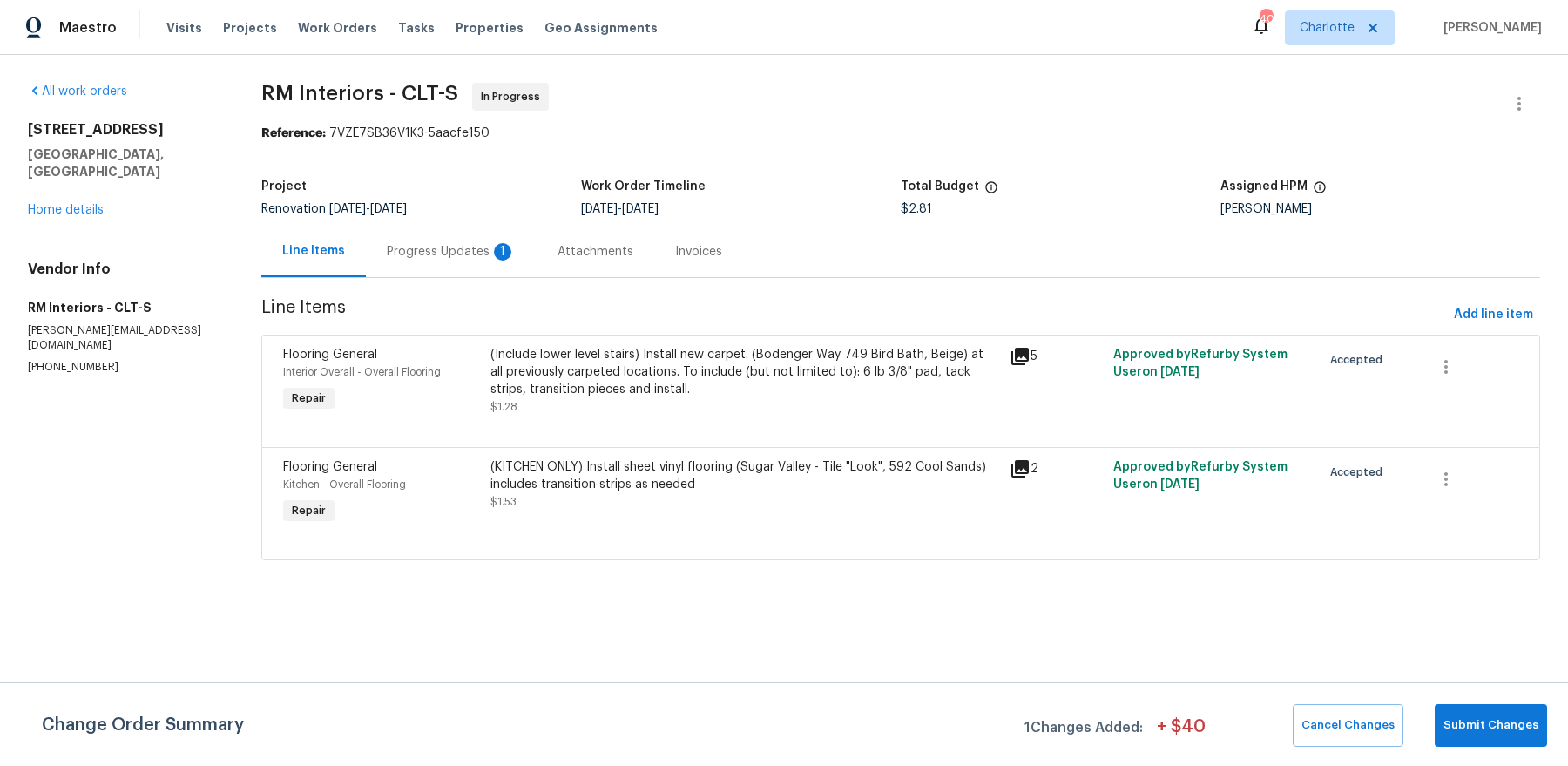
click at [459, 252] on div "Progress Updates 1" at bounding box center [451, 251] width 129 height 17
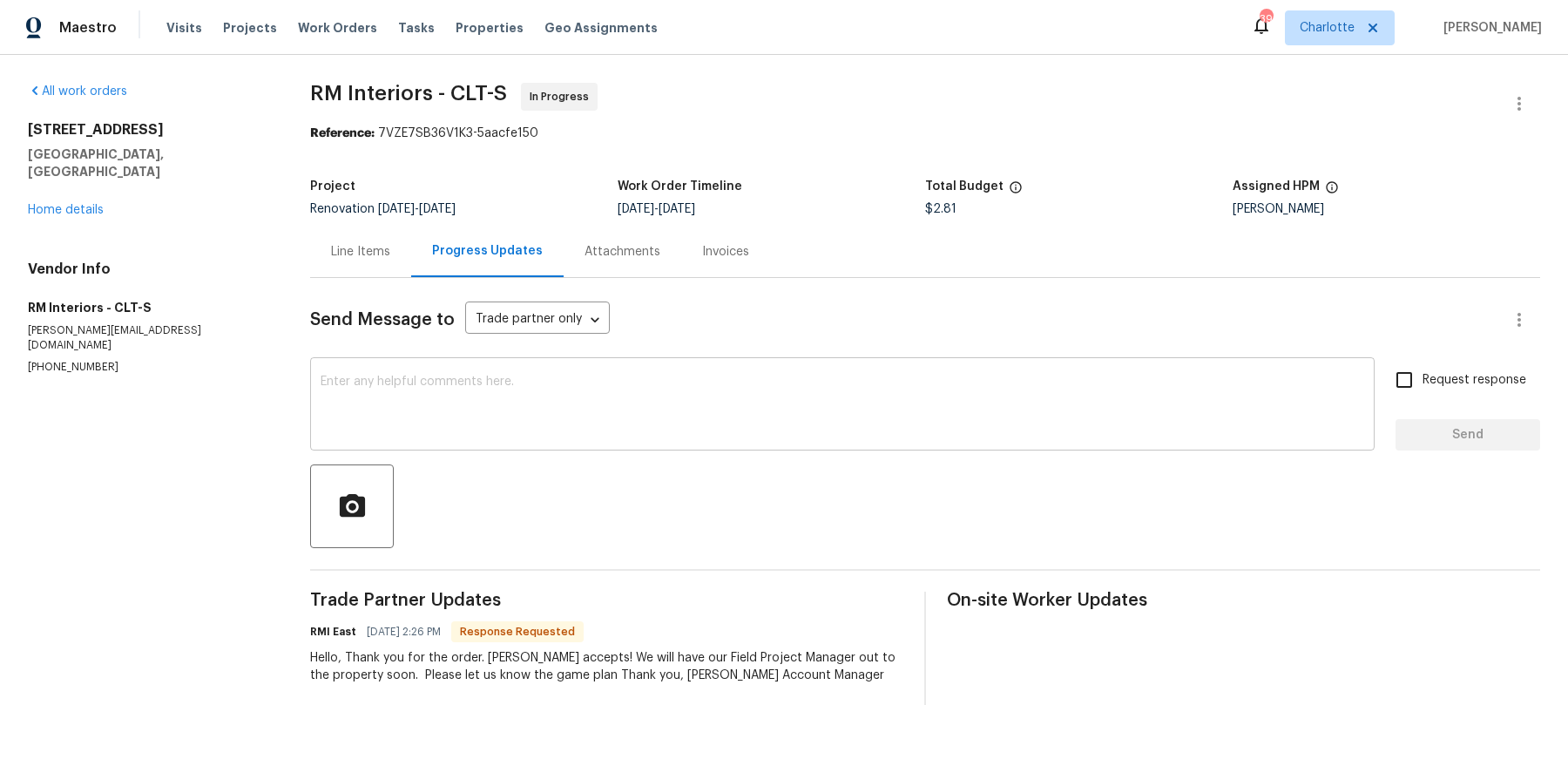
click at [484, 374] on div "x ​" at bounding box center [842, 406] width 1064 height 89
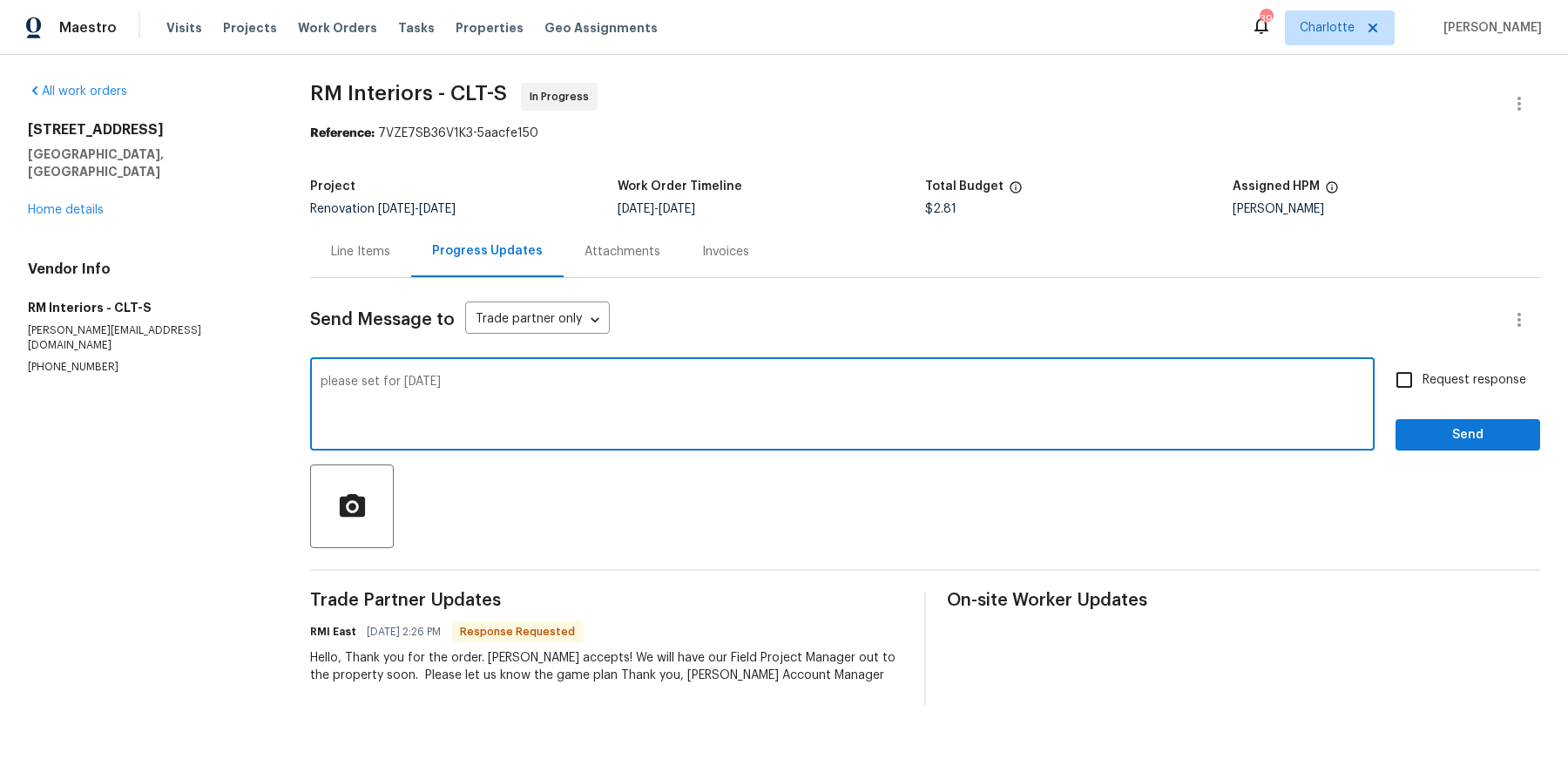
type textarea "please set for [DATE]"
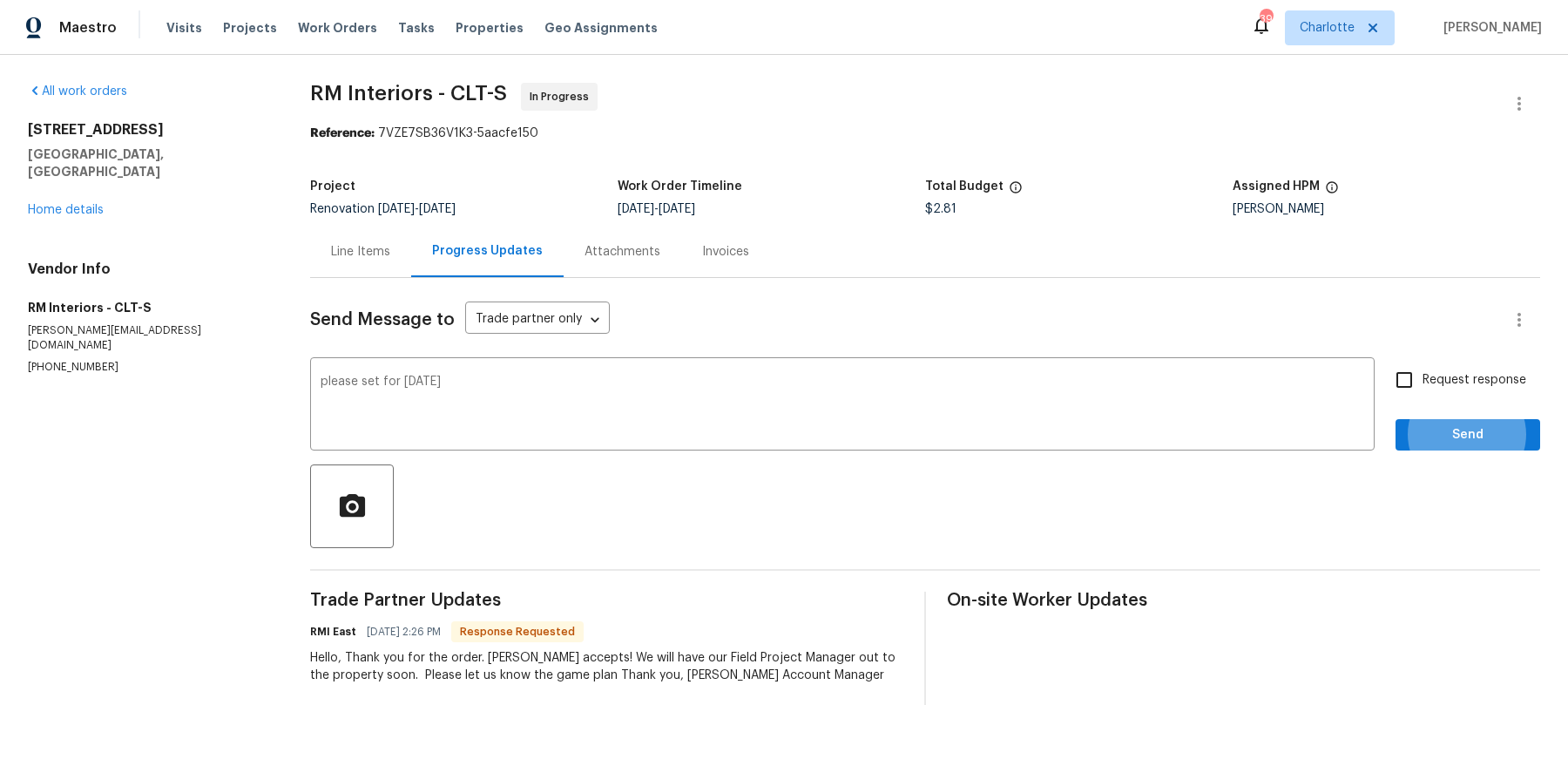
click at [1421, 381] on input "Request response" at bounding box center [1404, 380] width 37 height 37
checkbox input "true"
click at [1431, 440] on span "Send" at bounding box center [1467, 435] width 117 height 22
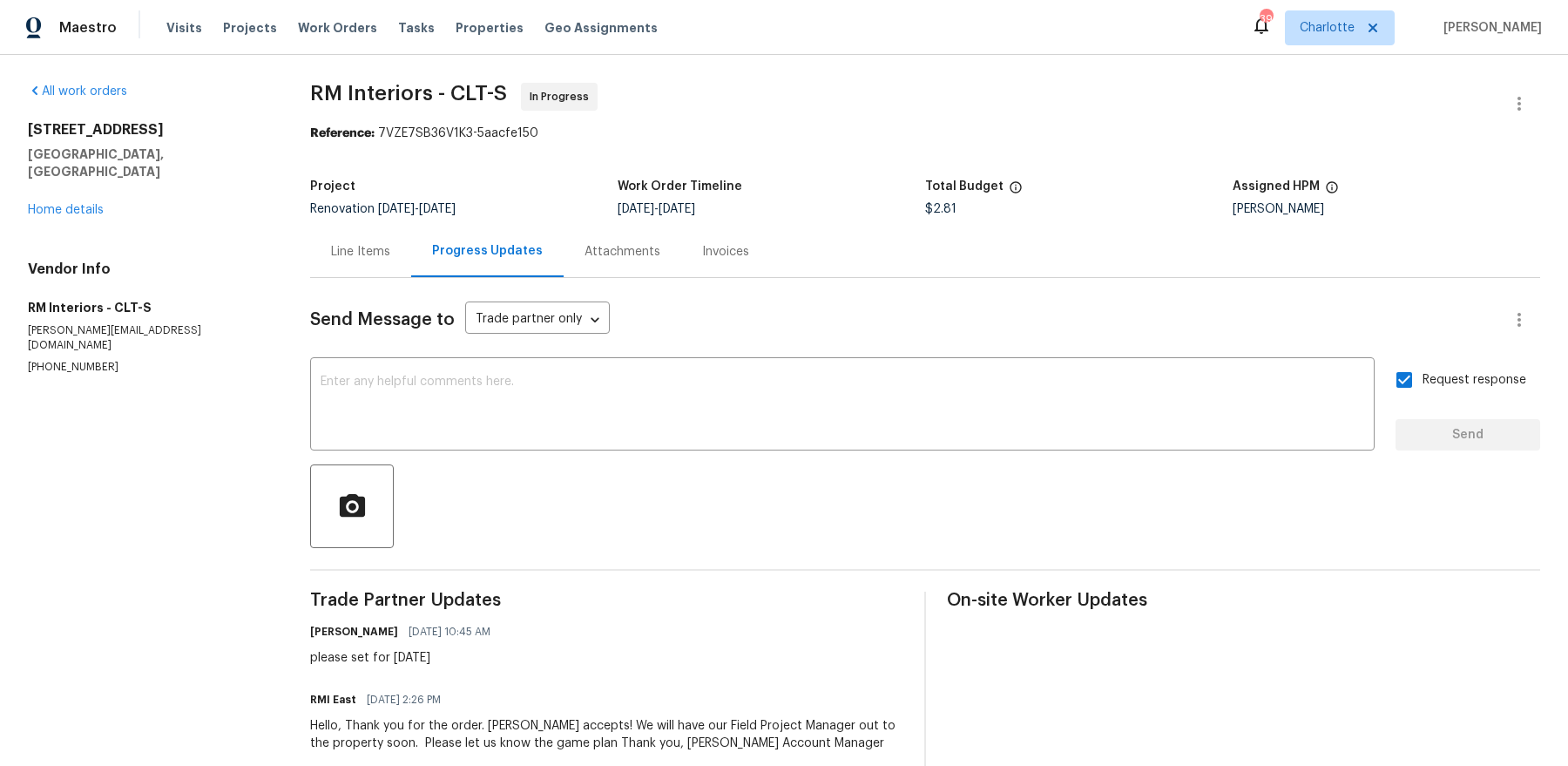
click at [343, 263] on div "Line Items" at bounding box center [360, 251] width 101 height 51
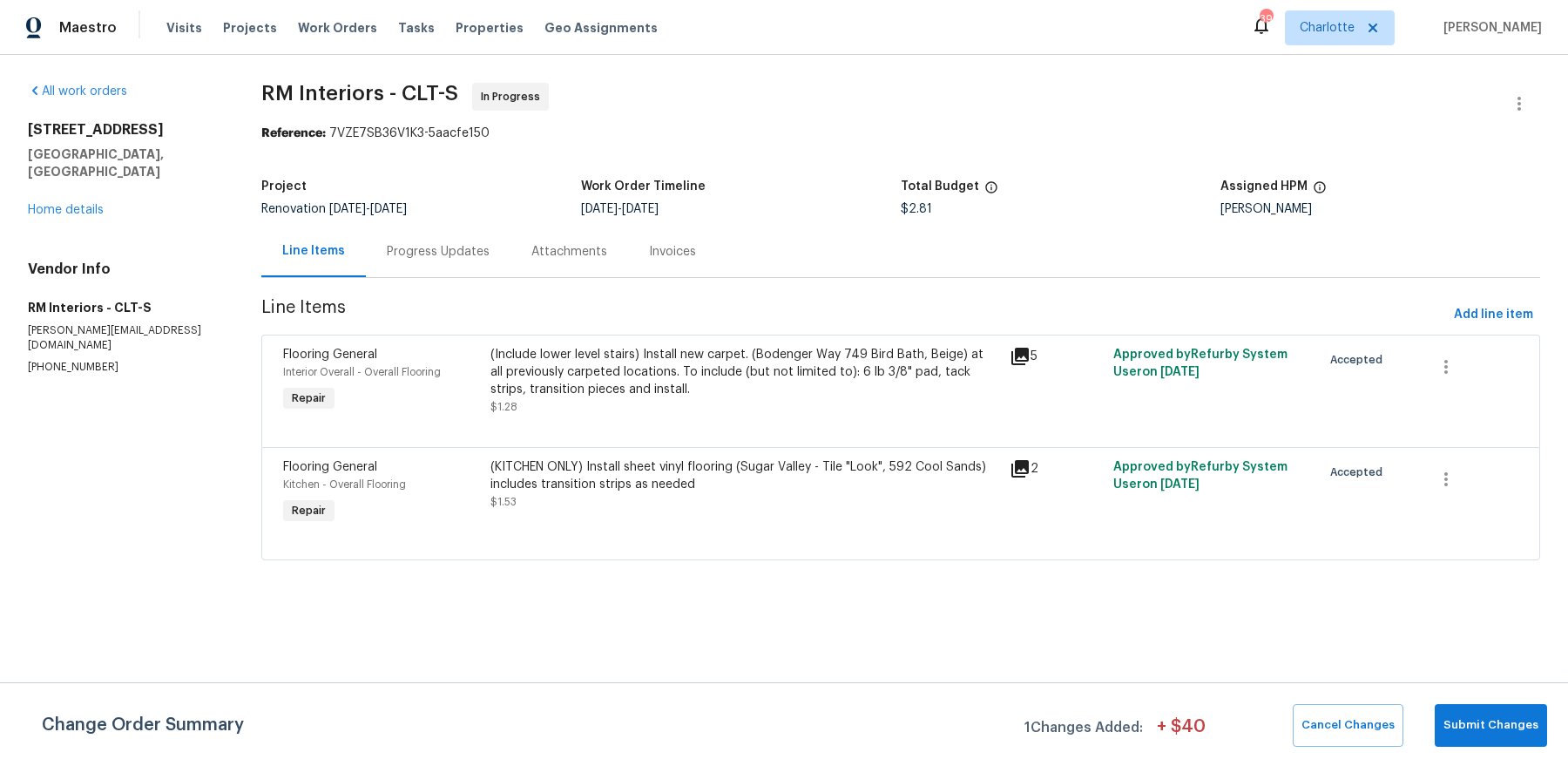
click at [585, 403] on div "(Include lower level stairs) Install new carpet. (Bodenger Way 749 Bird Bath, B…" at bounding box center [744, 381] width 508 height 70
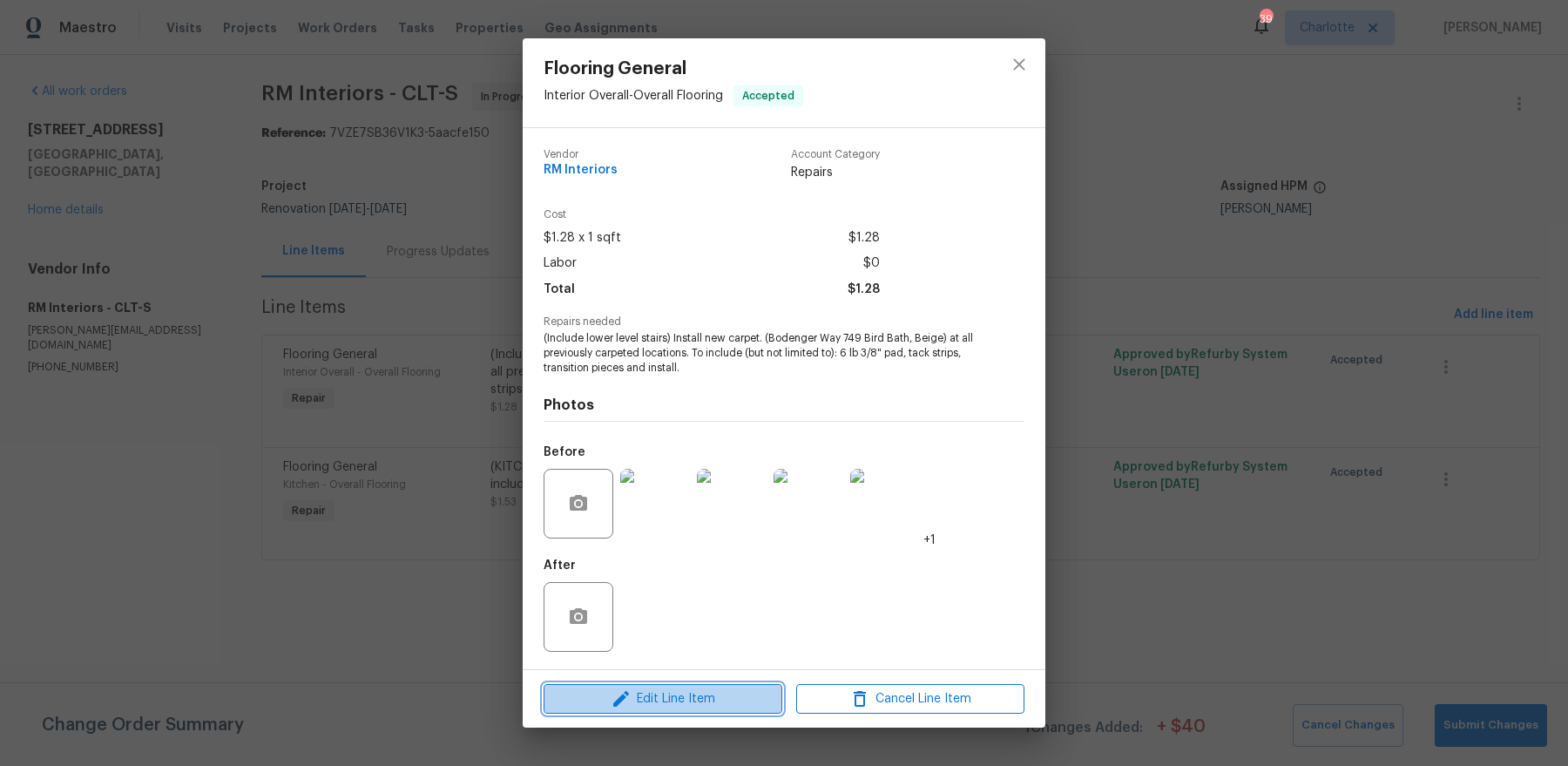
click at [634, 694] on span "Edit Line Item" at bounding box center [663, 700] width 228 height 22
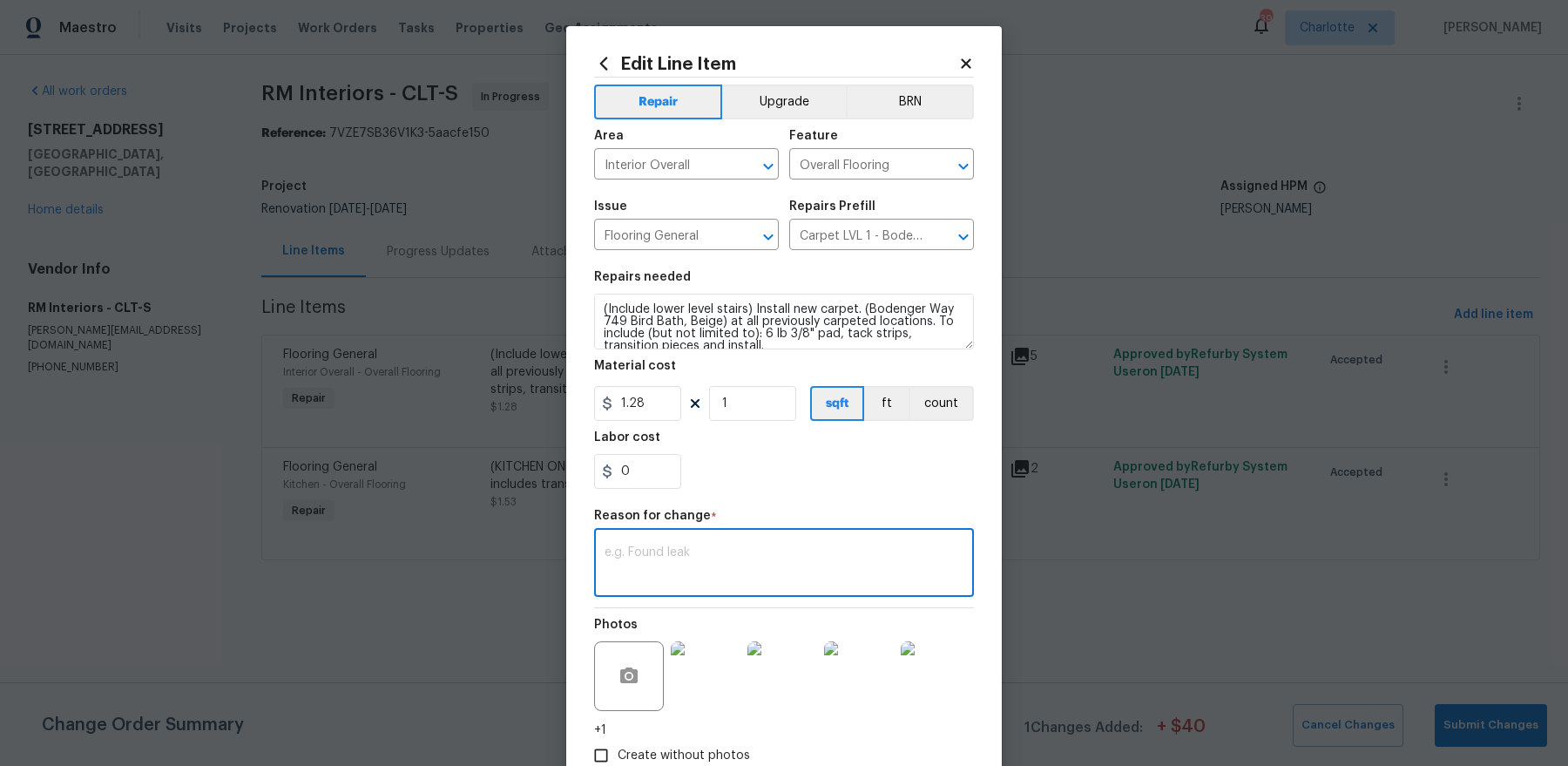
click at [729, 554] on textarea at bounding box center [784, 565] width 358 height 37
paste textarea "1473.54"
type textarea "1473.54"
click at [645, 415] on input "1.28" at bounding box center [637, 404] width 87 height 35
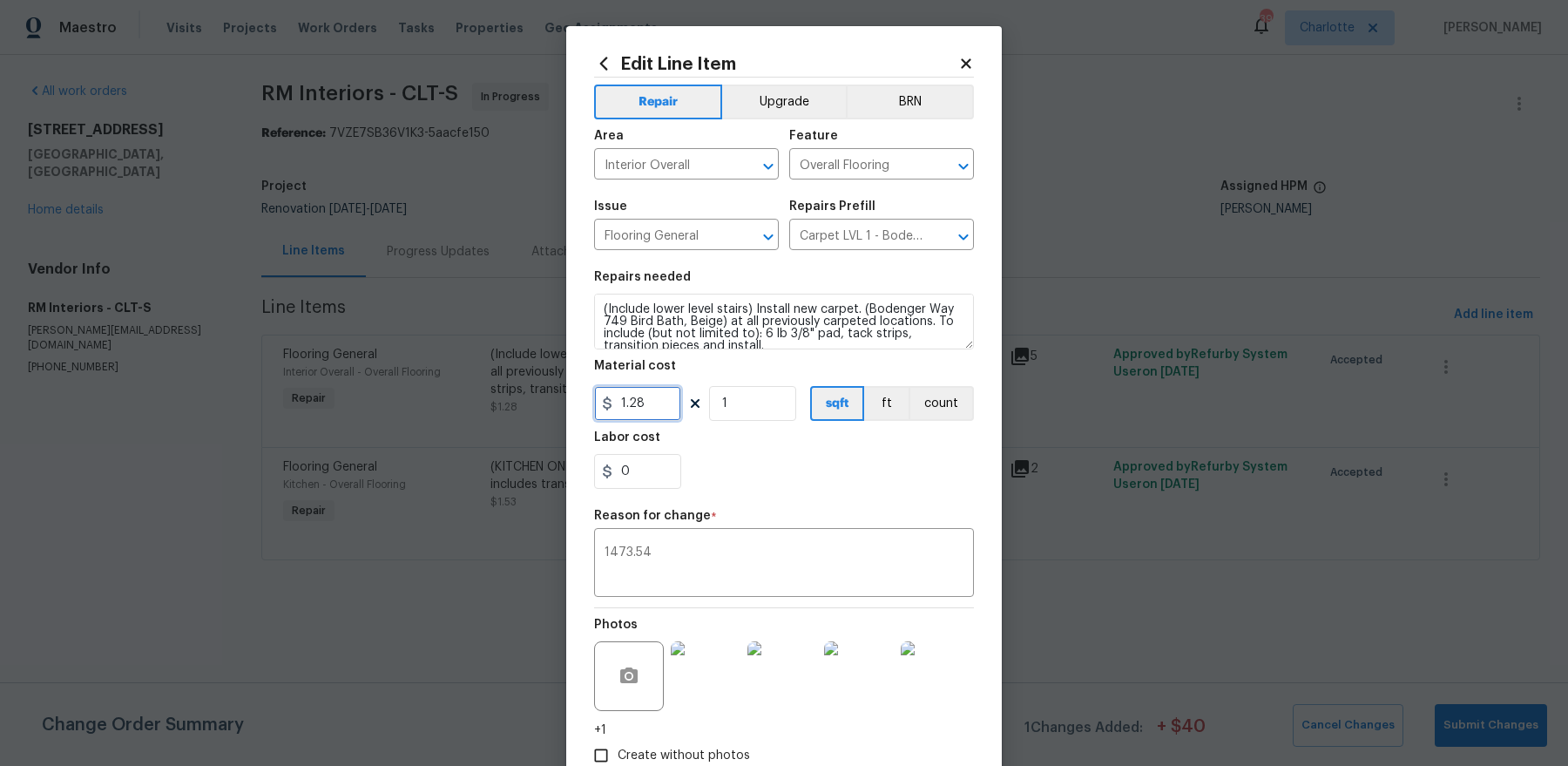
click at [645, 415] on input "1.28" at bounding box center [637, 404] width 87 height 35
paste input "473.54"
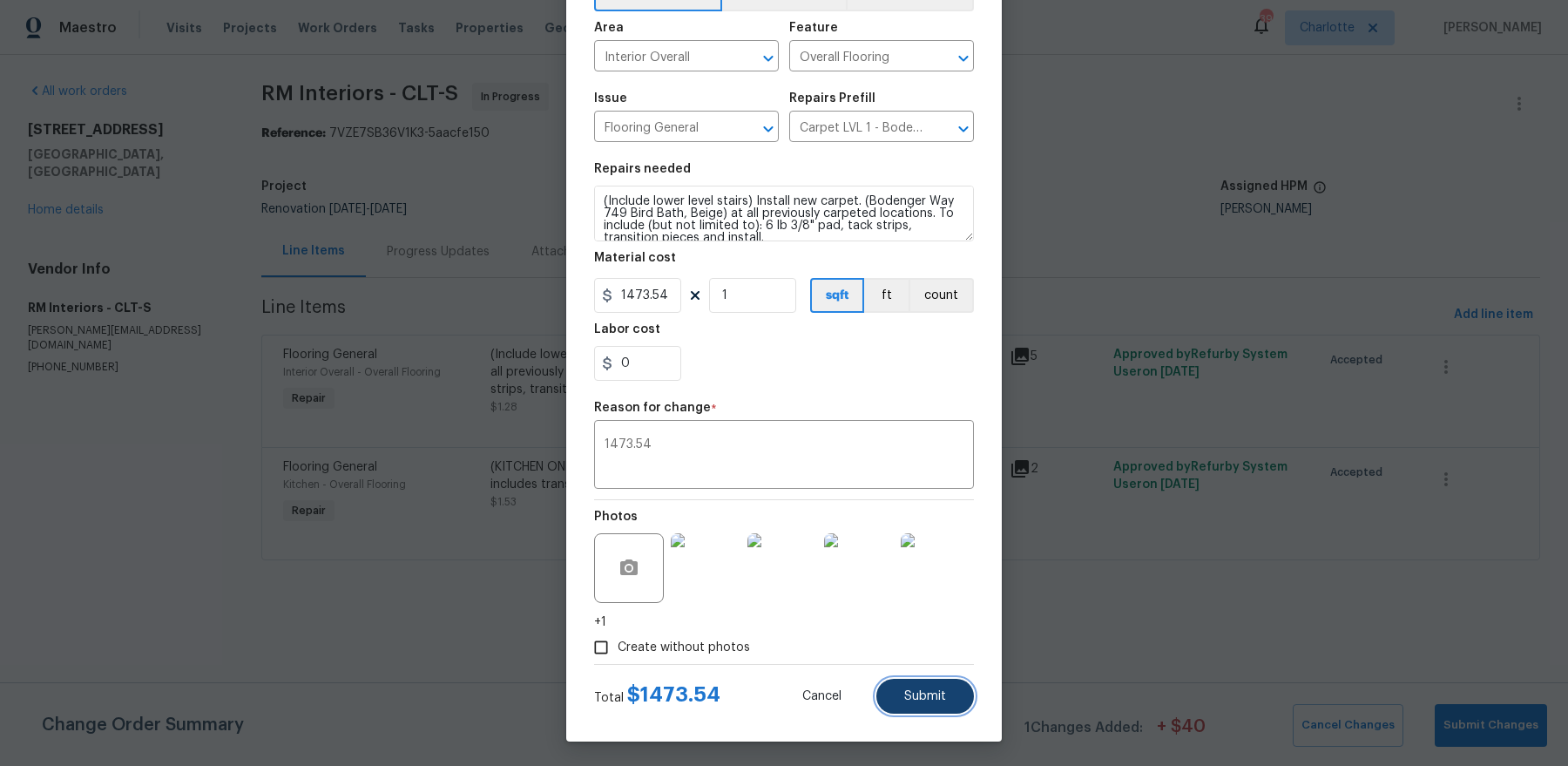
click at [948, 692] on button "Submit" at bounding box center [925, 696] width 97 height 35
type input "1.28"
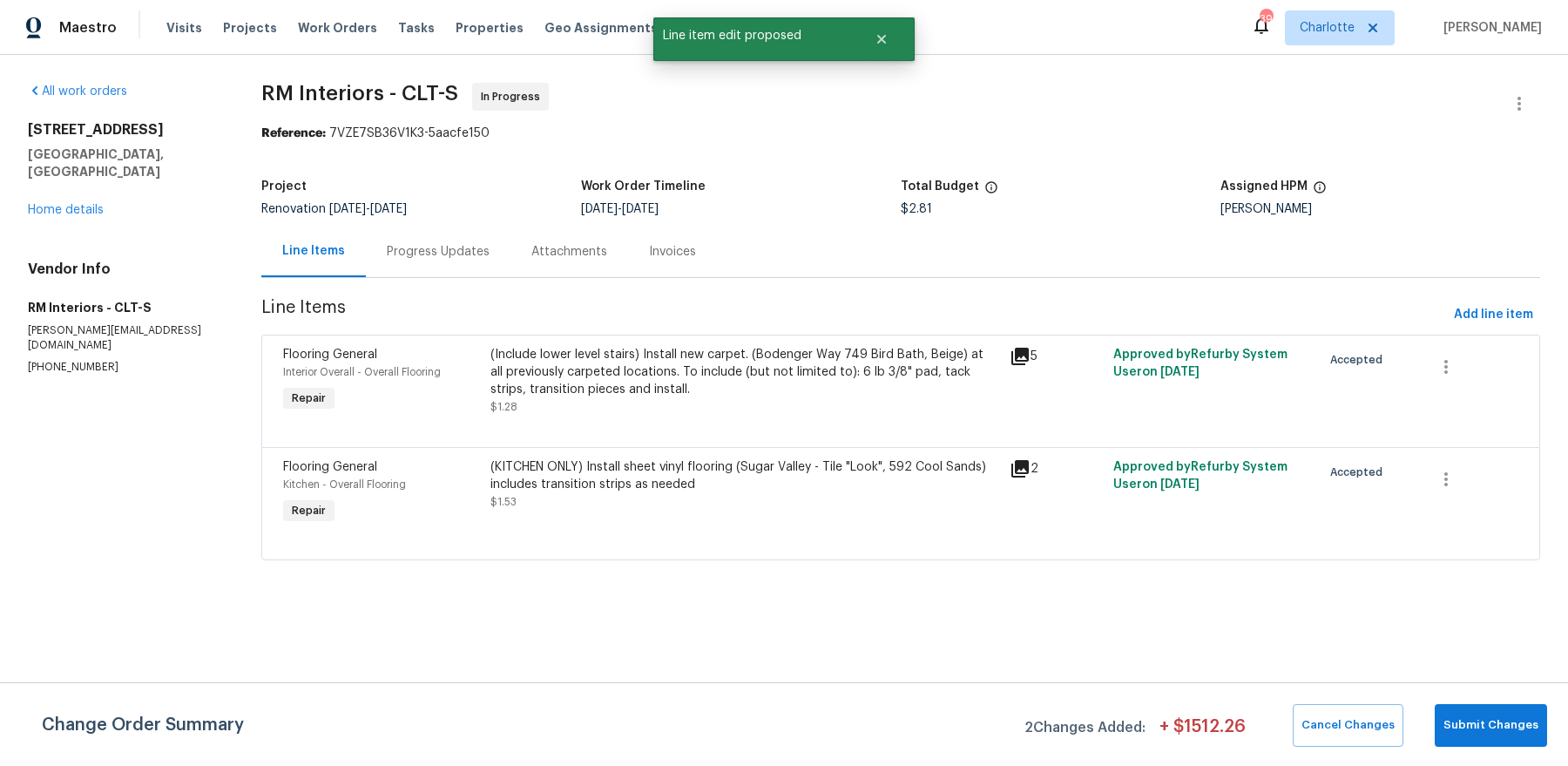
scroll to position [0, 0]
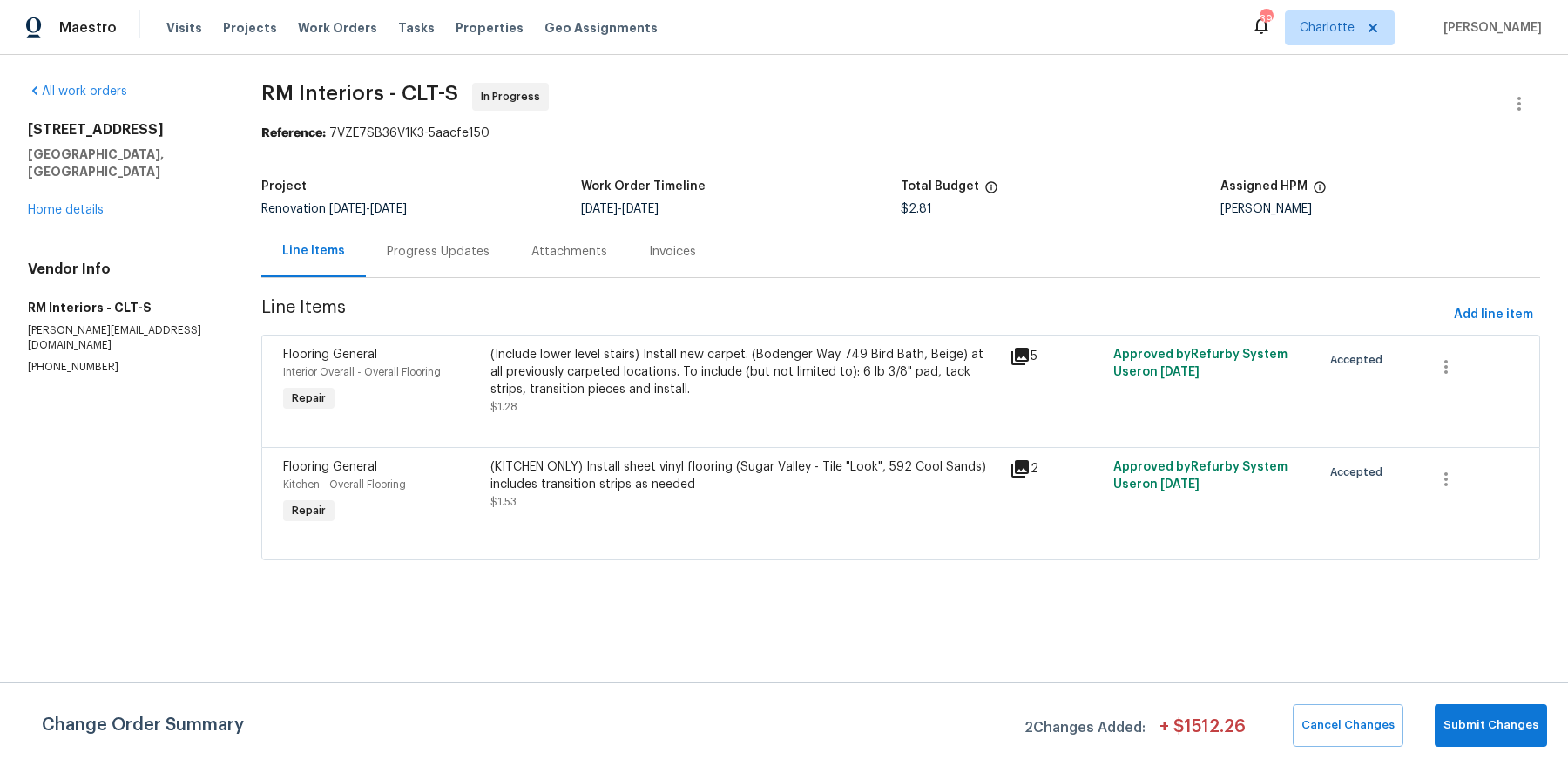
click at [759, 382] on div "(Include lower level stairs) Install new carpet. (Bodenger Way 749 Bird Bath, B…" at bounding box center [744, 372] width 508 height 52
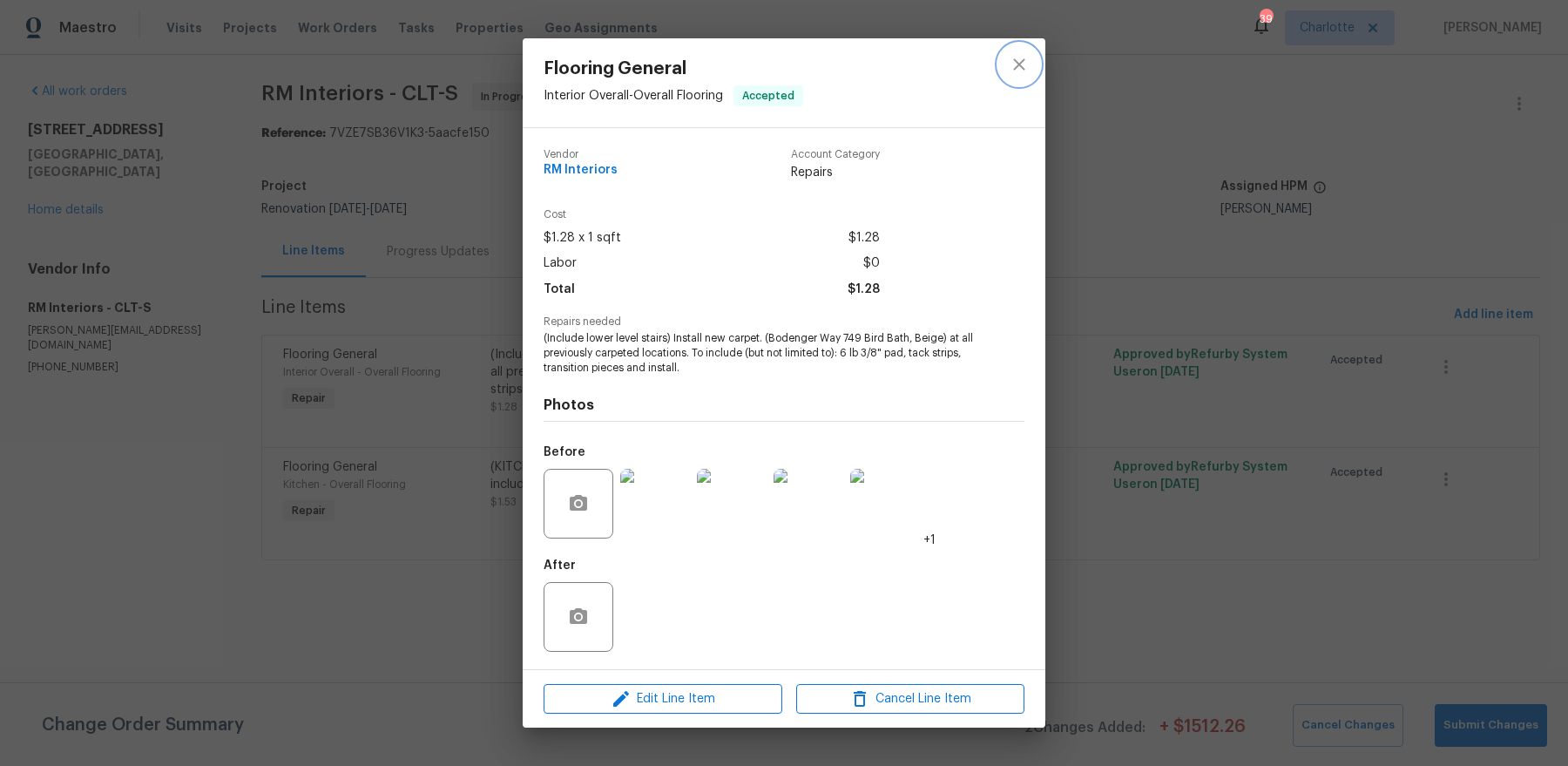
click at [1019, 67] on icon "close" at bounding box center [1018, 64] width 21 height 21
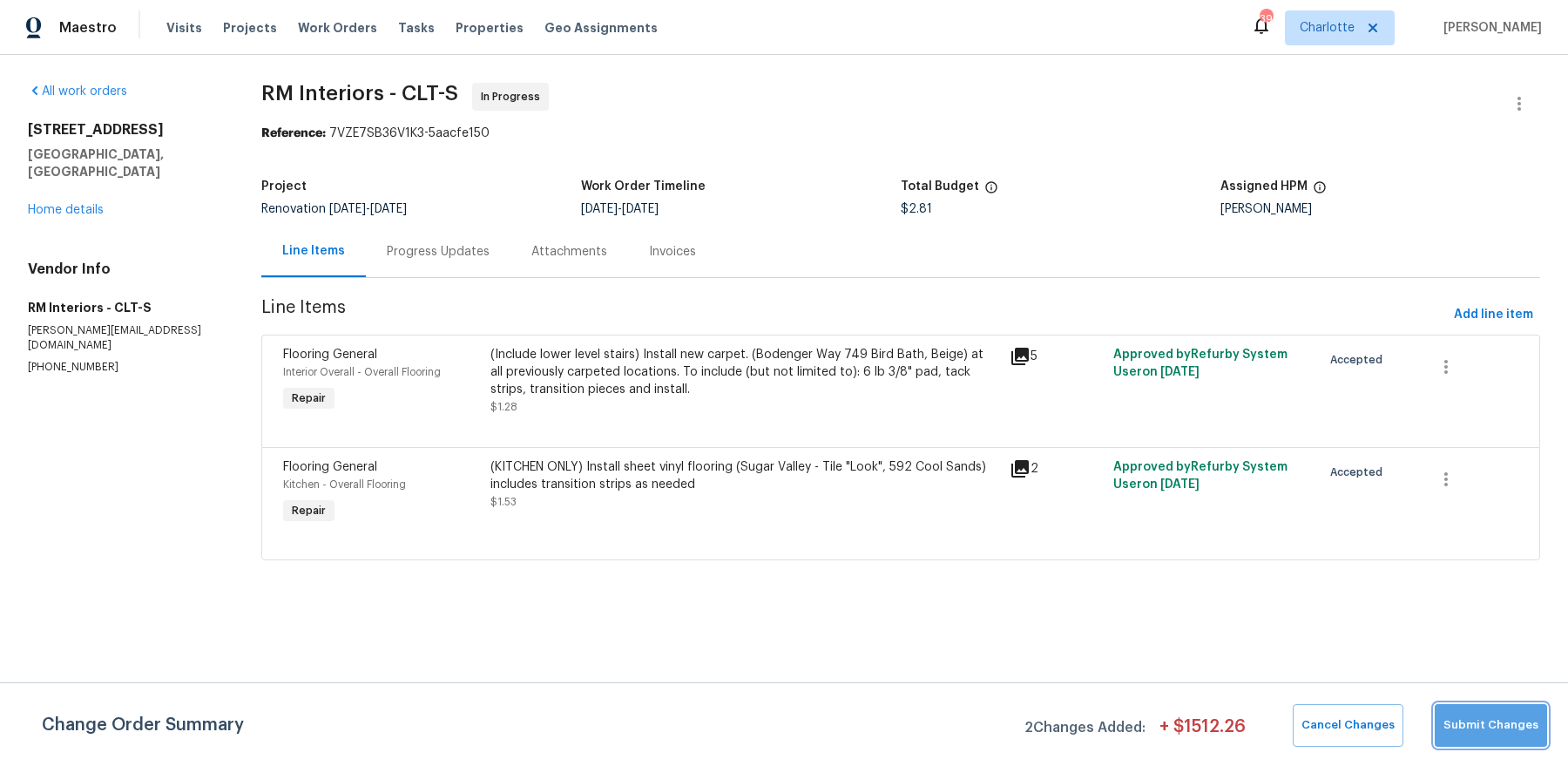
click at [1513, 729] on span "Submit Changes" at bounding box center [1490, 726] width 95 height 20
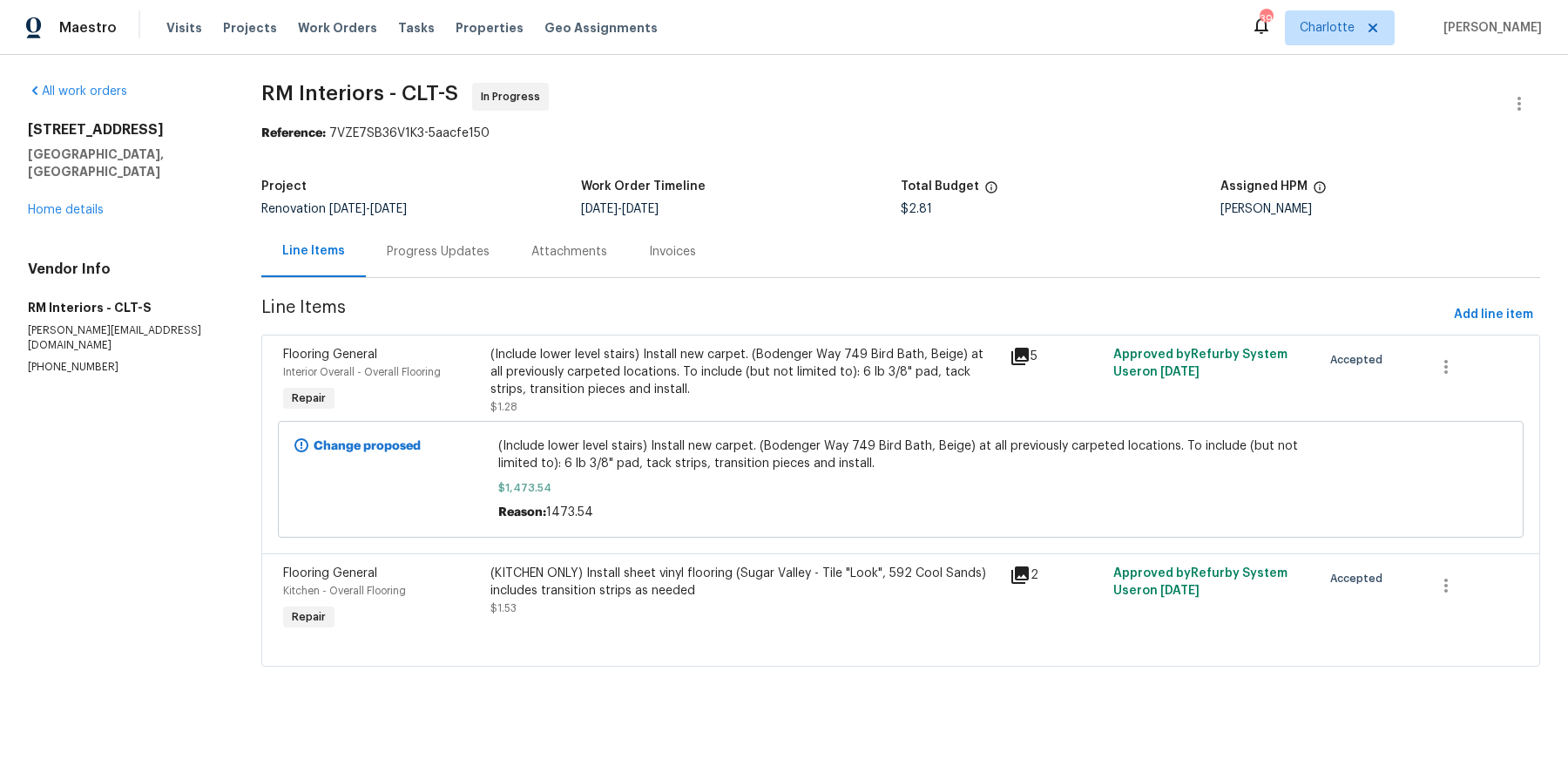
click at [506, 482] on span "$1,473.54" at bounding box center [901, 487] width 805 height 17
copy span "1,473.54"
click at [619, 567] on div "(KITCHEN ONLY) Install sheet vinyl flooring (Sugar Valley - Tile "Look", 592 Co…" at bounding box center [744, 582] width 508 height 35
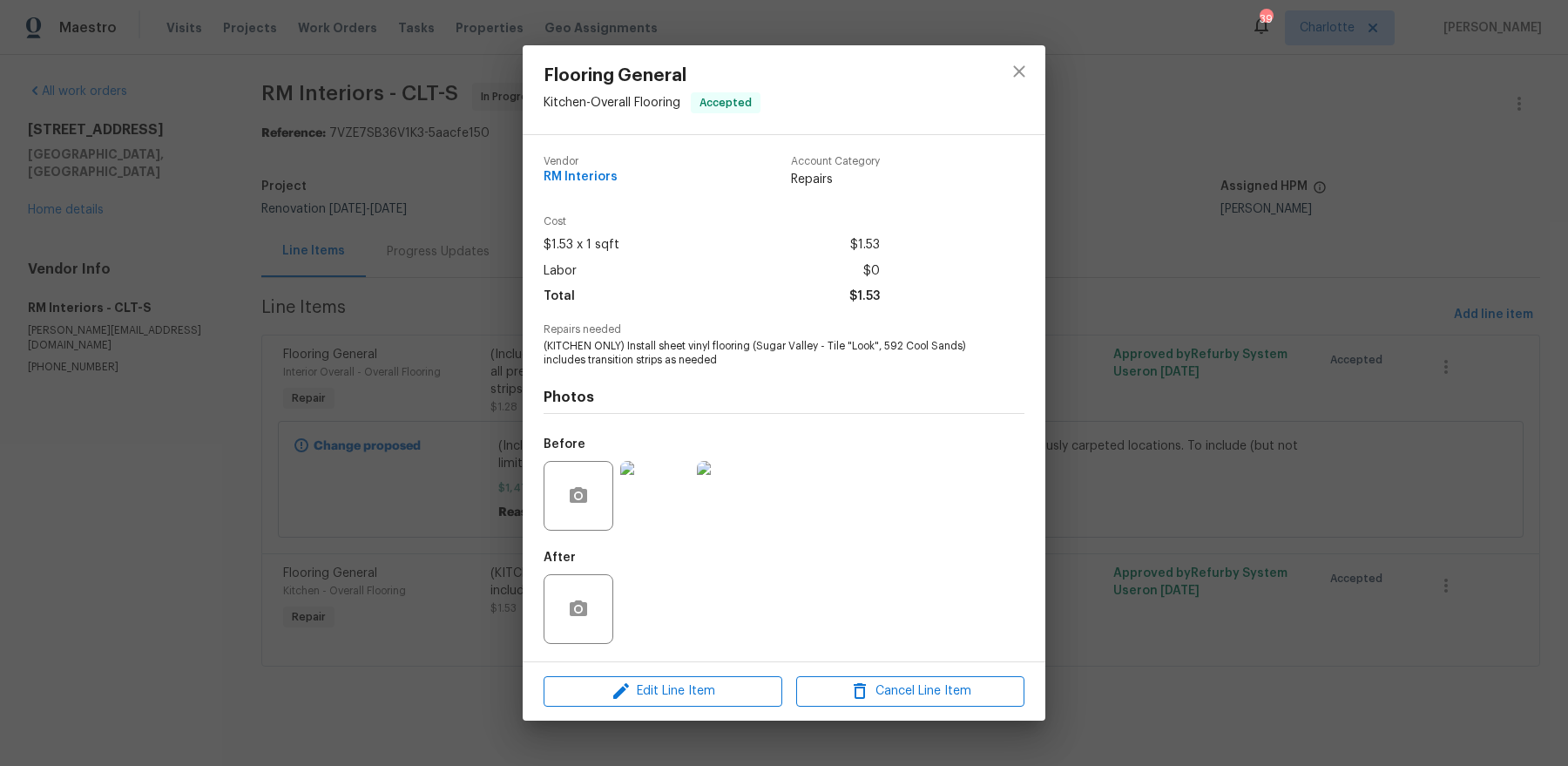
click at [631, 707] on div "Edit Line Item Cancel Line Item" at bounding box center [784, 691] width 523 height 58
click at [633, 689] on span "Edit Line Item" at bounding box center [663, 692] width 228 height 22
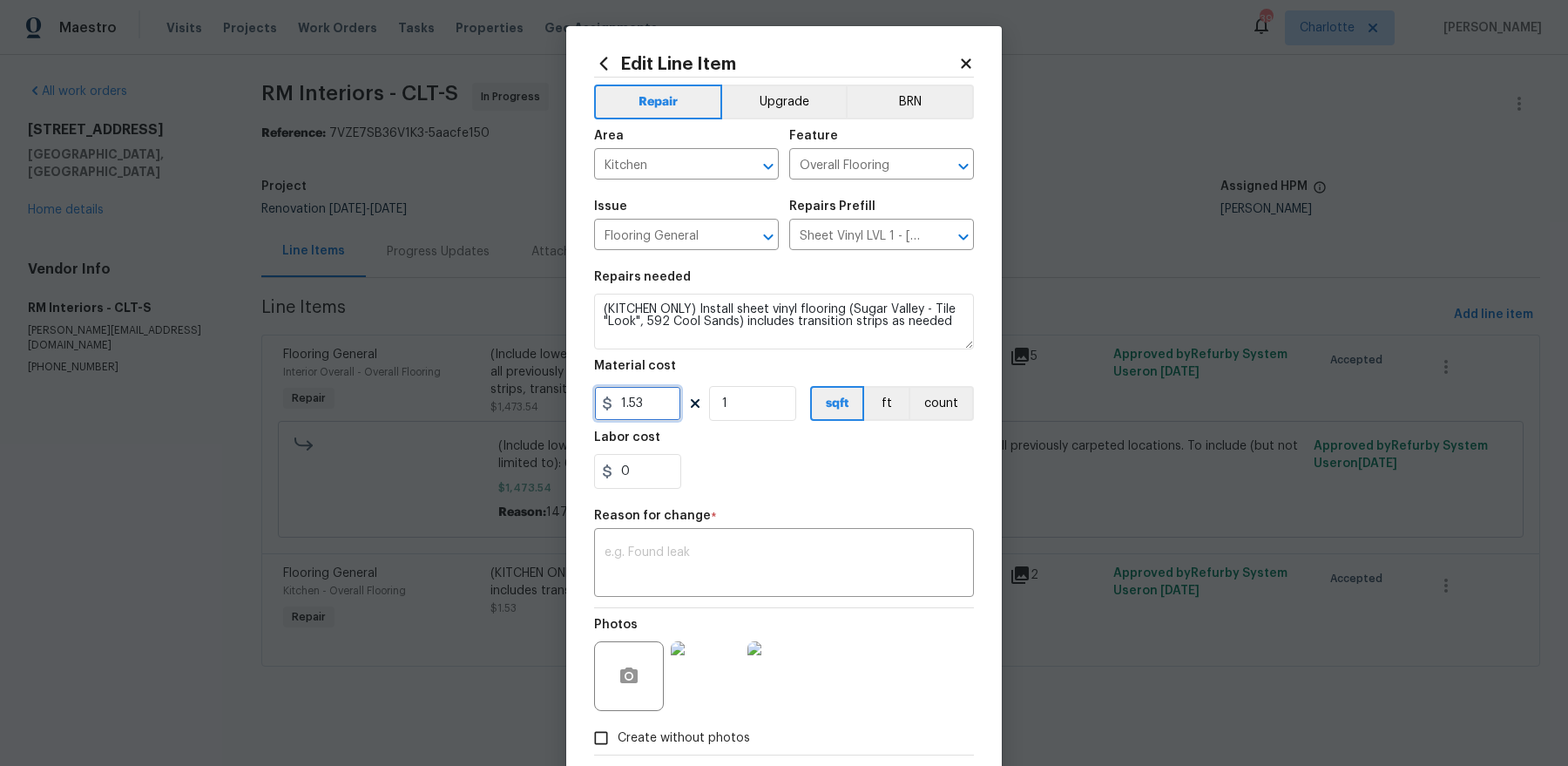
click at [643, 411] on input "1.53" at bounding box center [637, 404] width 87 height 35
paste input "346.97"
type input "346.97"
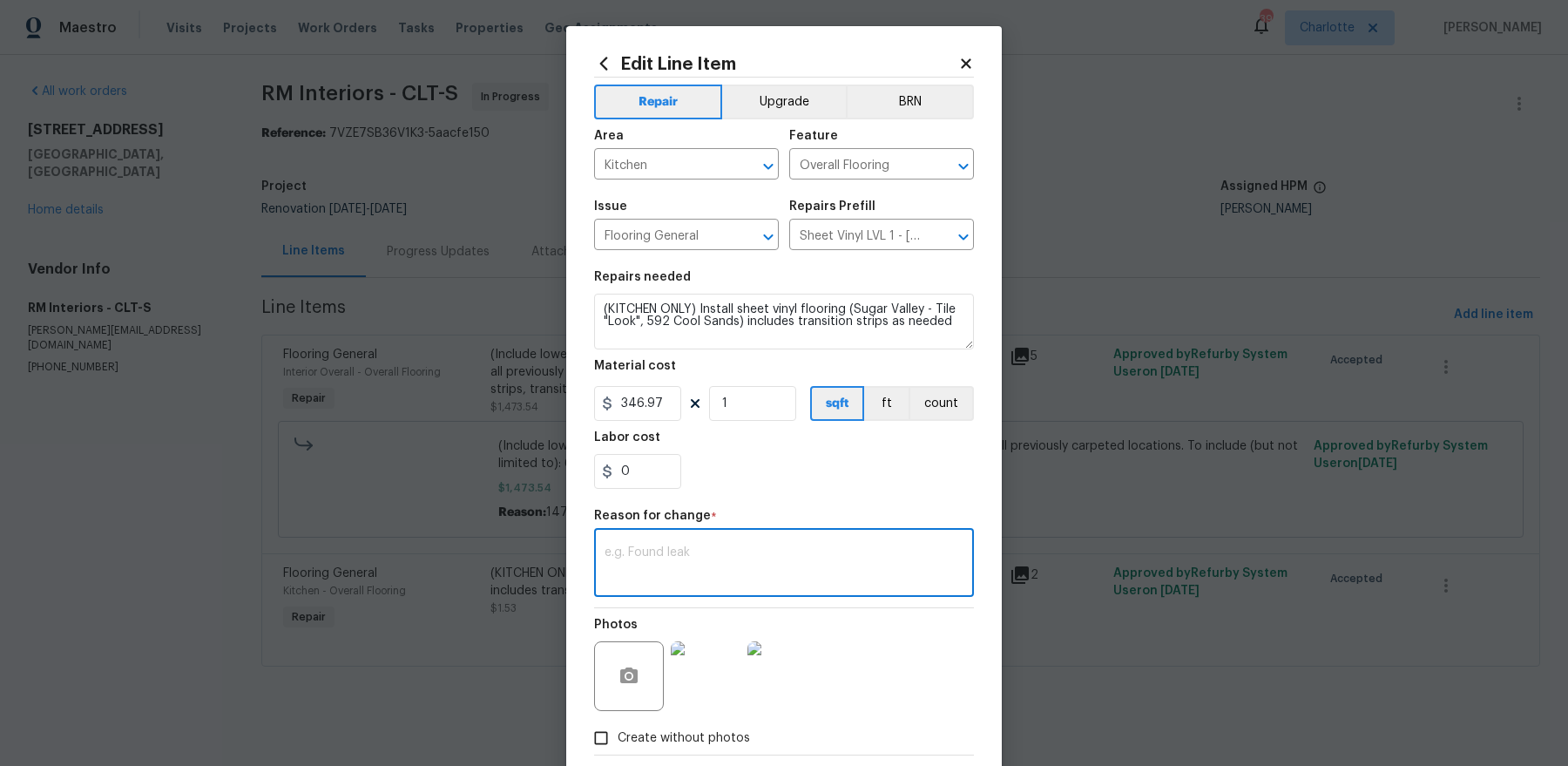
click at [711, 580] on textarea at bounding box center [784, 565] width 358 height 37
paste textarea "346.97"
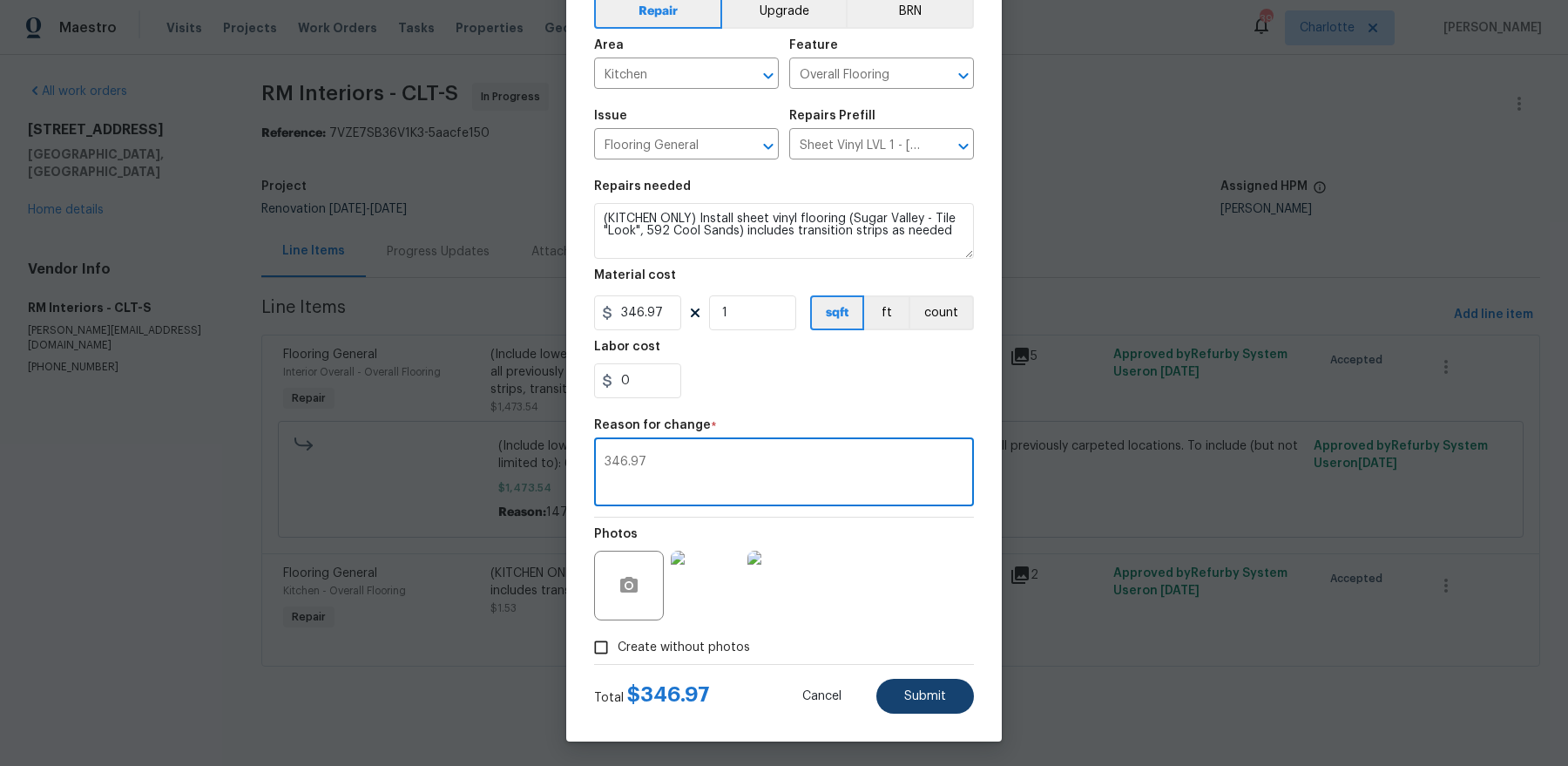
type textarea "346.97"
click at [956, 709] on button "Submit" at bounding box center [925, 696] width 97 height 35
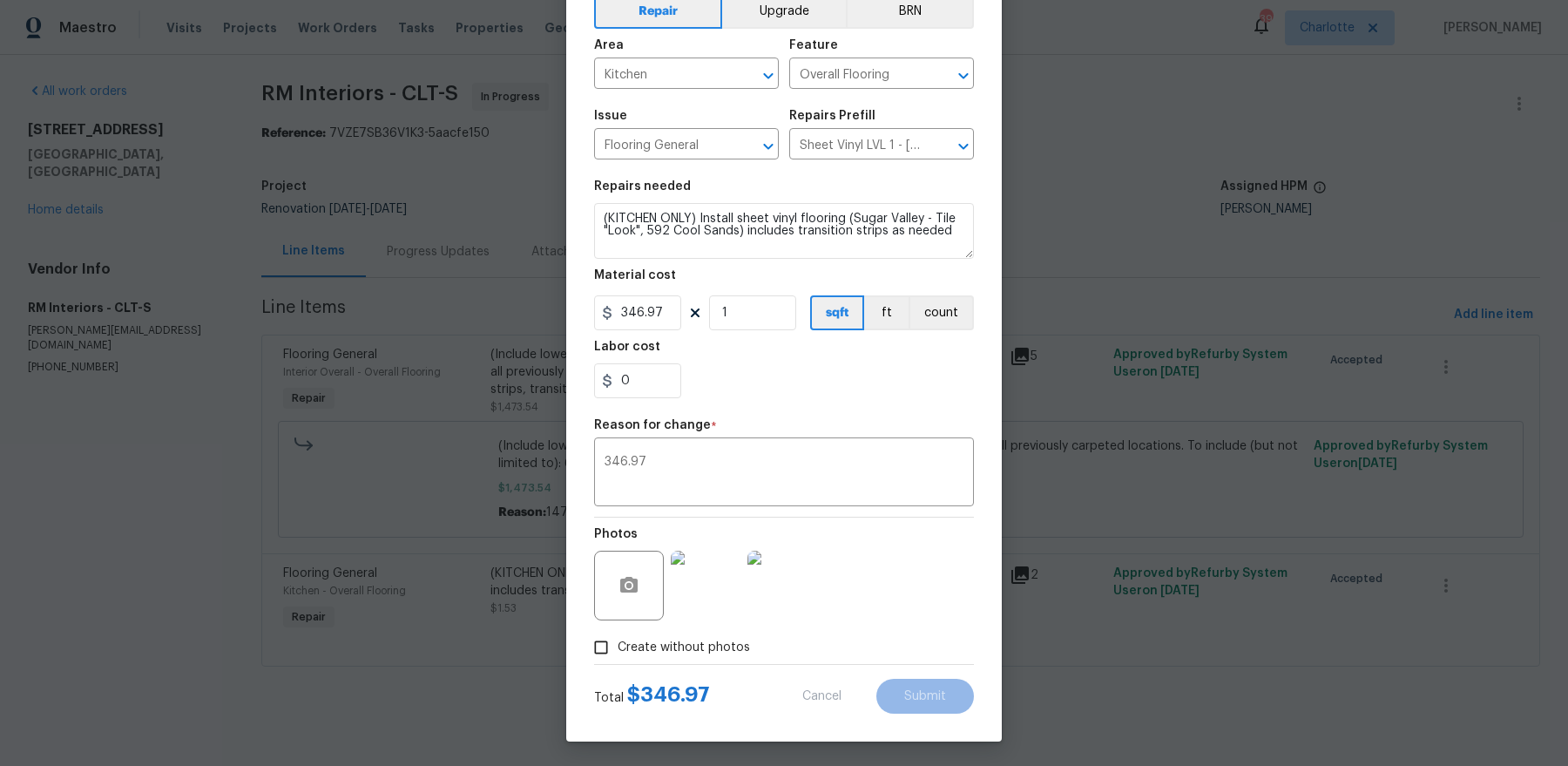
type input "1.53"
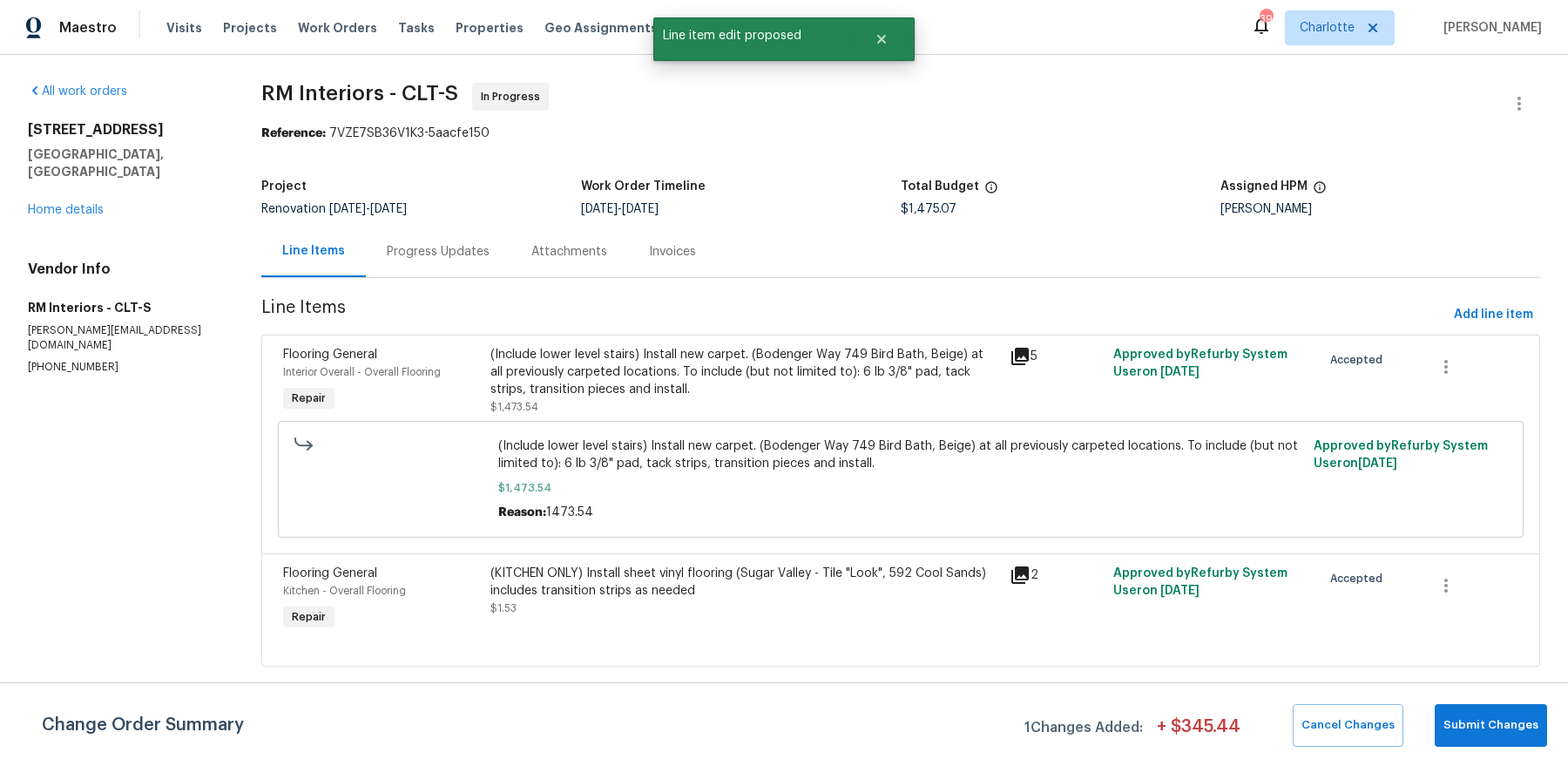
scroll to position [0, 0]
click at [1493, 724] on span "Submit Changes" at bounding box center [1490, 726] width 95 height 20
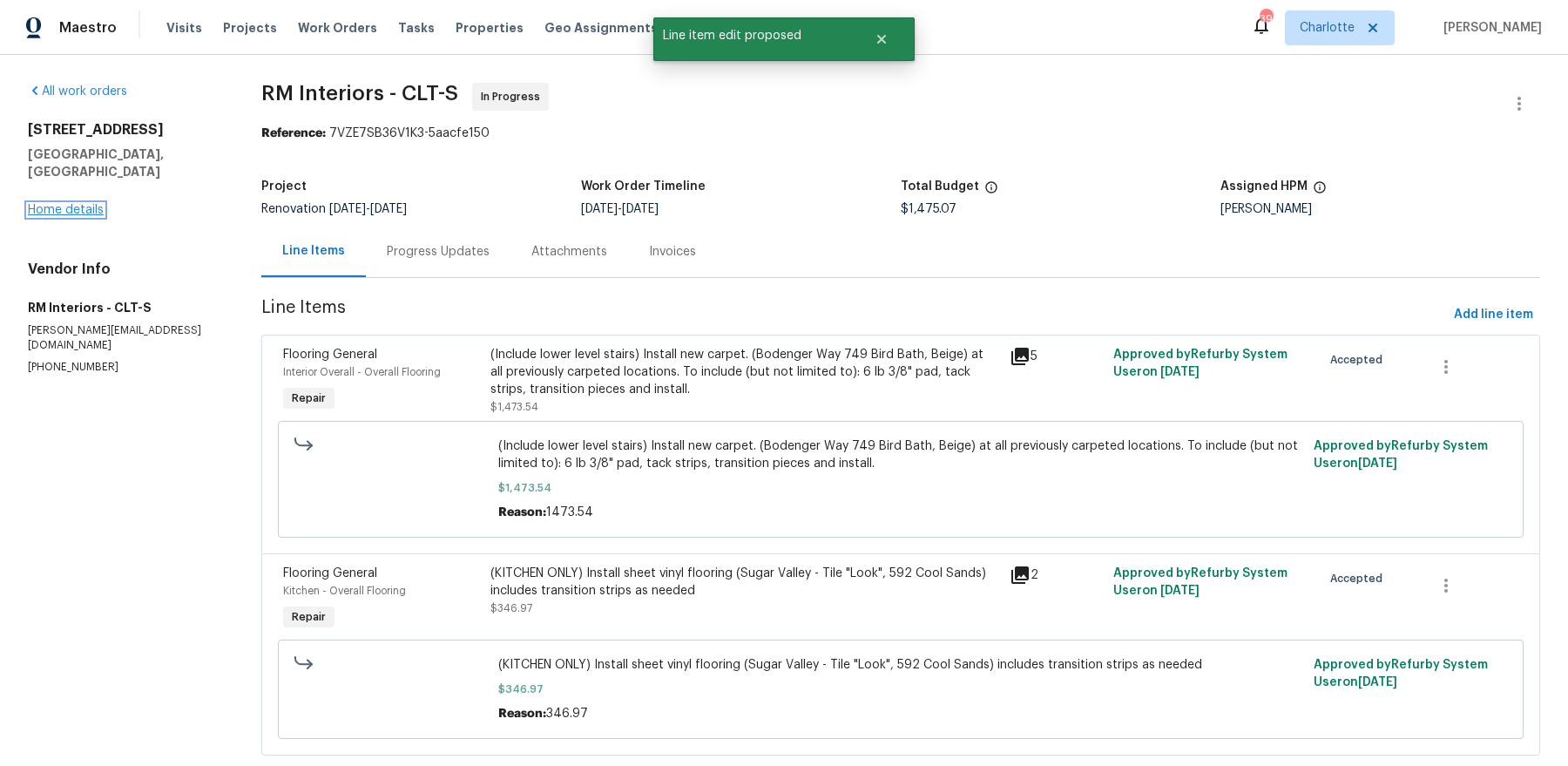
click at [62, 204] on link "Home details" at bounding box center [65, 210] width 75 height 12
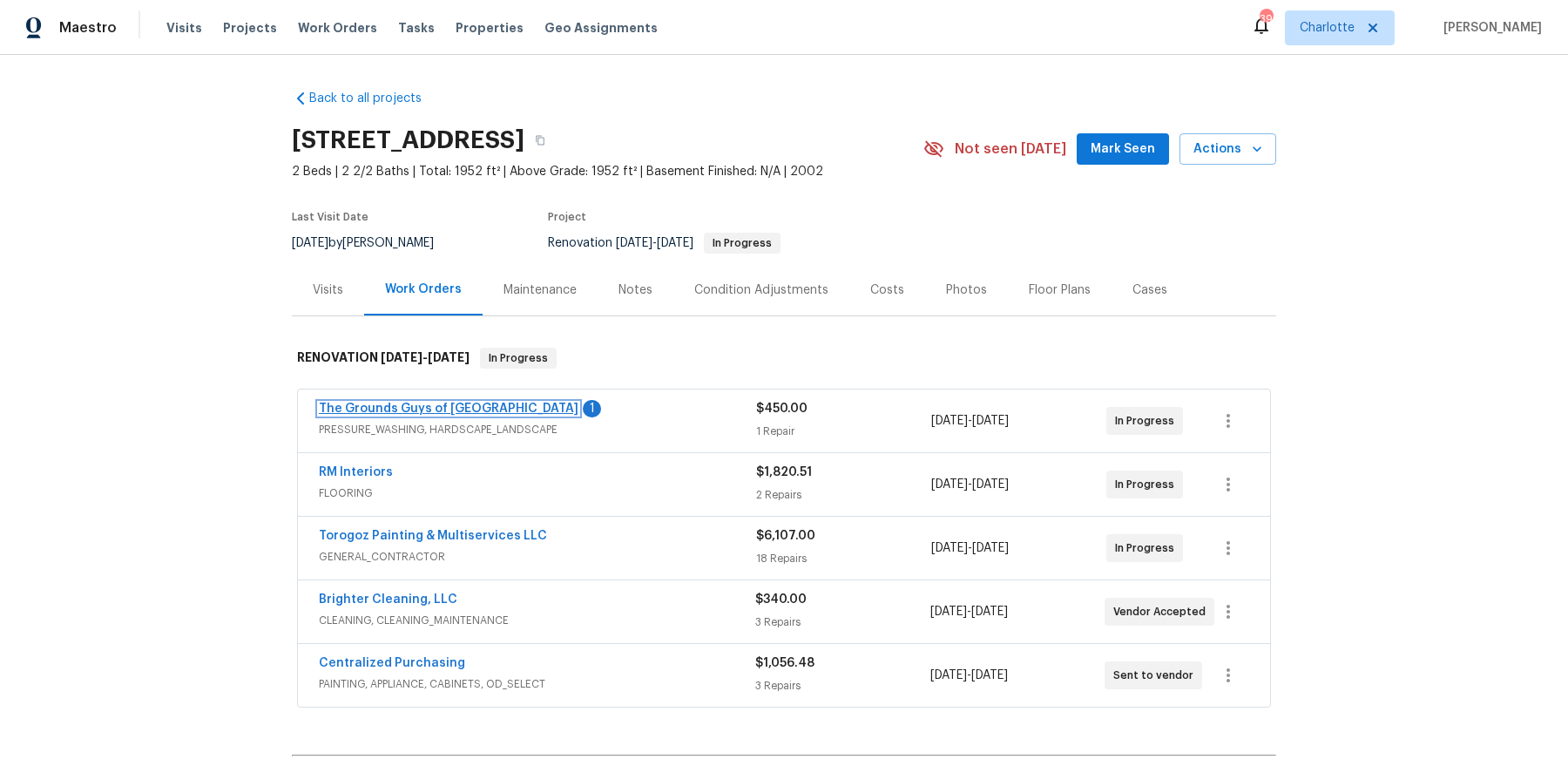
click at [465, 409] on link "The Grounds Guys of Huntersville" at bounding box center [449, 408] width 259 height 12
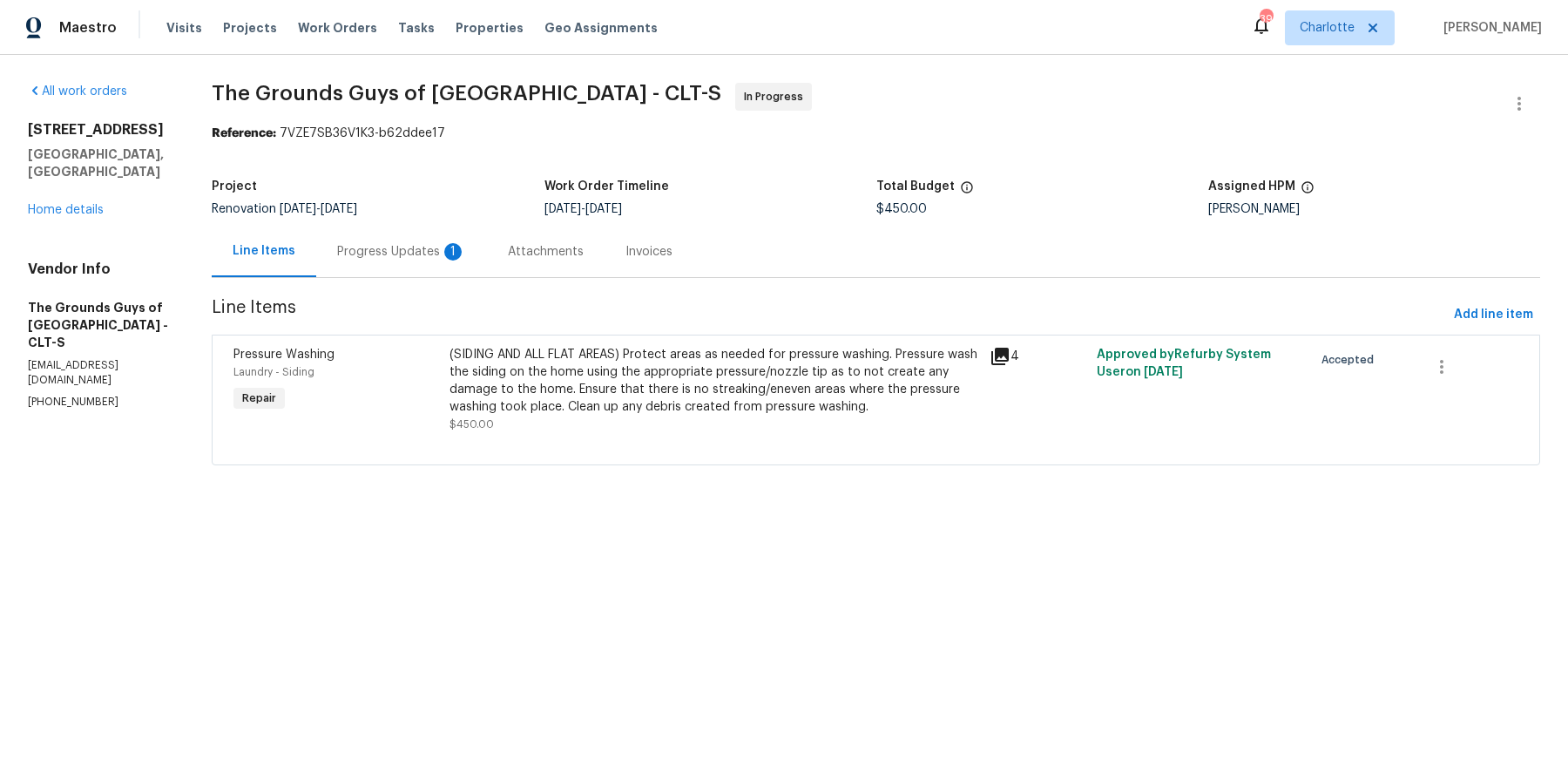
click at [420, 240] on div "Progress Updates 1" at bounding box center [402, 251] width 171 height 51
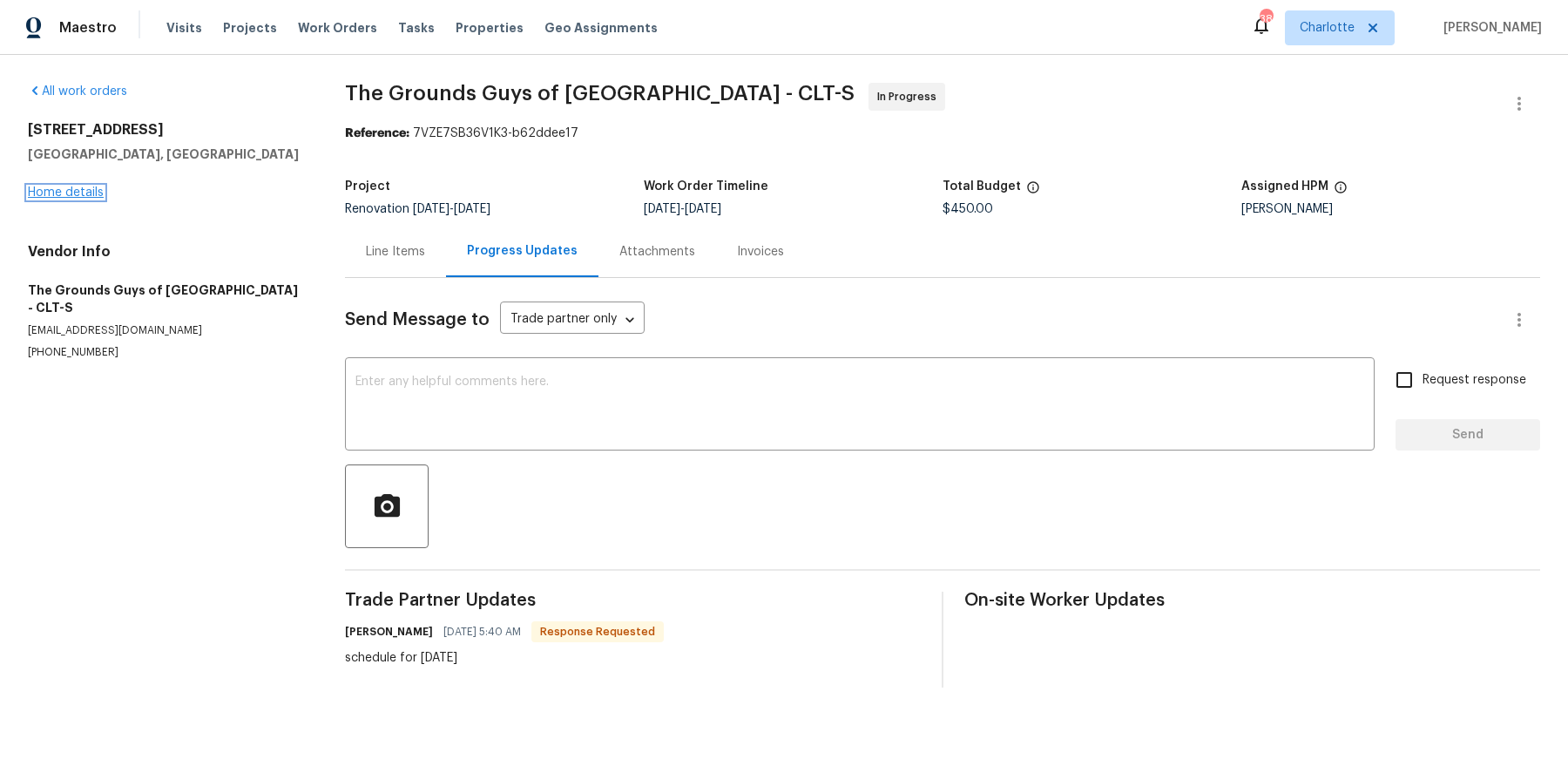
click at [85, 195] on link "Home details" at bounding box center [65, 192] width 75 height 12
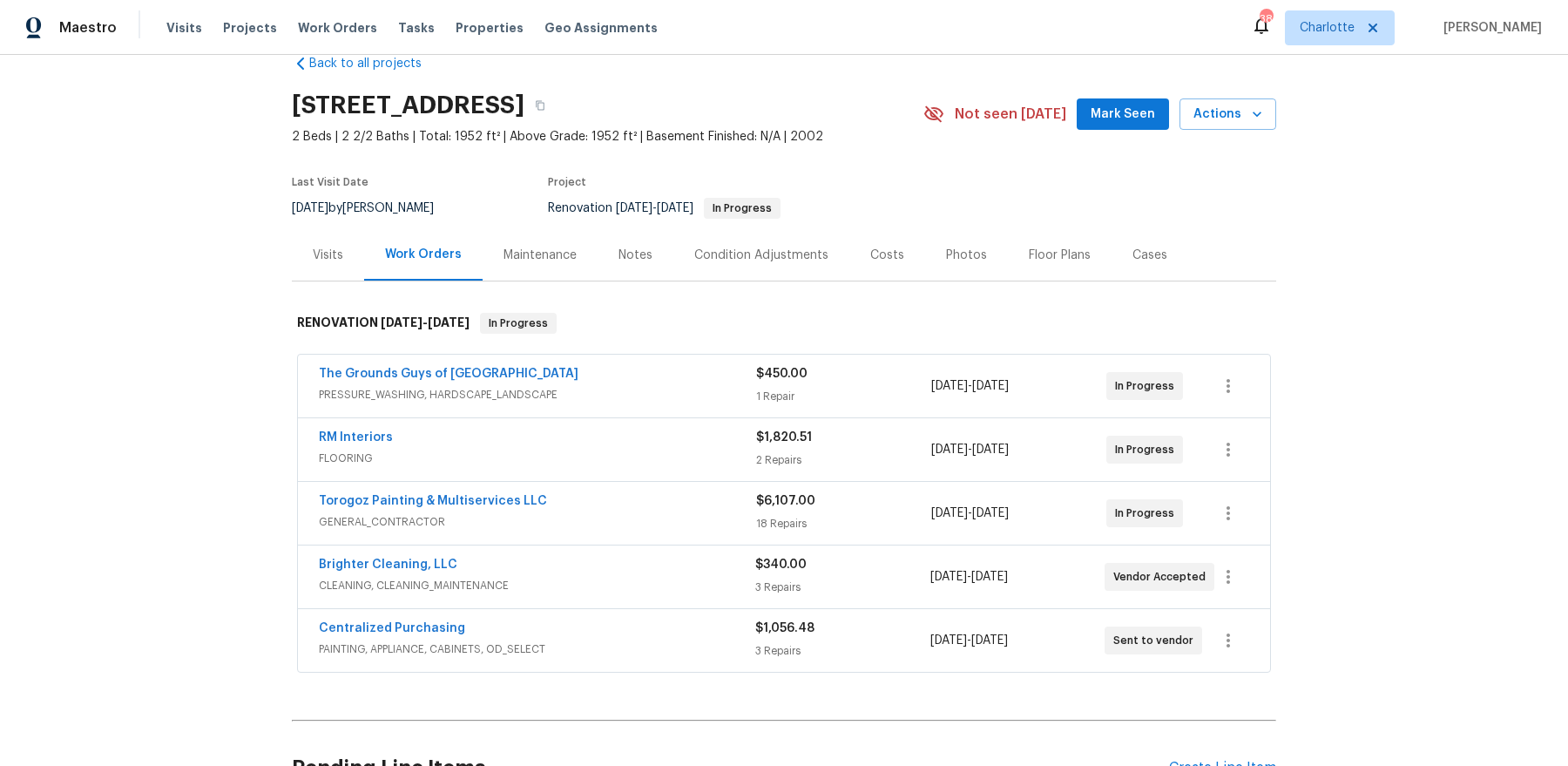
scroll to position [43, 0]
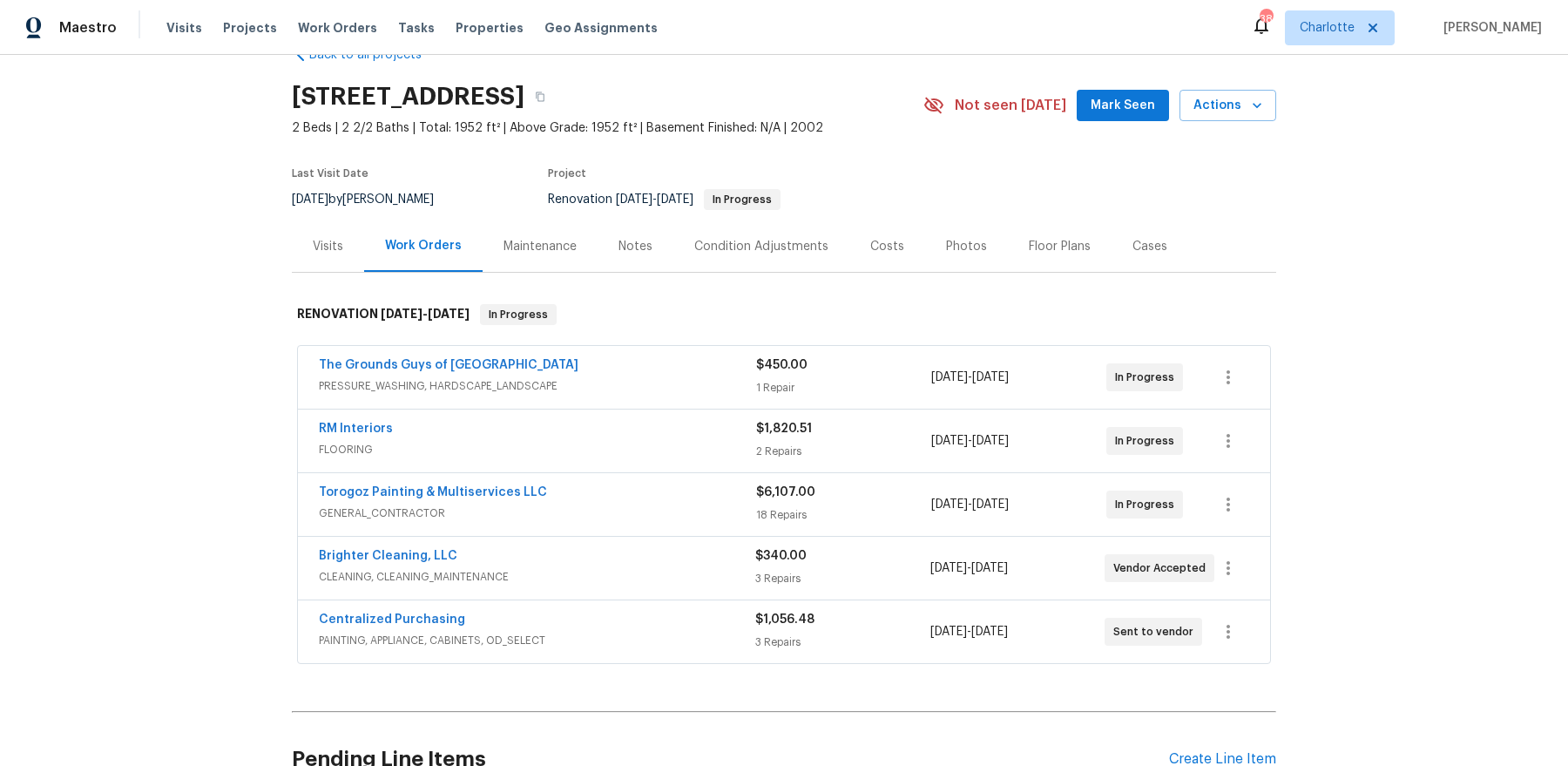
click at [633, 253] on div "Notes" at bounding box center [635, 246] width 34 height 17
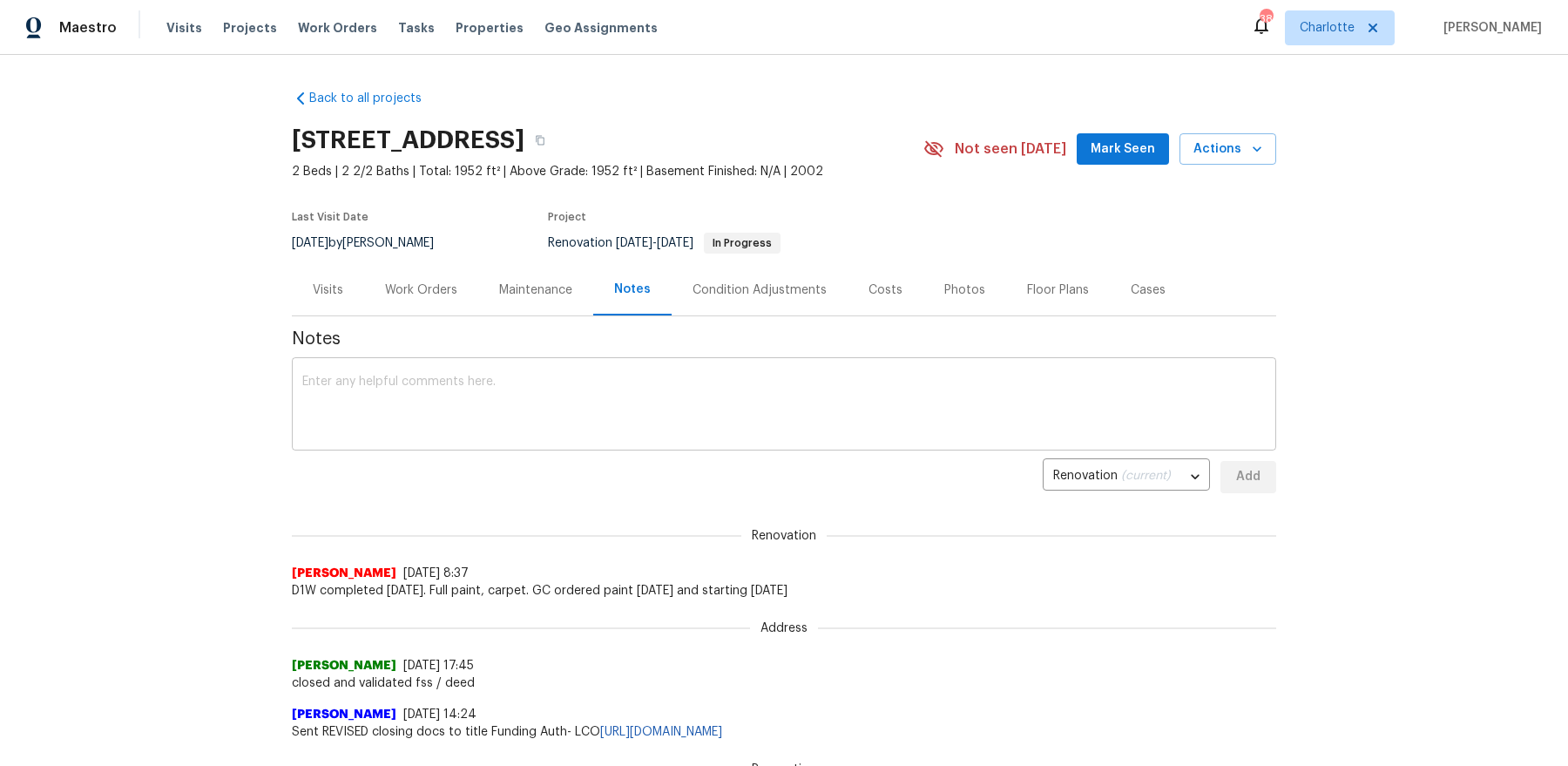
click at [575, 403] on textarea at bounding box center [784, 406] width 963 height 61
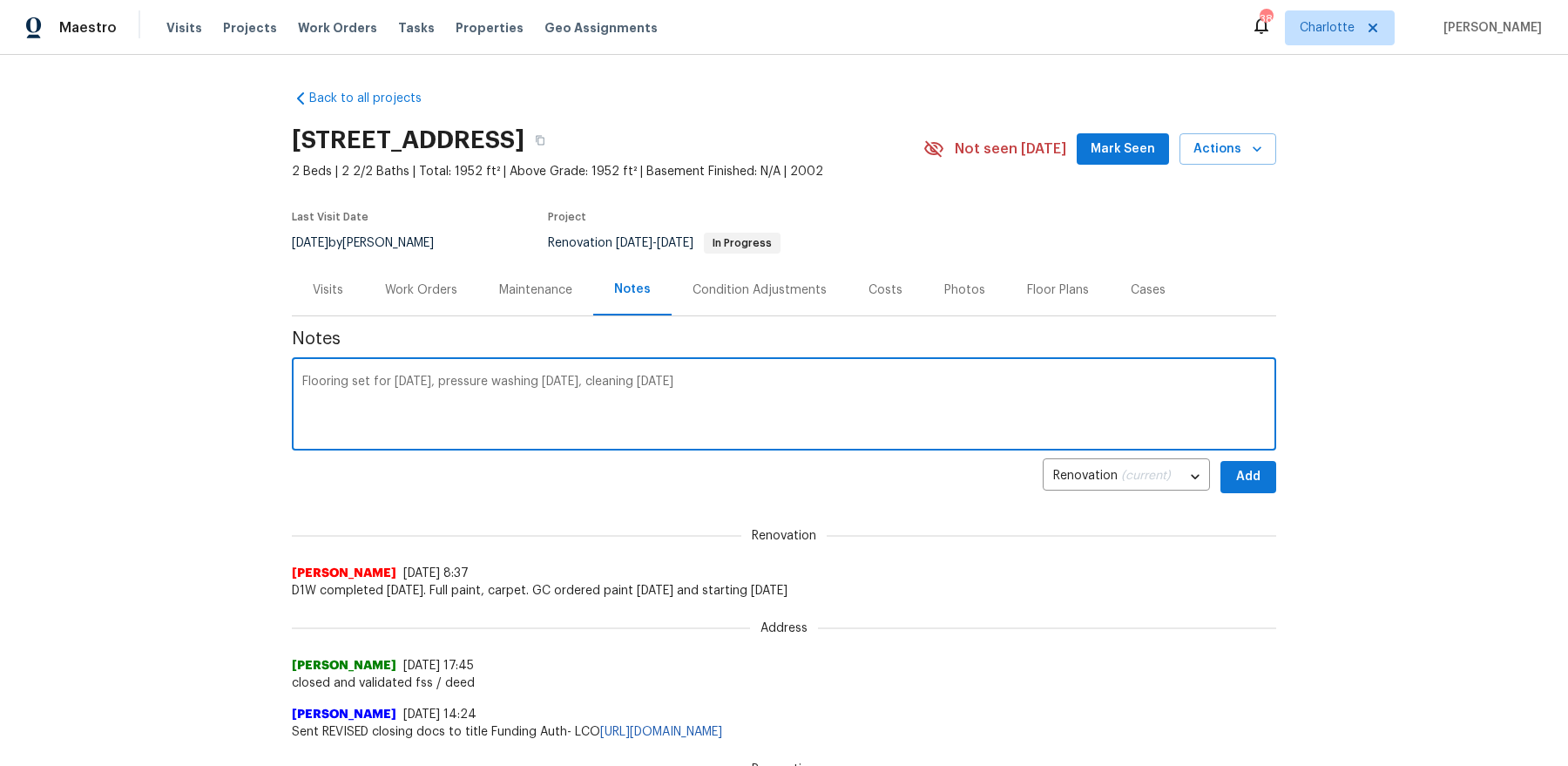
type textarea "Flooring set for tomorrow, pressure washing Saturday, cleaning Sunday"
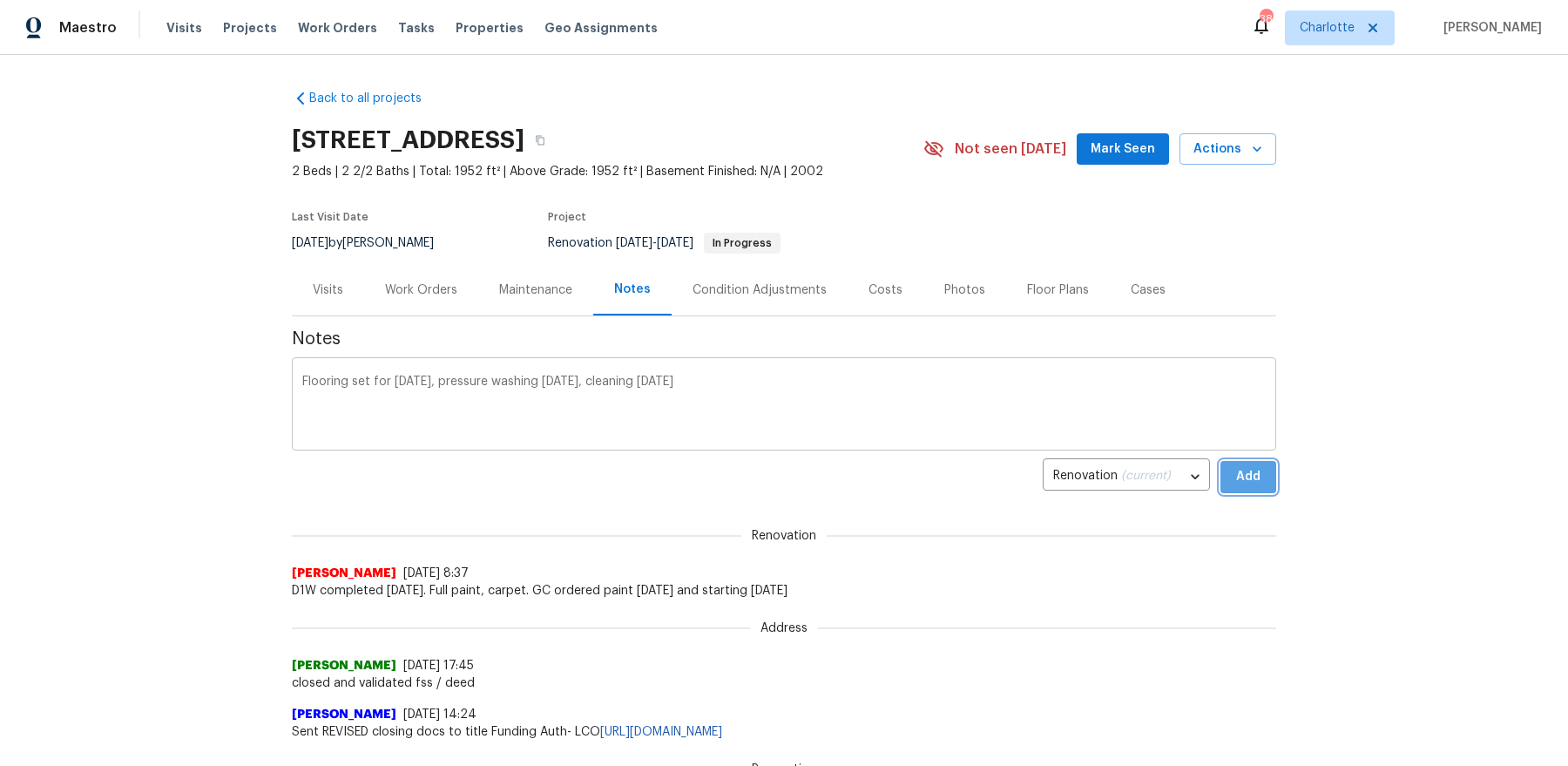
click at [1220, 461] on button "Add" at bounding box center [1247, 476] width 56 height 32
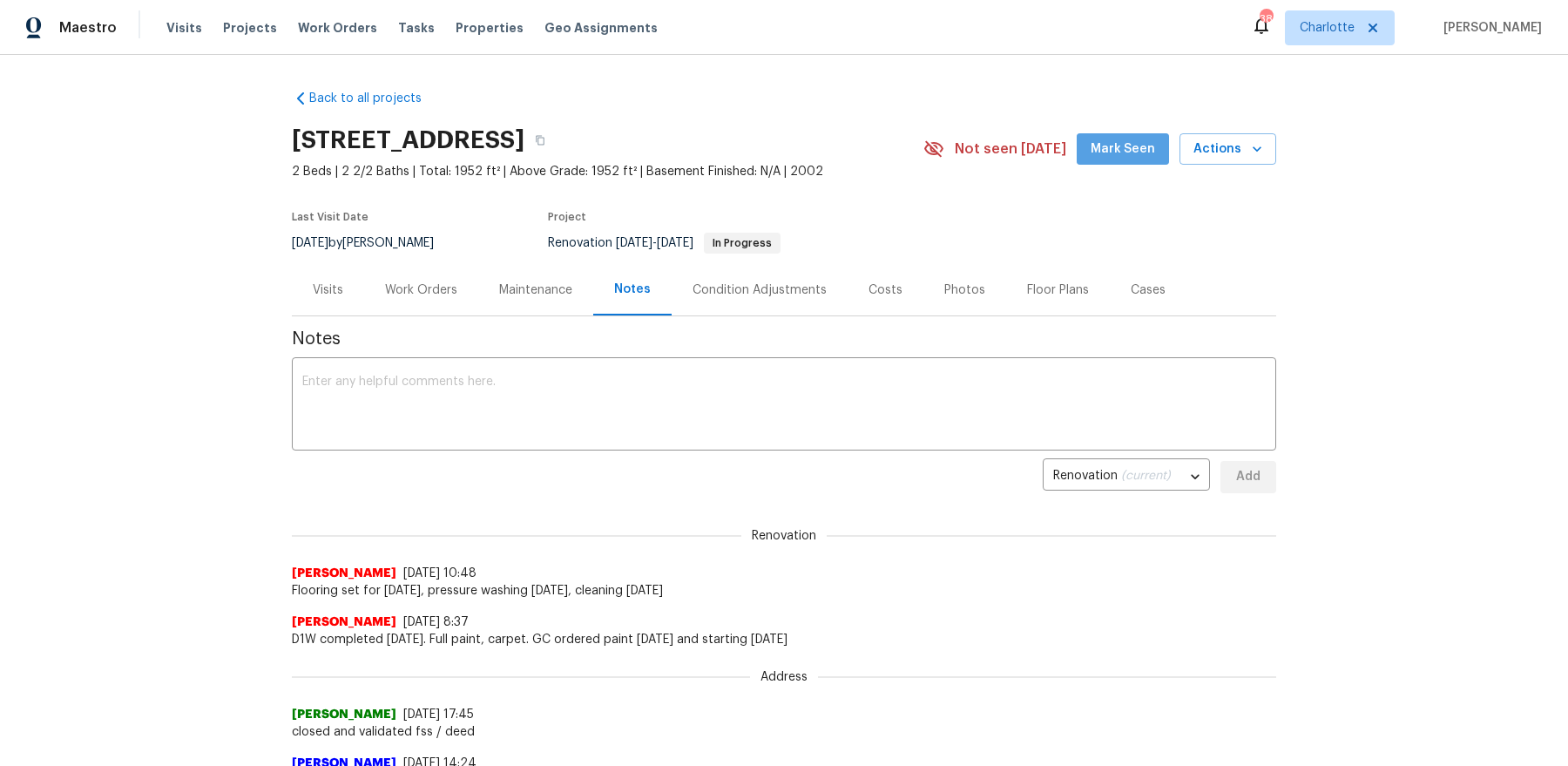
click at [1154, 150] on span "Mark Seen" at bounding box center [1122, 150] width 64 height 22
click at [442, 296] on div "Work Orders" at bounding box center [421, 290] width 73 height 17
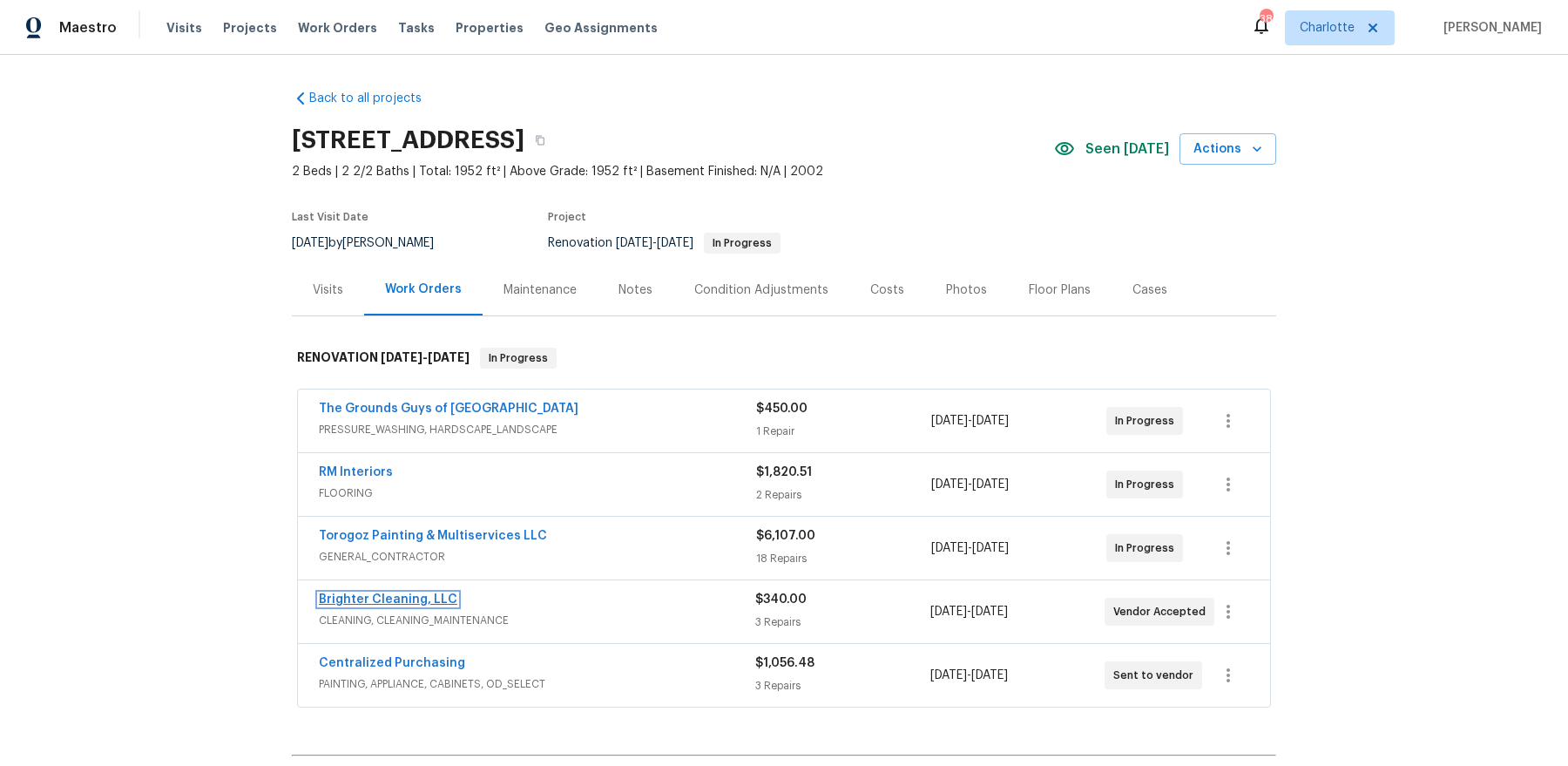
click at [404, 595] on link "Brighter Cleaning, LLC" at bounding box center [388, 599] width 139 height 12
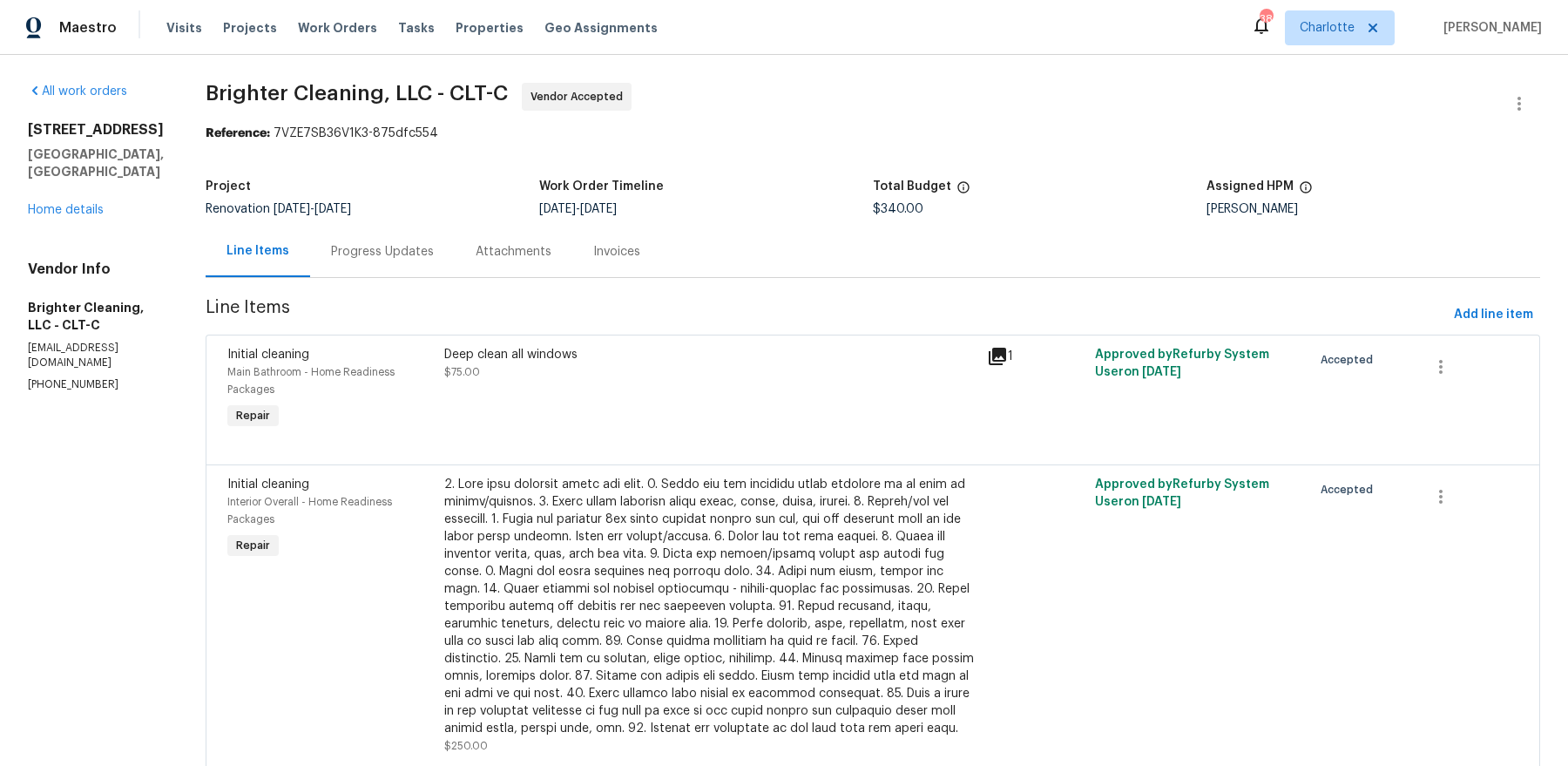
click at [345, 257] on div "Progress Updates" at bounding box center [382, 251] width 103 height 17
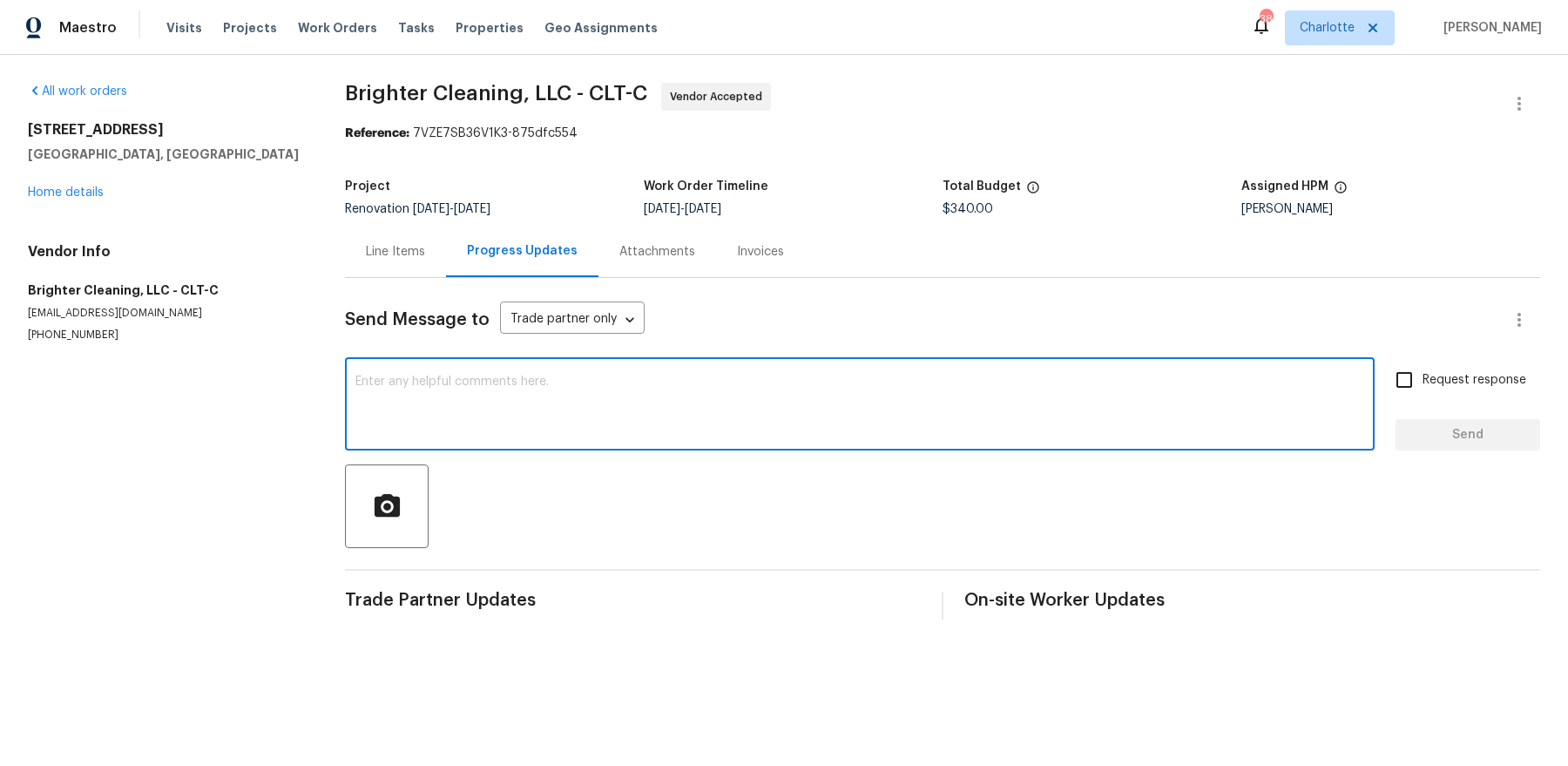
click at [427, 389] on textarea at bounding box center [859, 406] width 1008 height 61
type textarea "please set for Monday"
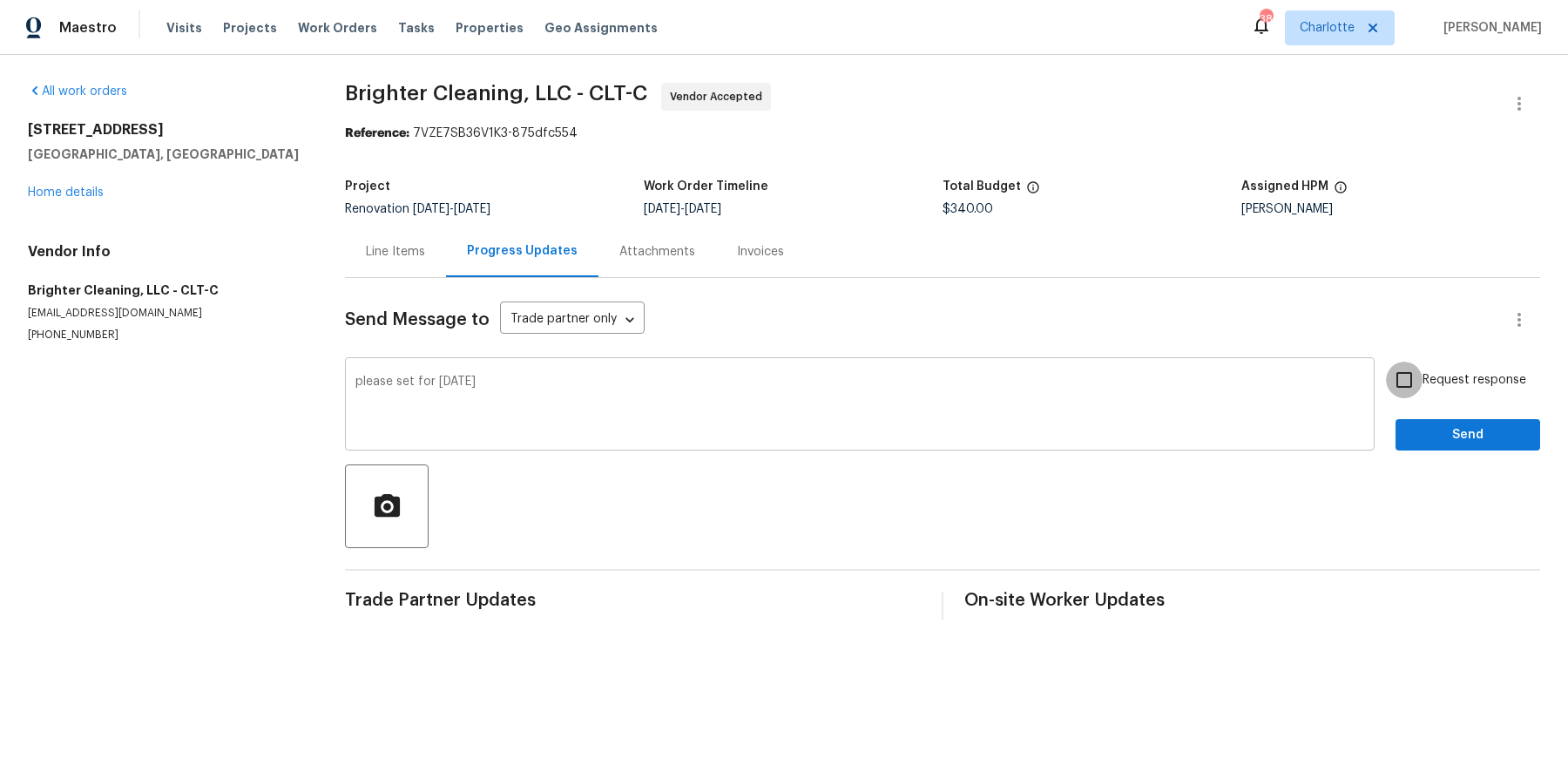
click at [1386, 361] on input "Request response" at bounding box center [1404, 380] width 37 height 37
checkbox input "true"
click at [1395, 419] on button "Send" at bounding box center [1467, 435] width 144 height 32
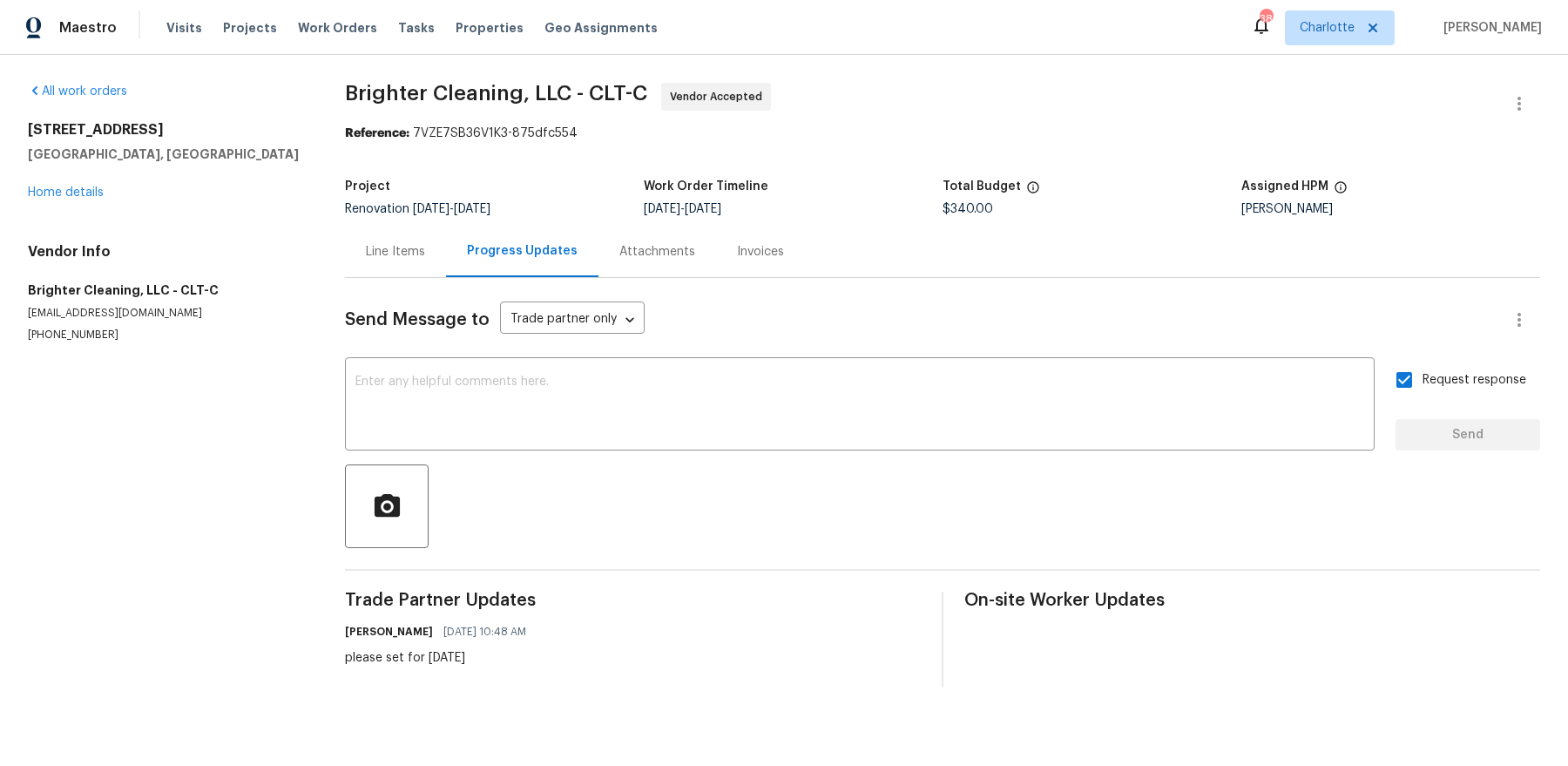
click at [70, 185] on div "9658 Blossom Hill Dr Huntersville, NC 28078 Home details" at bounding box center [165, 161] width 275 height 80
click at [61, 192] on link "Home details" at bounding box center [65, 192] width 75 height 12
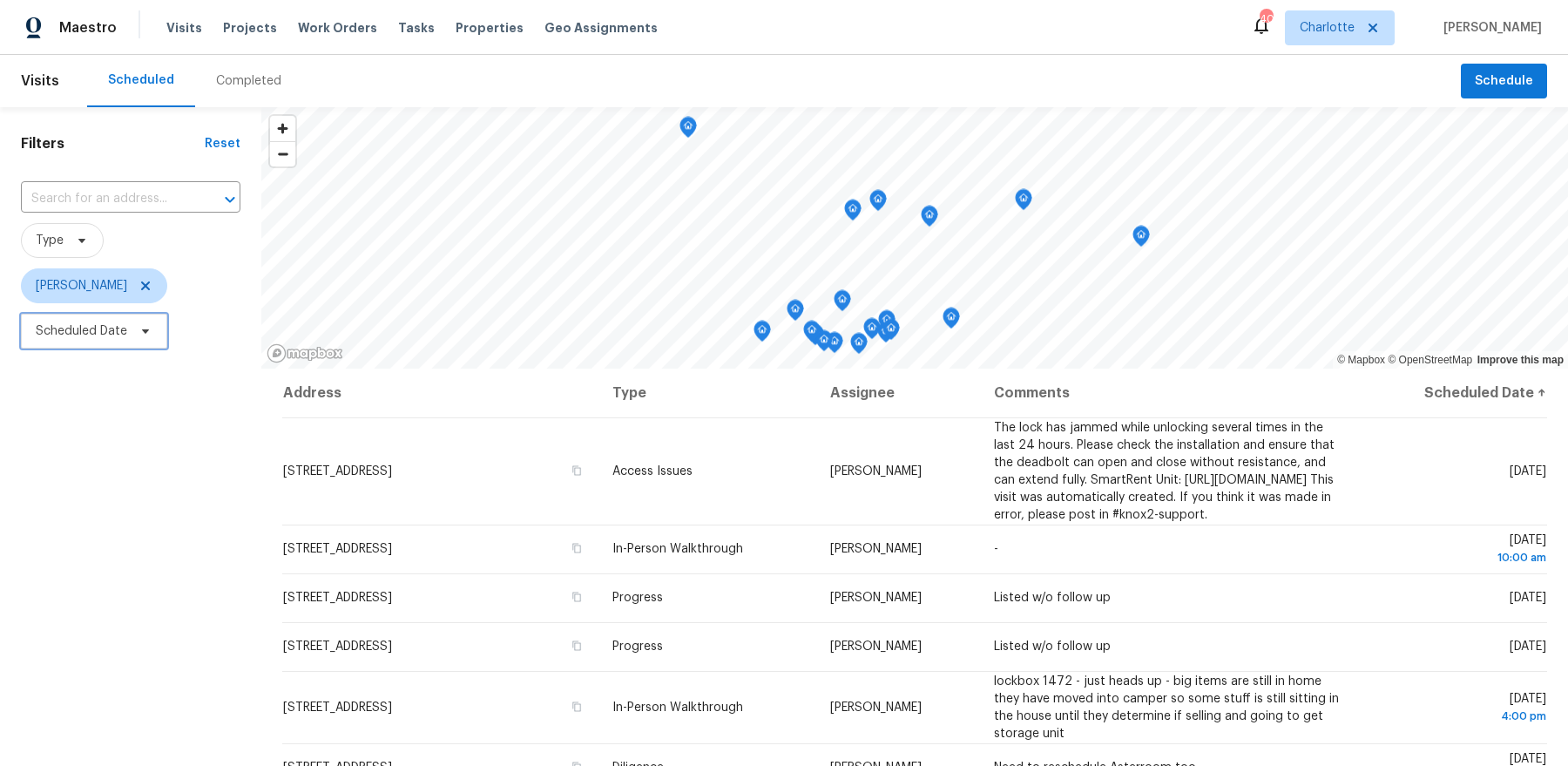
click at [74, 326] on span "Scheduled Date" at bounding box center [81, 331] width 91 height 17
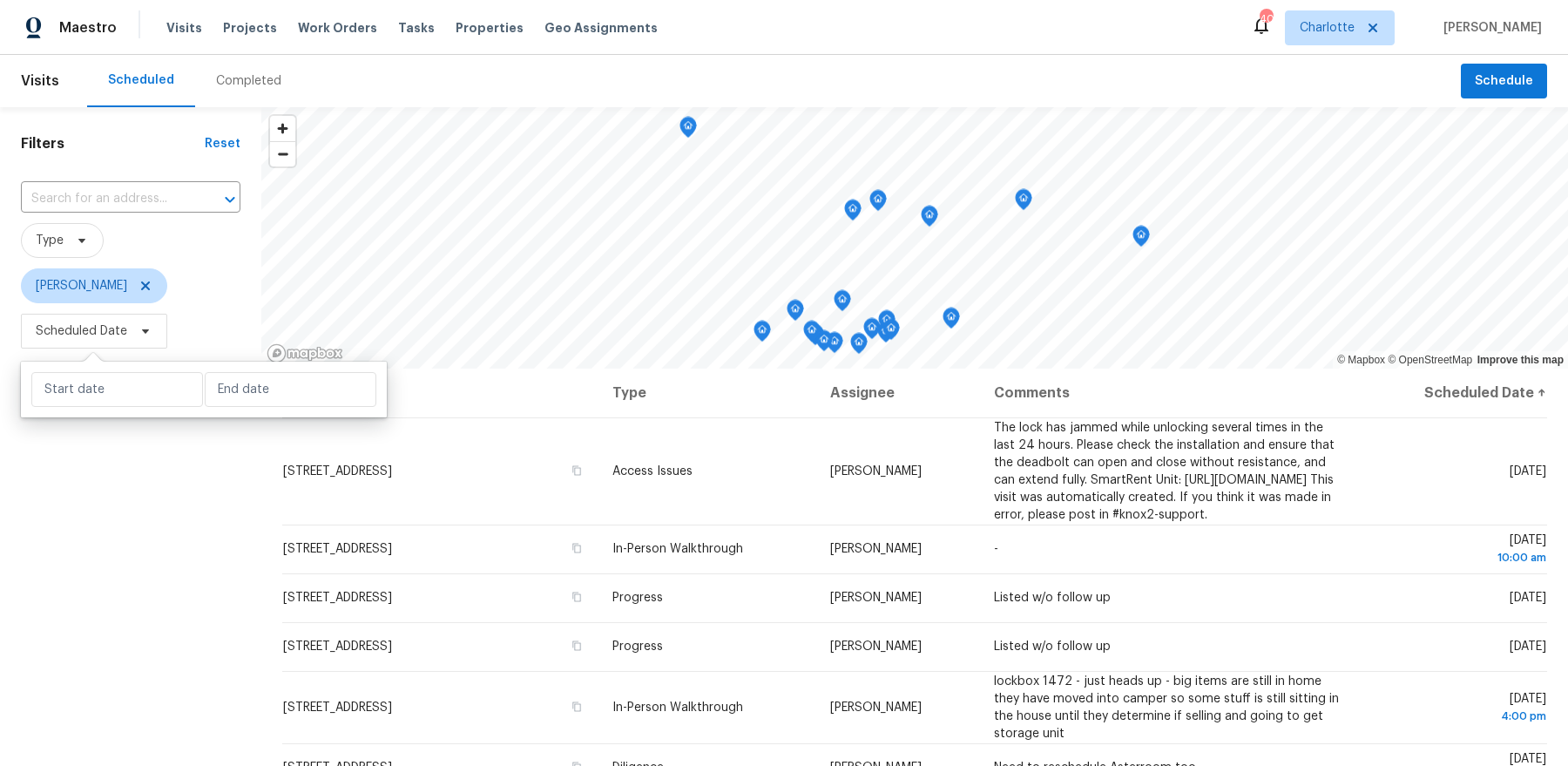
click at [91, 371] on div at bounding box center [204, 389] width 366 height 56
select select "9"
select select "2025"
select select "10"
select select "2025"
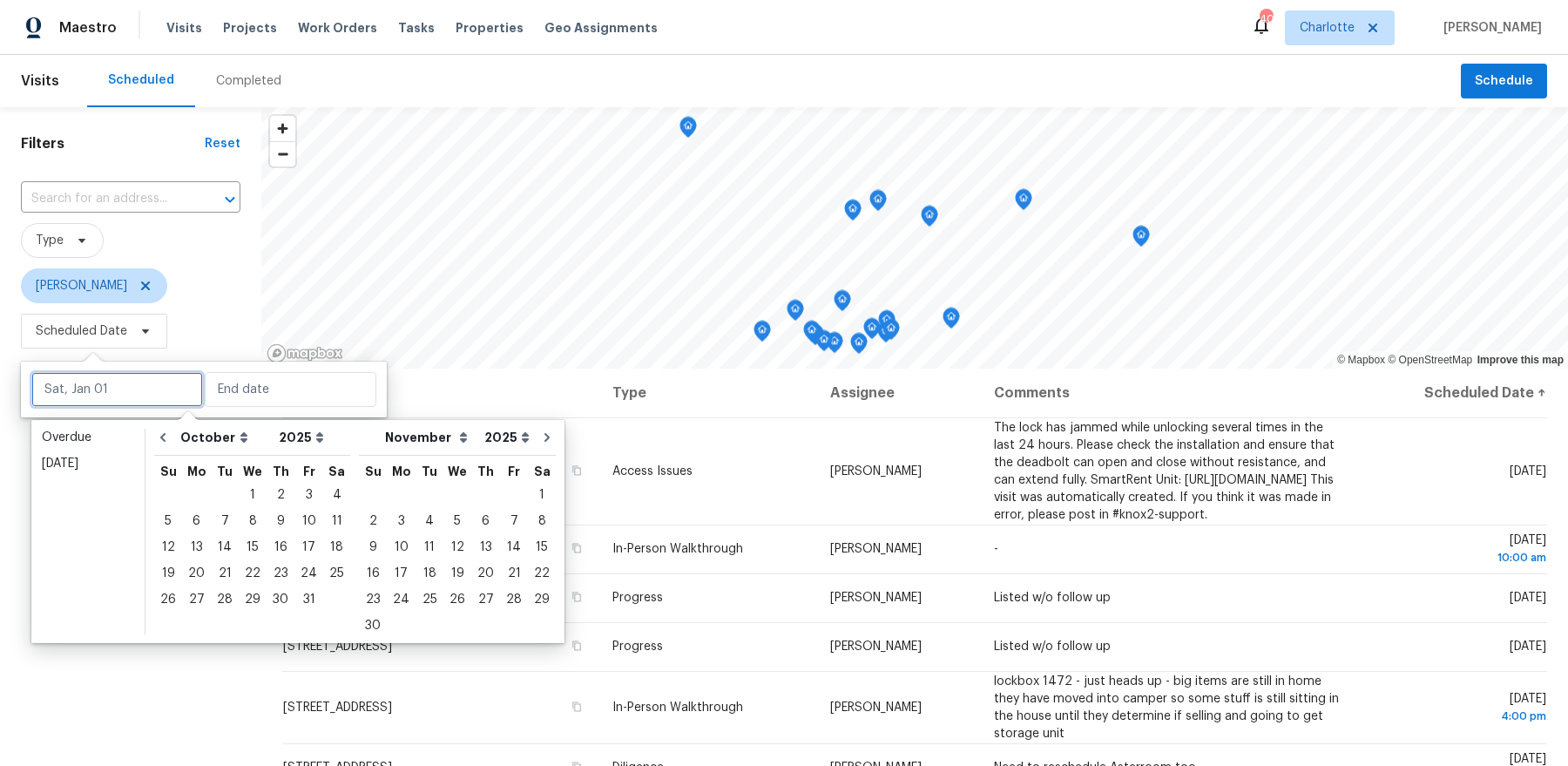
click at [91, 383] on input "text" at bounding box center [117, 390] width 172 height 35
click at [191, 525] on div "6" at bounding box center [196, 520] width 28 height 25
type input "[DATE]"
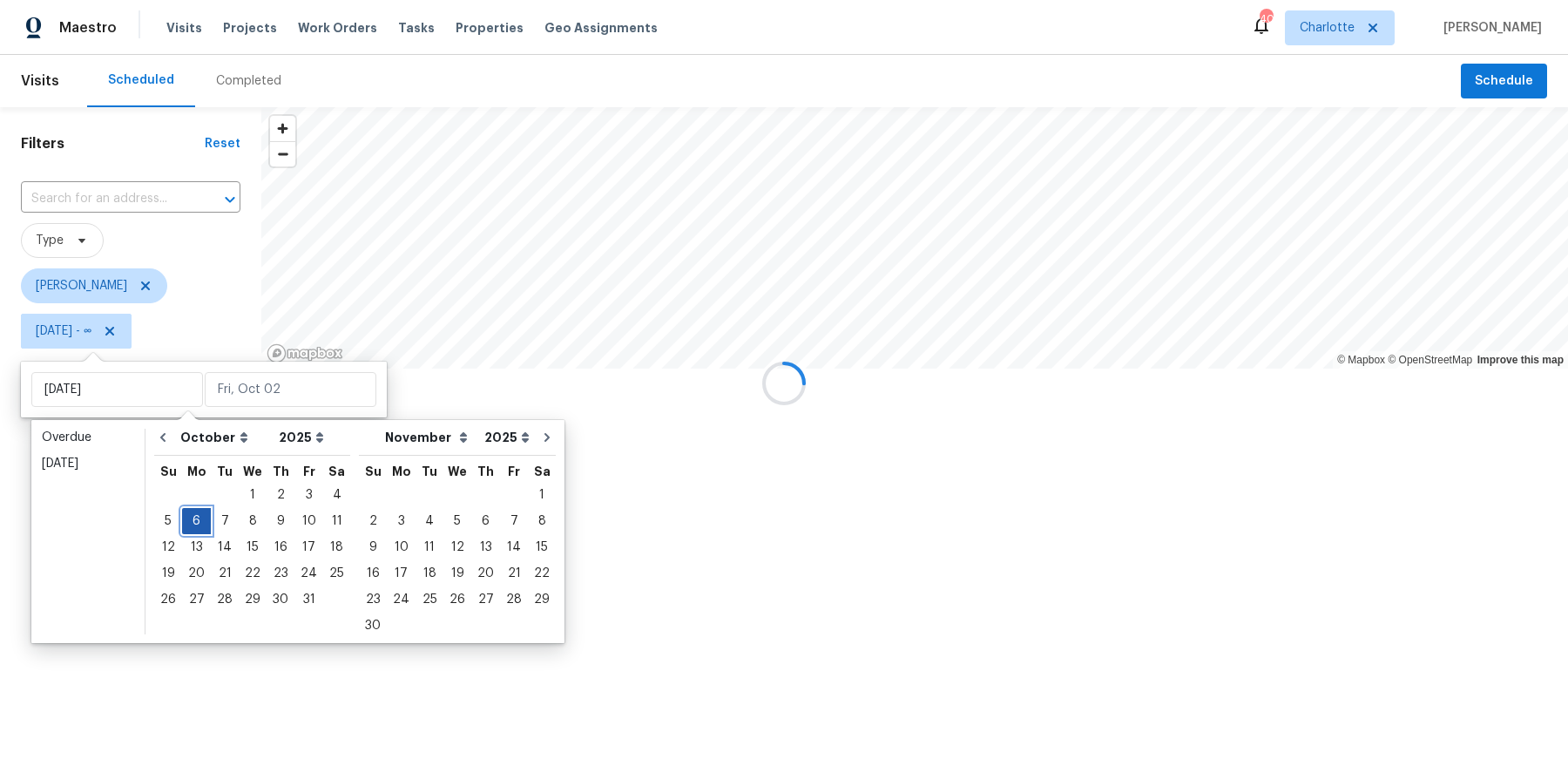
click at [191, 525] on div "6" at bounding box center [196, 520] width 28 height 25
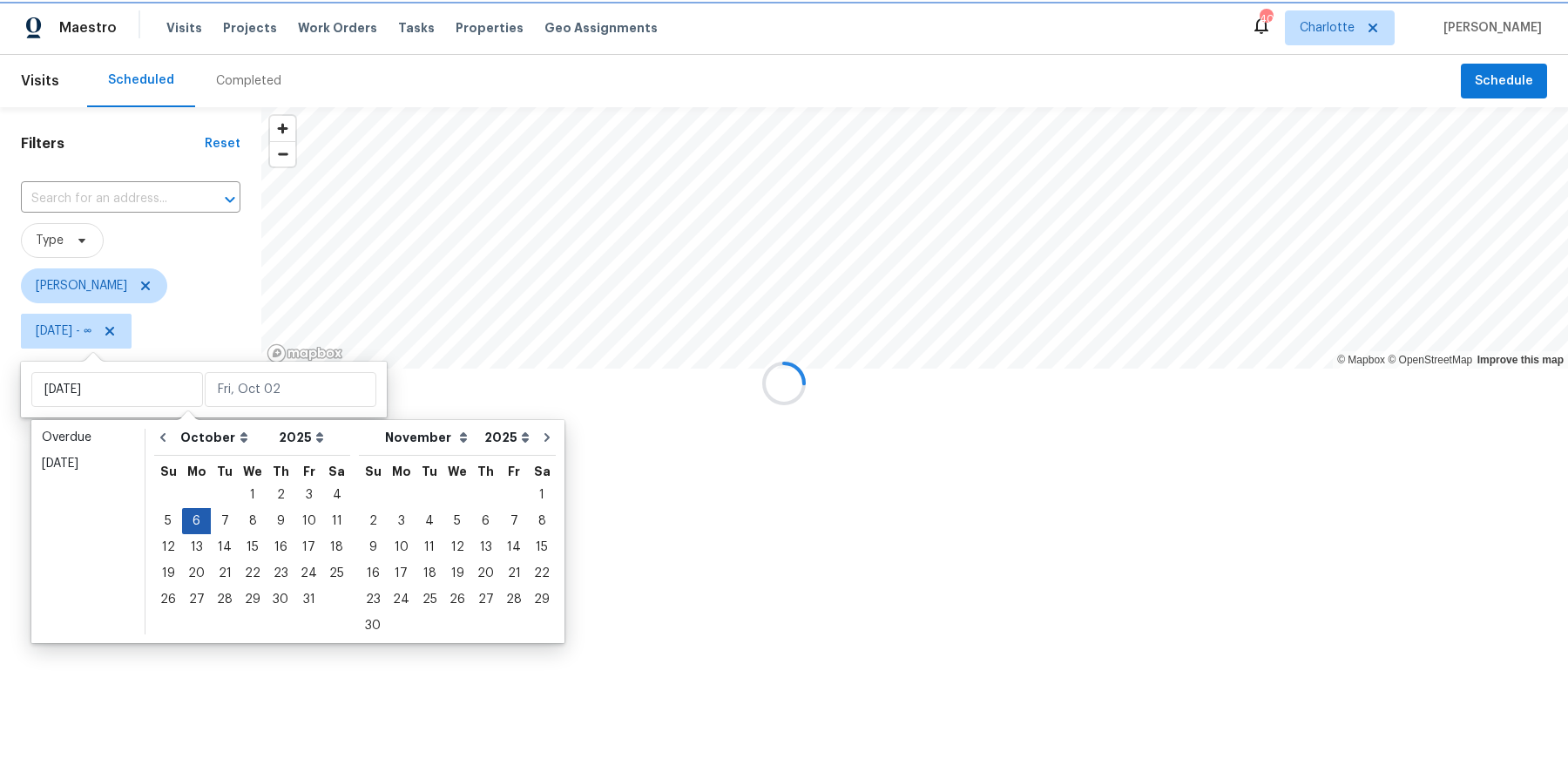
type input "[DATE]"
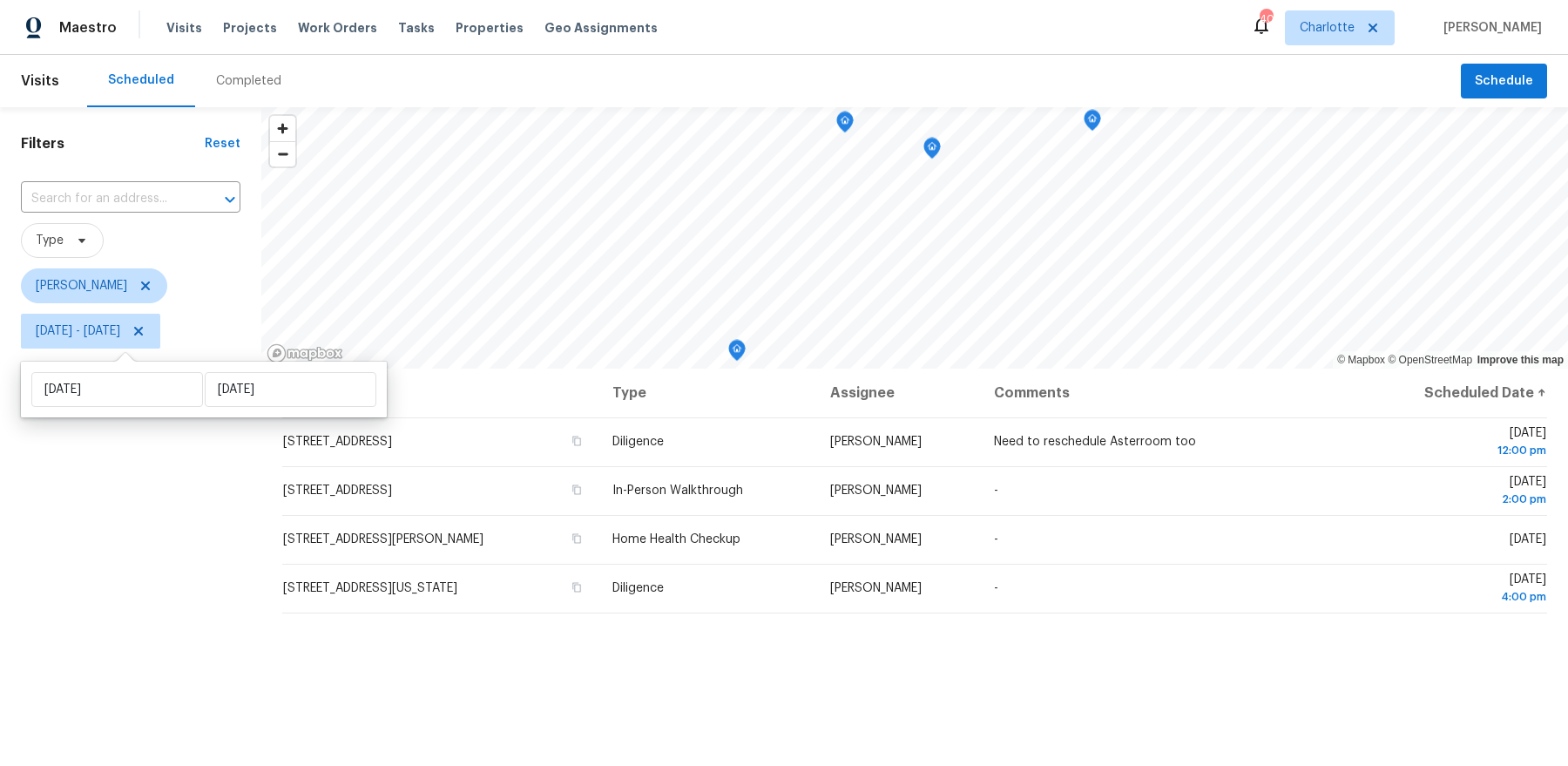
click at [132, 534] on div "Filters Reset ​ Type Dan Baquero Mon, Oct 06 - Mon, Oct 06" at bounding box center [131, 544] width 261 height 874
click at [171, 452] on div "Filters Reset ​ Type Dan Baquero Mon, Oct 06 - Mon, Oct 06" at bounding box center [131, 544] width 261 height 874
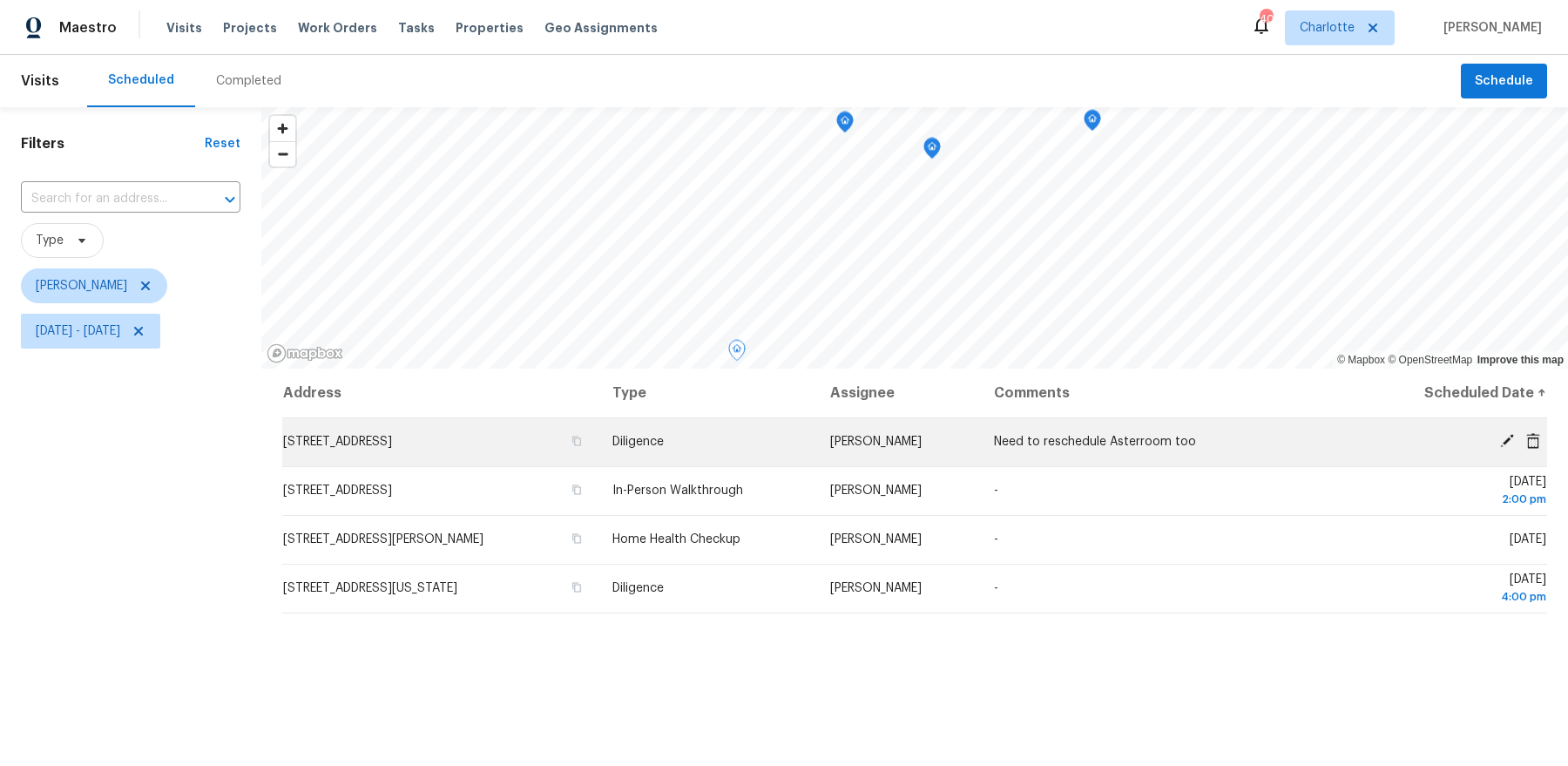
click at [523, 452] on td "[STREET_ADDRESS]" at bounding box center [440, 441] width 316 height 49
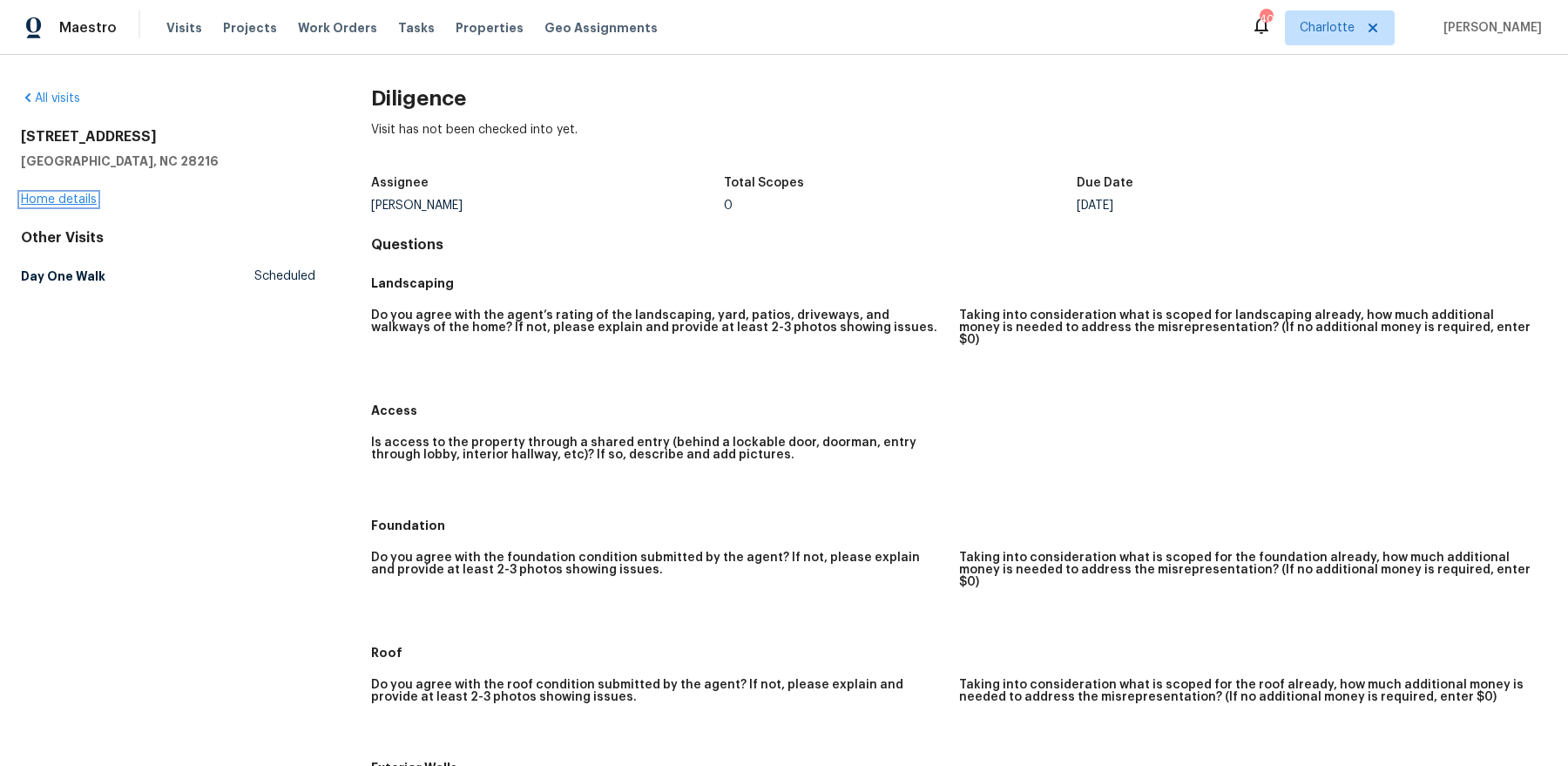
click at [82, 200] on link "Home details" at bounding box center [59, 199] width 75 height 12
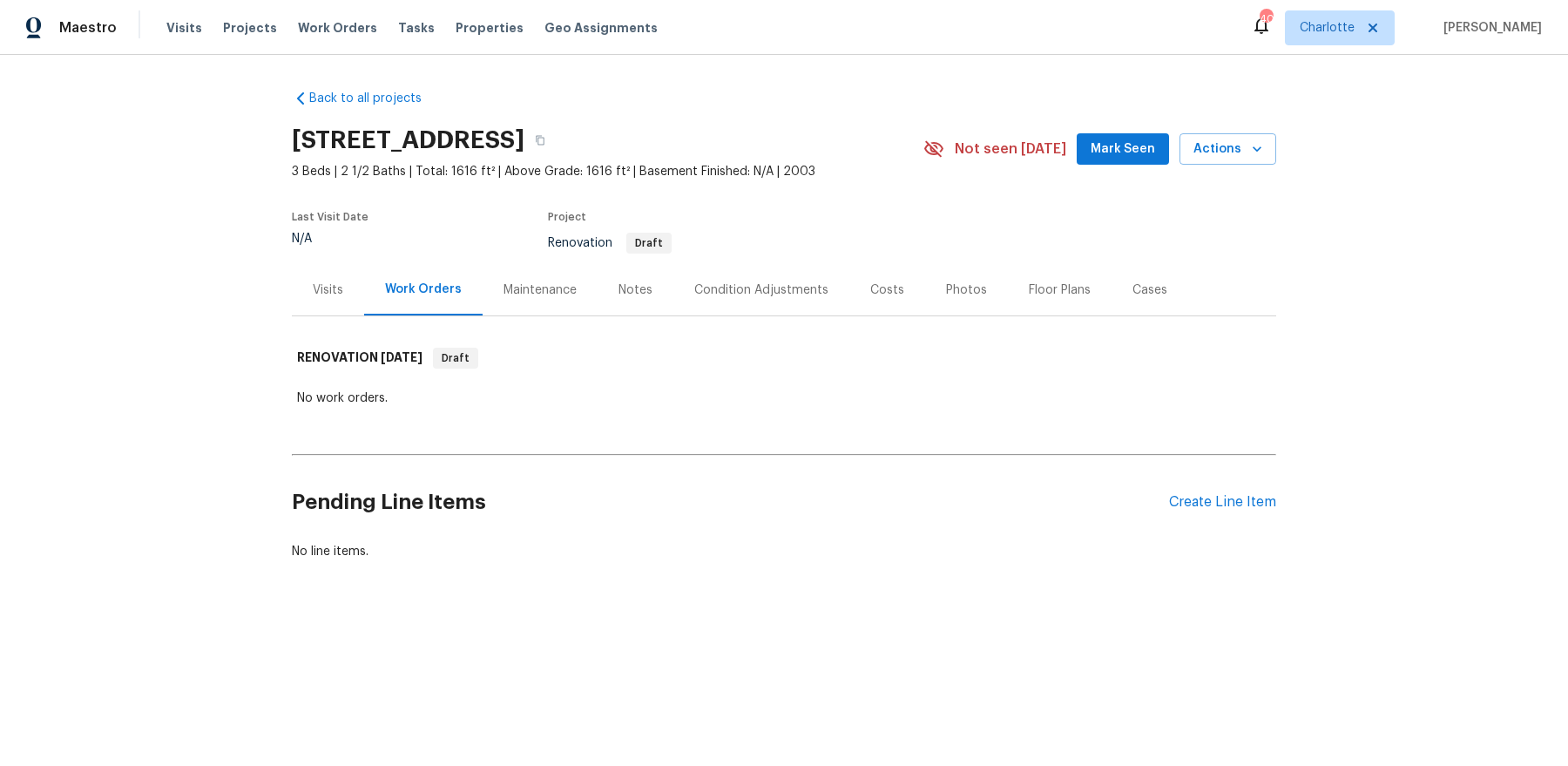
click at [342, 279] on div "Visits" at bounding box center [327, 290] width 73 height 51
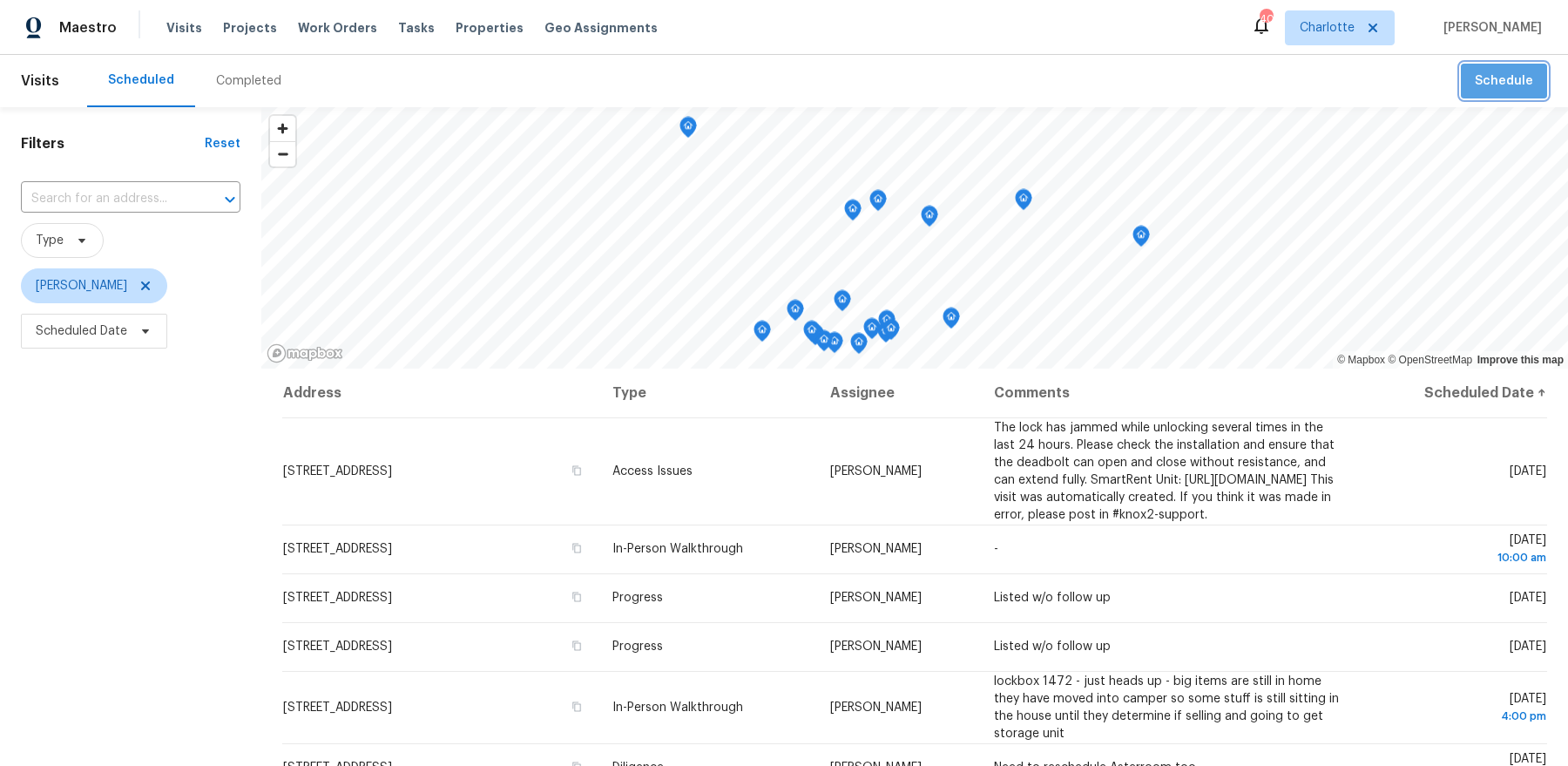
click at [1524, 91] on button "Schedule" at bounding box center [1504, 81] width 86 height 36
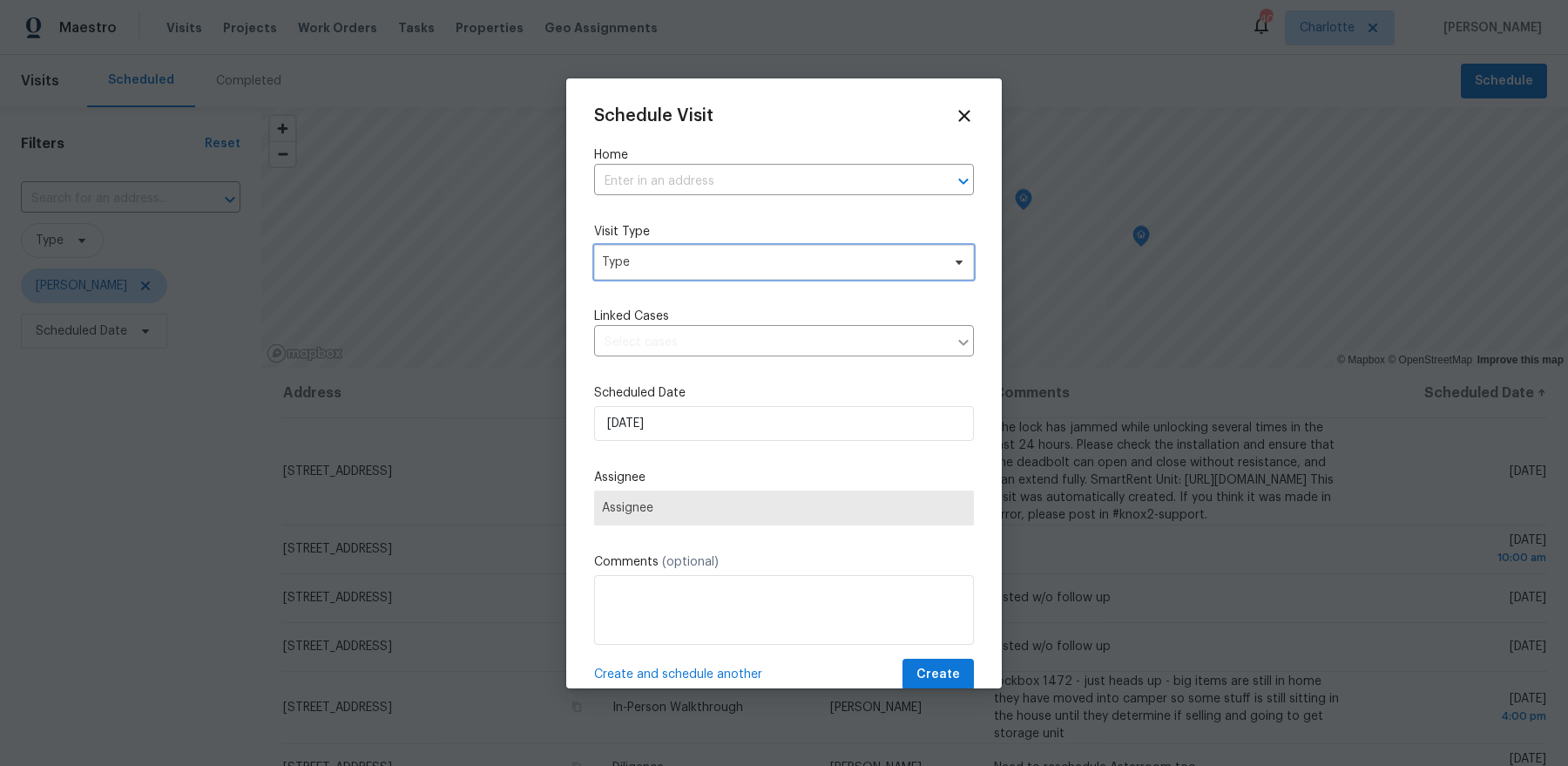
click at [833, 260] on span "Type" at bounding box center [771, 262] width 339 height 17
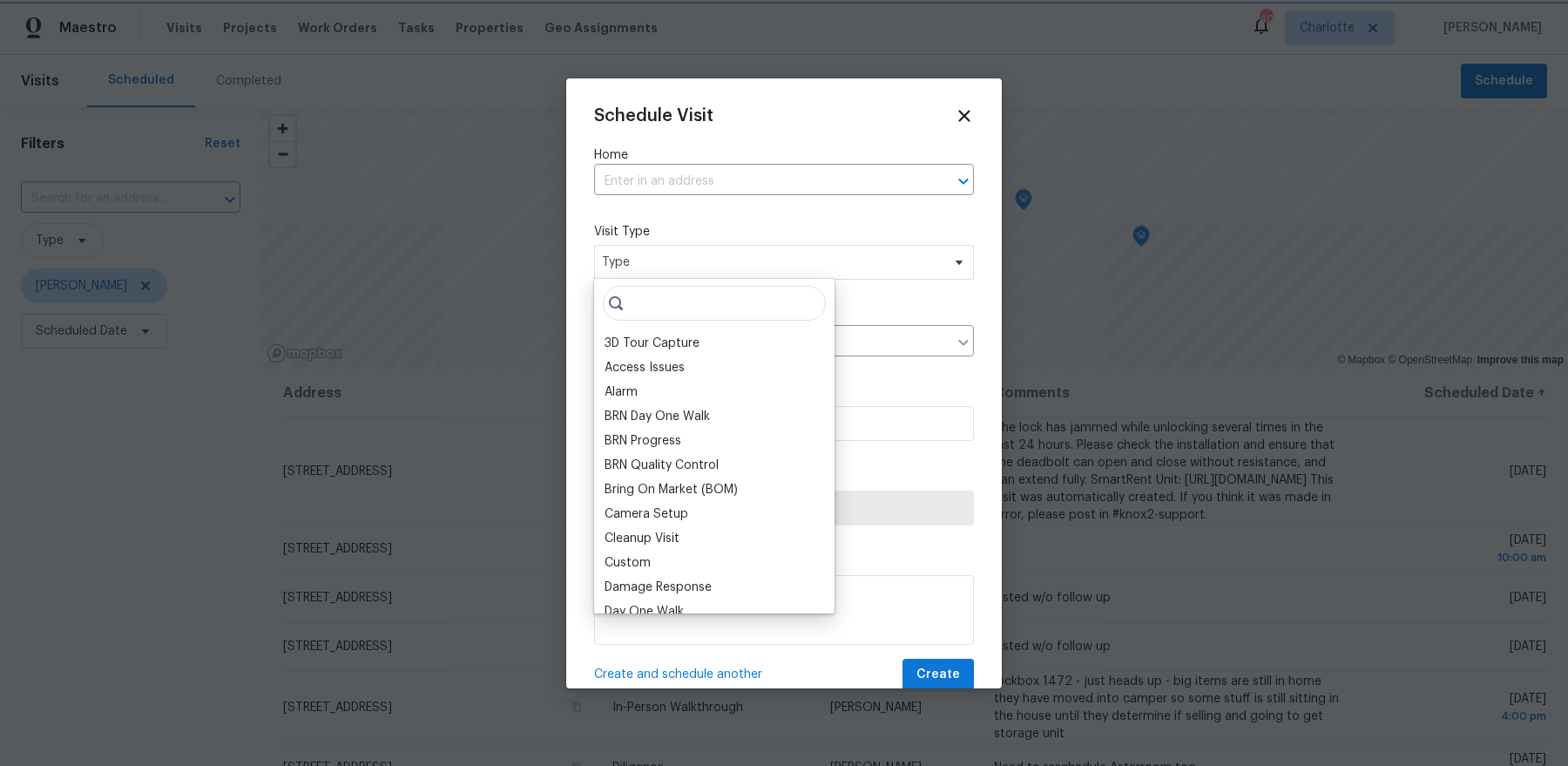
click at [487, 367] on div at bounding box center [784, 383] width 1568 height 766
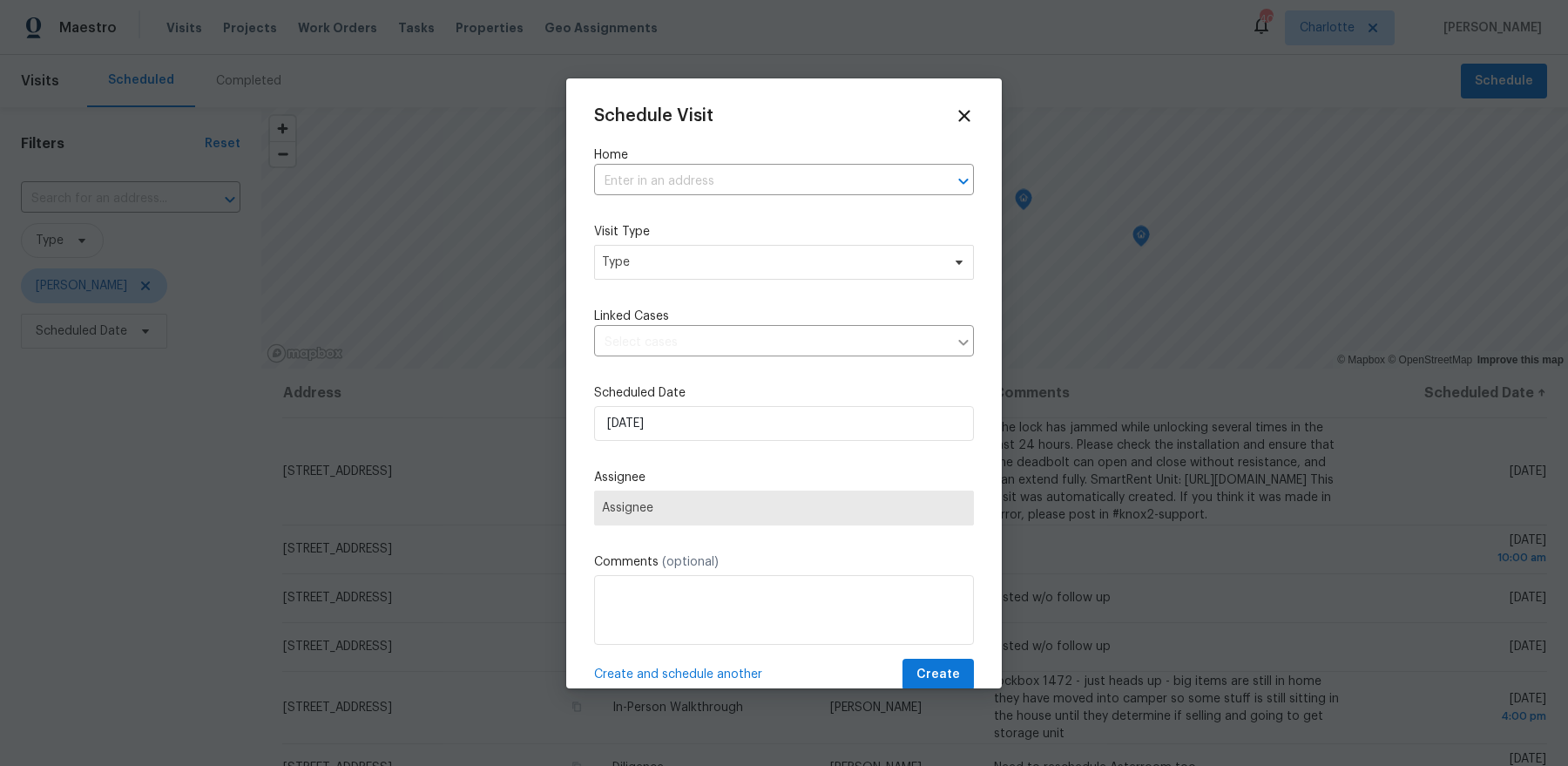
click at [726, 325] on div "Linked Cases ​" at bounding box center [783, 331] width 380 height 49
click at [733, 263] on span "Type" at bounding box center [771, 262] width 339 height 17
click at [520, 275] on div at bounding box center [784, 383] width 1568 height 766
click at [581, 420] on div "Schedule Visit Home ​ Visit Type Type Linked Cases ​ Scheduled Date [DATE] Assi…" at bounding box center [784, 383] width 436 height 610
click at [967, 118] on icon at bounding box center [963, 115] width 12 height 12
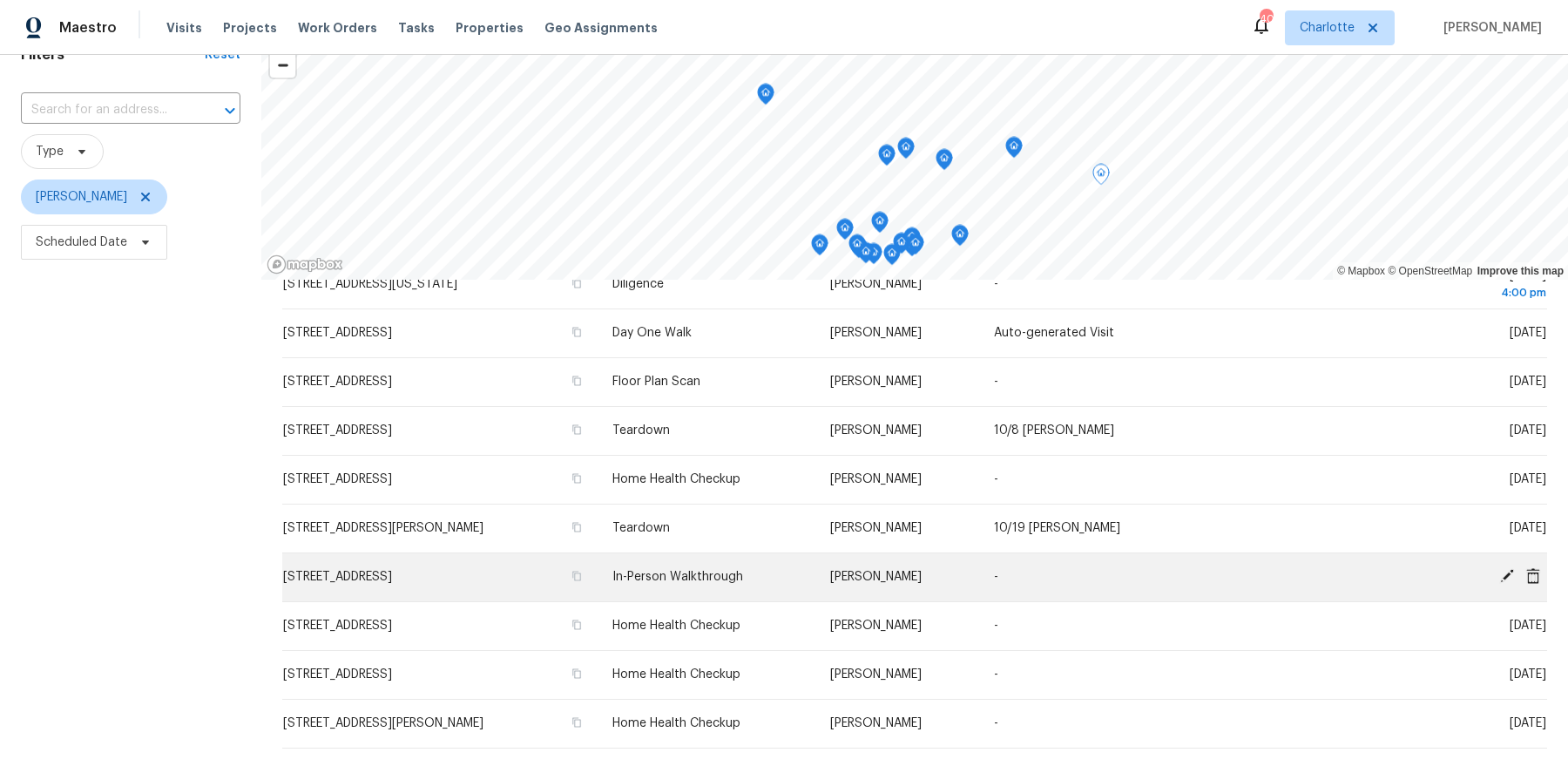
scroll to position [91, 0]
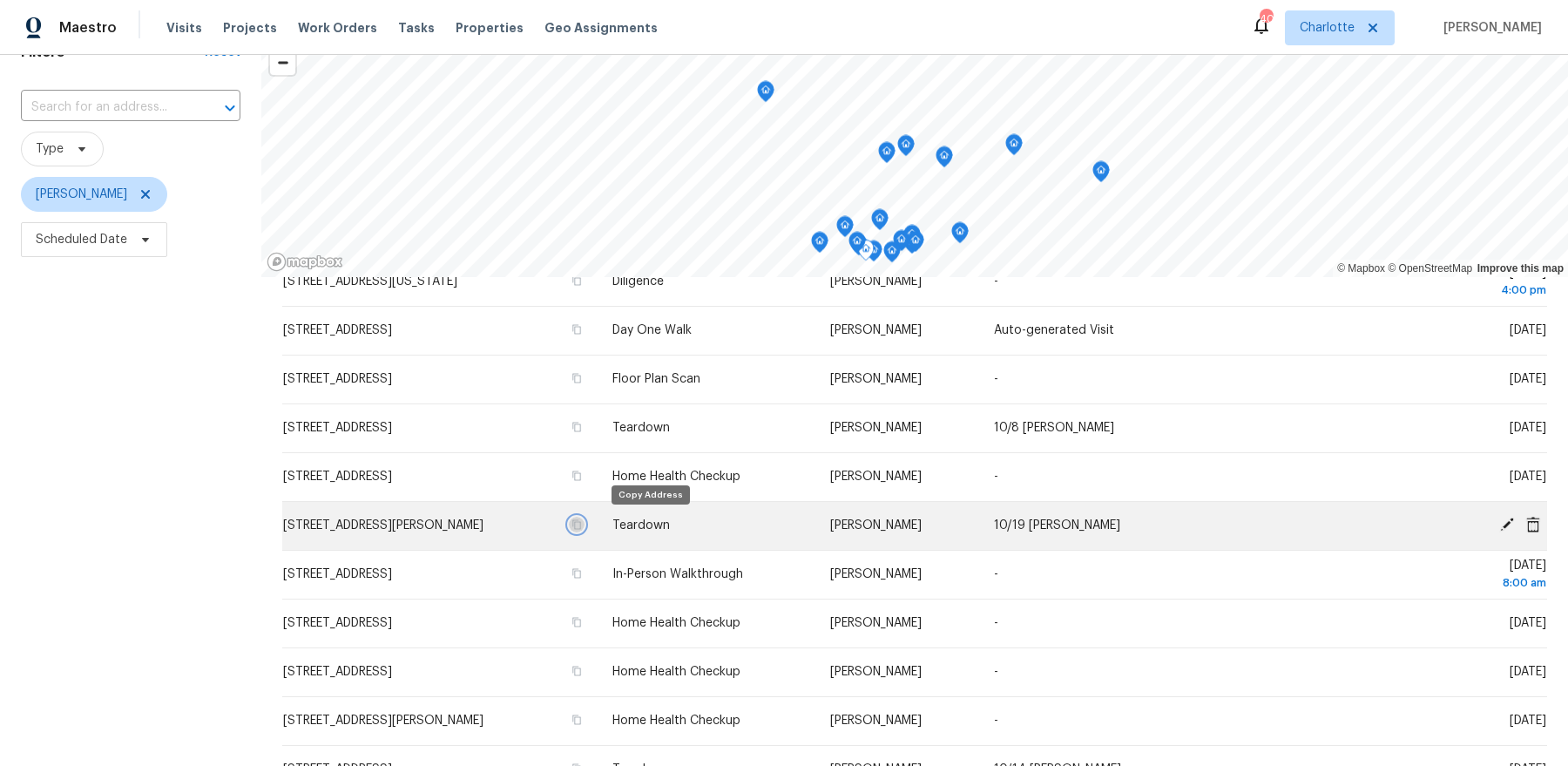
click at [582, 525] on icon "button" at bounding box center [576, 524] width 10 height 10
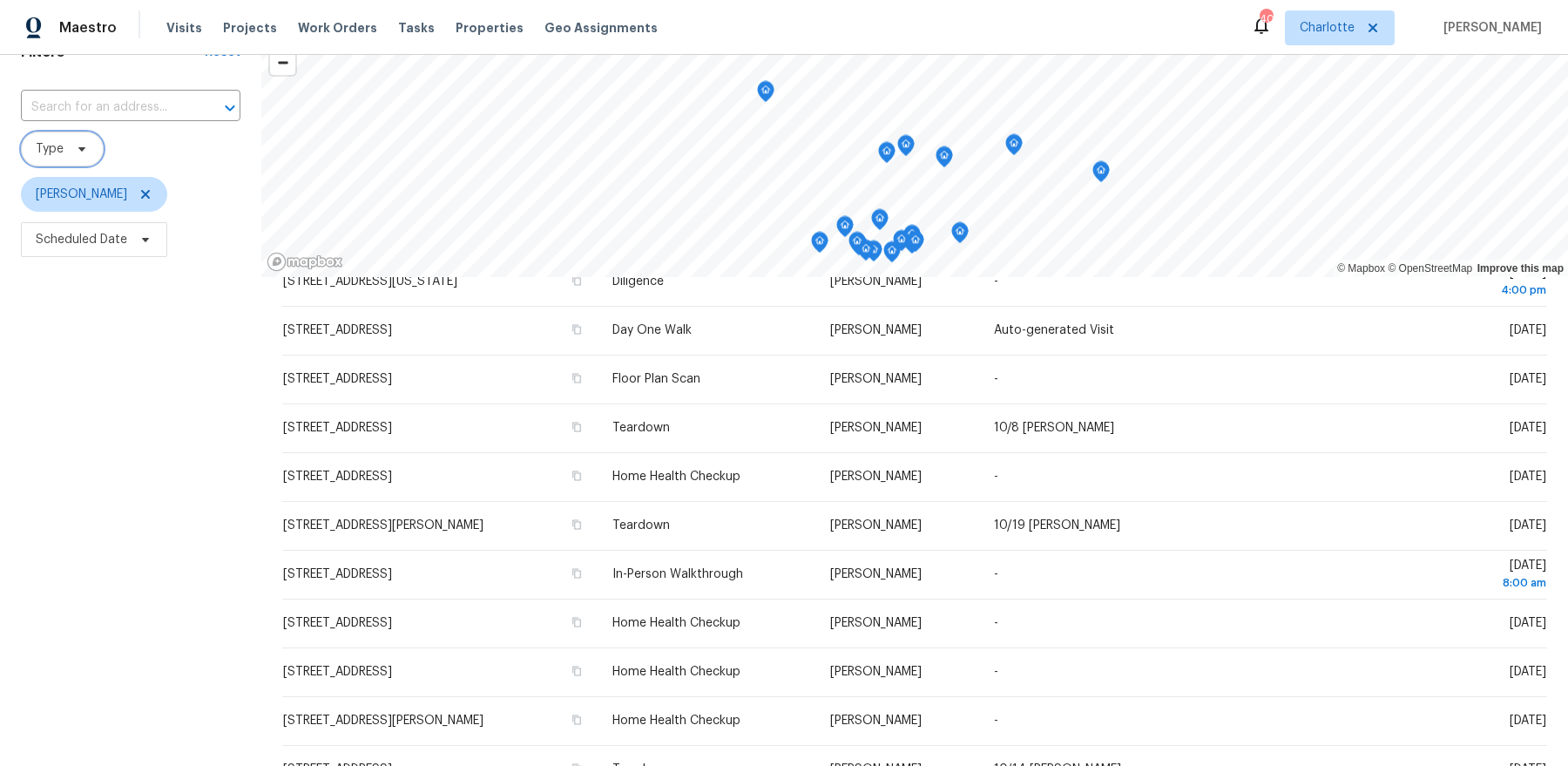
click at [51, 145] on span "Type" at bounding box center [50, 149] width 28 height 17
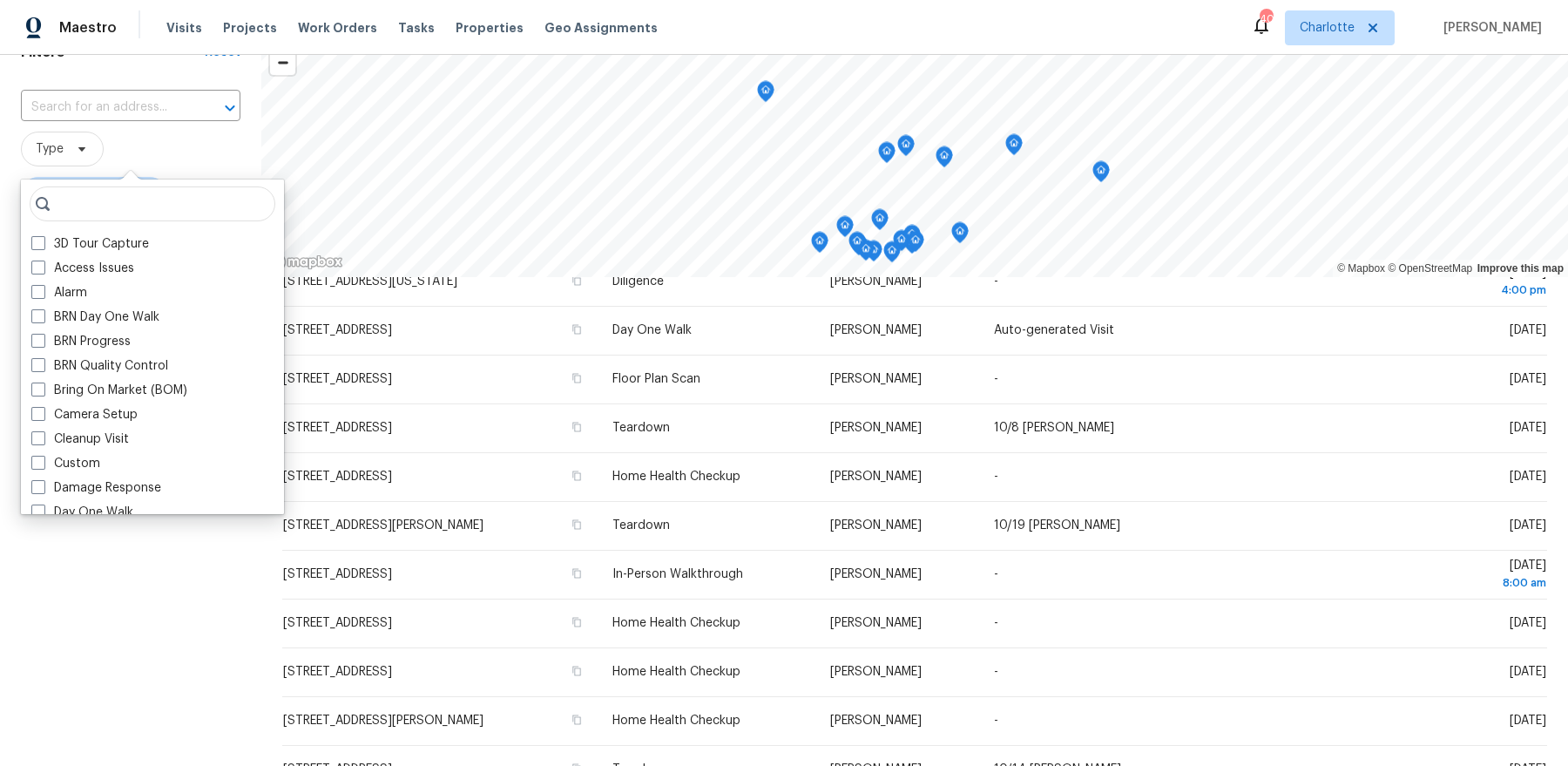
type input "j"
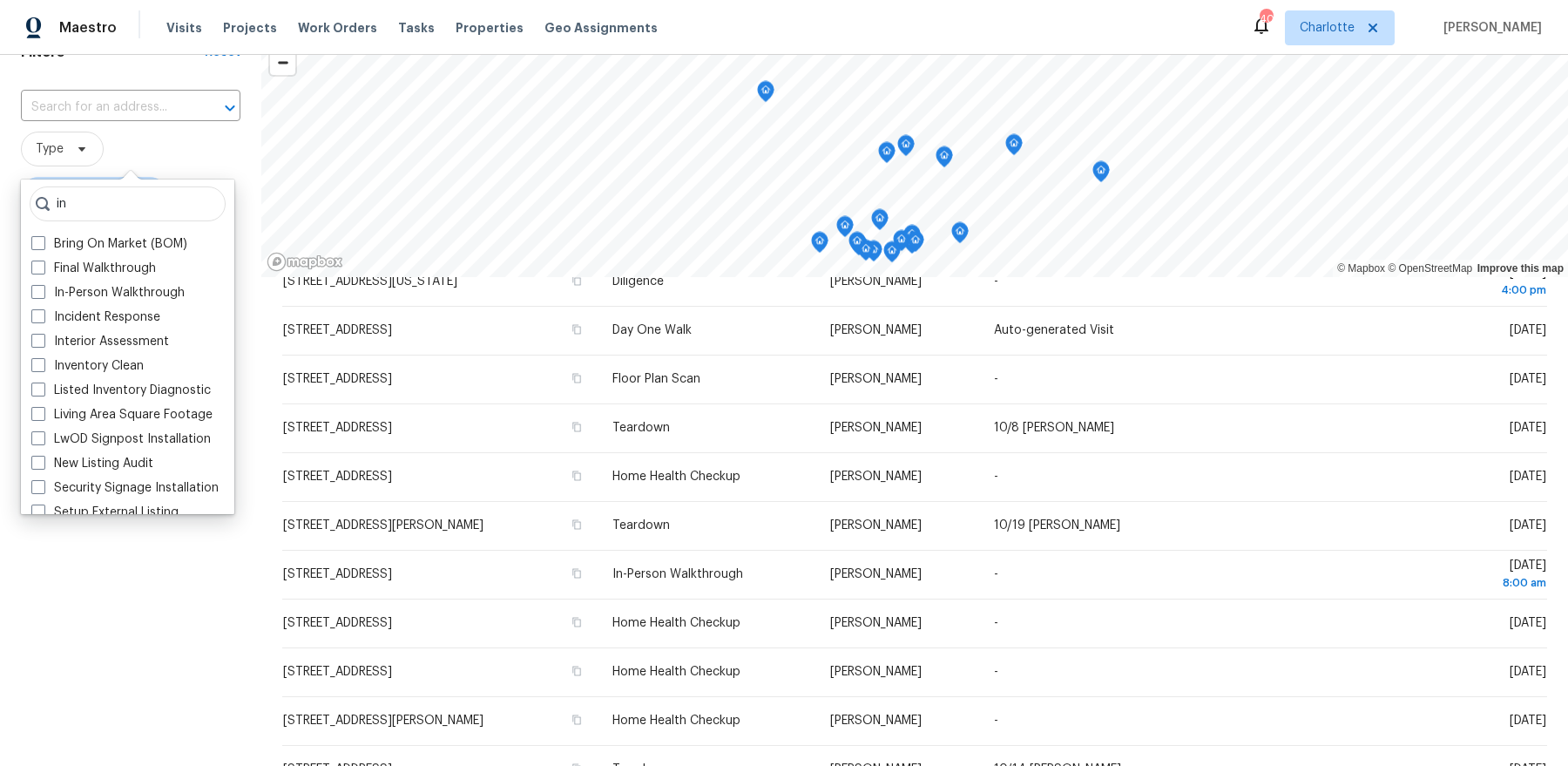
type input "i"
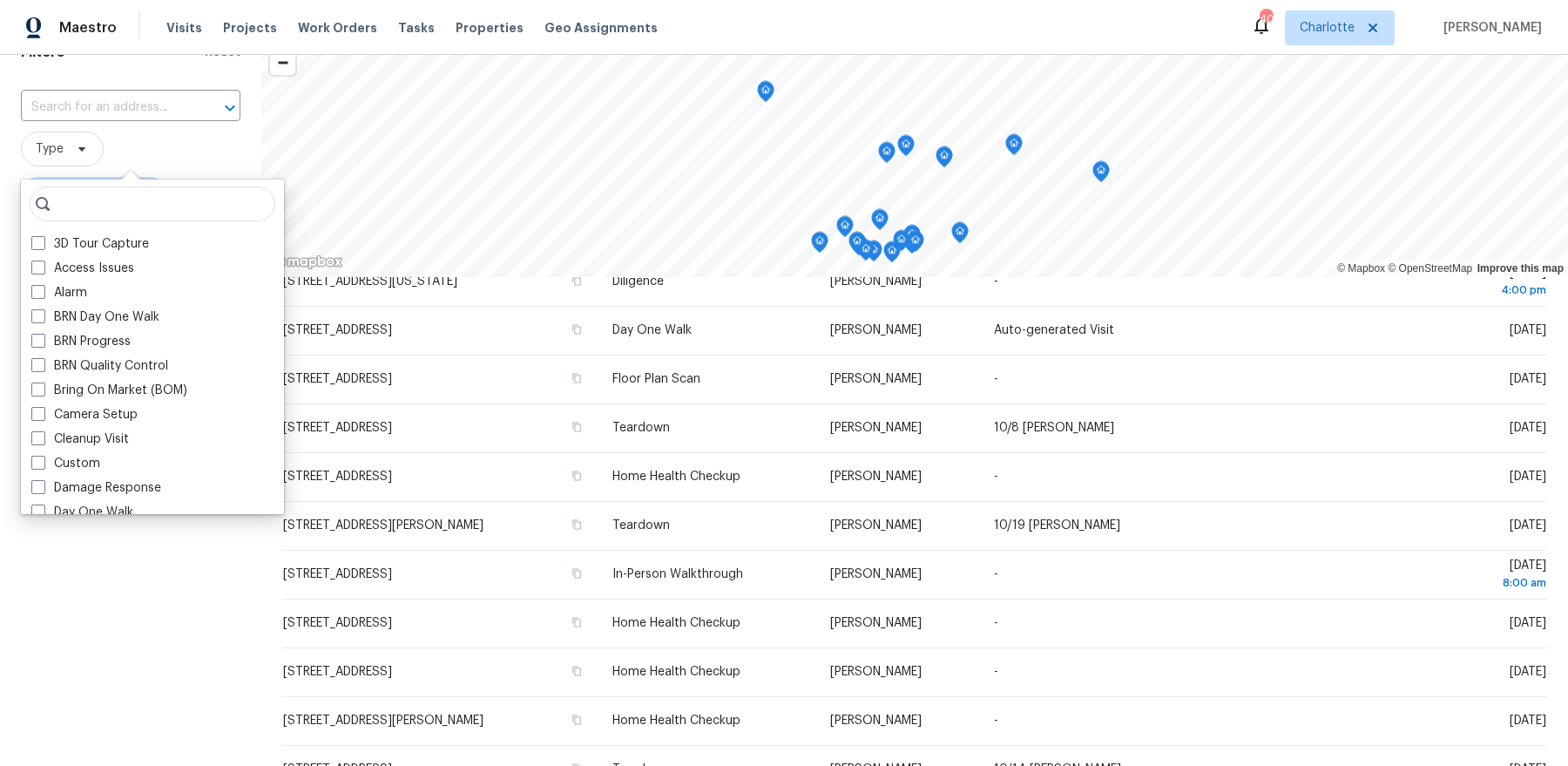
click at [89, 632] on div "Filters Reset ​ Type [PERSON_NAME] Scheduled Date" at bounding box center [131, 452] width 261 height 874
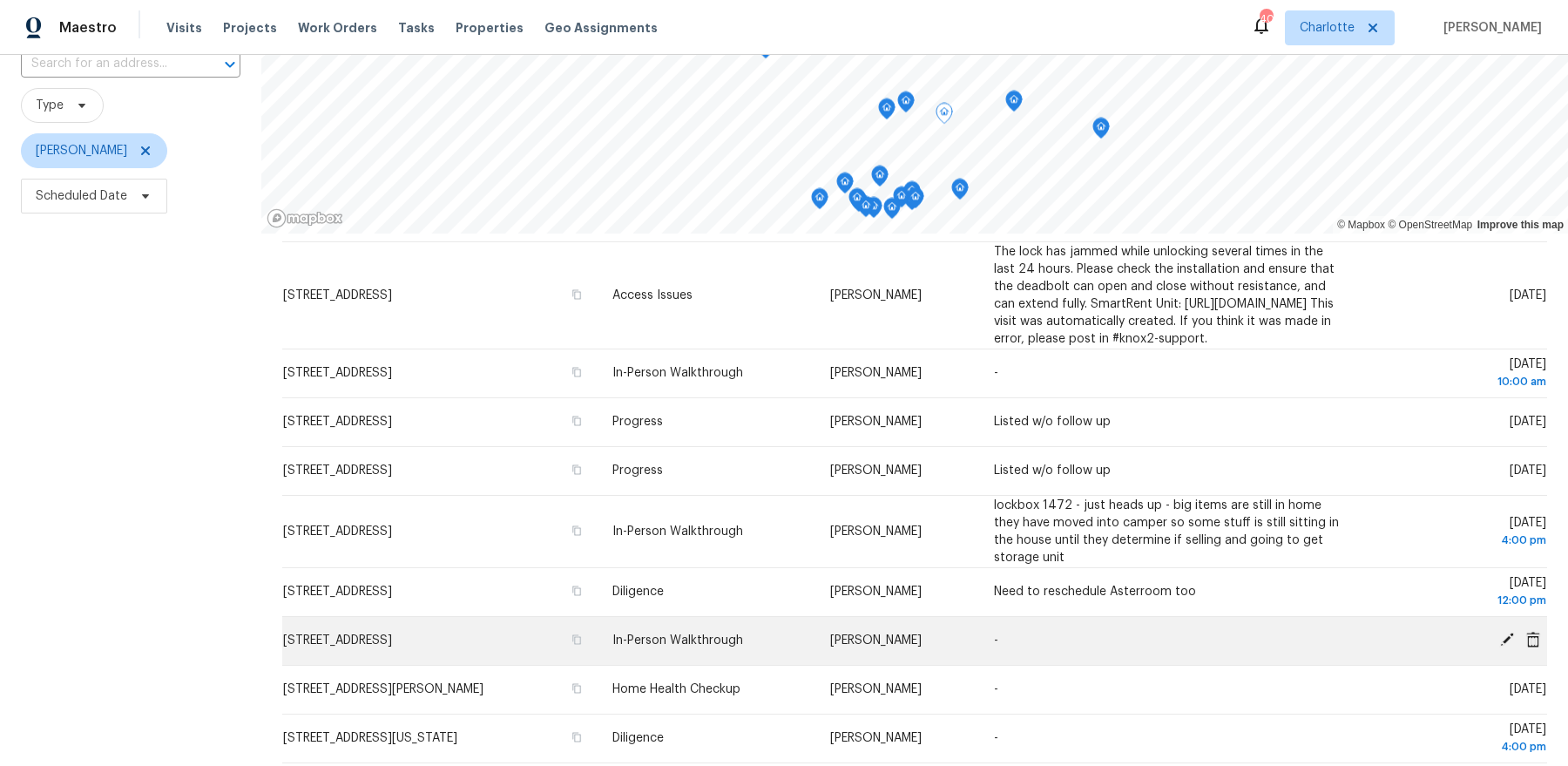
scroll to position [43, 0]
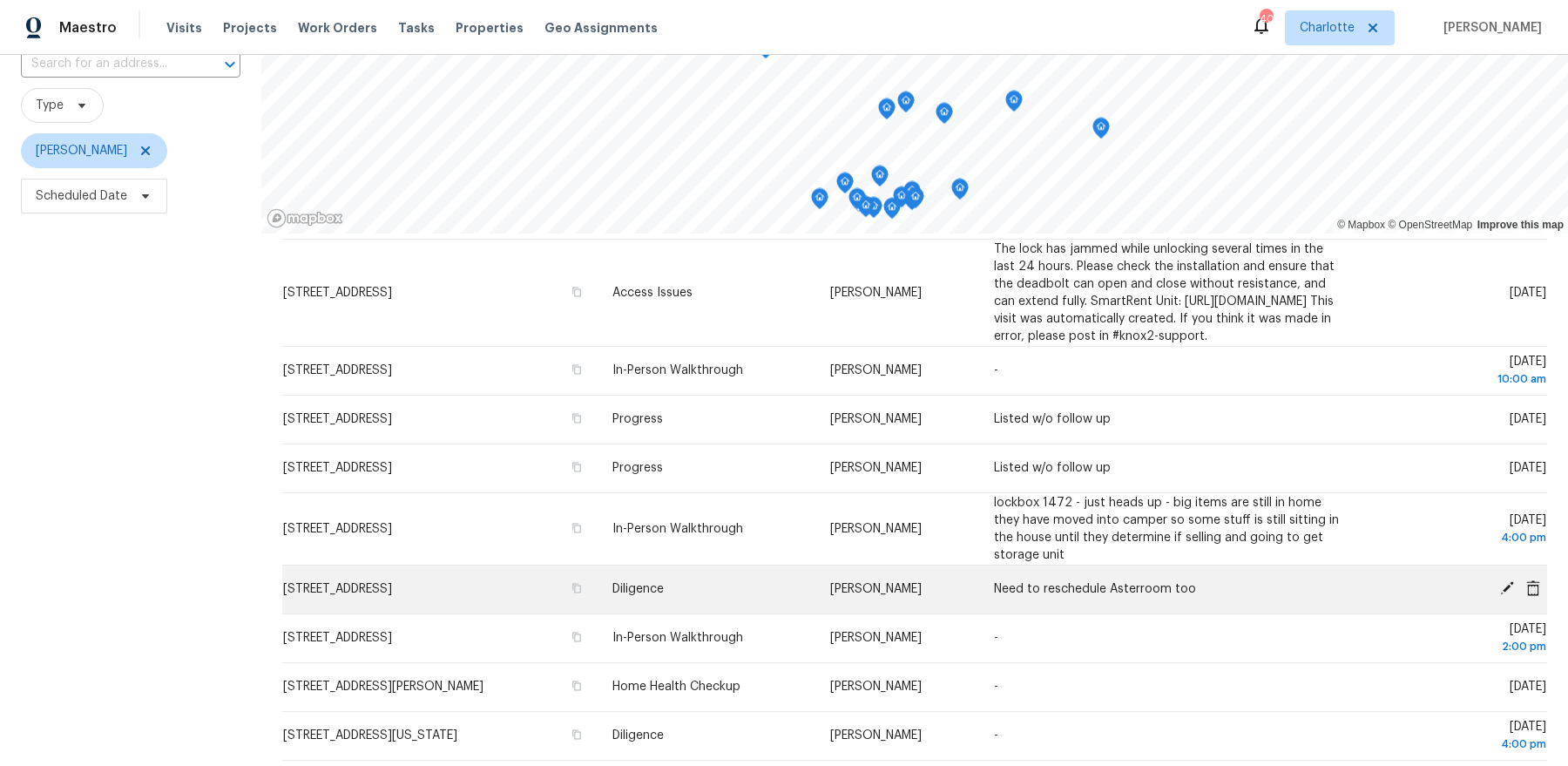
click at [1502, 596] on icon at bounding box center [1506, 588] width 16 height 16
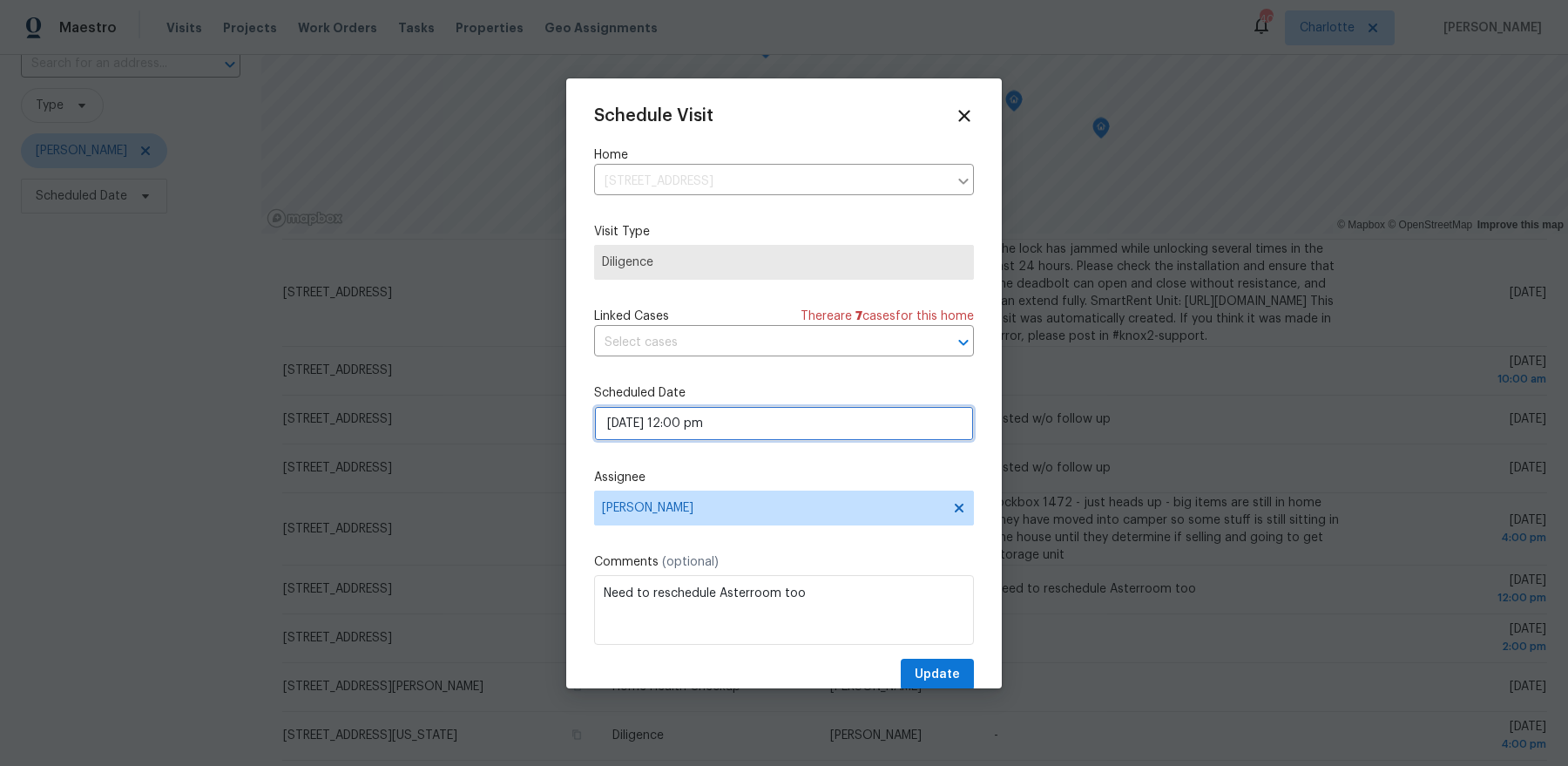
click at [777, 423] on input "[DATE] 12:00 pm" at bounding box center [783, 424] width 380 height 35
select select "pm"
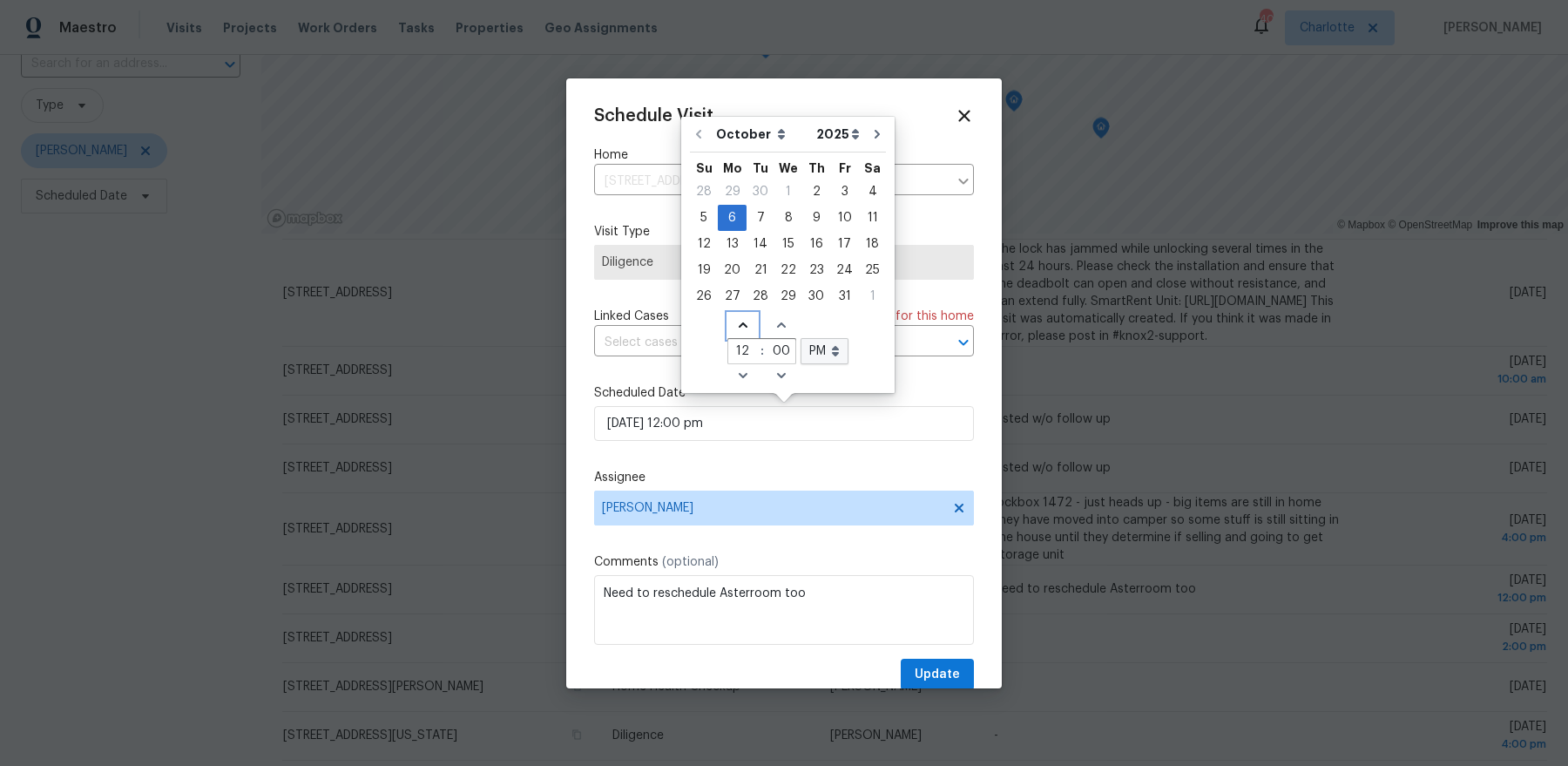
click at [736, 328] on icon "Increase hours (12hr clock)" at bounding box center [743, 325] width 14 height 14
type input "[DATE] 1:00 pm"
type input "1"
click at [835, 348] on select "AM PM" at bounding box center [824, 351] width 48 height 26
select select "am"
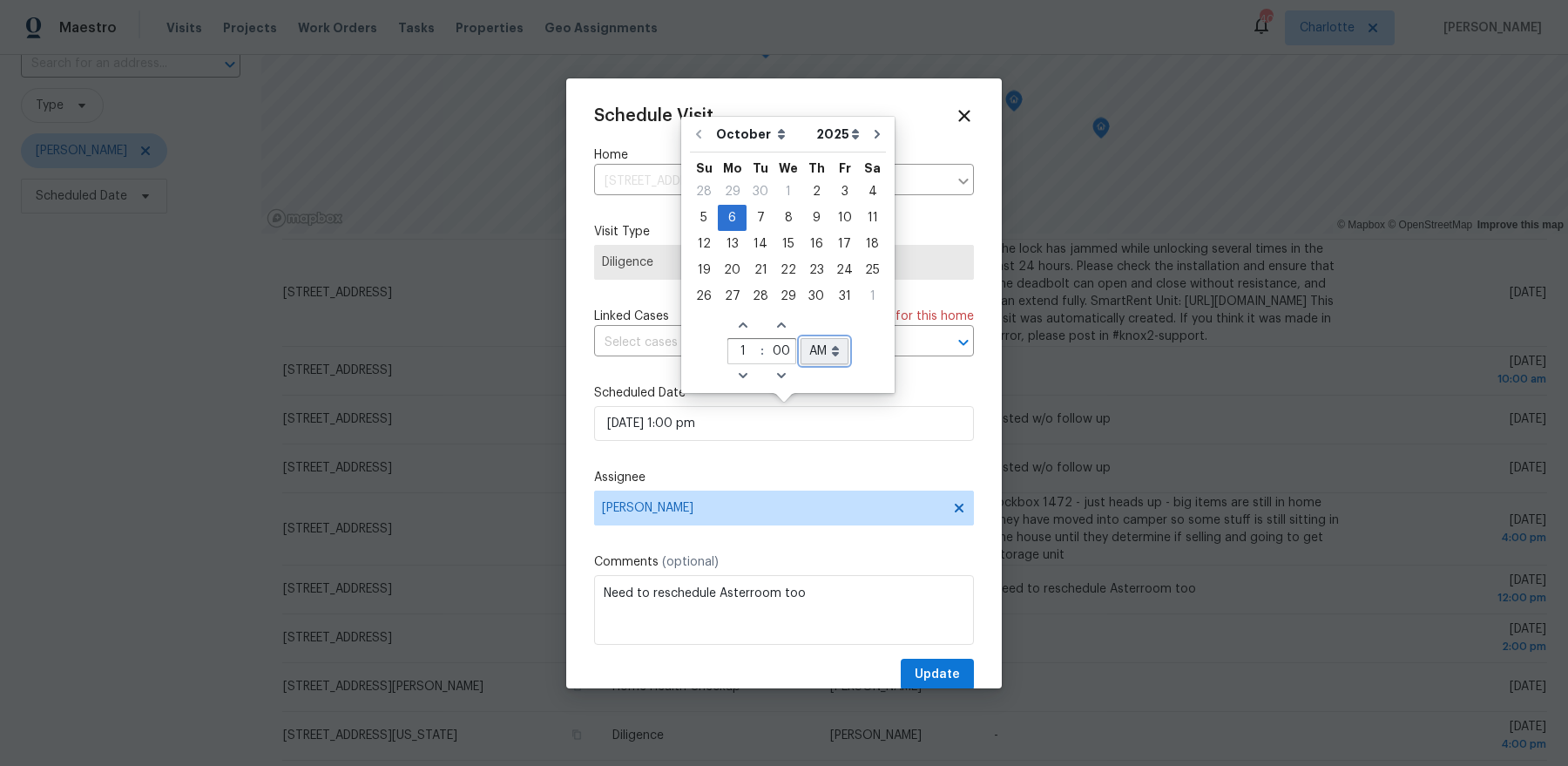
click at [801, 338] on select "AM PM" at bounding box center [824, 351] width 48 height 26
type input "[DATE] 1:00 am"
select select "am"
click at [736, 332] on span "Increase hours (12hr clock)" at bounding box center [742, 326] width 28 height 25
type input "[DATE] 2:00 am"
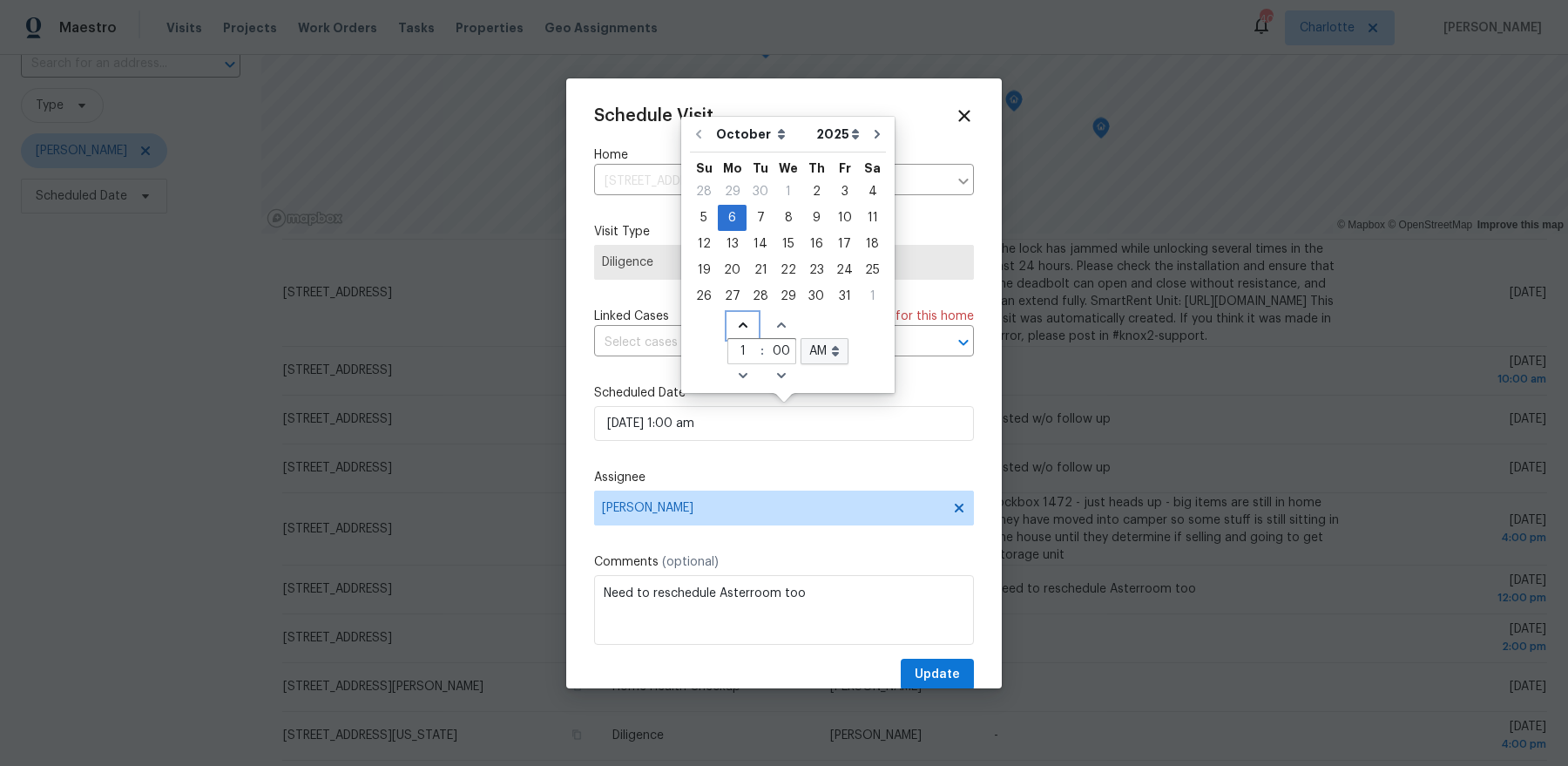
type input "2"
click at [737, 372] on icon "Decrease hours (12hr clock)" at bounding box center [743, 375] width 14 height 14
type input "[DATE] 1:00 am"
type input "1"
click at [737, 372] on icon "Decrease hours (12hr clock)" at bounding box center [743, 375] width 14 height 14
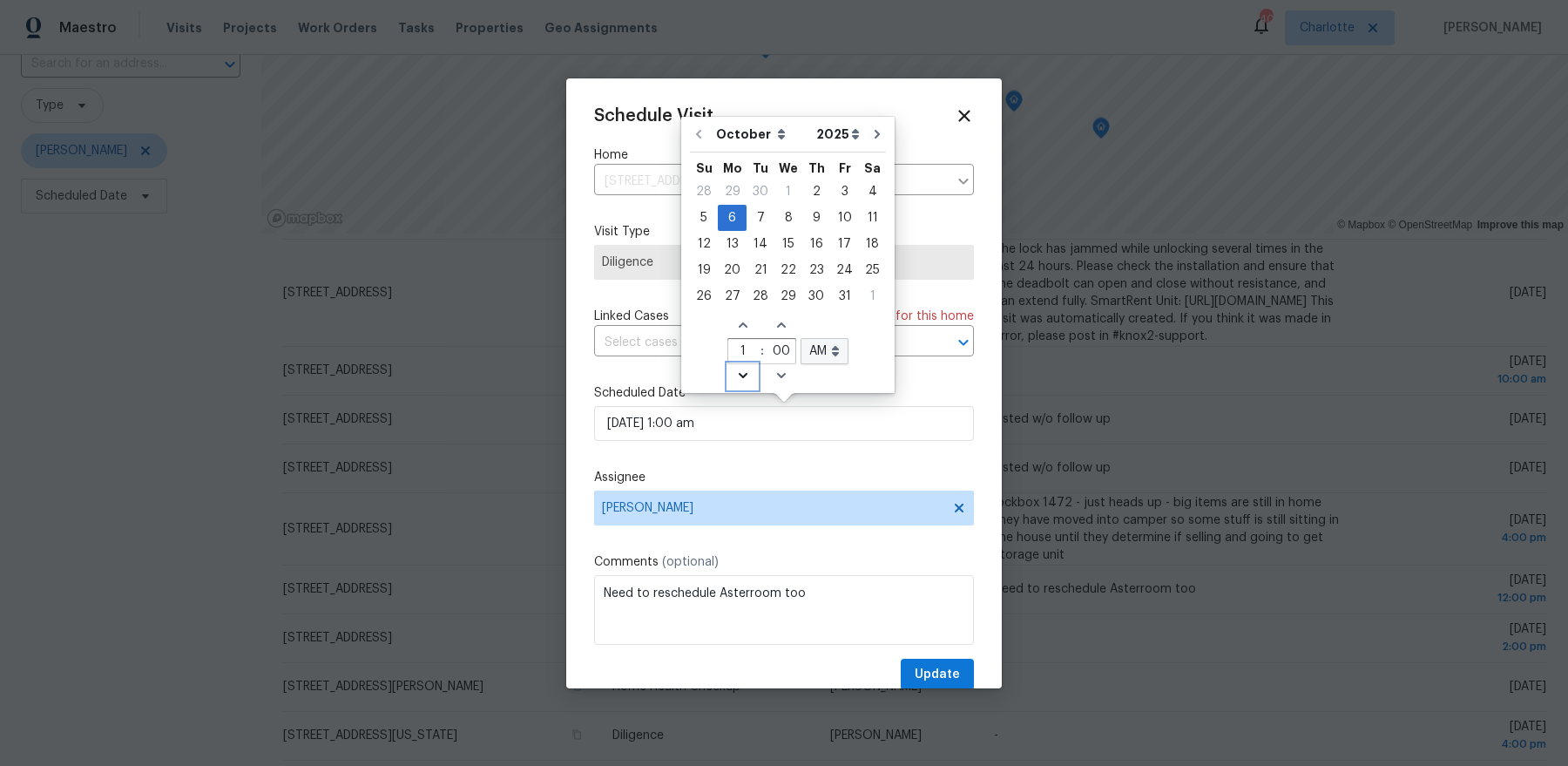
type input "[DATE] 12:00 am"
type input "12"
click at [737, 372] on icon "Decrease hours (12hr clock)" at bounding box center [743, 375] width 14 height 14
type input "[DATE] 11:00 am"
type input "11"
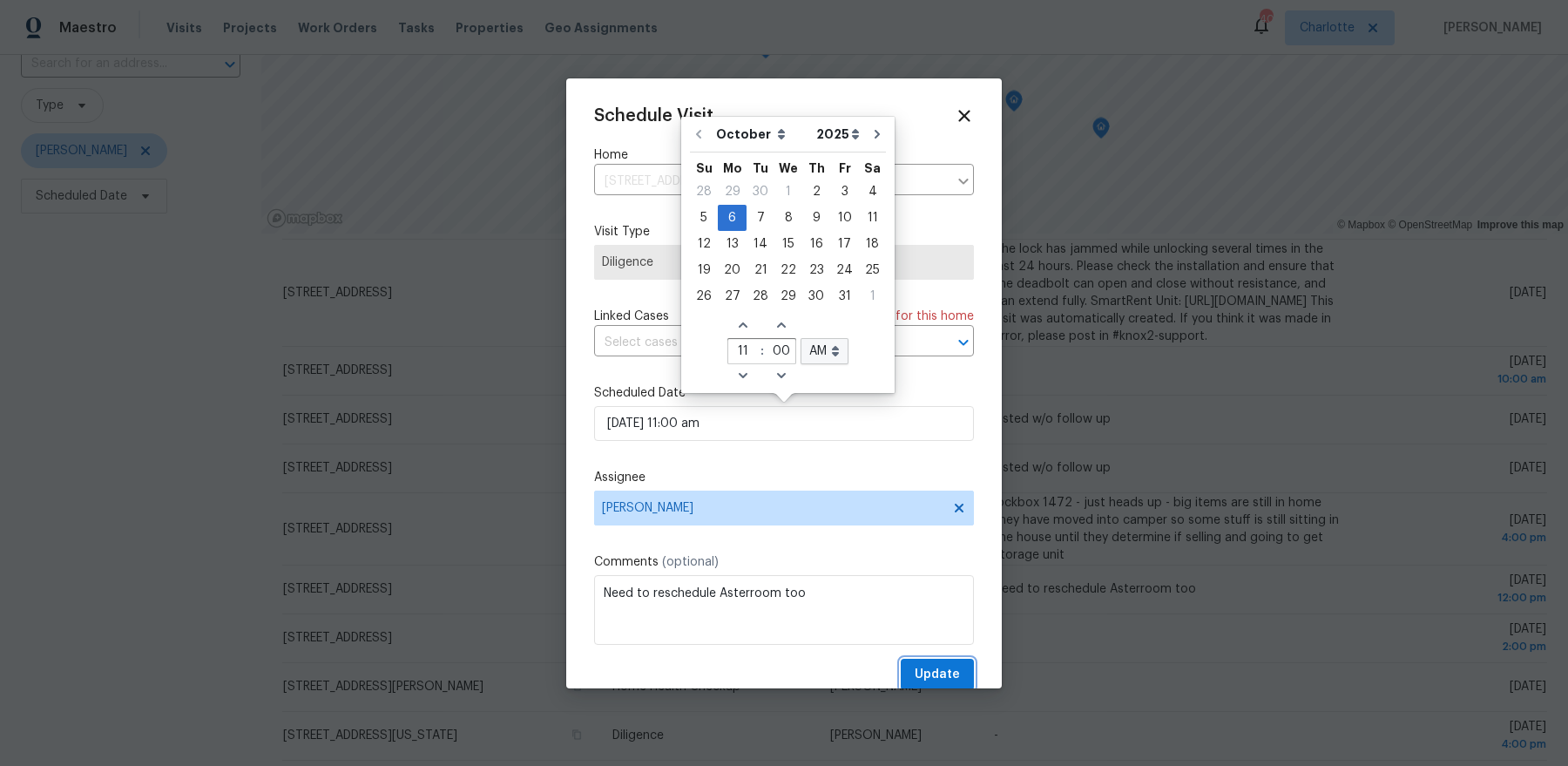
click at [936, 680] on span "Update" at bounding box center [937, 675] width 45 height 22
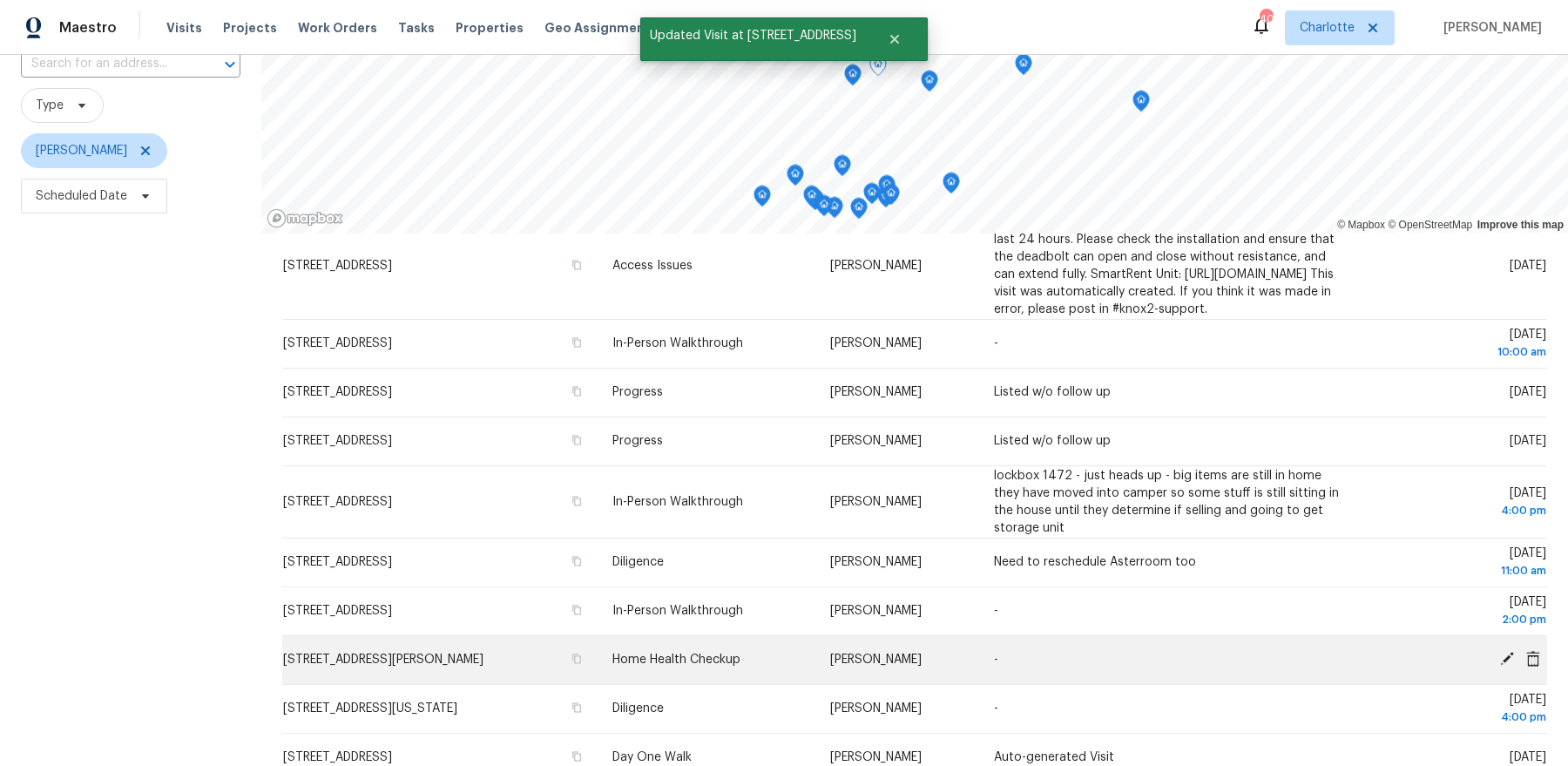
scroll to position [85, 0]
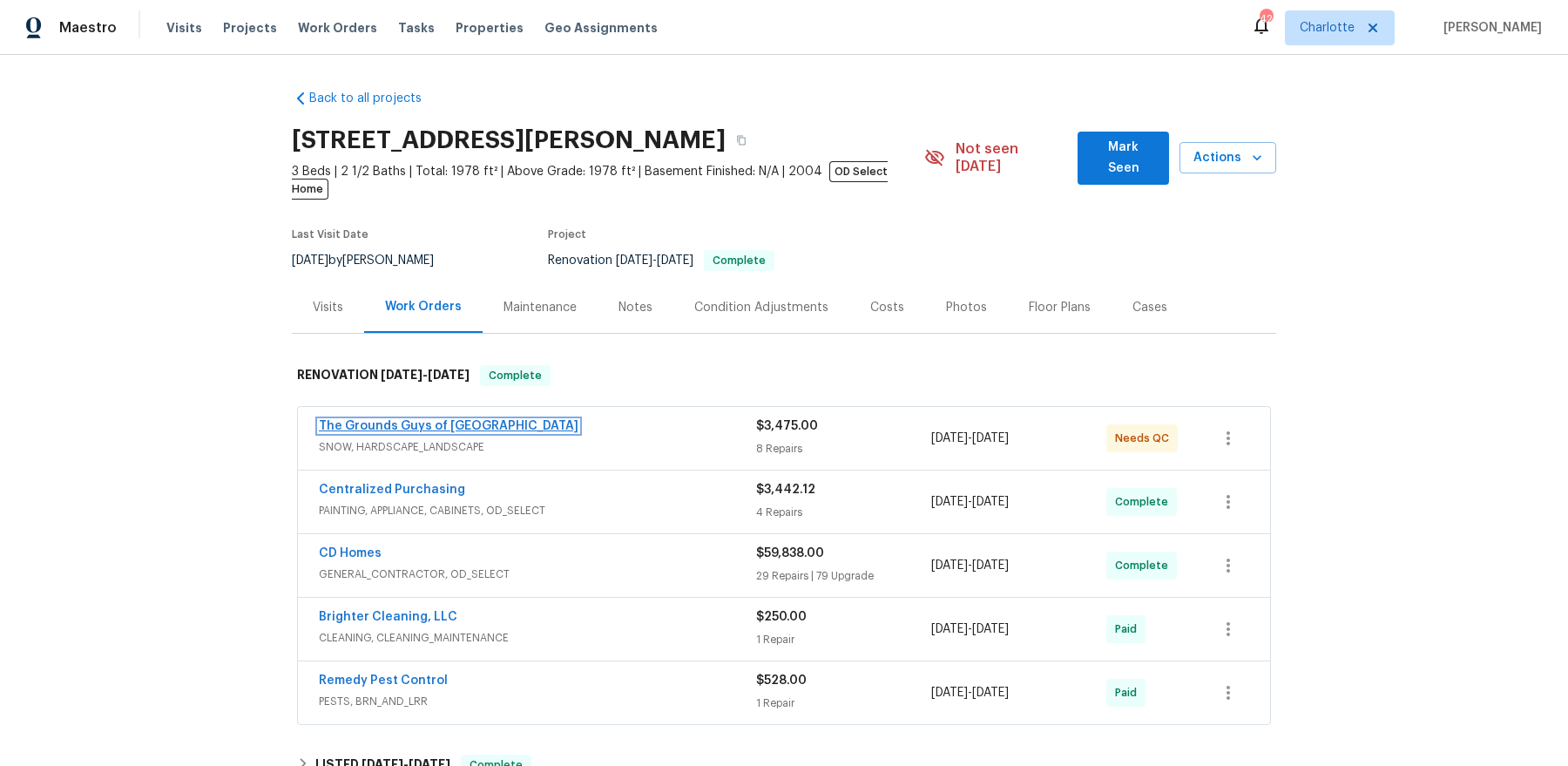
click at [415, 420] on link "The Grounds Guys of Huntersville" at bounding box center [449, 426] width 259 height 12
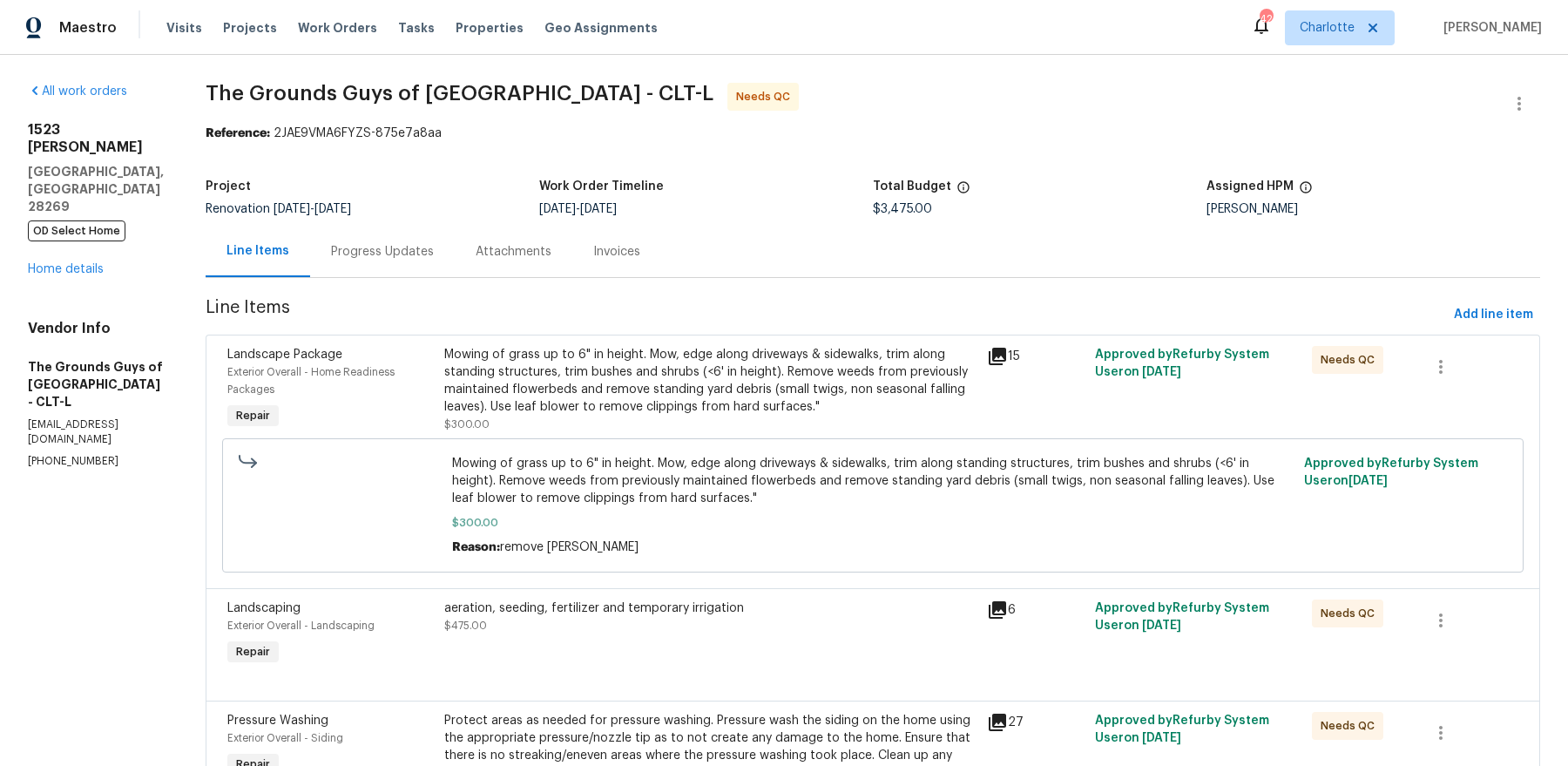
click at [667, 432] on div "Mowing of grass up to 6" in height. Mow, edge along driveways & sidewalks, trim…" at bounding box center [710, 389] width 532 height 87
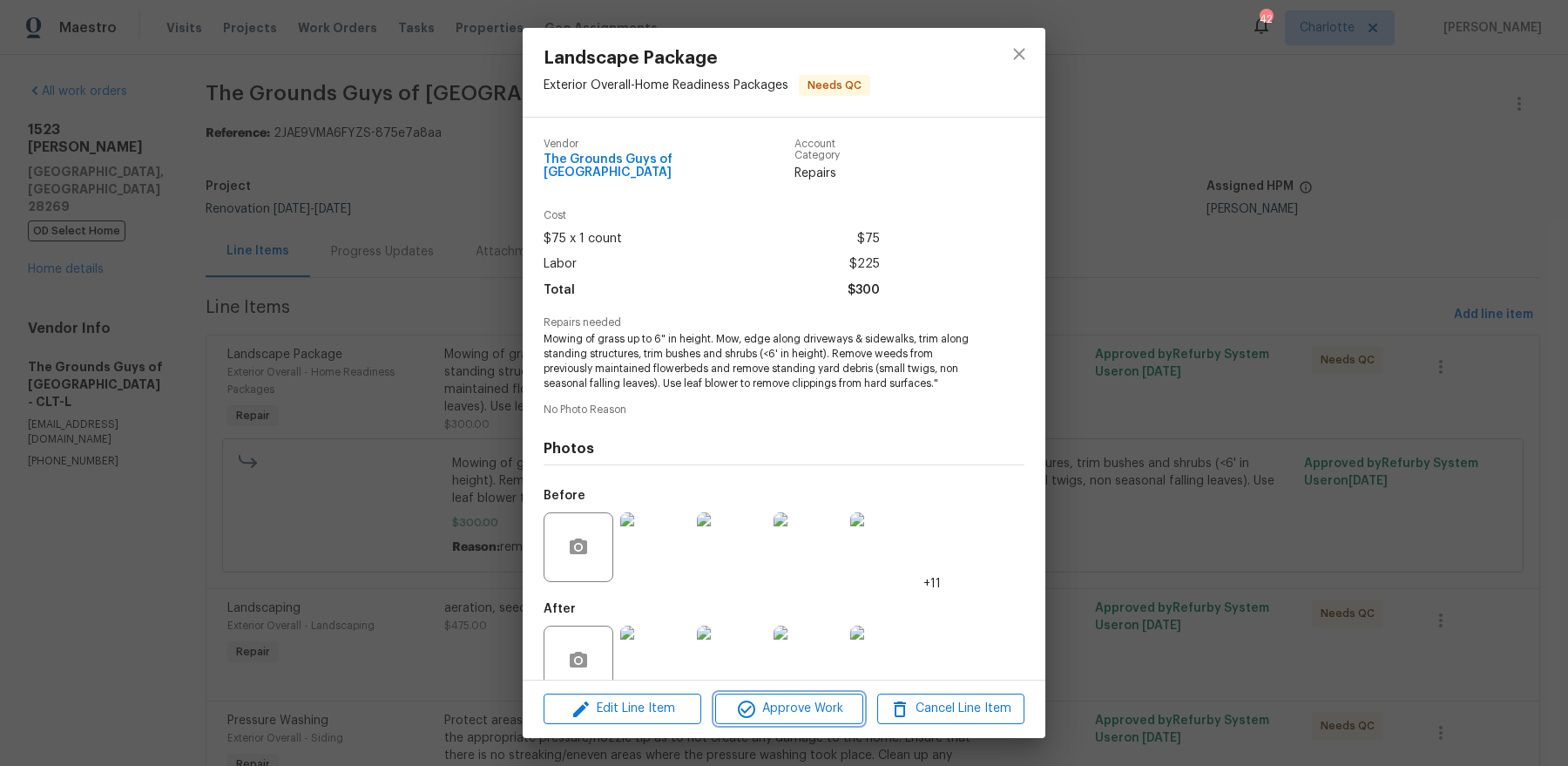
click at [782, 708] on span "Approve Work" at bounding box center [789, 709] width 137 height 22
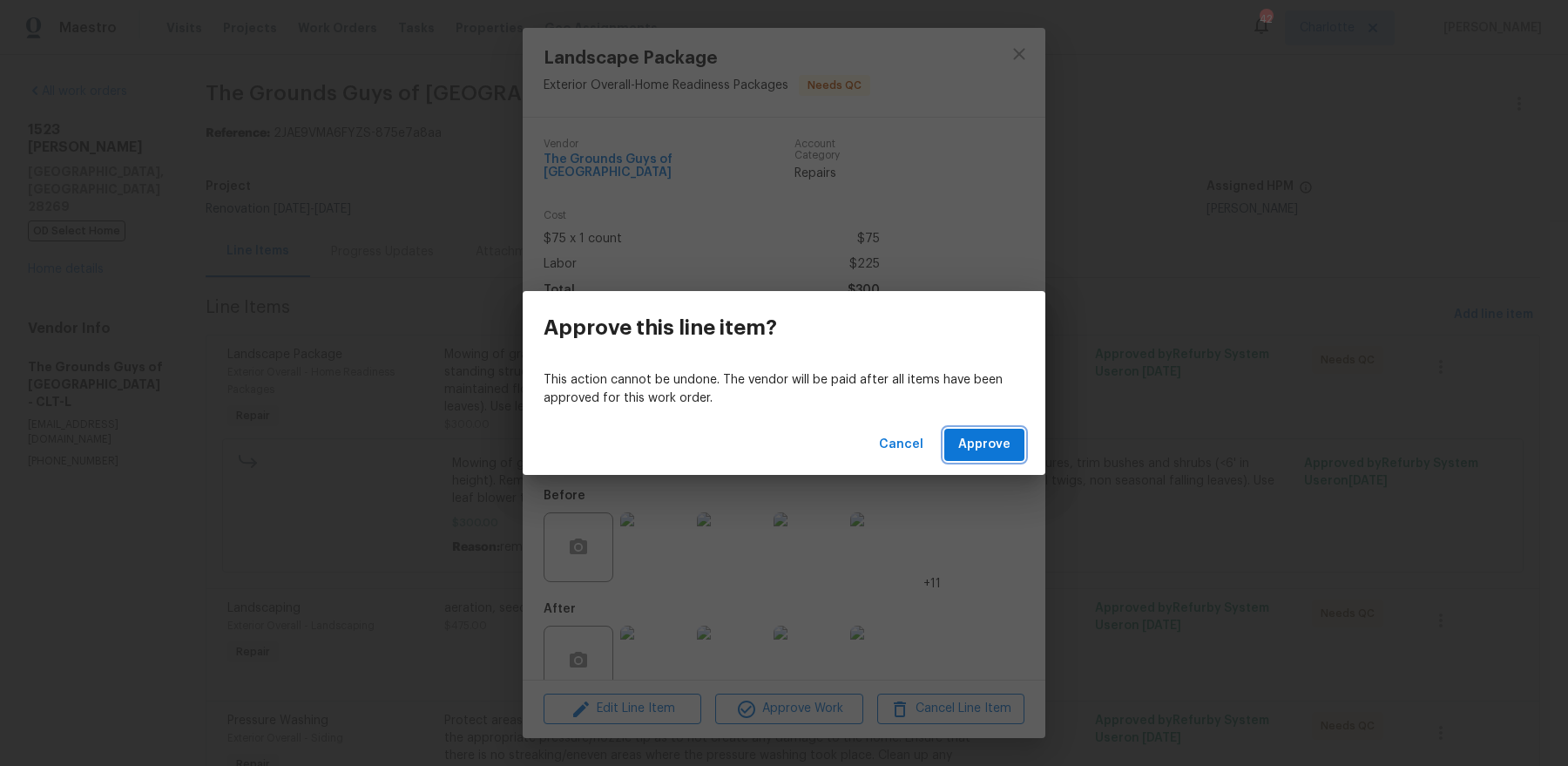
click at [989, 445] on span "Approve" at bounding box center [983, 445] width 52 height 22
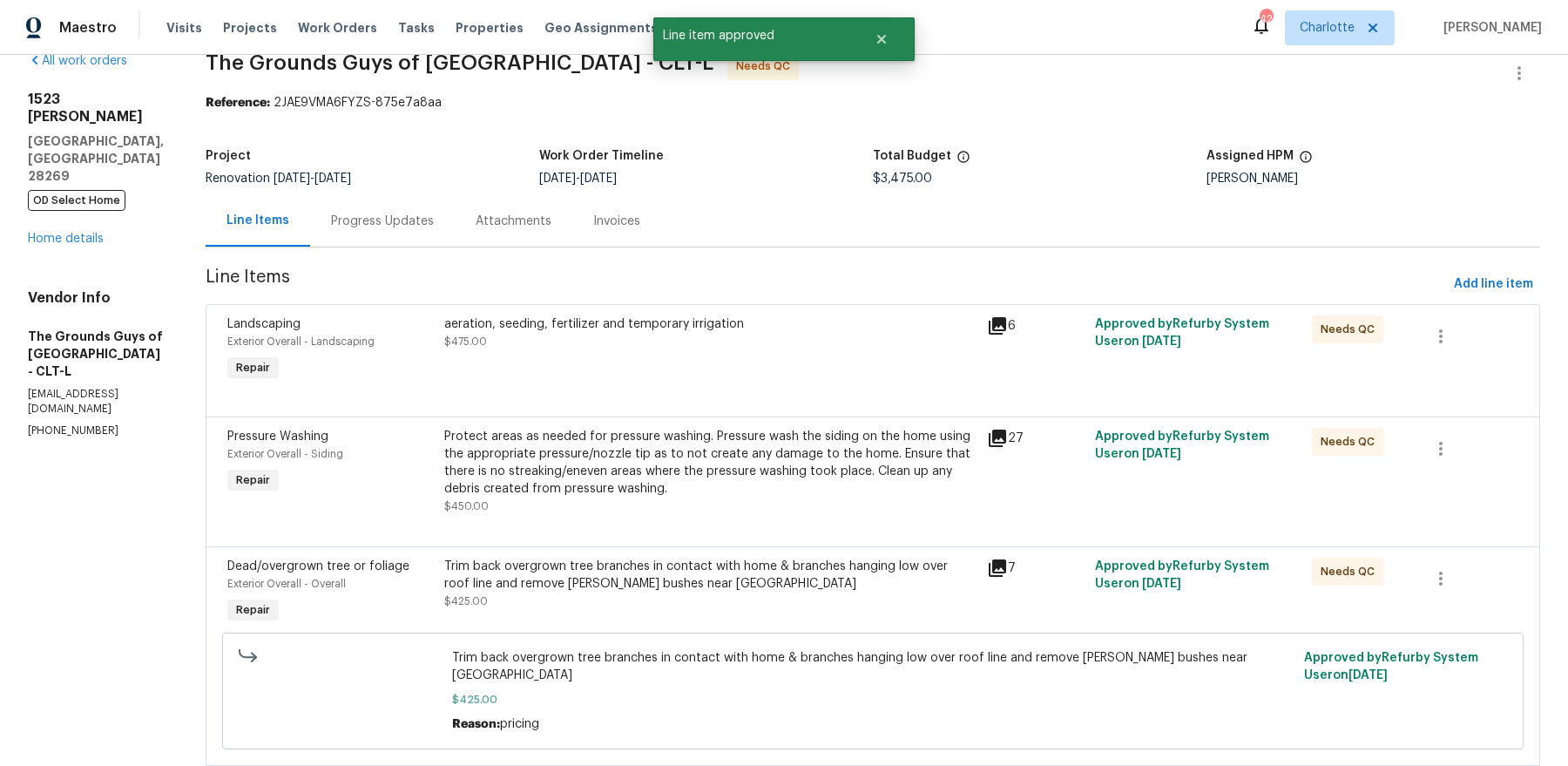
scroll to position [31, 0]
click at [658, 349] on div "aeration, seeding, fertilizer and temporary irrigation $475.00" at bounding box center [710, 332] width 532 height 35
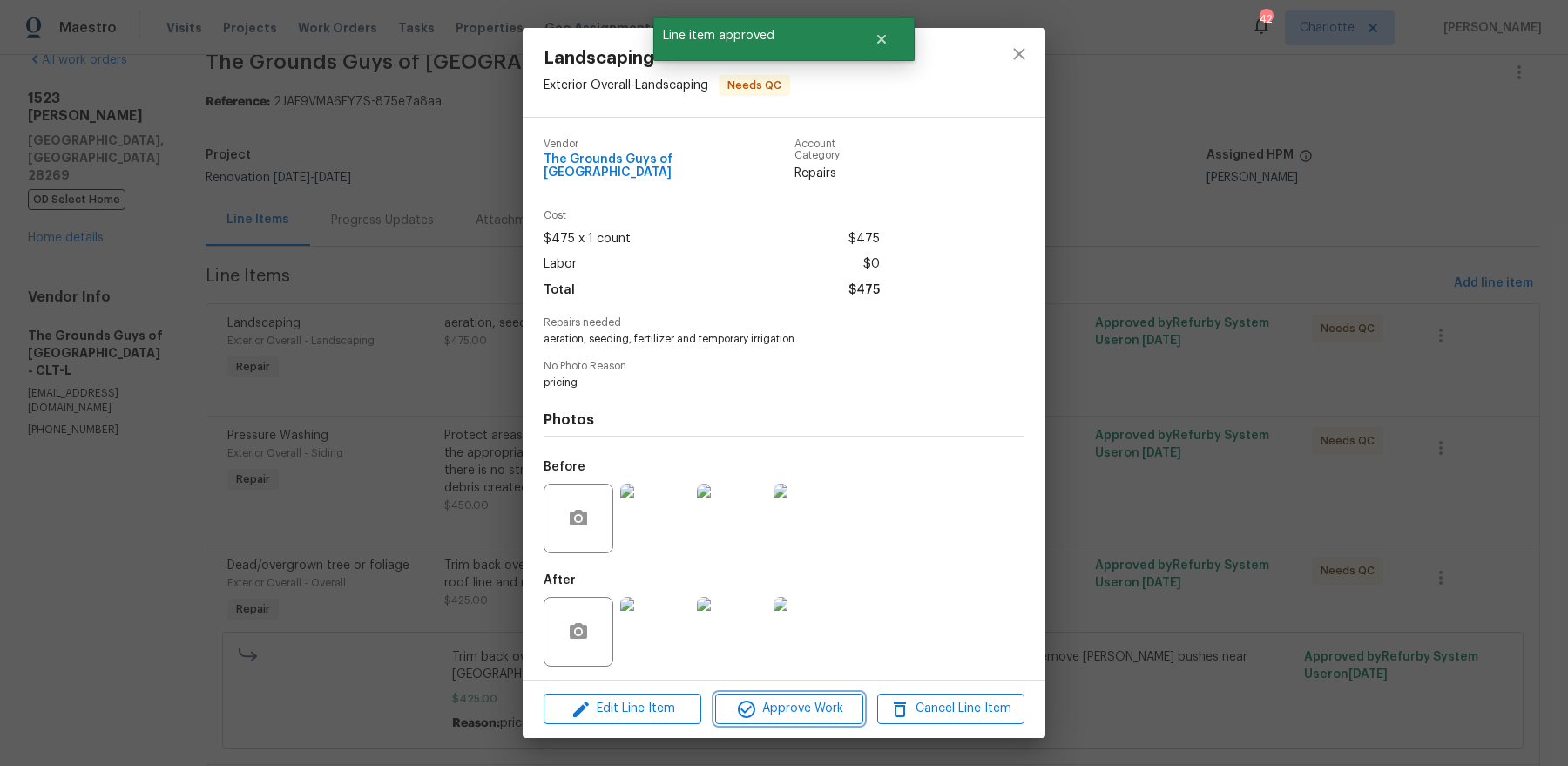
click at [805, 703] on span "Approve Work" at bounding box center [789, 709] width 137 height 22
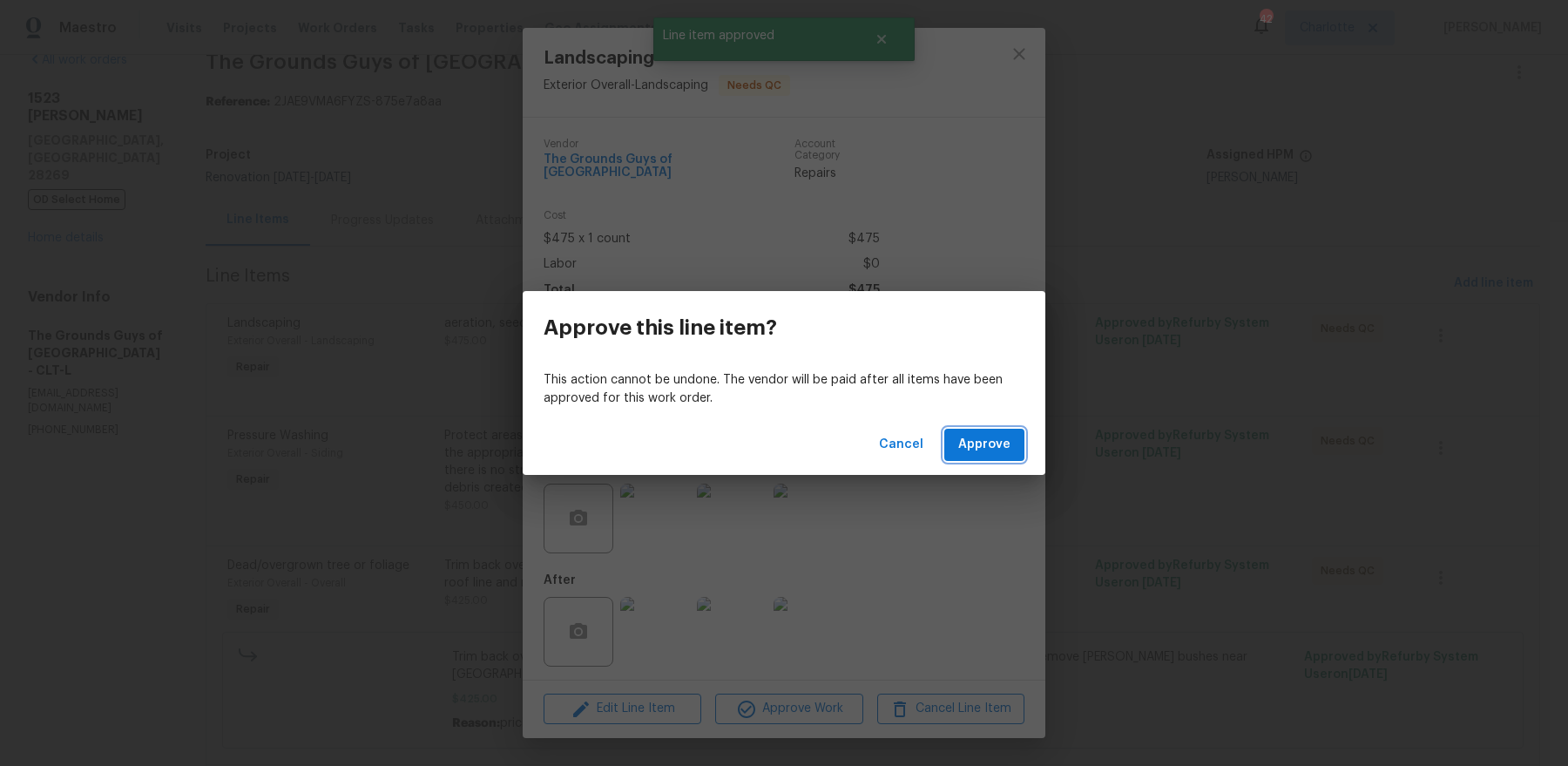
click at [1007, 430] on button "Approve" at bounding box center [983, 444] width 80 height 32
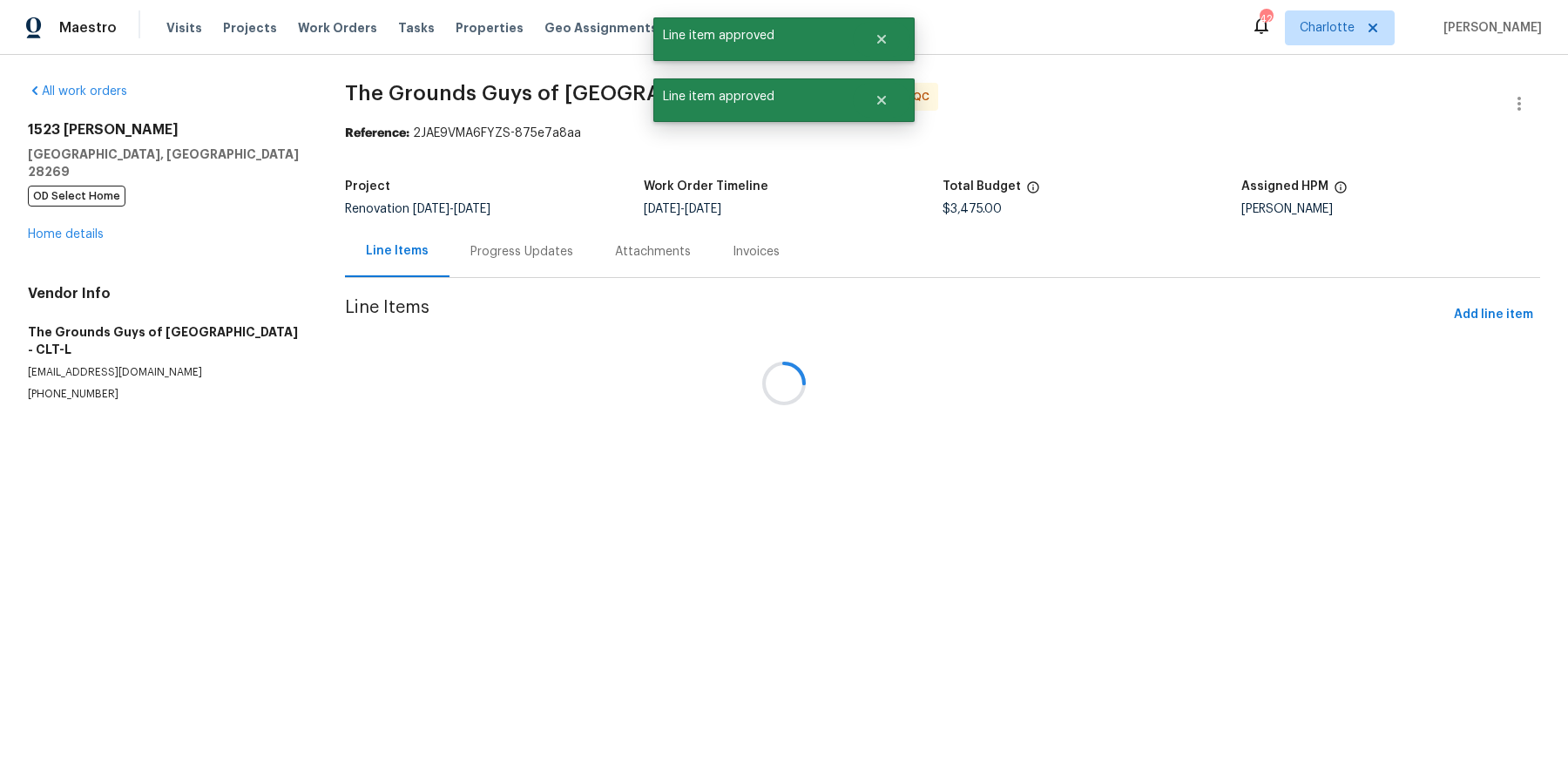
scroll to position [0, 0]
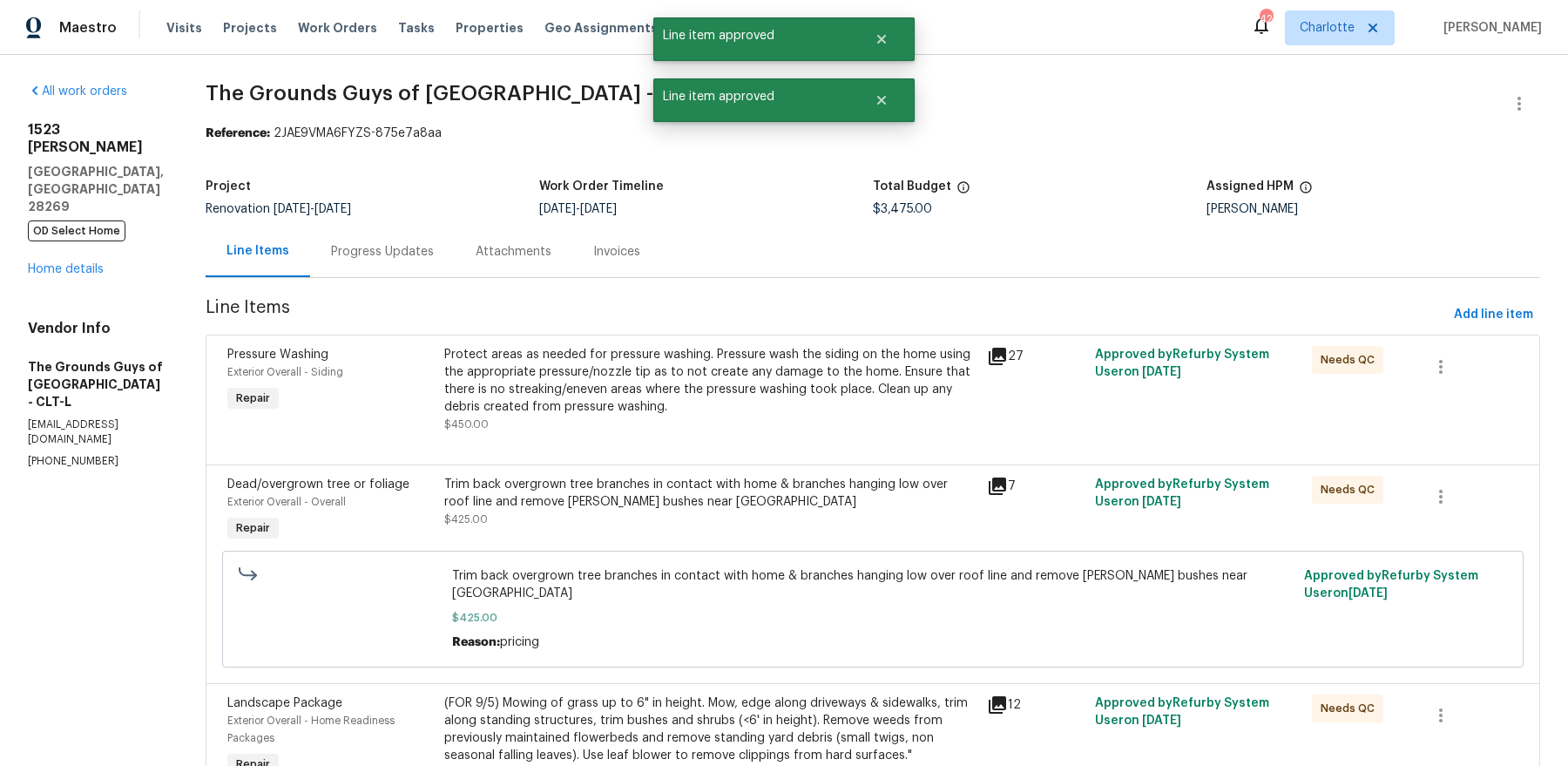
click at [666, 353] on div "Protect areas as needed for pressure washing. Pressure wash the siding on the h…" at bounding box center [710, 381] width 532 height 70
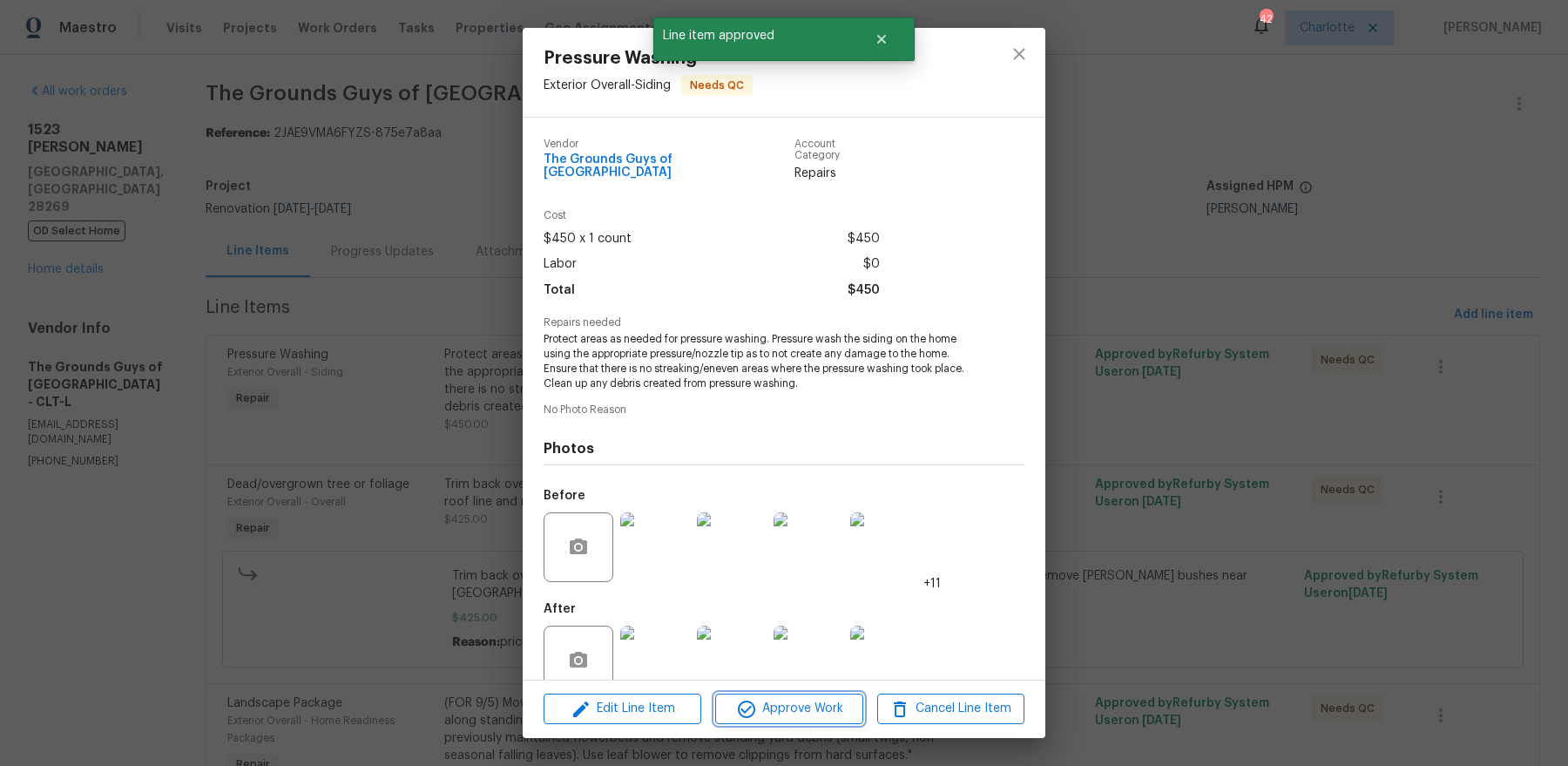
click at [812, 706] on span "Approve Work" at bounding box center [789, 709] width 137 height 22
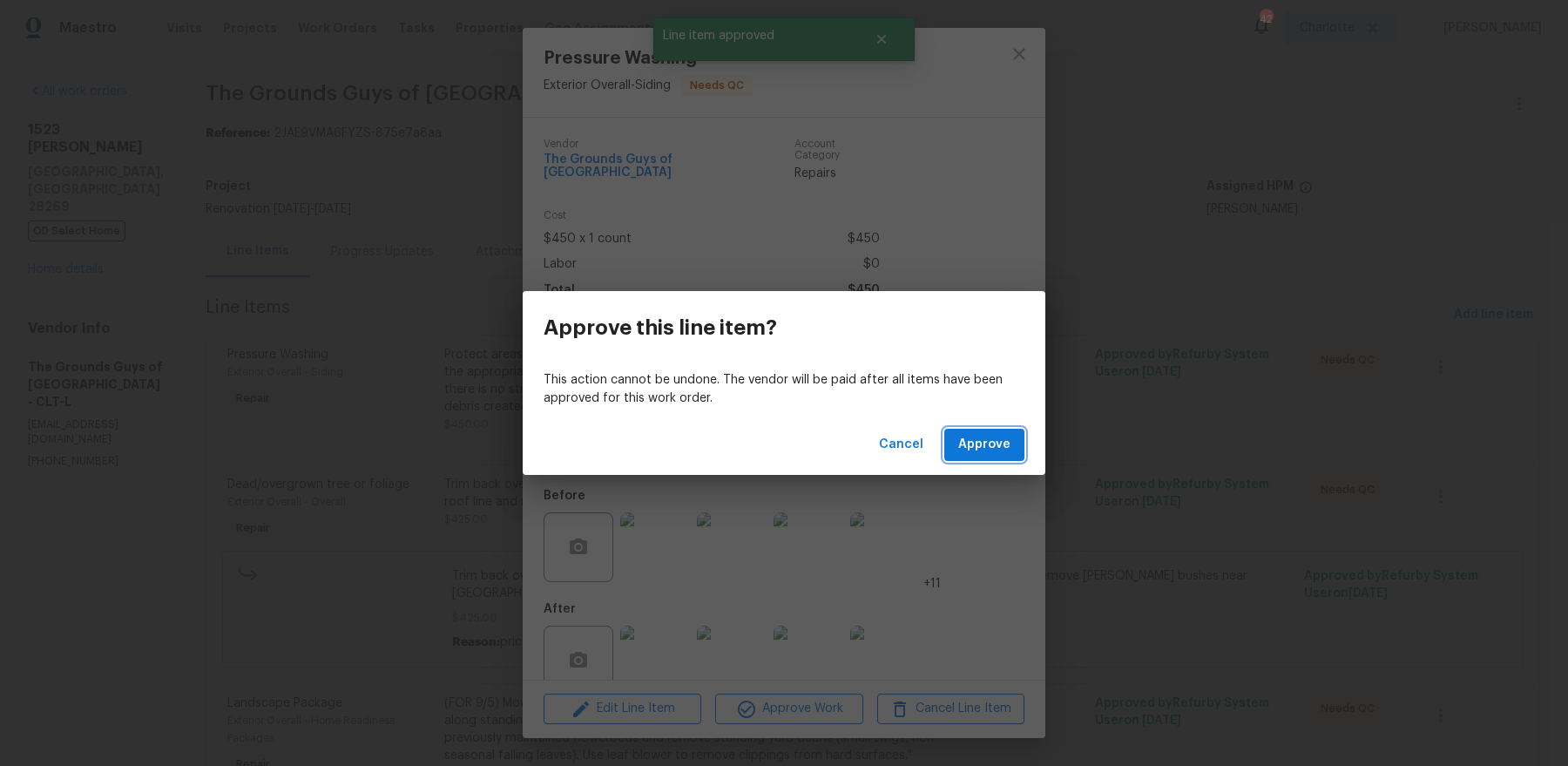
click at [985, 447] on span "Approve" at bounding box center [983, 445] width 52 height 22
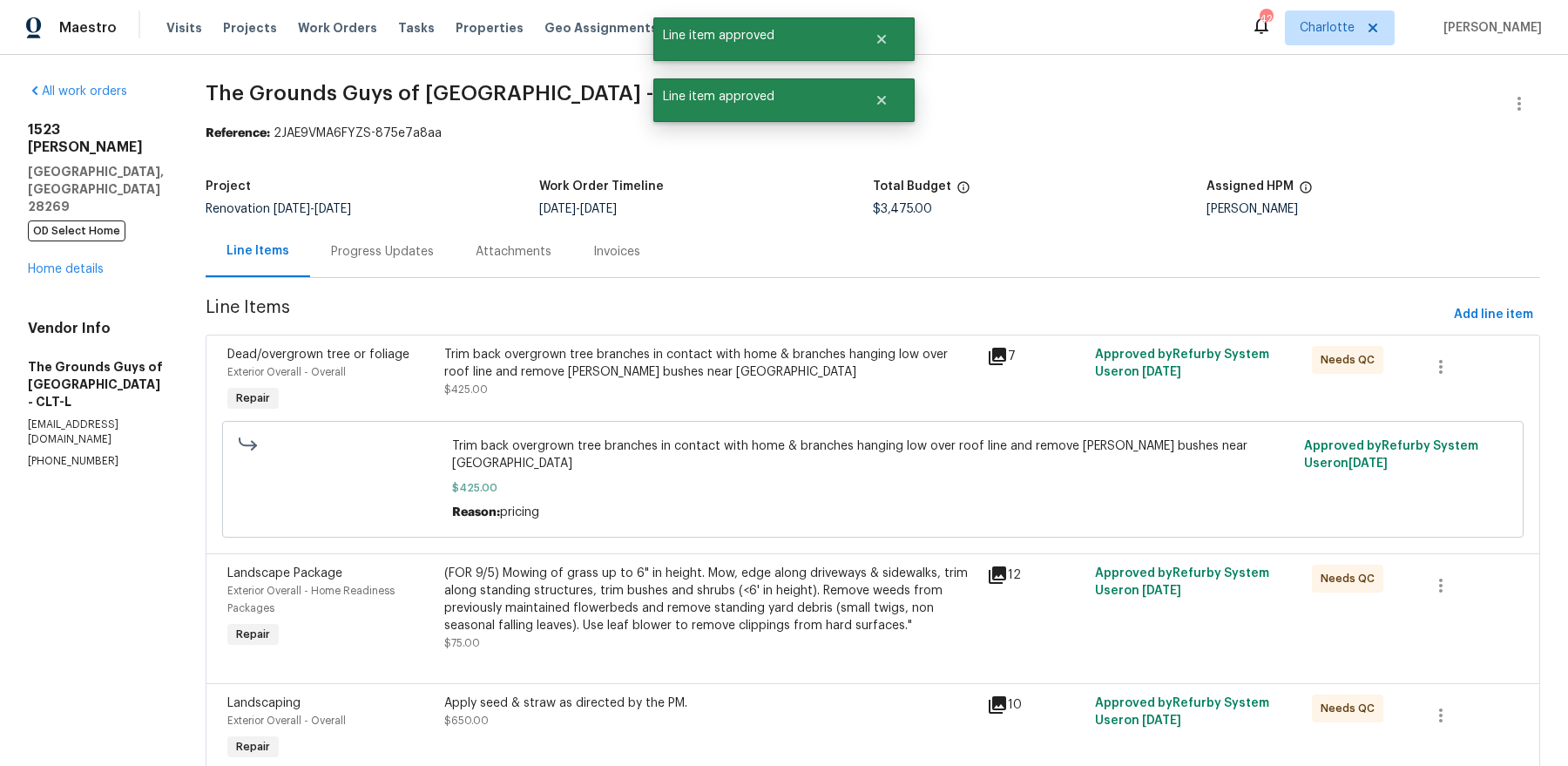
click at [668, 360] on div "Trim back overgrown tree branches in contact with home & branches hanging low o…" at bounding box center [710, 363] width 532 height 35
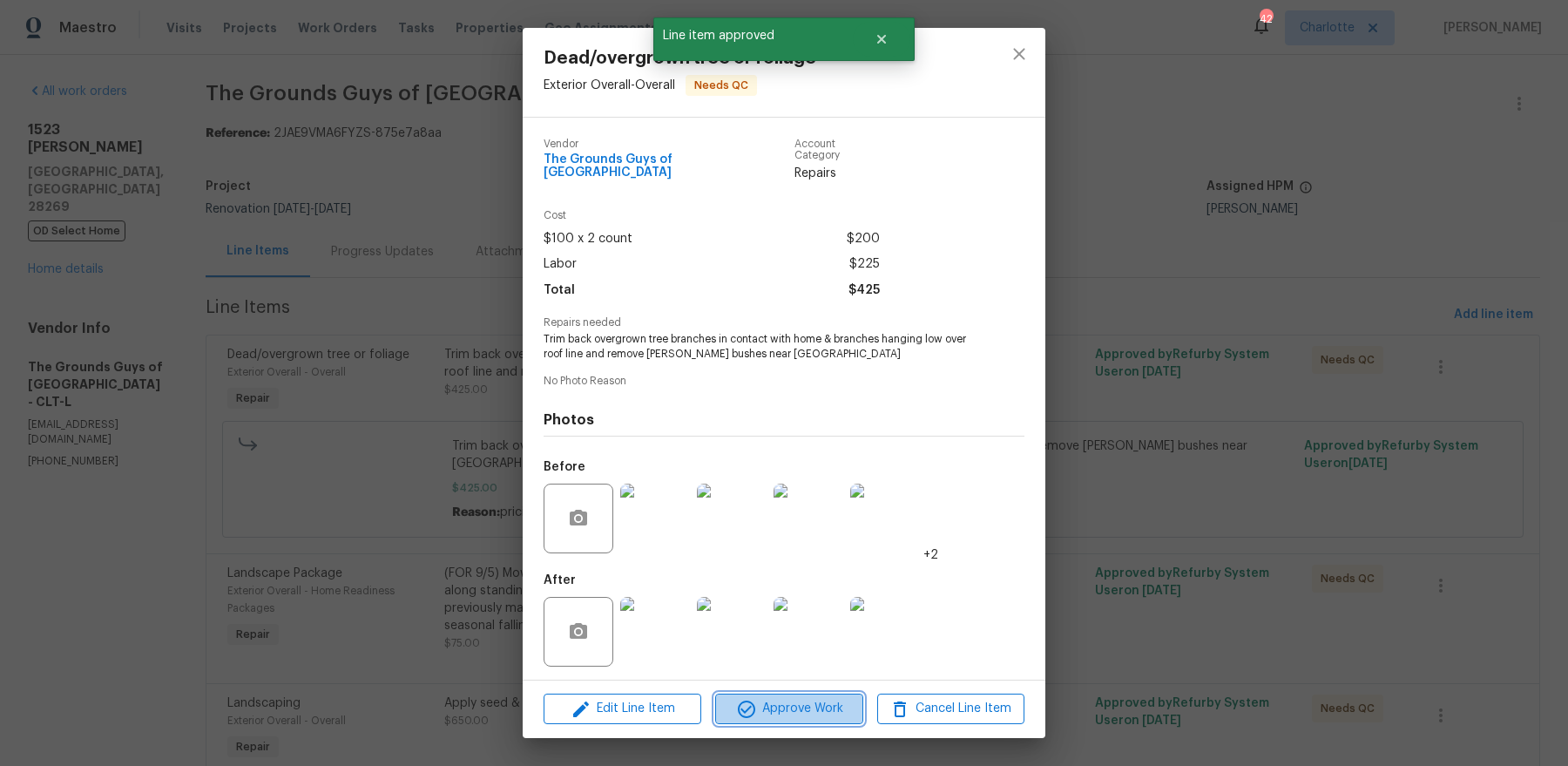
click at [766, 707] on span "Approve Work" at bounding box center [789, 709] width 137 height 22
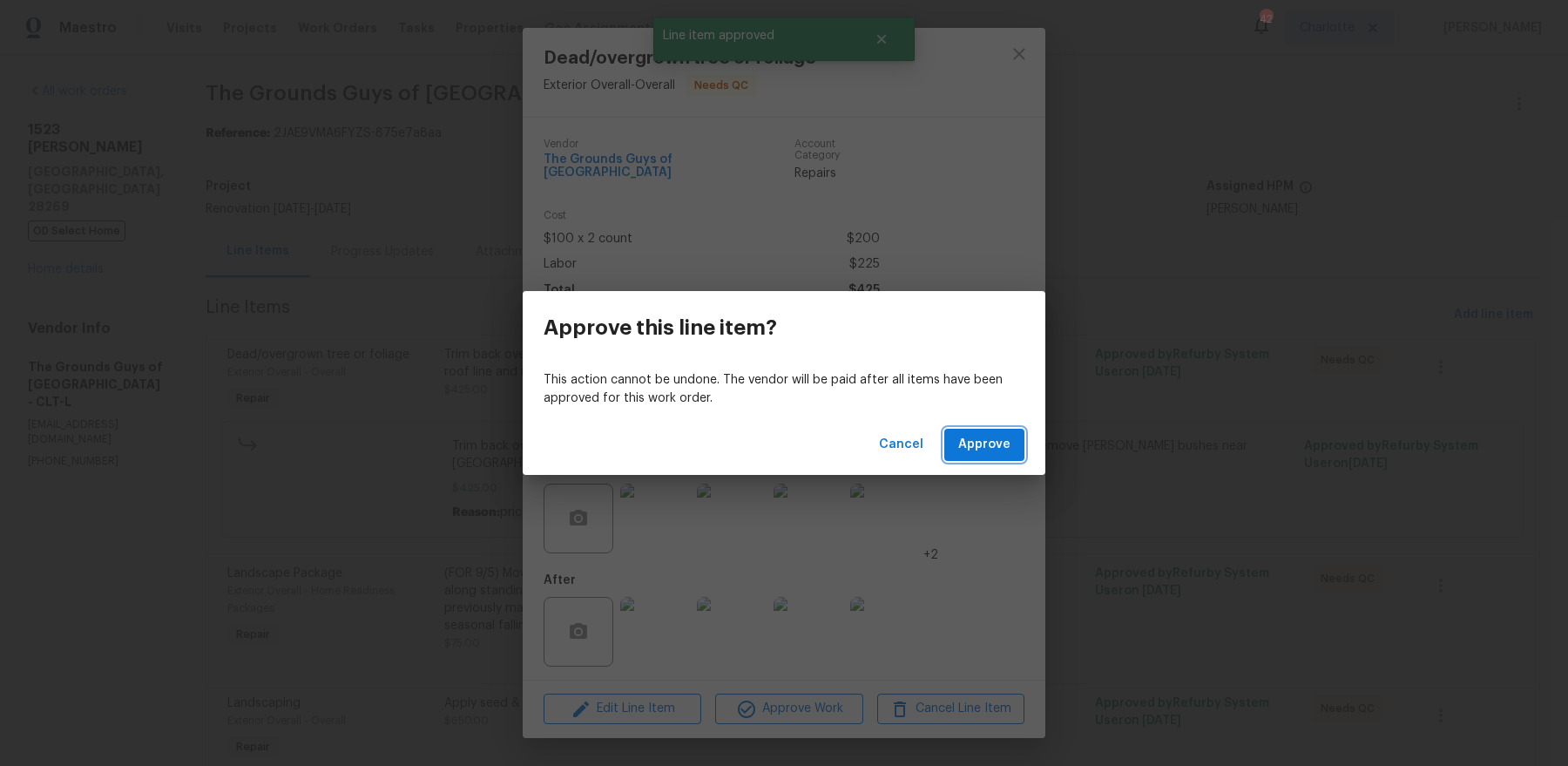
click at [961, 441] on span "Approve" at bounding box center [983, 445] width 52 height 22
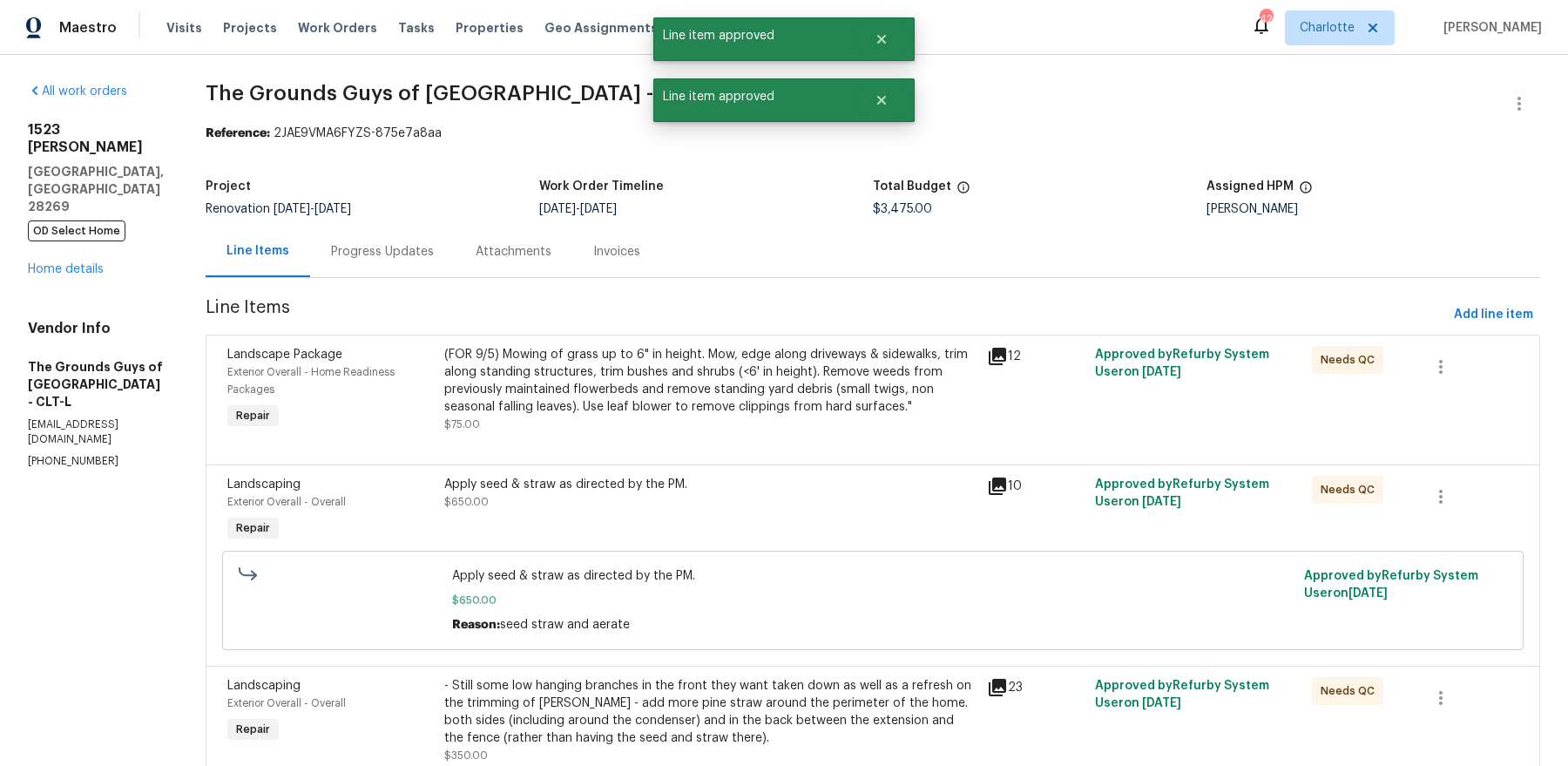
click at [644, 371] on div "(FOR 9/5) Mowing of grass up to 6" in height. Mow, edge along driveways & sidew…" at bounding box center [710, 381] width 532 height 70
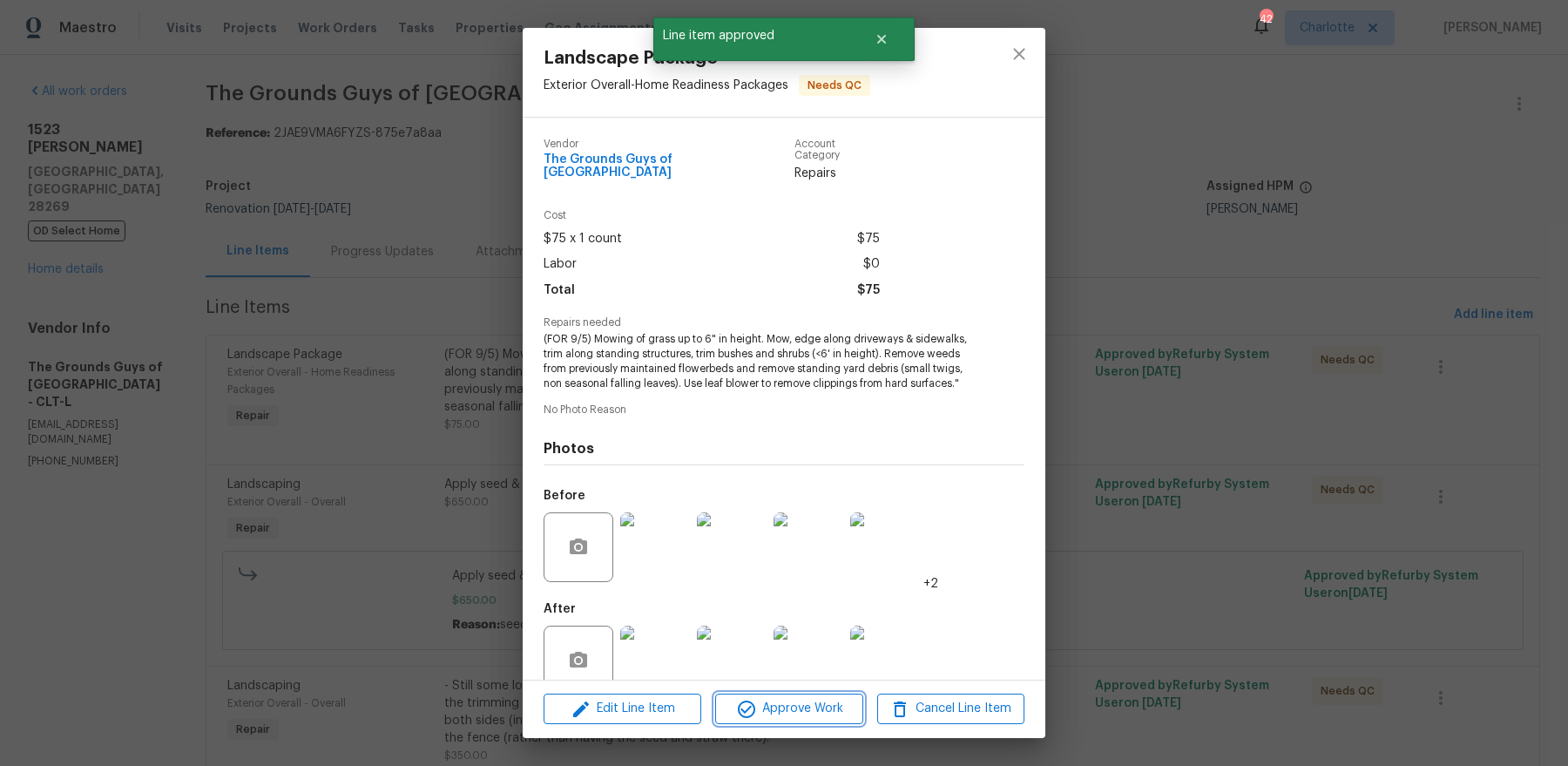
click at [821, 702] on span "Approve Work" at bounding box center [789, 709] width 137 height 22
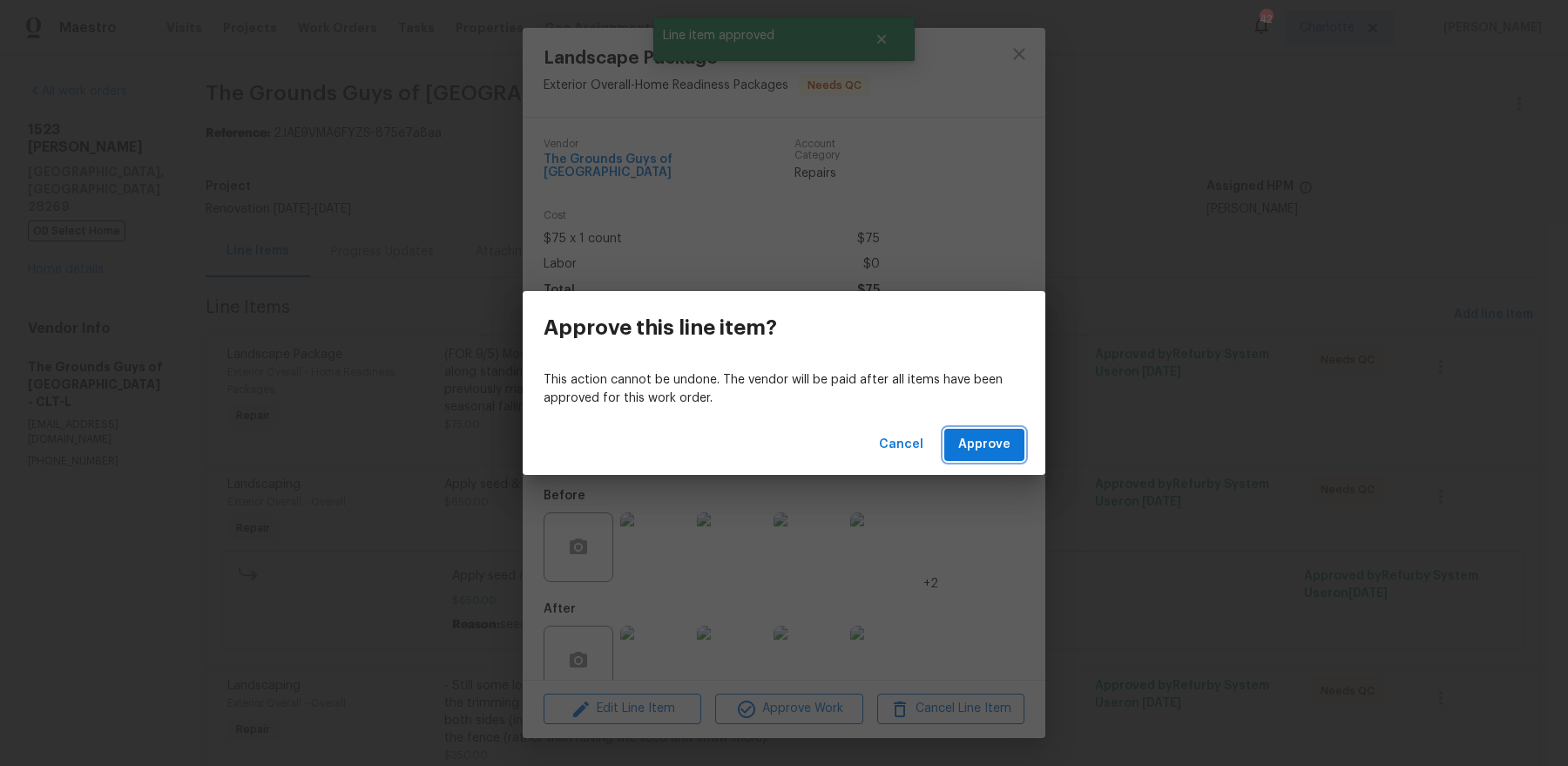
click at [990, 455] on button "Approve" at bounding box center [983, 444] width 80 height 32
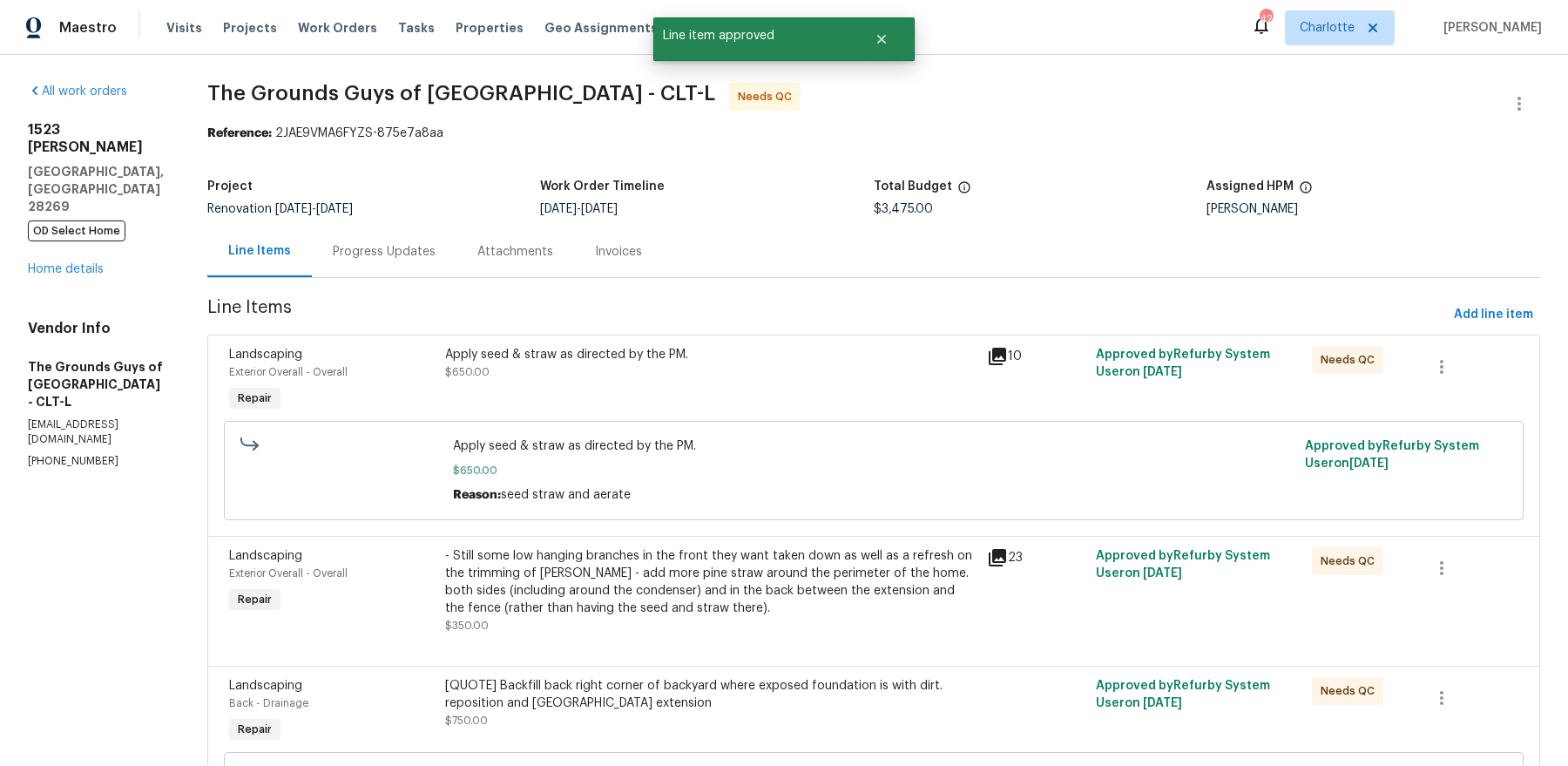
click at [702, 349] on div "Apply seed & straw as directed by the PM." at bounding box center [710, 354] width 531 height 17
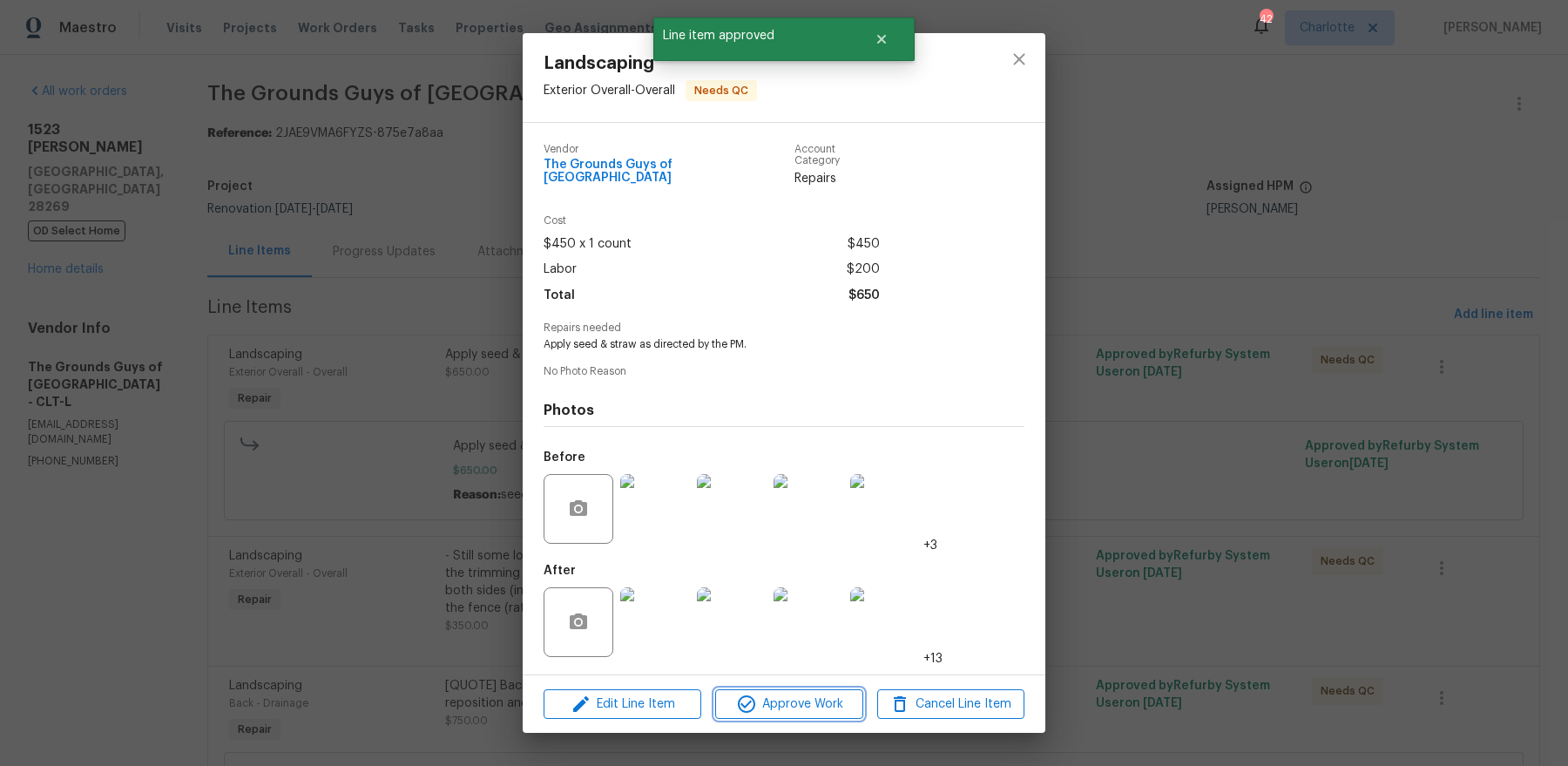
click at [776, 693] on span "Approve Work" at bounding box center [789, 704] width 137 height 22
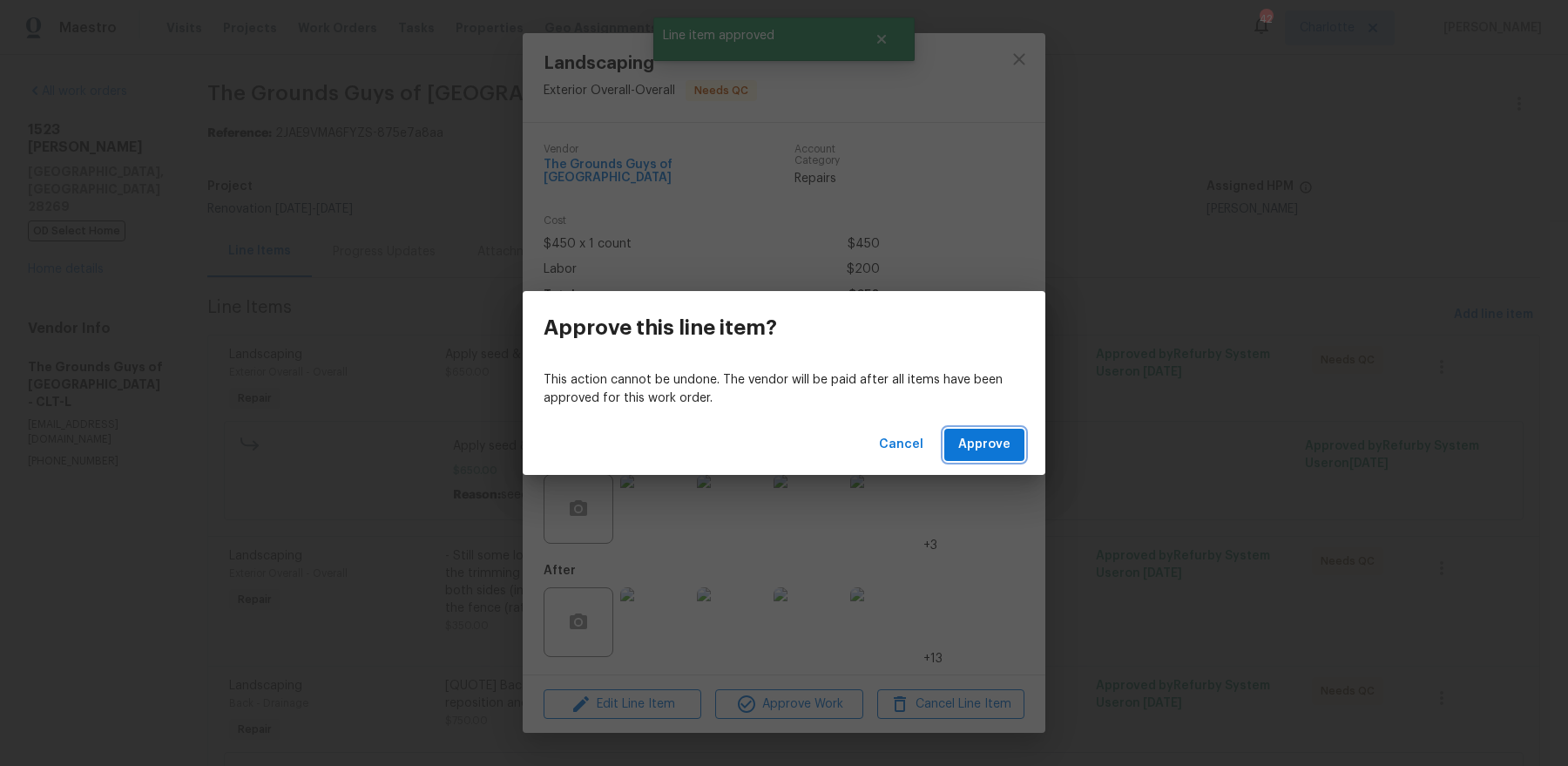
click at [987, 429] on button "Approve" at bounding box center [983, 444] width 80 height 32
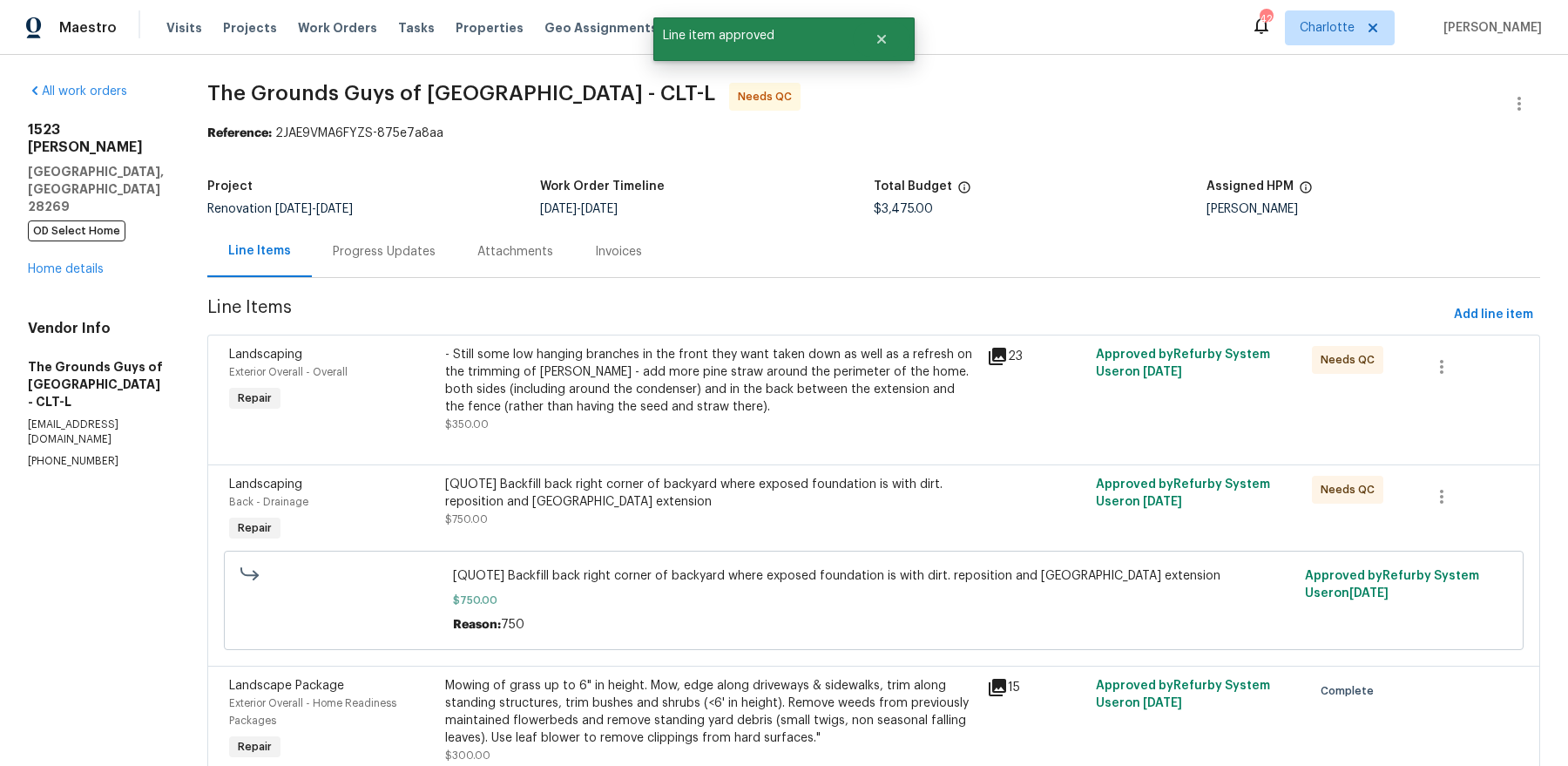
click at [656, 391] on div "- Still some low hanging branches in the front they want taken down as well as …" at bounding box center [710, 381] width 531 height 70
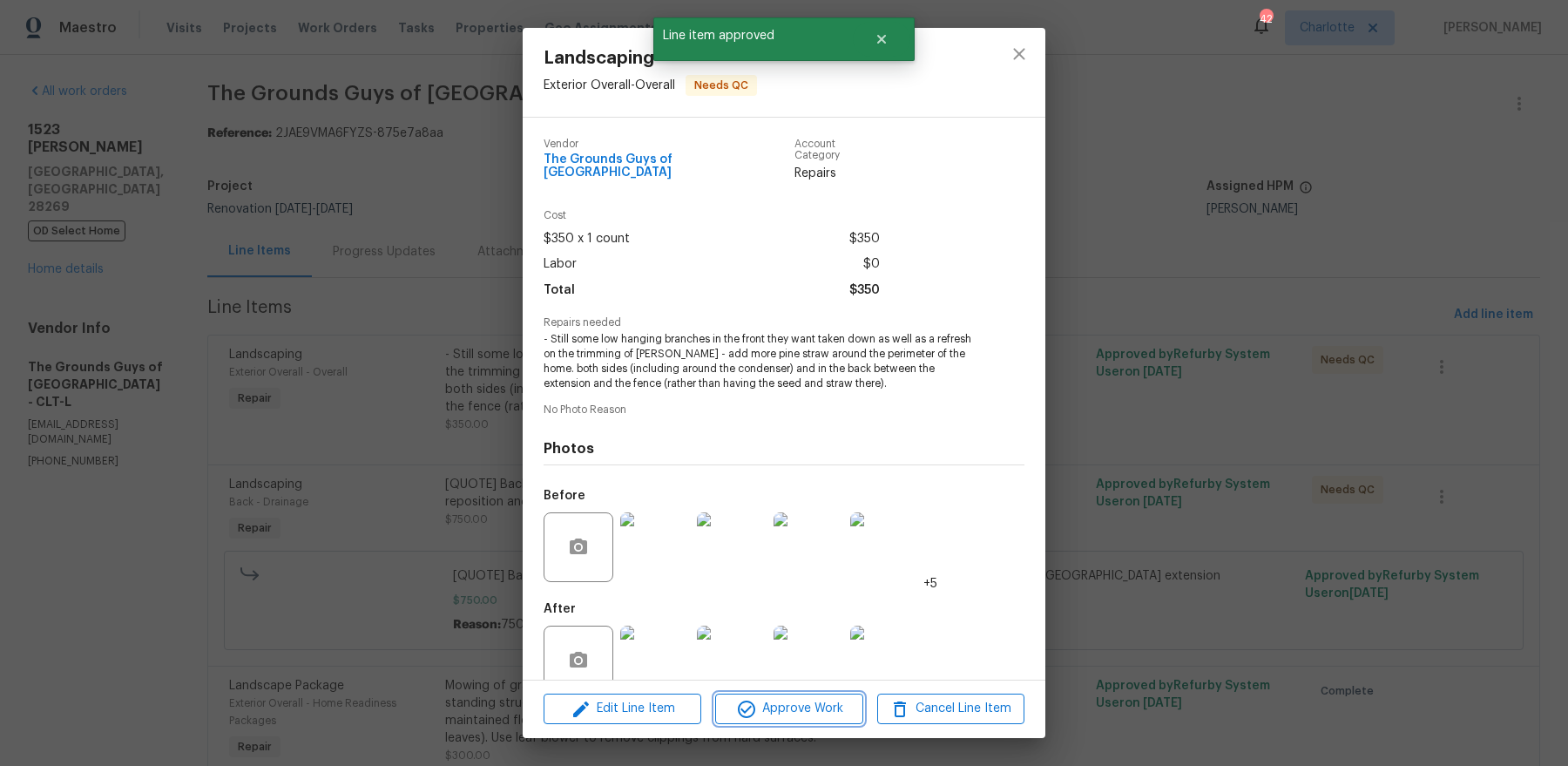
click at [823, 712] on span "Approve Work" at bounding box center [789, 709] width 137 height 22
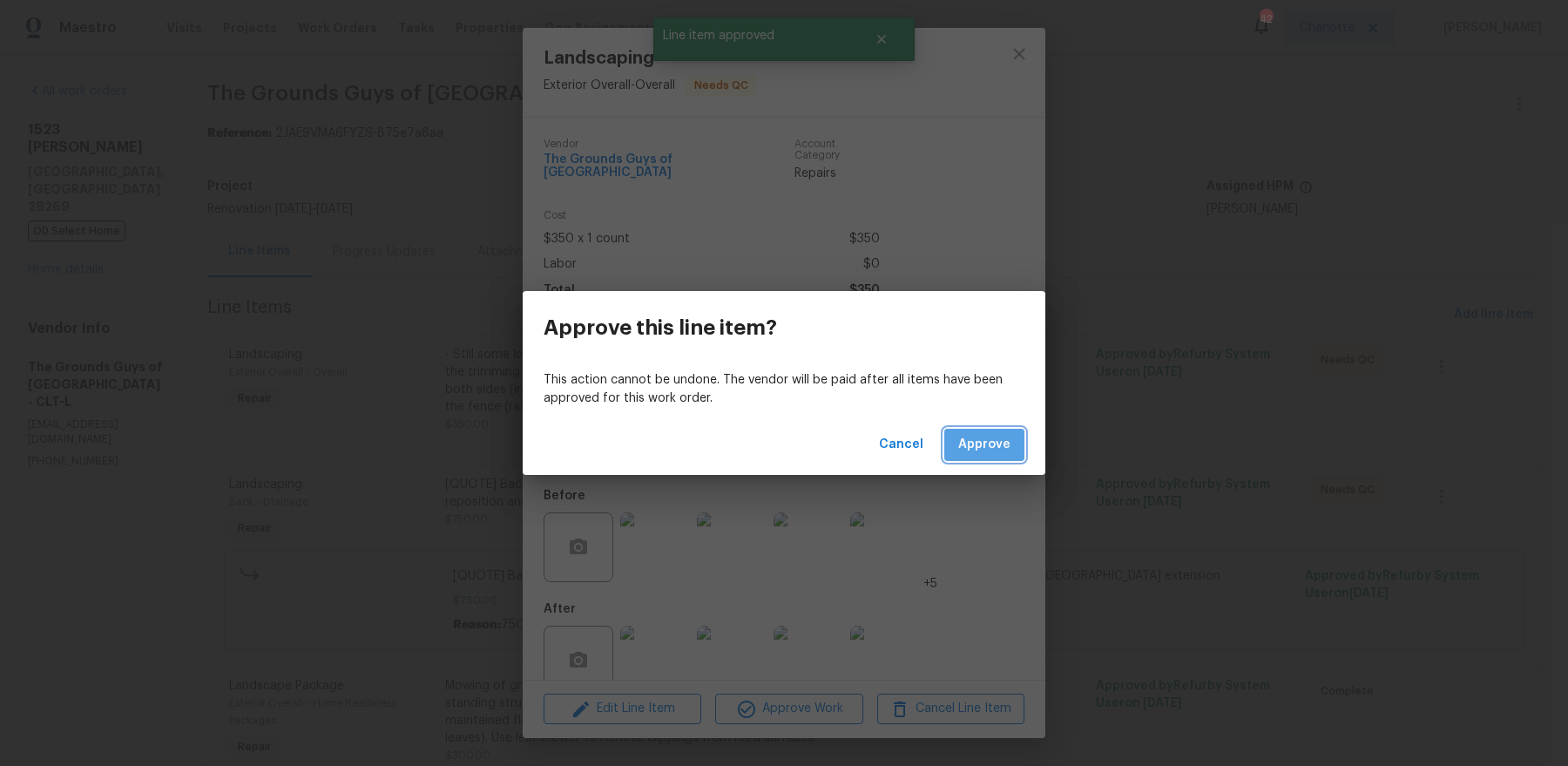
click at [1002, 441] on span "Approve" at bounding box center [983, 445] width 52 height 22
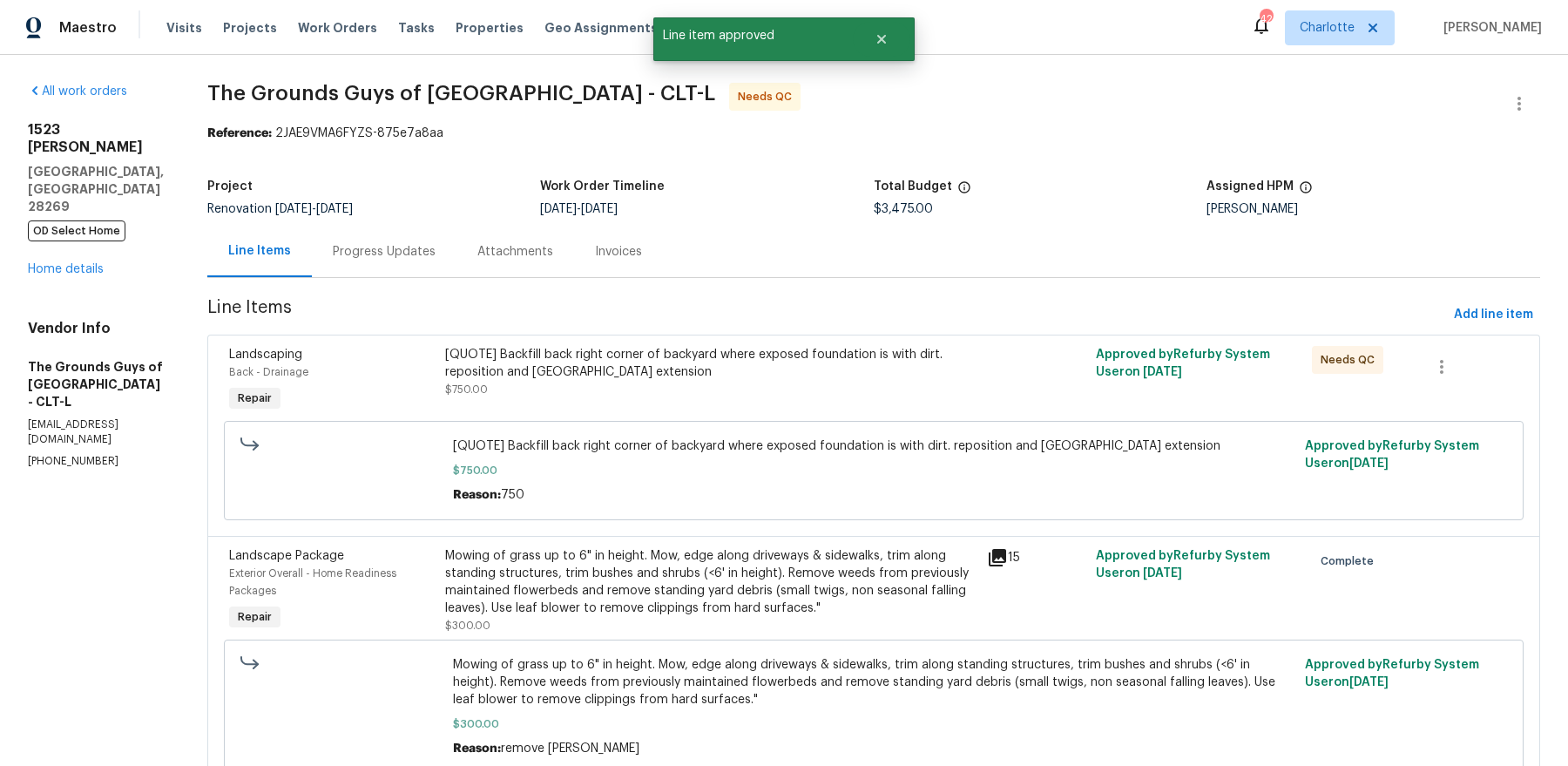
click at [725, 373] on div "[QUOTE] Backfill back right corner of backyard where exposed foundation is with…" at bounding box center [710, 363] width 531 height 35
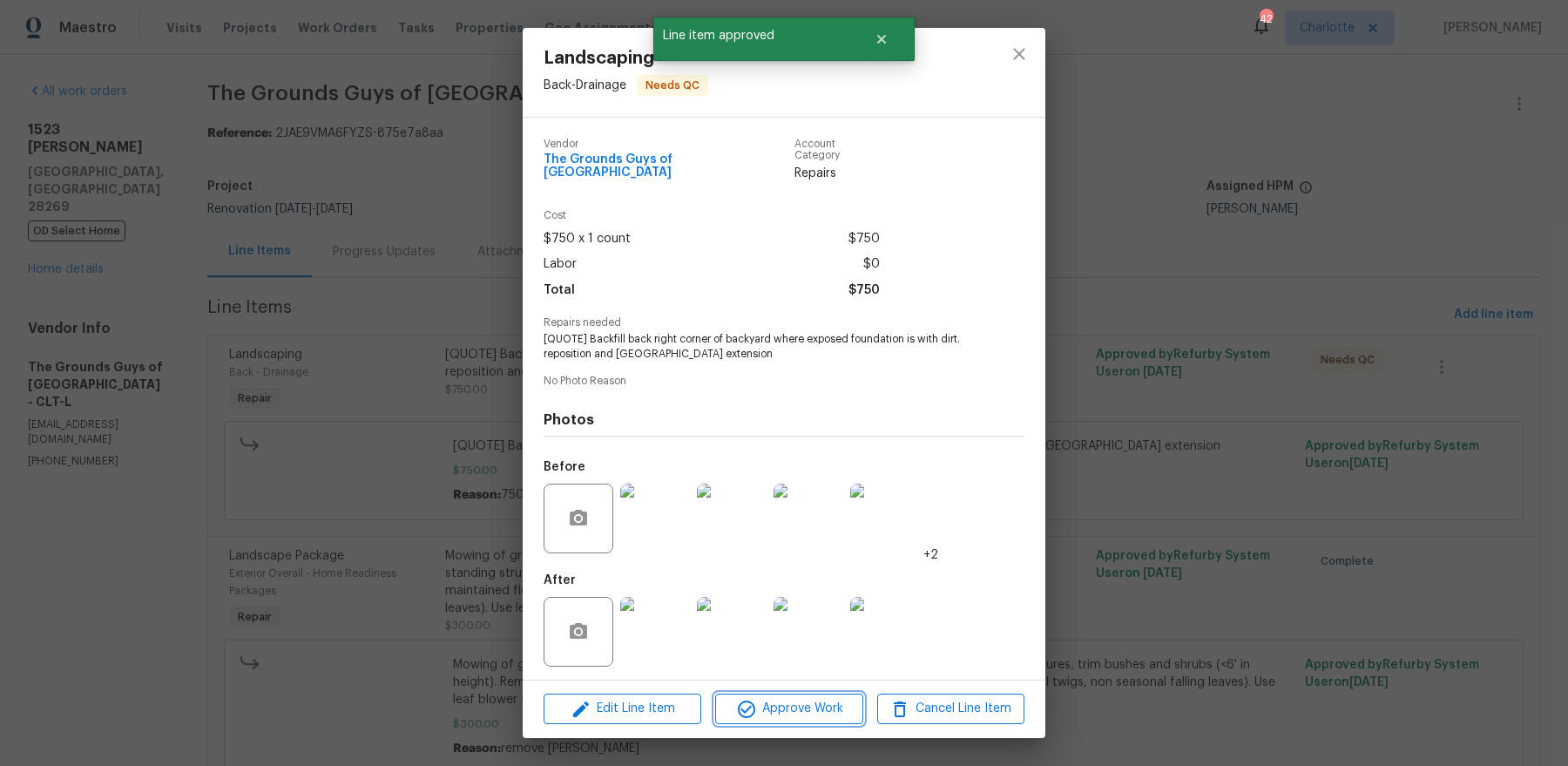
click at [797, 703] on span "Approve Work" at bounding box center [789, 709] width 137 height 22
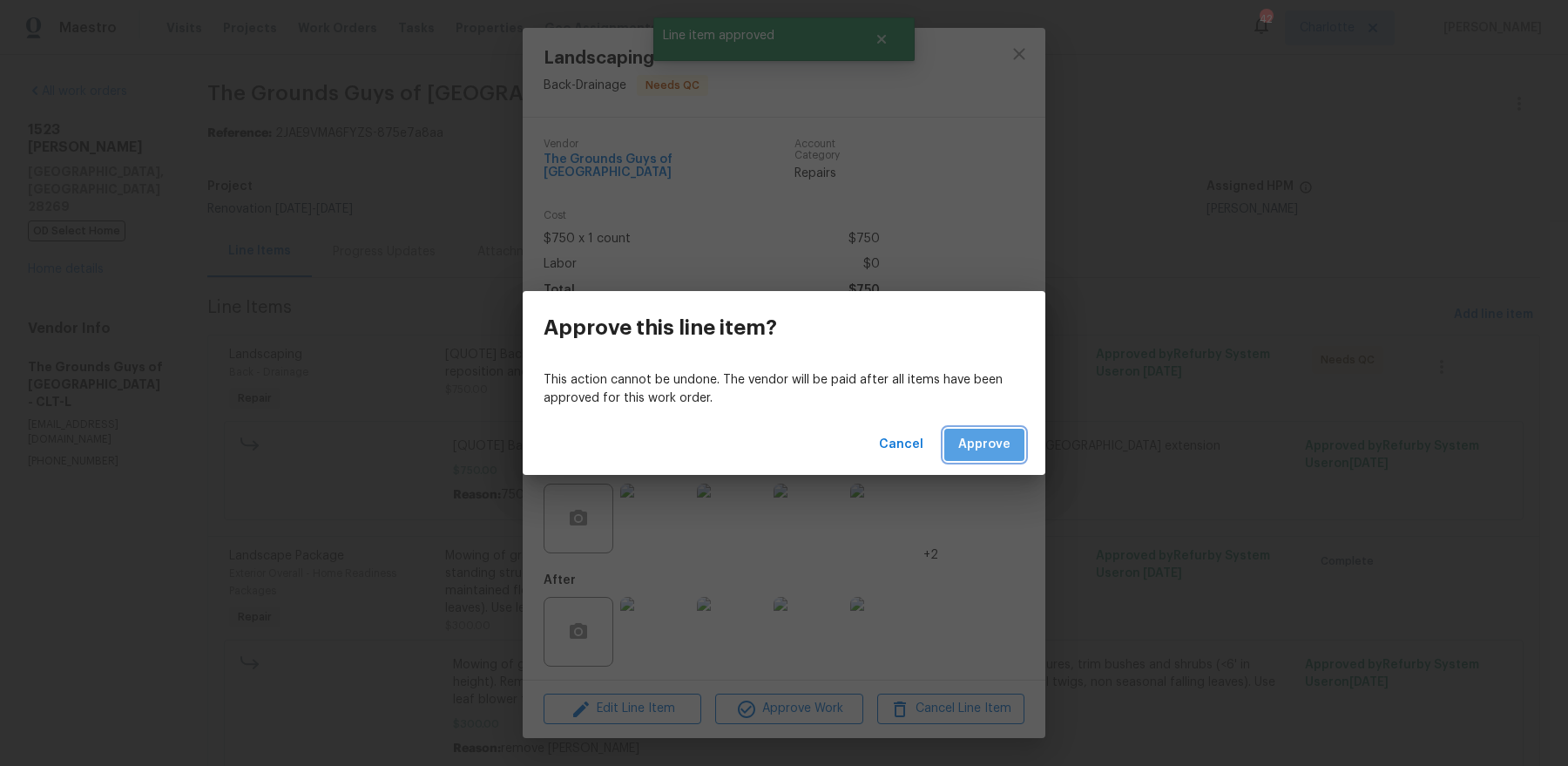
click at [1017, 440] on button "Approve" at bounding box center [983, 444] width 80 height 32
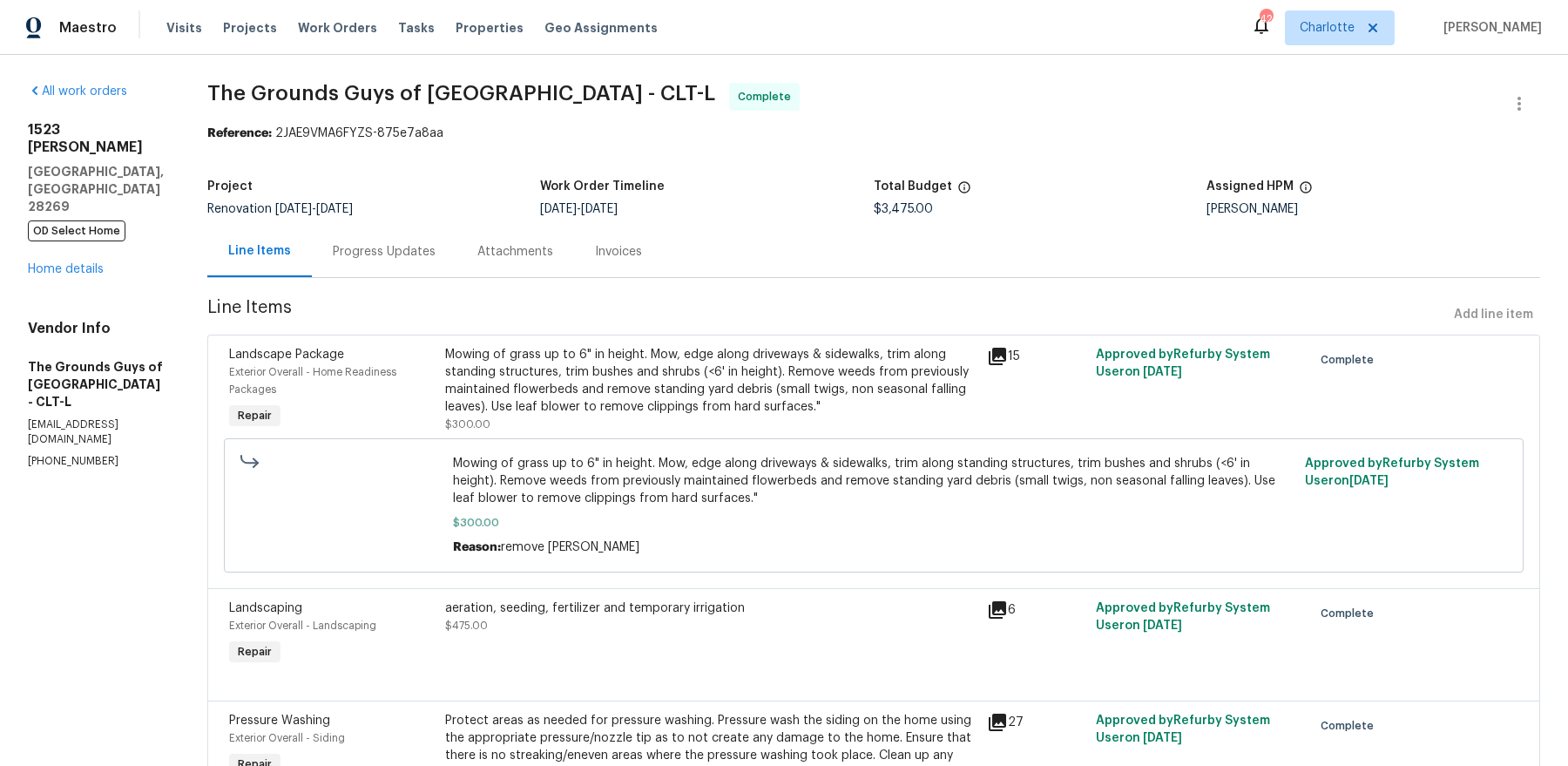
scroll to position [7, 0]
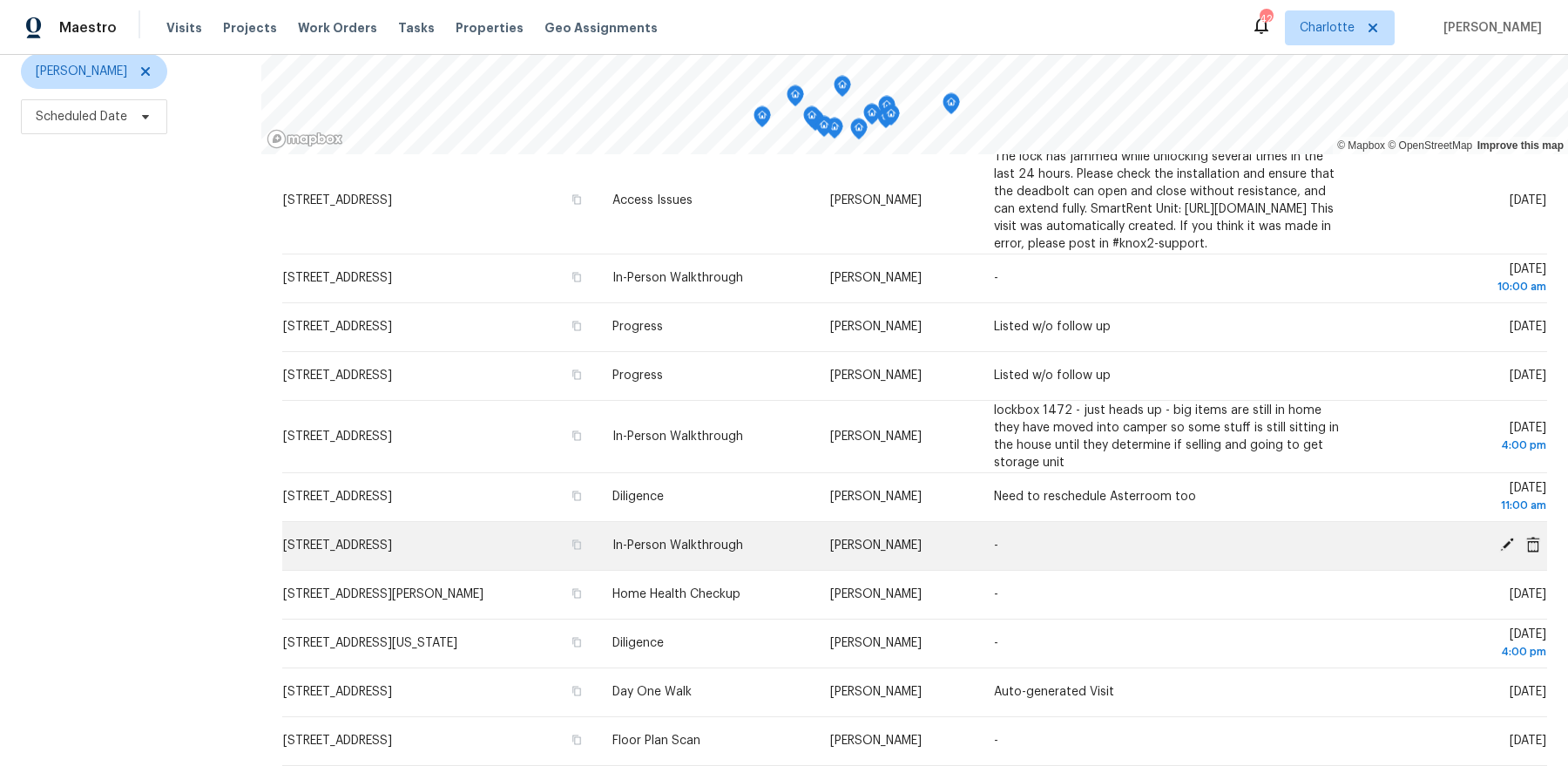
scroll to position [65, 0]
